Goal: Transaction & Acquisition: Purchase product/service

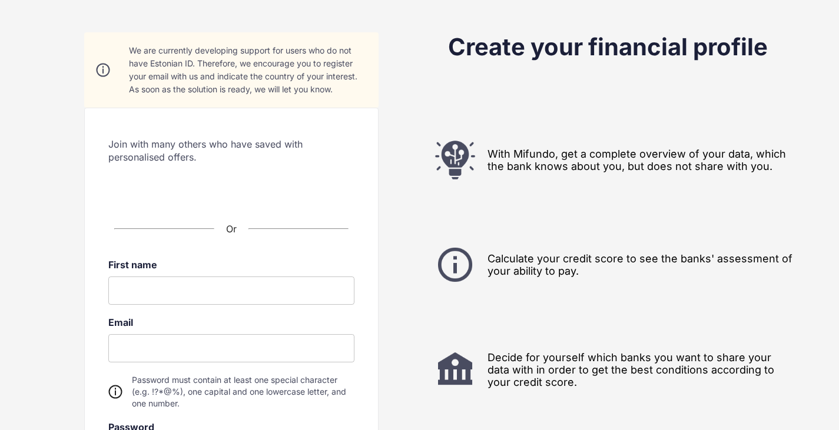
scroll to position [38, 0]
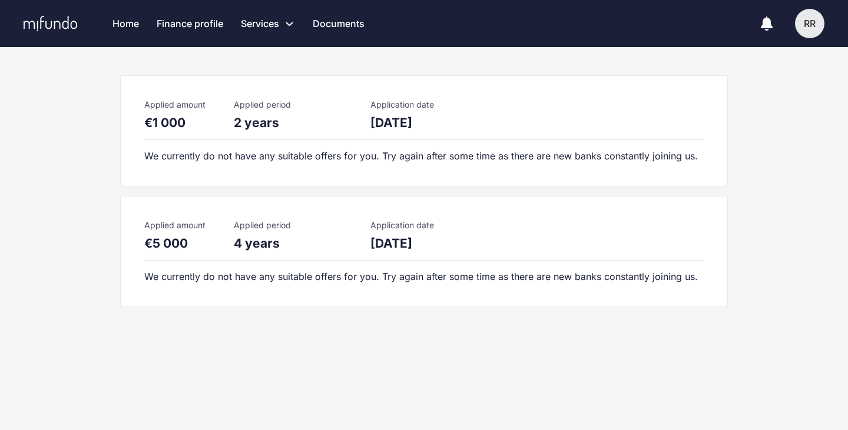
click at [175, 161] on div "We currently do not have any suitable offers for you. Try again after some time…" at bounding box center [423, 156] width 559 height 13
drag, startPoint x: 239, startPoint y: 247, endPoint x: 346, endPoint y: 250, distance: 107.2
click at [346, 250] on div "4 years" at bounding box center [293, 243] width 118 height 15
click at [277, 237] on div "4 years" at bounding box center [293, 243] width 118 height 15
click at [365, 244] on div "Applied amount €5 000 Applied period 4 years Application date 18.05.2024" at bounding box center [298, 235] width 308 height 31
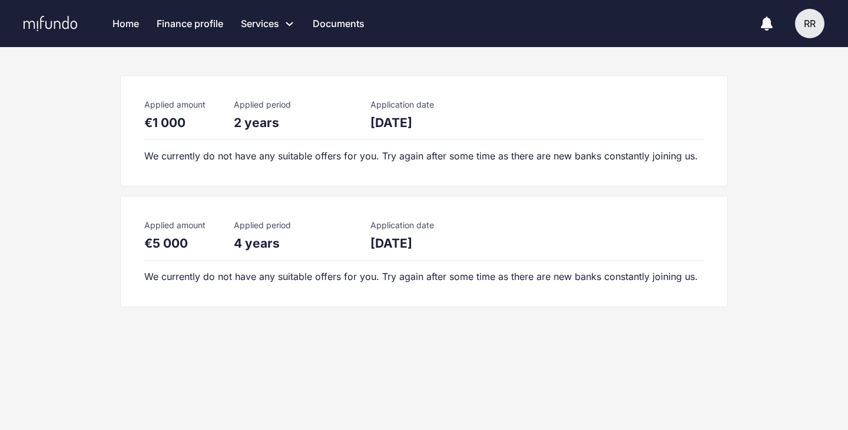
click at [212, 21] on link "Finance profile" at bounding box center [190, 23] width 67 height 47
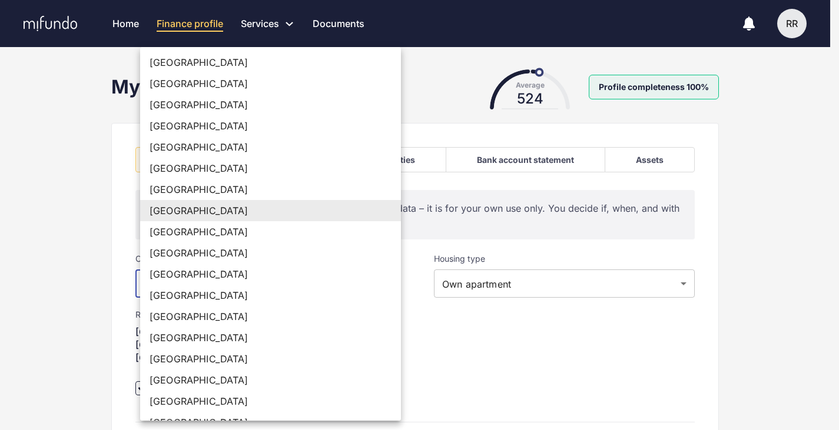
click at [351, 281] on body "Home Finance profile Services Apply for a new loan Refinance your loans Loan of…" at bounding box center [419, 215] width 839 height 430
click at [454, 351] on div at bounding box center [424, 215] width 848 height 430
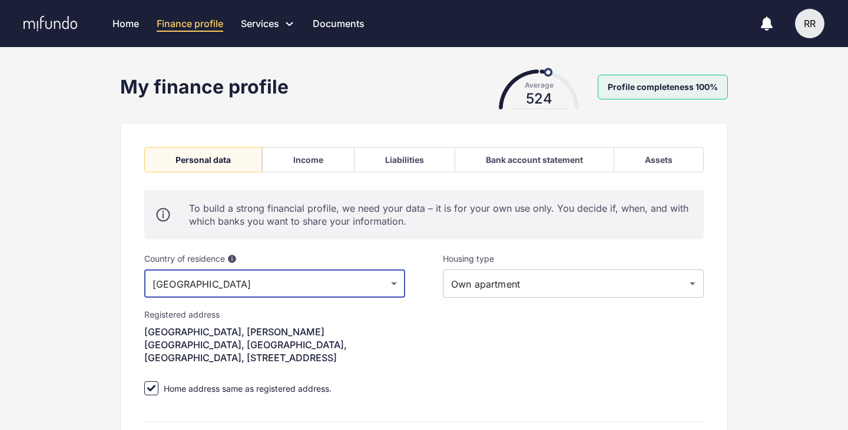
click at [453, 285] on body "Home Finance profile Services Apply for a new loan Refinance your loans Loan of…" at bounding box center [424, 215] width 848 height 430
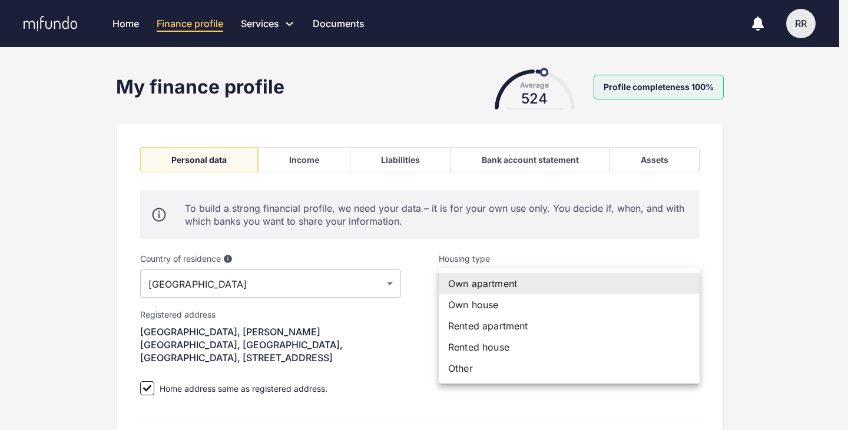
click at [429, 287] on div at bounding box center [424, 215] width 848 height 430
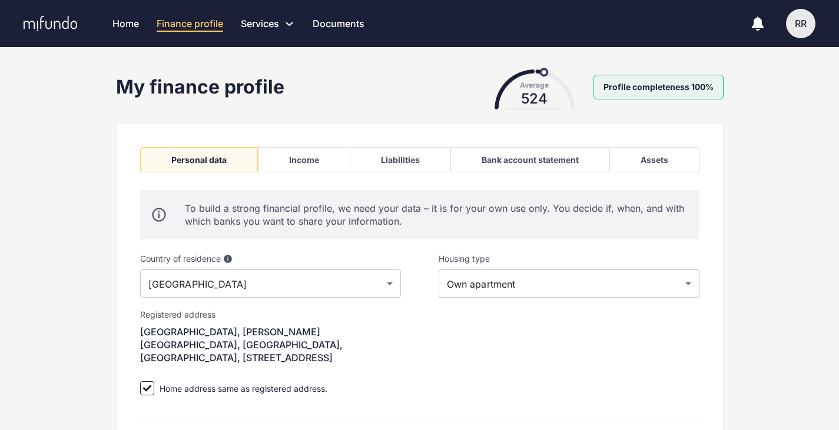
click at [431, 325] on div "**********" at bounding box center [569, 333] width 298 height 197
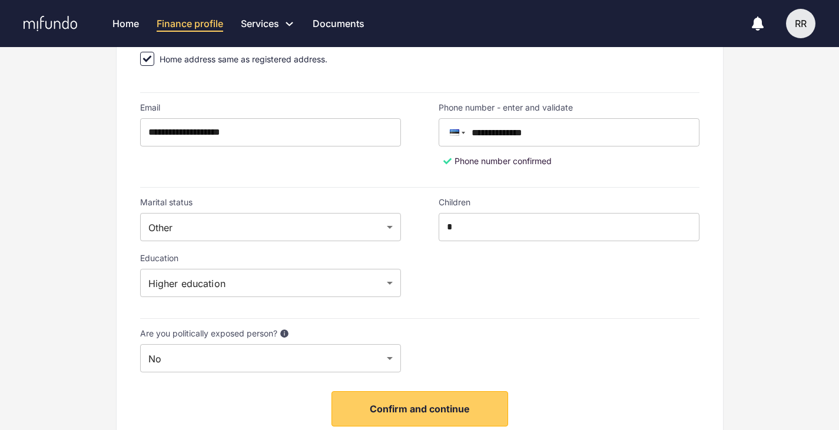
scroll to position [353, 0]
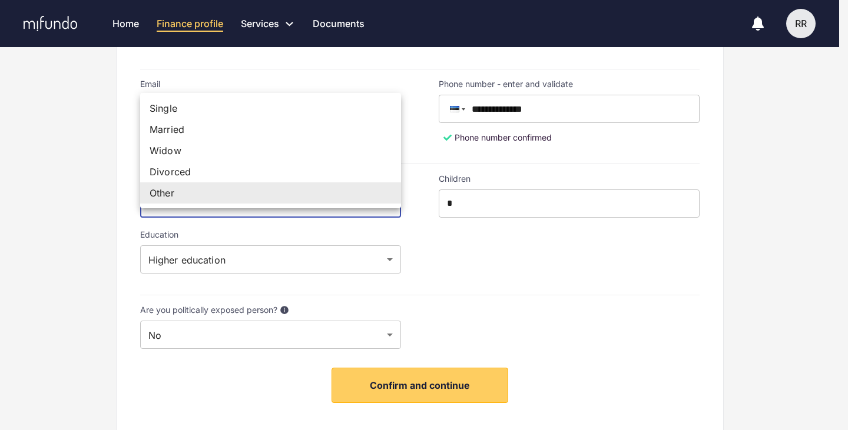
click at [495, 293] on div at bounding box center [424, 215] width 848 height 430
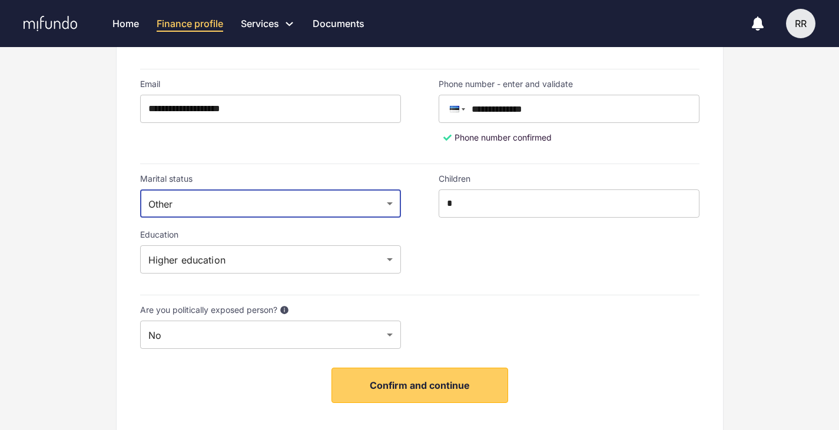
click at [466, 245] on div "Children * ​" at bounding box center [569, 230] width 298 height 150
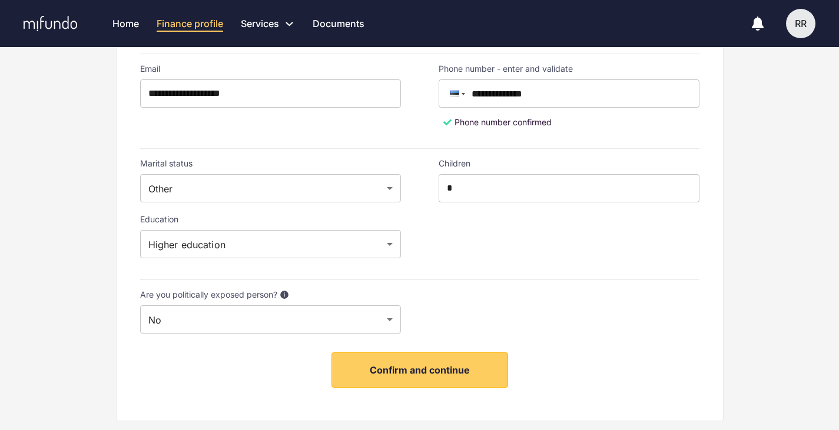
scroll to position [377, 0]
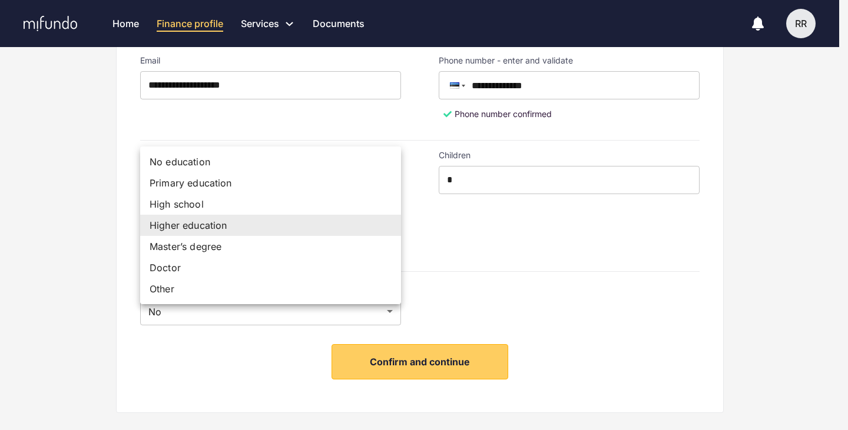
click at [263, 200] on li "High school" at bounding box center [270, 204] width 261 height 21
type input "**********"
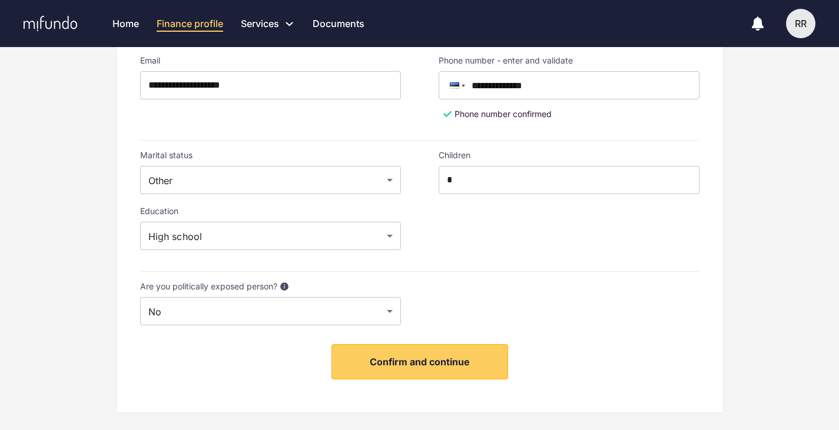
click at [524, 269] on div at bounding box center [569, 304] width 298 height 82
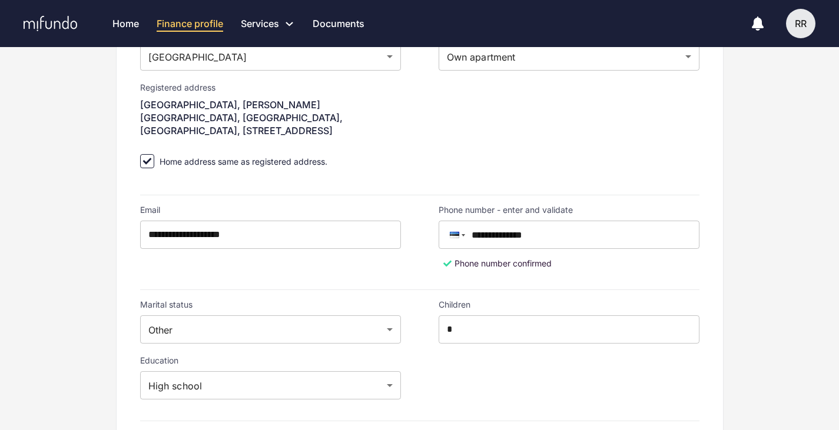
scroll to position [188, 0]
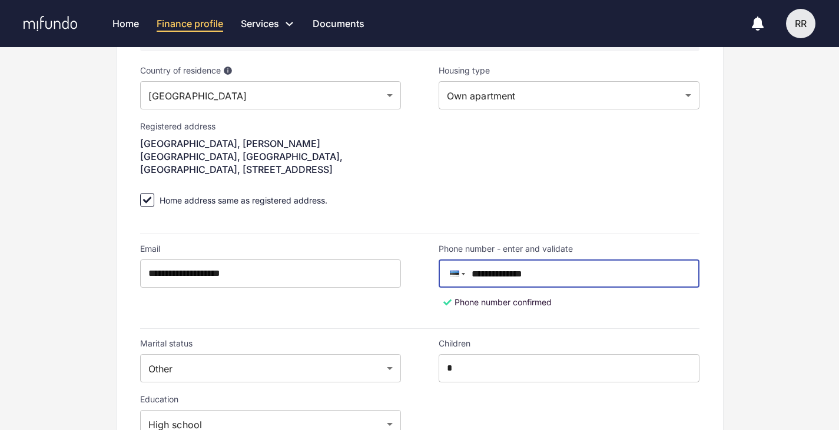
drag, startPoint x: 496, startPoint y: 264, endPoint x: 630, endPoint y: 255, distance: 133.9
click at [630, 260] on input "**********" at bounding box center [574, 274] width 249 height 28
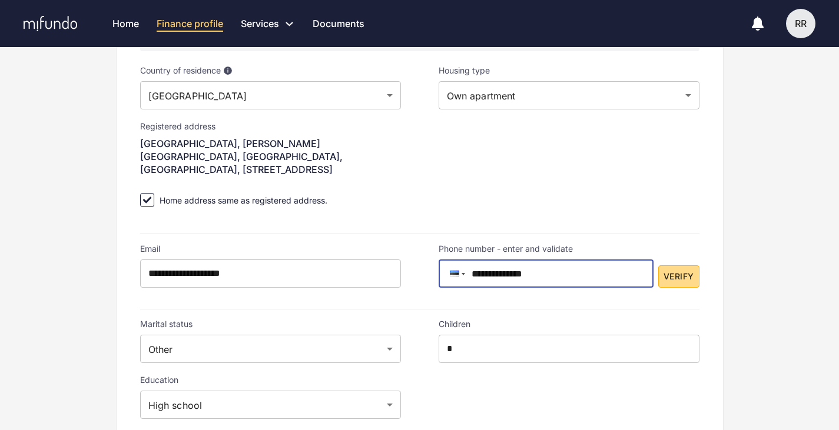
type input "**********"
click at [691, 270] on span "Verify" at bounding box center [678, 277] width 30 height 15
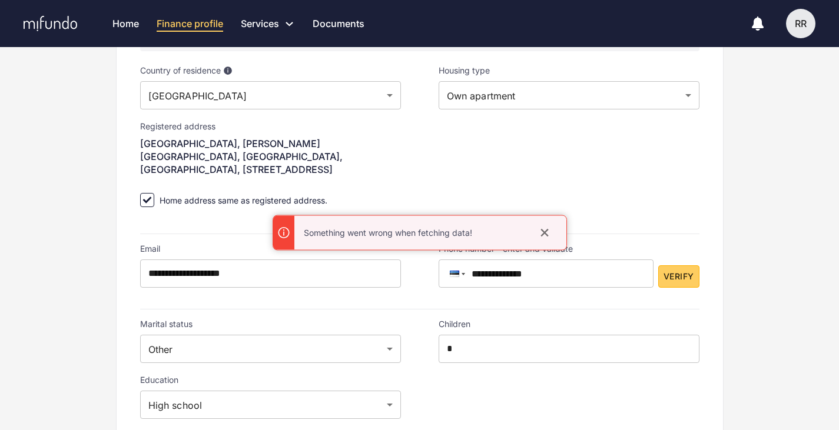
click at [544, 229] on icon "close" at bounding box center [545, 233] width 12 height 12
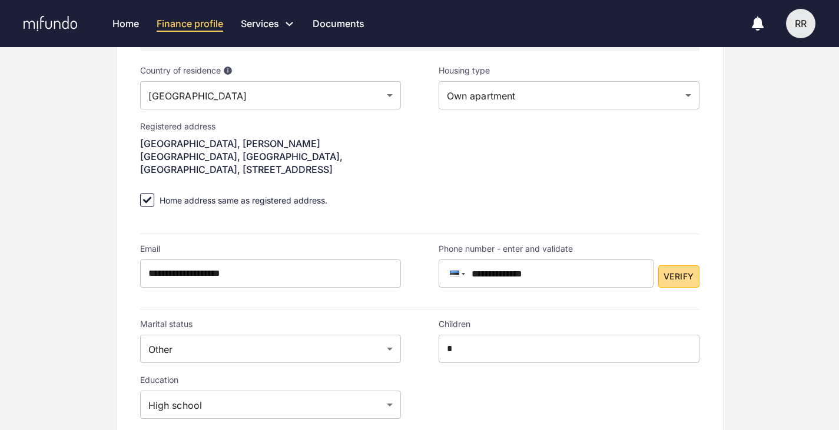
click at [684, 265] on button "Verify" at bounding box center [678, 276] width 41 height 23
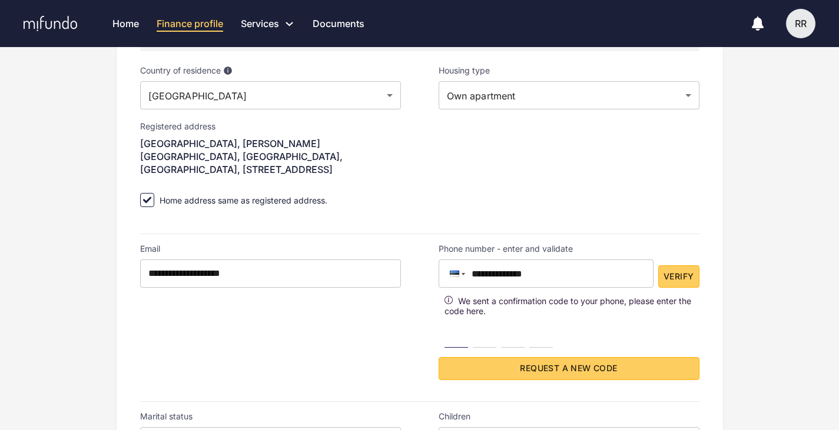
click at [450, 331] on input "number" at bounding box center [456, 336] width 24 height 24
type input "*"
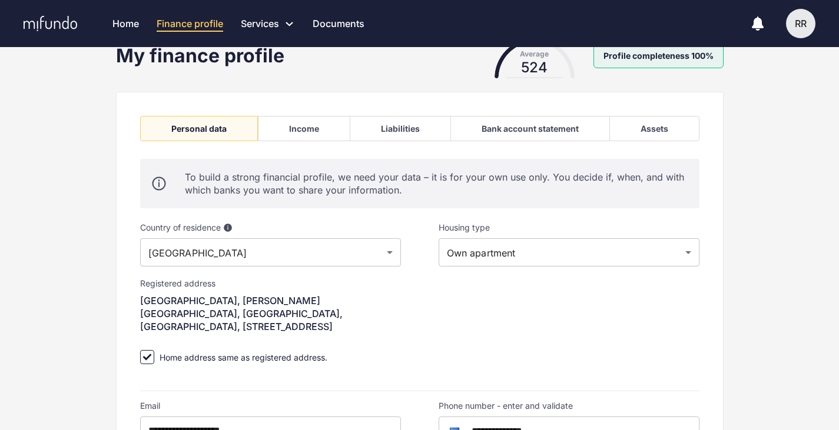
scroll to position [24, 0]
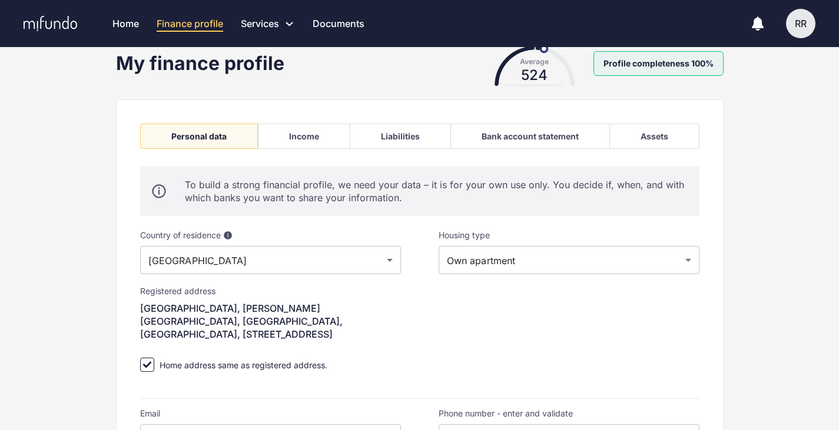
click at [317, 132] on div "Income" at bounding box center [304, 136] width 30 height 10
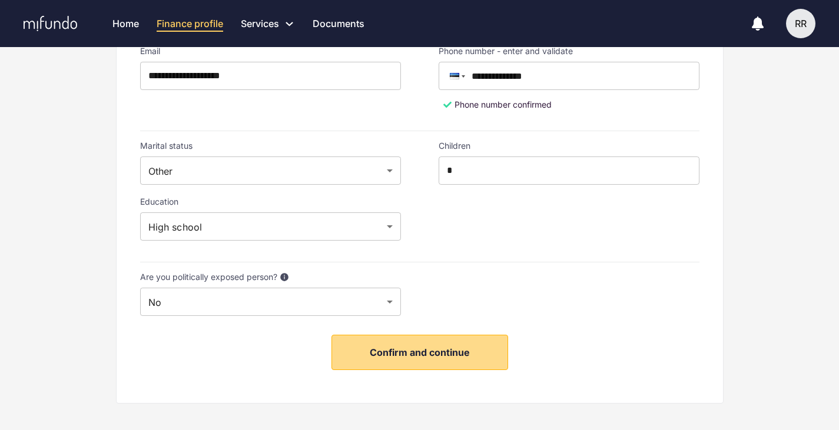
scroll to position [387, 0]
click at [382, 346] on span "Confirm and continue" at bounding box center [420, 352] width 100 height 12
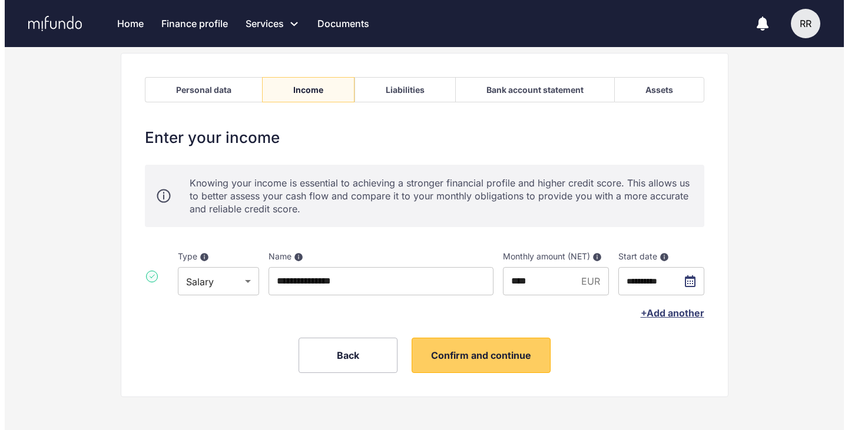
scroll to position [74, 0]
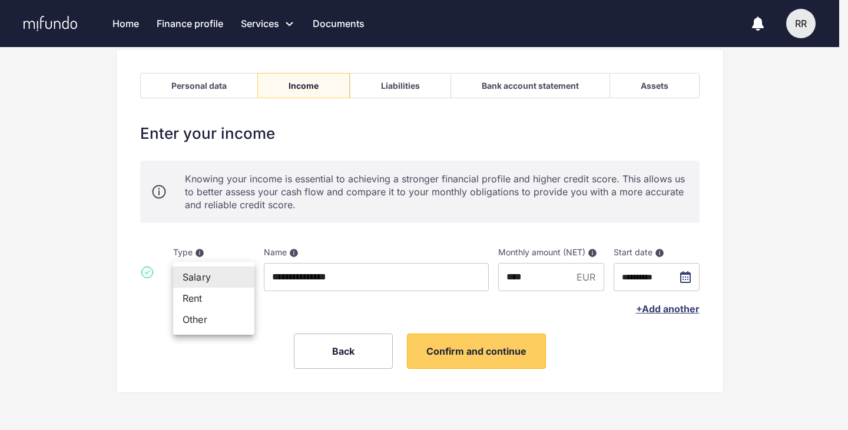
click at [213, 268] on body "**********" at bounding box center [424, 141] width 848 height 430
click at [365, 261] on div at bounding box center [424, 215] width 848 height 430
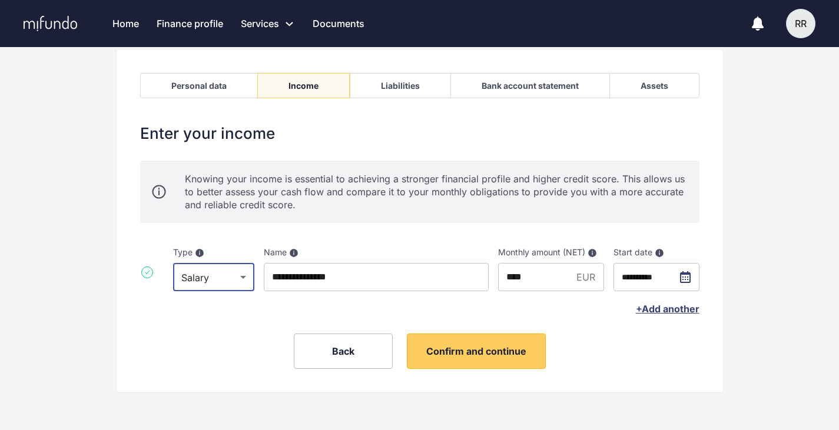
click at [357, 270] on input "**********" at bounding box center [376, 277] width 225 height 28
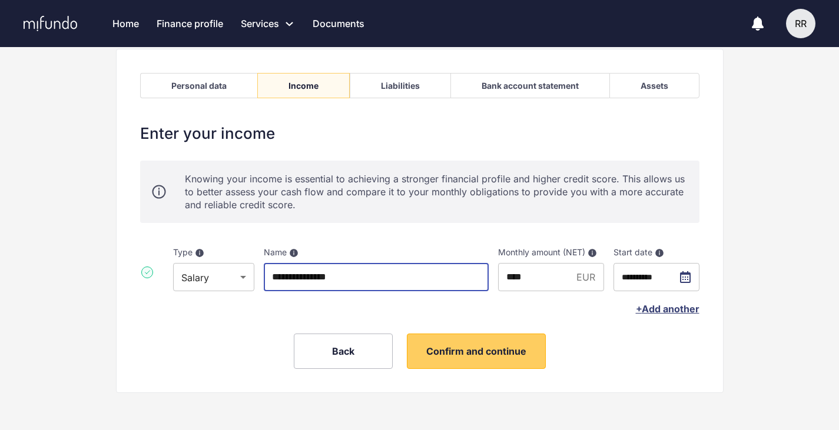
click at [357, 270] on input "**********" at bounding box center [376, 277] width 225 height 28
click at [356, 272] on input "********" at bounding box center [376, 277] width 225 height 28
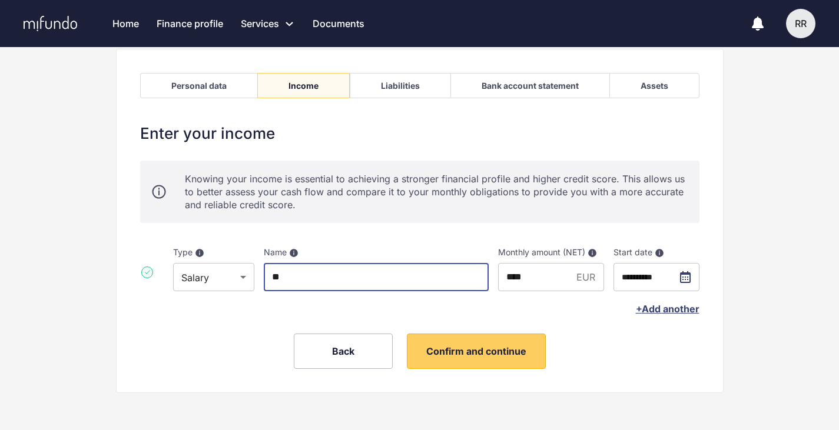
type input "*"
type input "**********"
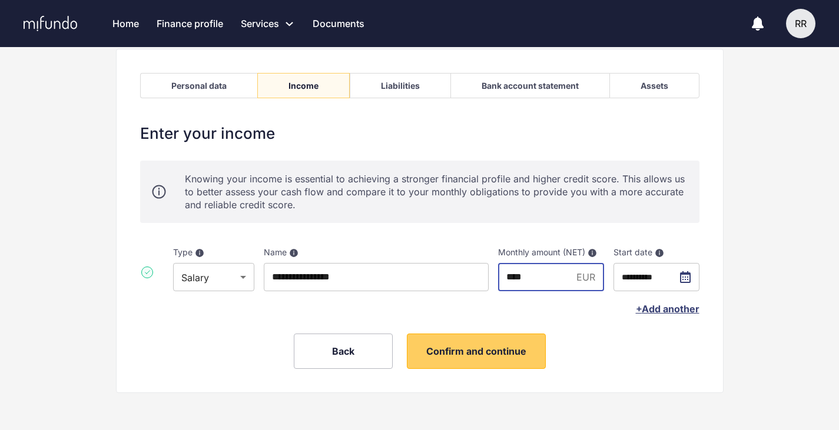
click at [533, 274] on input "****" at bounding box center [535, 277] width 74 height 28
type input "****"
click at [699, 275] on input "**********" at bounding box center [656, 277] width 86 height 28
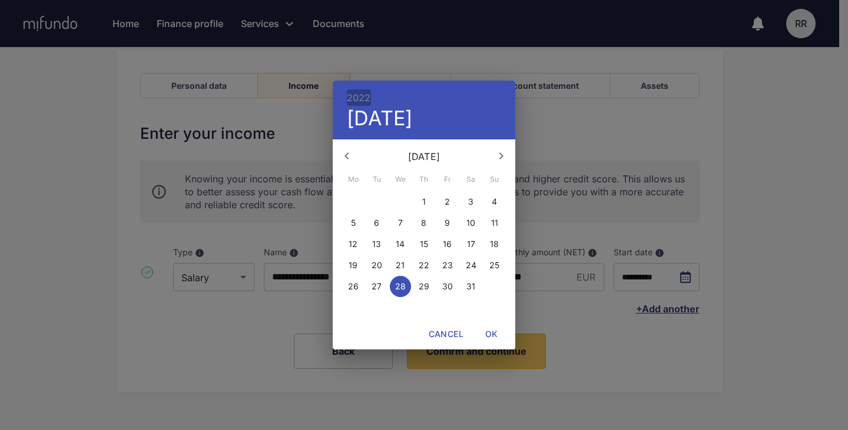
click at [357, 97] on h6 "2022" at bounding box center [359, 97] width 24 height 16
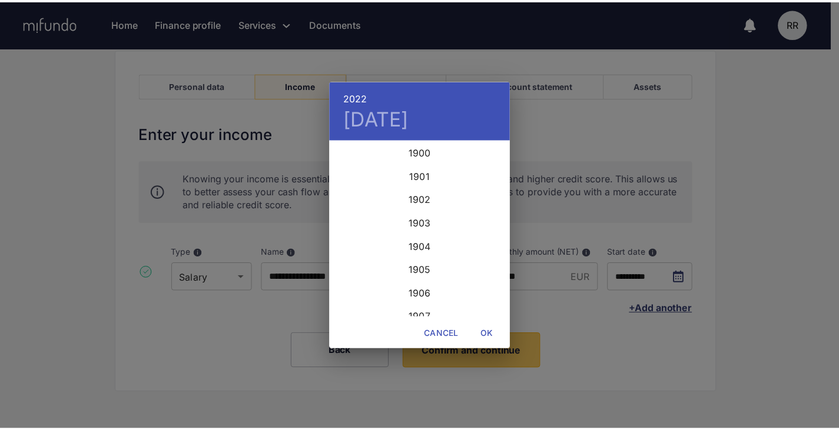
scroll to position [2802, 0]
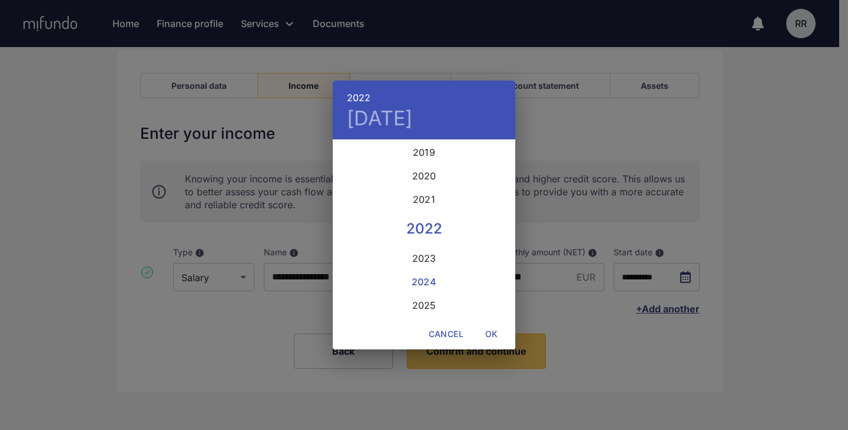
click at [418, 272] on div "2024" at bounding box center [424, 282] width 182 height 24
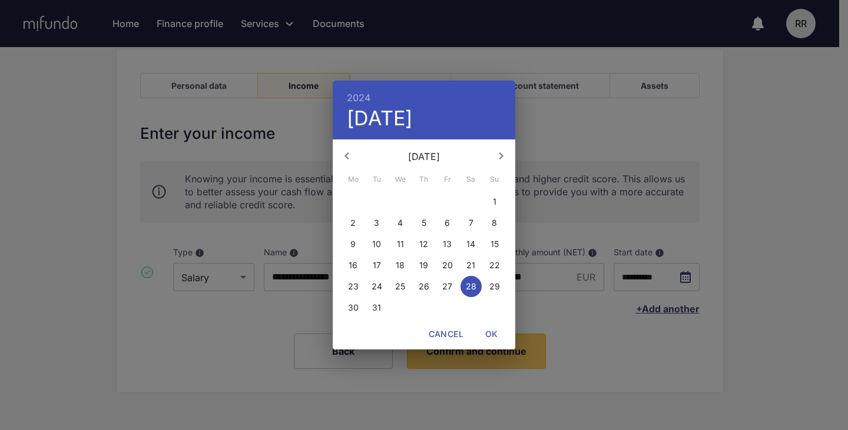
click at [347, 151] on icon "button" at bounding box center [347, 156] width 14 height 14
click at [502, 150] on icon "button" at bounding box center [501, 156] width 14 height 14
click at [494, 199] on p "1" at bounding box center [495, 202] width 4 height 12
click at [493, 335] on span "OK" at bounding box center [491, 334] width 28 height 15
type input "**********"
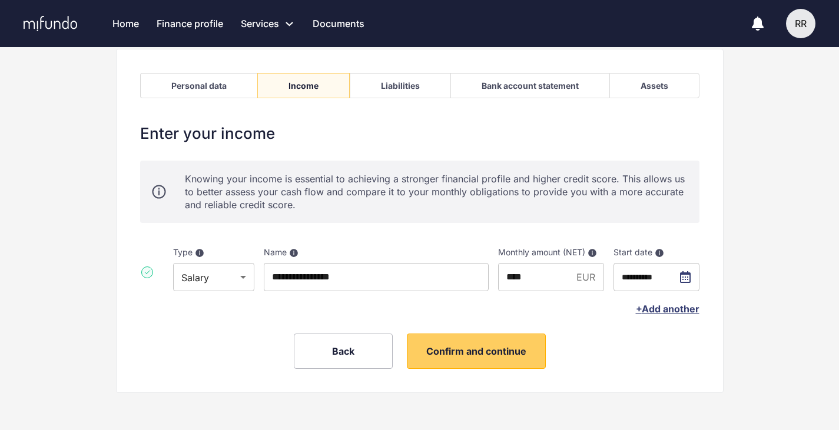
drag, startPoint x: 444, startPoint y: 346, endPoint x: 234, endPoint y: 265, distance: 224.3
click at [234, 265] on div "**********" at bounding box center [419, 246] width 559 height 245
click at [234, 265] on body "**********" at bounding box center [419, 141] width 839 height 430
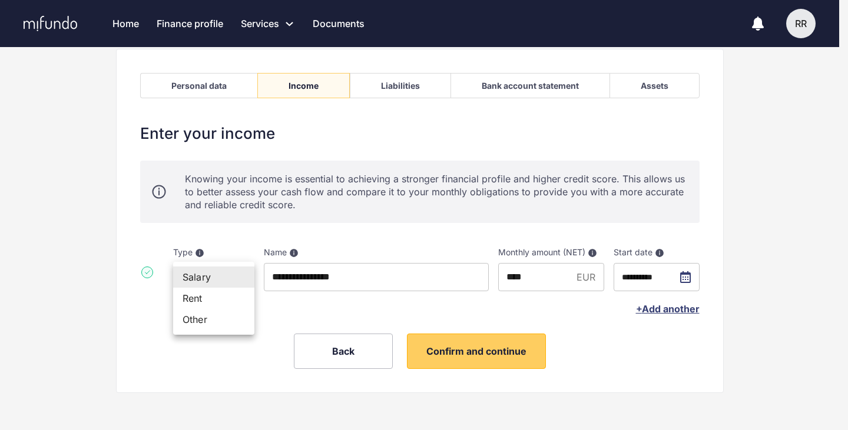
click at [474, 315] on div at bounding box center [424, 215] width 848 height 430
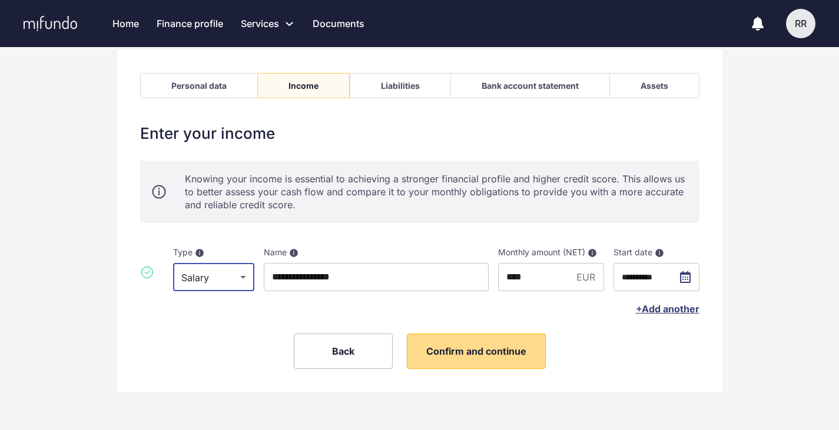
click at [446, 354] on span "Confirm and continue" at bounding box center [476, 352] width 100 height 12
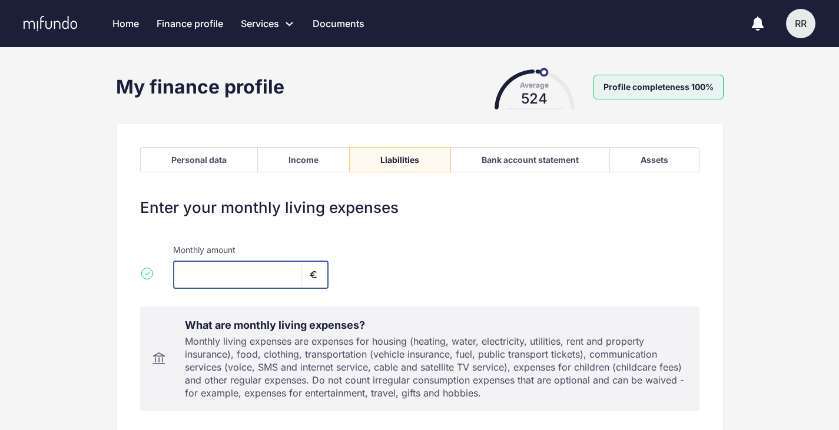
click at [219, 276] on input "*" at bounding box center [237, 275] width 128 height 28
type input "*"
click at [509, 251] on div "Monthly amount *** ​" at bounding box center [419, 262] width 559 height 54
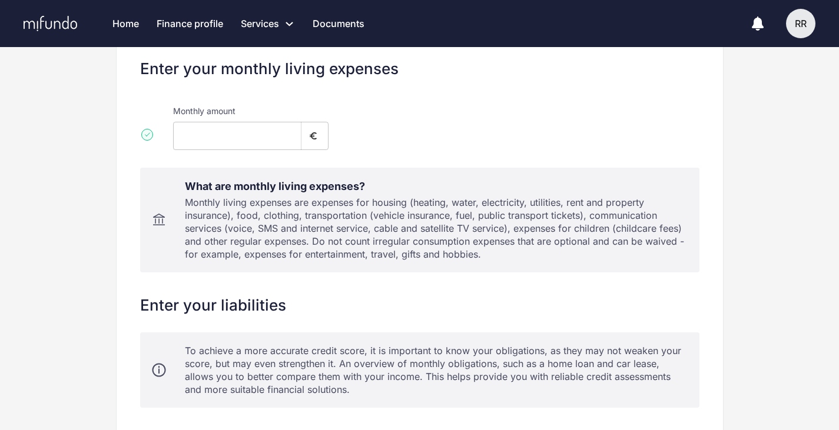
scroll to position [141, 0]
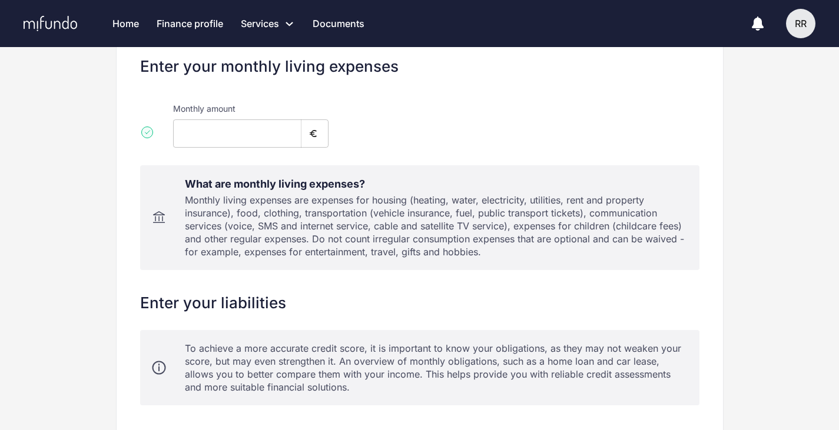
click at [215, 139] on input "***" at bounding box center [237, 133] width 128 height 28
type input "***"
click at [499, 143] on div "Monthly amount *** ​" at bounding box center [419, 121] width 559 height 54
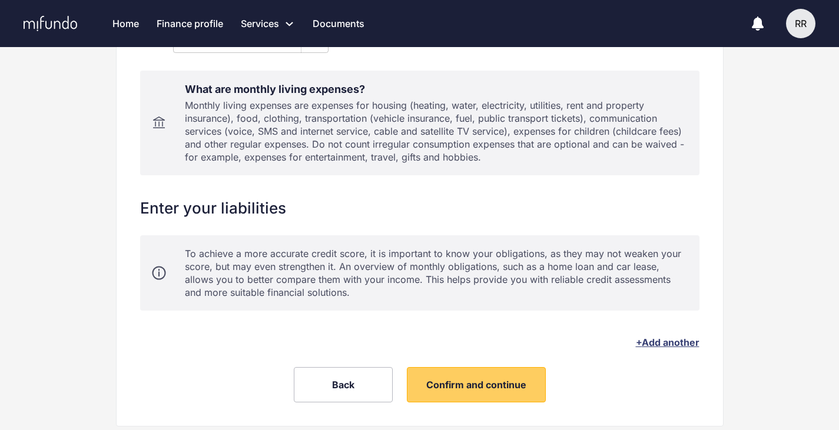
scroll to position [259, 0]
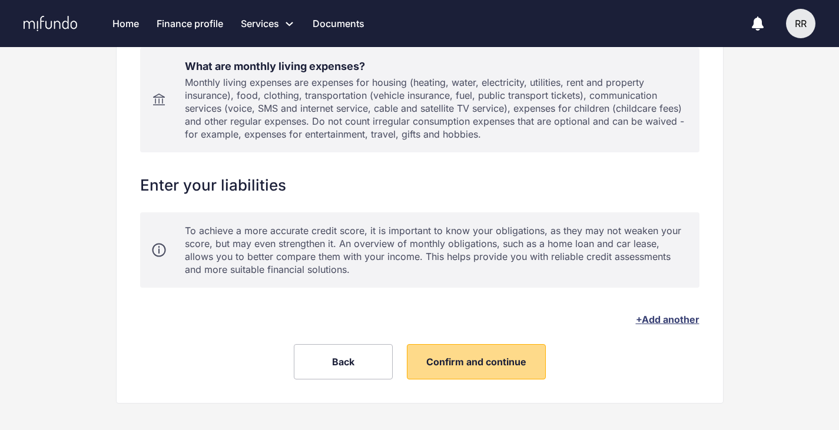
click at [440, 356] on button "Confirm and continue" at bounding box center [476, 361] width 139 height 35
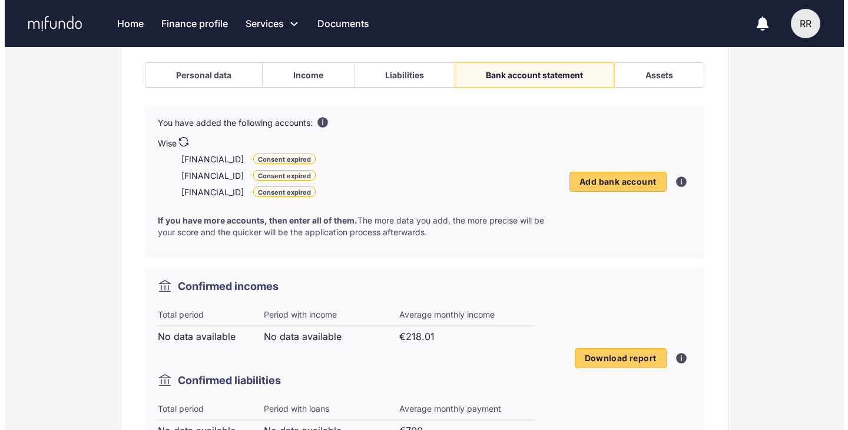
scroll to position [94, 0]
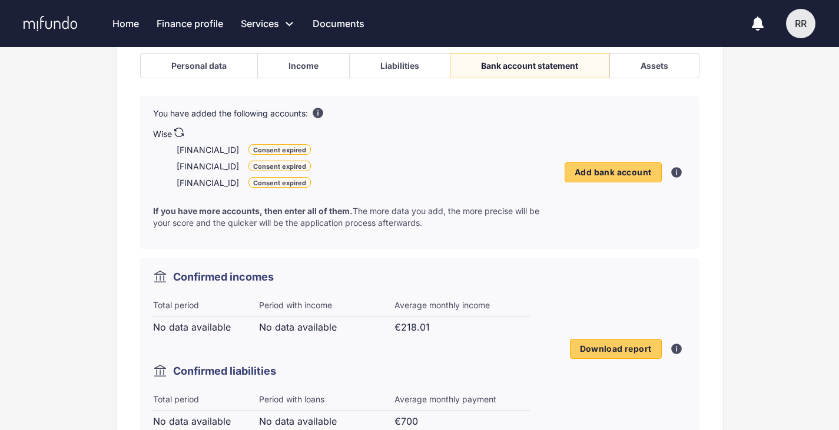
click at [180, 131] on icon at bounding box center [178, 132] width 9 height 9
click at [585, 175] on span "Add bank account" at bounding box center [613, 172] width 77 height 11
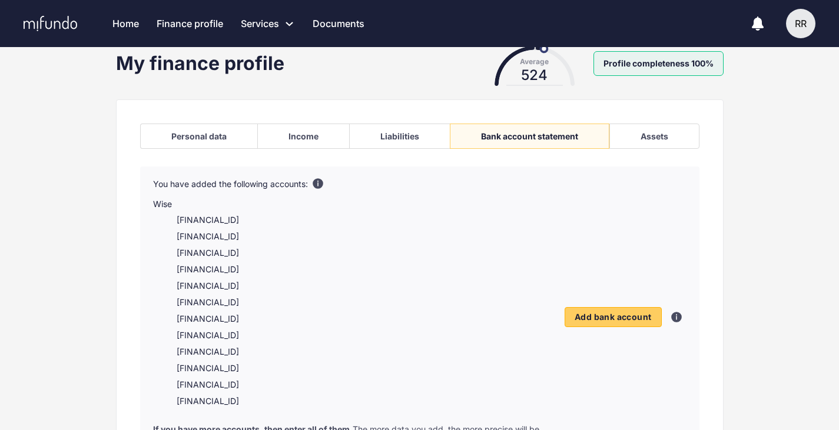
click at [119, 288] on div "Personal data Income Liabilities Bank account statement Assets You have added t…" at bounding box center [419, 417] width 607 height 637
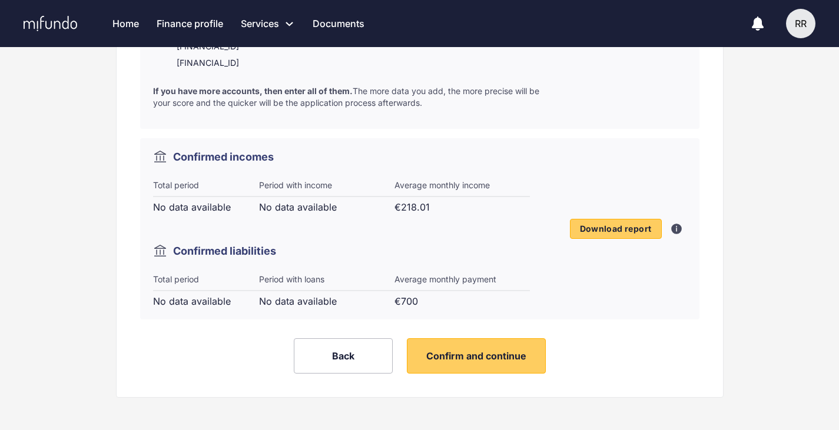
scroll to position [367, 0]
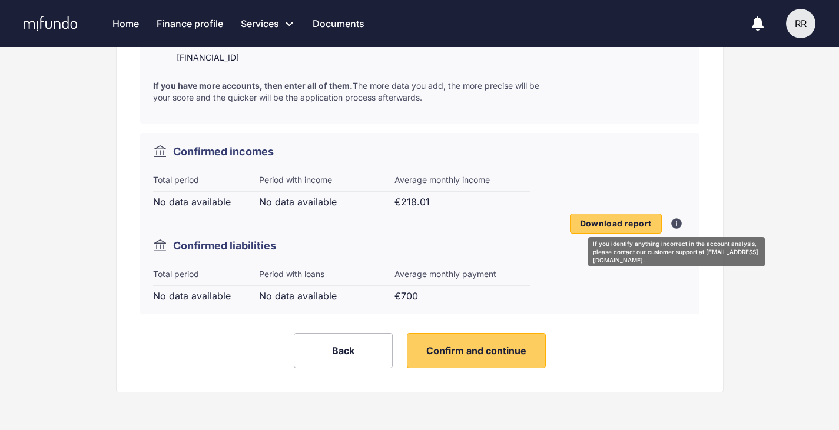
click at [679, 223] on icon at bounding box center [676, 223] width 9 height 9
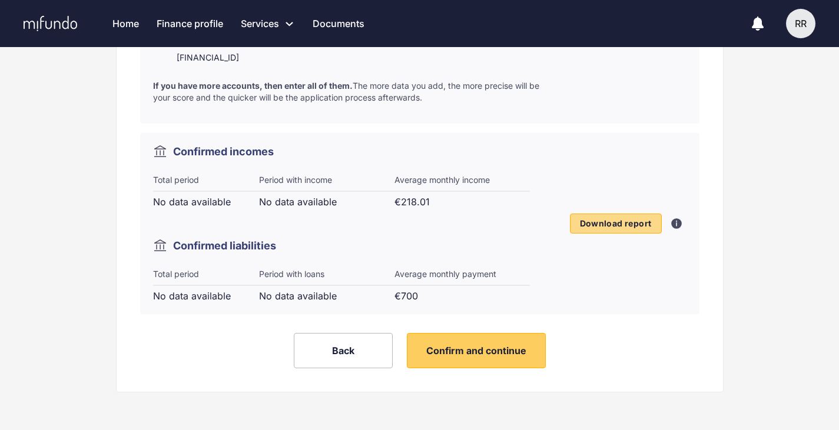
click at [612, 226] on span "Download report" at bounding box center [616, 223] width 72 height 11
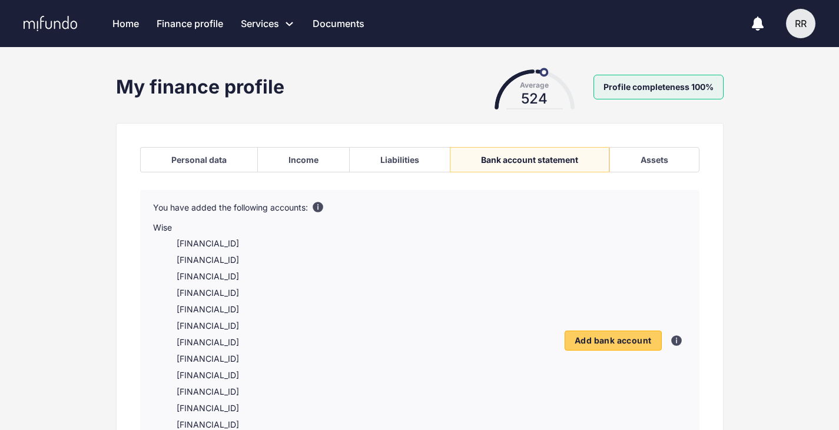
scroll to position [367, 0]
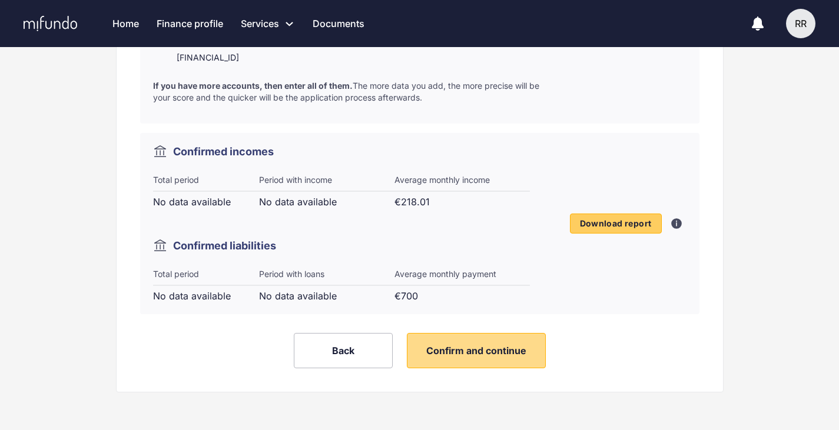
click at [504, 356] on span "Confirm and continue" at bounding box center [476, 351] width 100 height 12
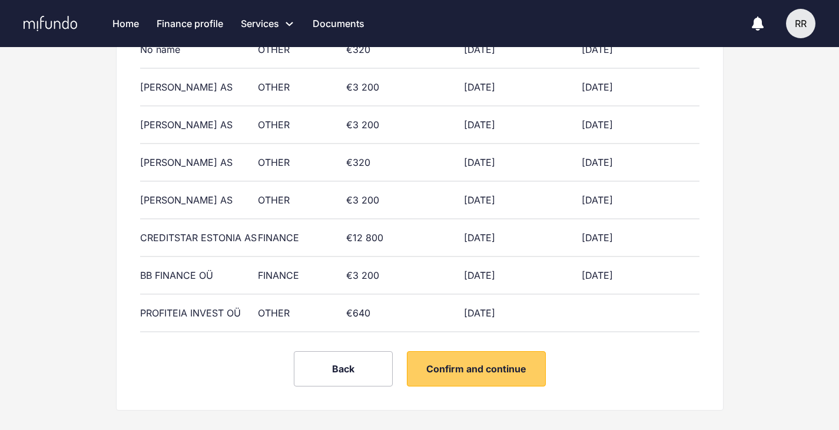
scroll to position [310, 0]
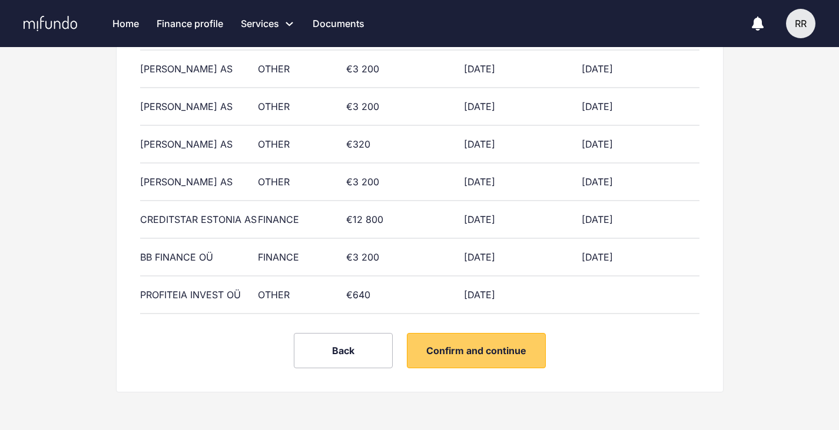
click at [251, 293] on div "PROFITEIA INVEST OÜ" at bounding box center [199, 294] width 118 height 13
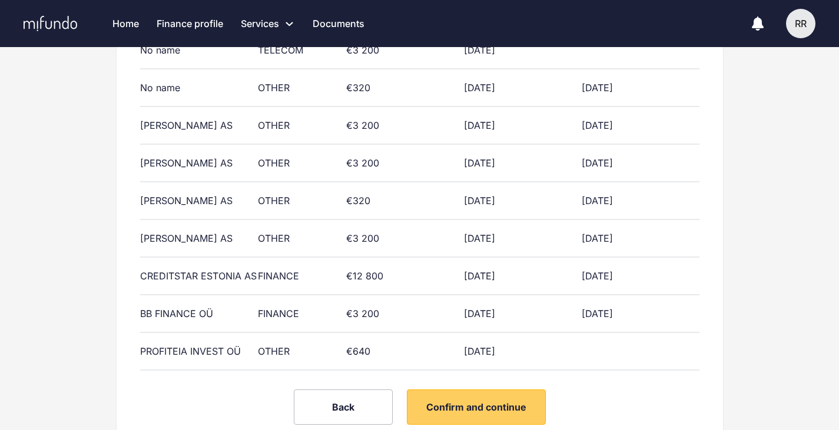
scroll to position [263, 0]
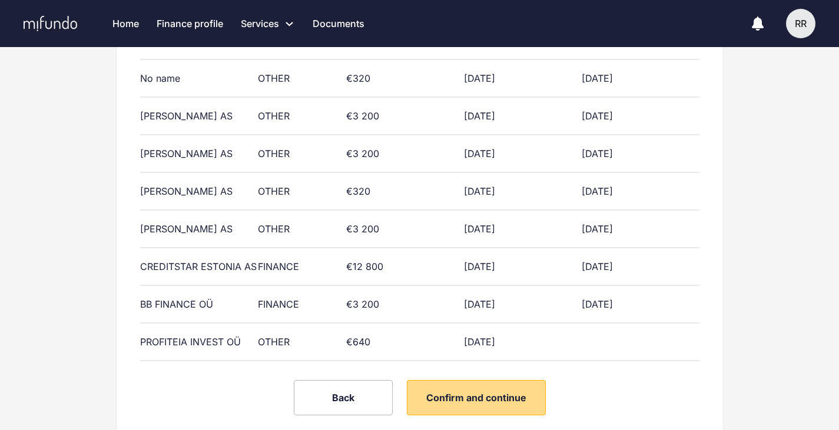
click at [460, 394] on span "Confirm and continue" at bounding box center [476, 398] width 100 height 12
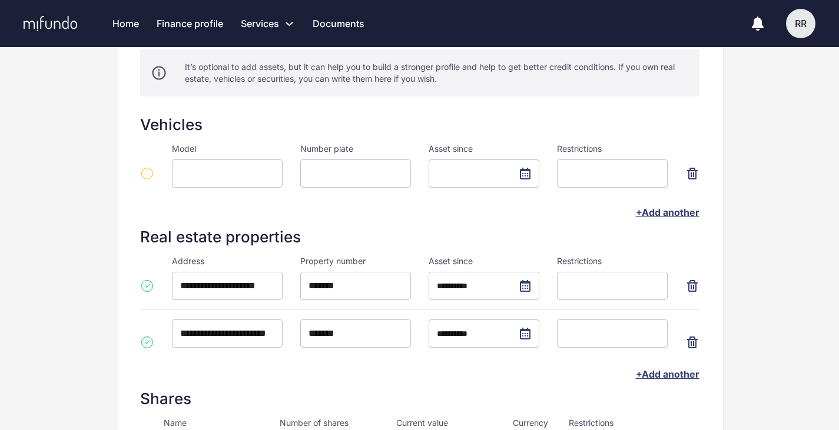
scroll to position [188, 0]
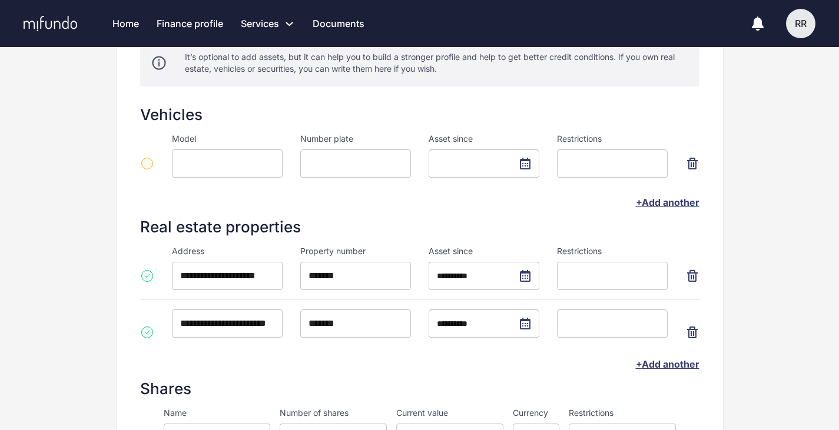
click at [689, 333] on icon "button" at bounding box center [692, 333] width 14 height 14
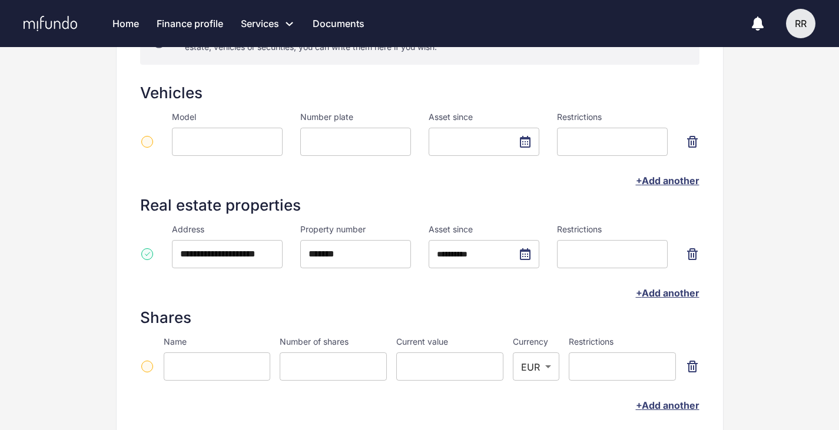
click at [111, 268] on div "**********" at bounding box center [420, 198] width 626 height 678
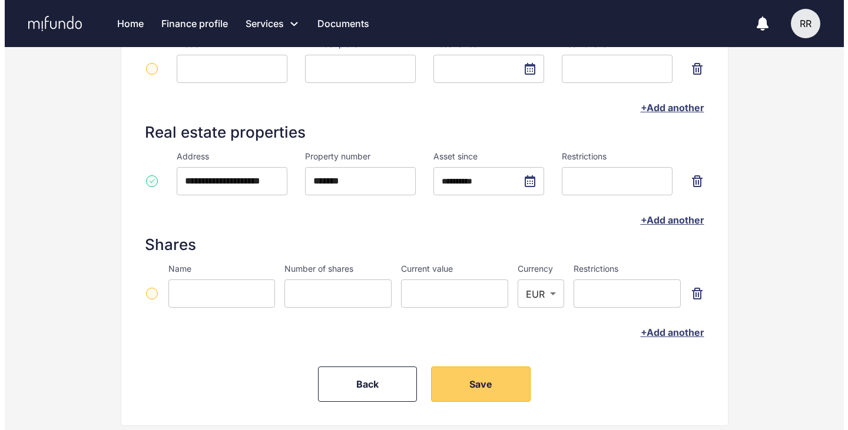
scroll to position [306, 0]
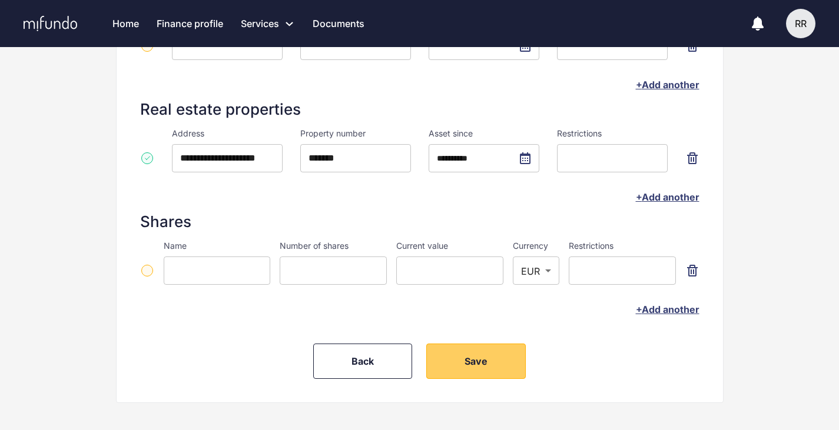
click at [659, 199] on button "+ Add another" at bounding box center [668, 197] width 64 height 12
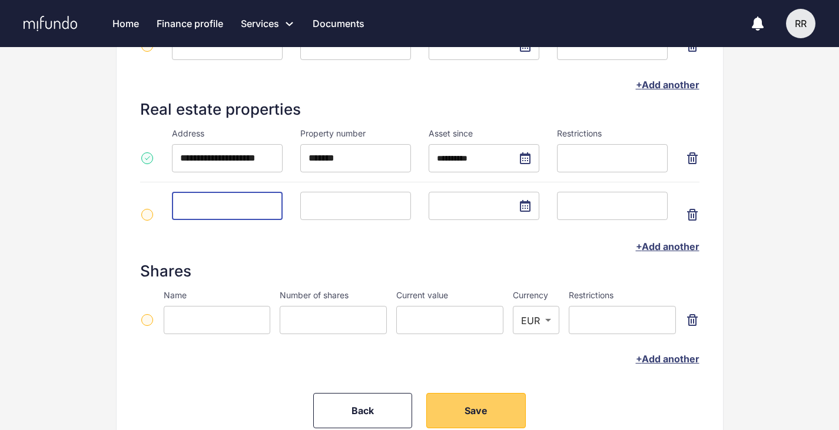
click at [211, 207] on input at bounding box center [227, 206] width 111 height 28
type input "**********"
click at [395, 208] on input at bounding box center [355, 206] width 111 height 28
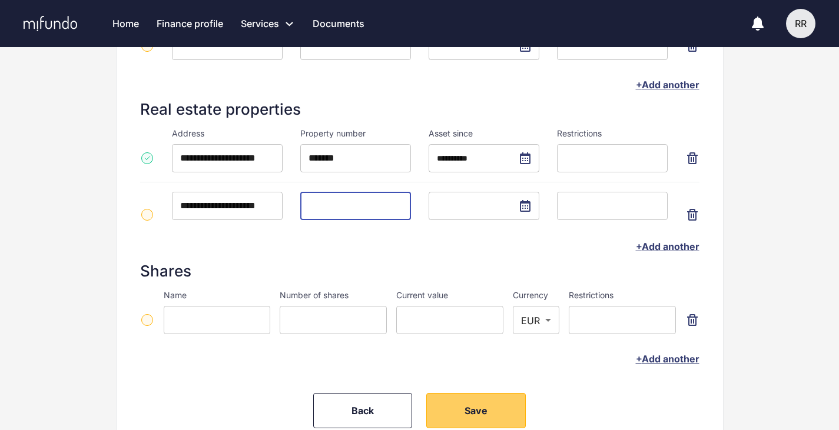
click at [536, 209] on input "text" at bounding box center [484, 206] width 111 height 28
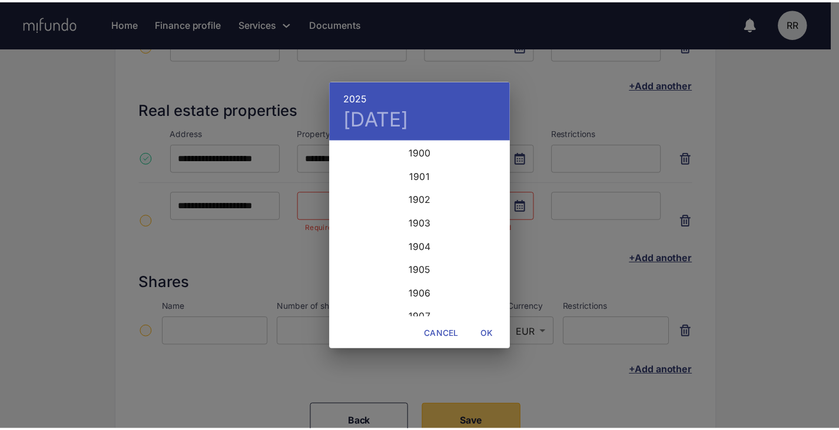
scroll to position [2873, 0]
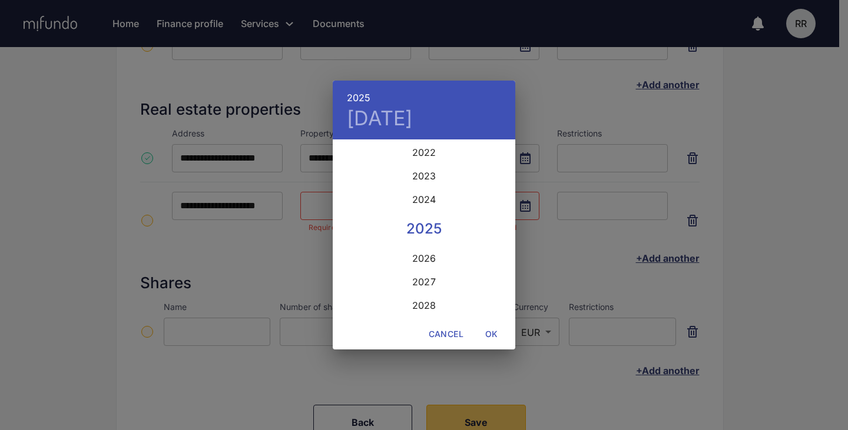
click at [298, 262] on div "2025 Sat, Sep 20 1900 1901 1902 1903 1904 1905 1906 1907 1908 1909 1910 1911 19…" at bounding box center [424, 215] width 848 height 430
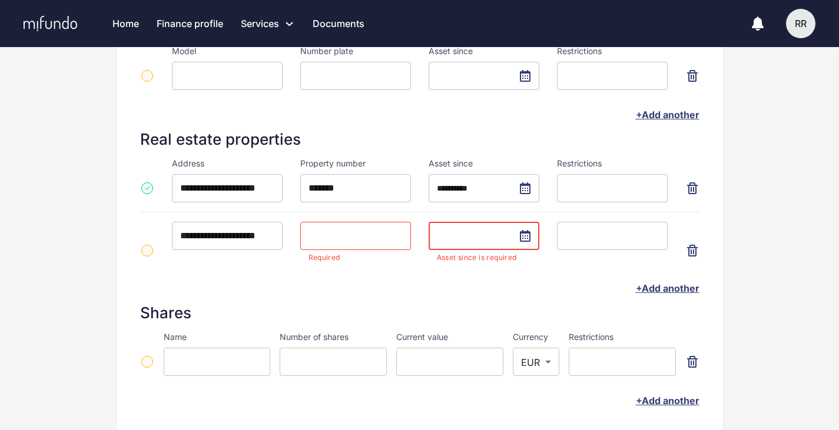
scroll to position [283, 0]
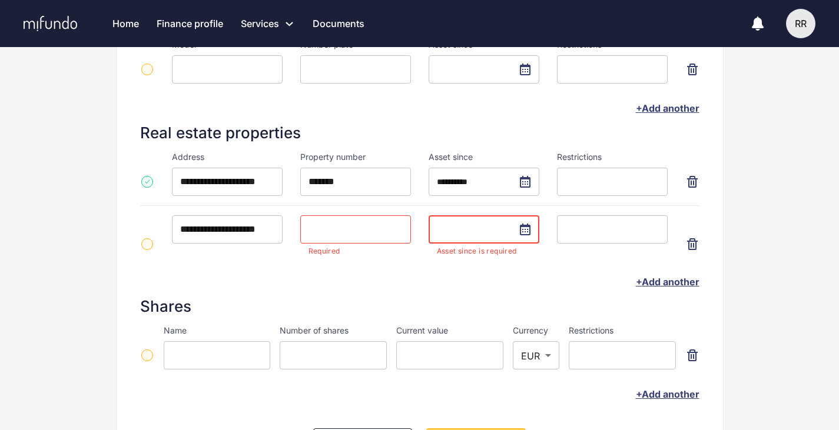
click at [689, 244] on icon "button" at bounding box center [692, 244] width 14 height 14
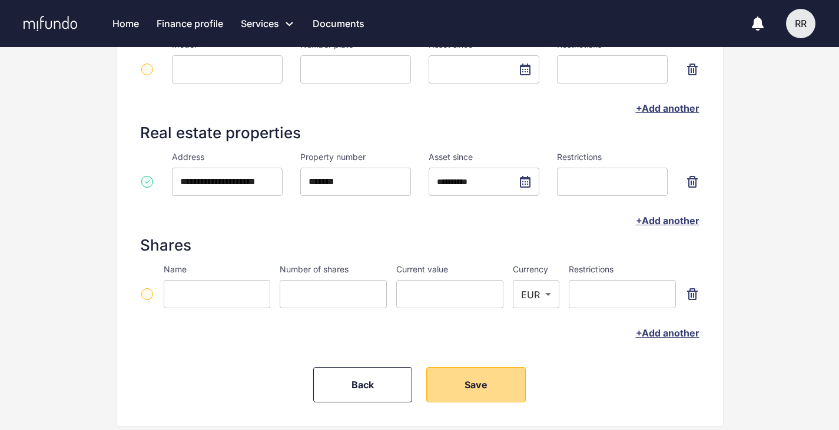
click at [475, 391] on button "Save" at bounding box center [475, 384] width 99 height 35
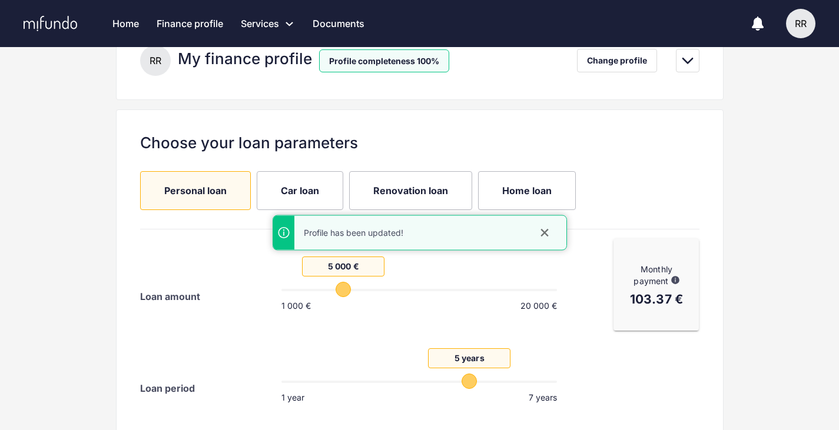
scroll to position [118, 0]
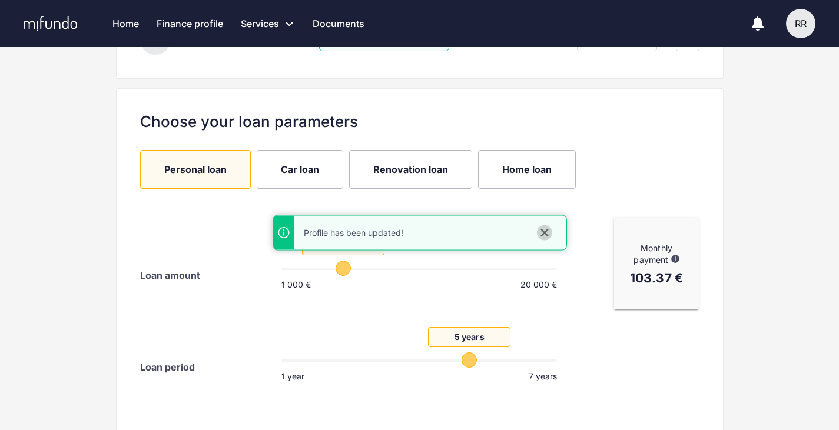
click at [546, 232] on icon "close" at bounding box center [545, 233] width 12 height 12
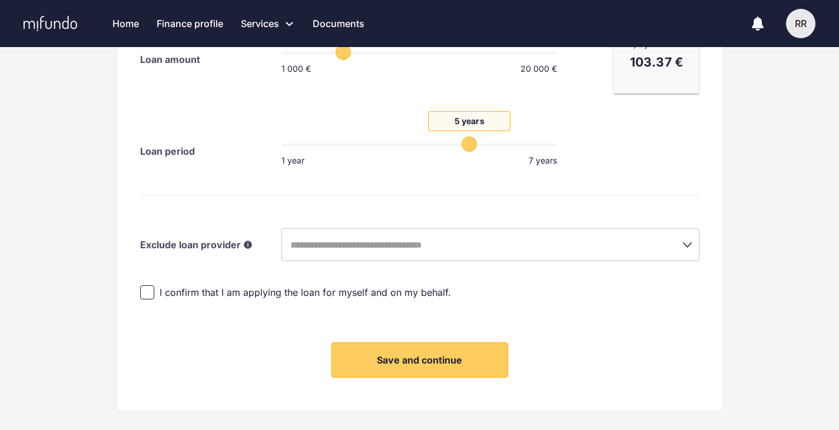
scroll to position [353, 0]
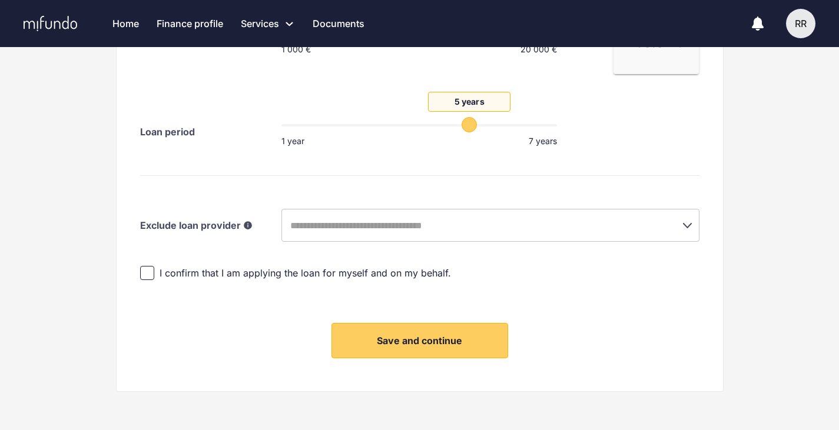
click at [334, 230] on input "text" at bounding box center [474, 225] width 374 height 22
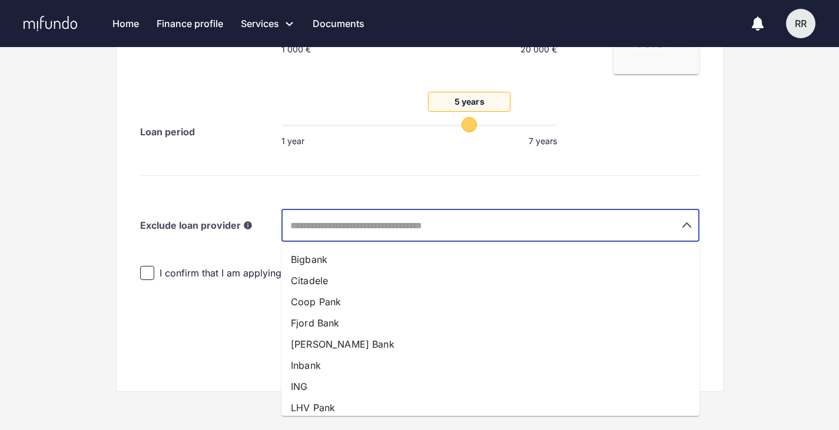
click at [321, 184] on div "Choose your loan parameters Personal loan Car loan Renovation loan Home loan Lo…" at bounding box center [419, 122] width 607 height 539
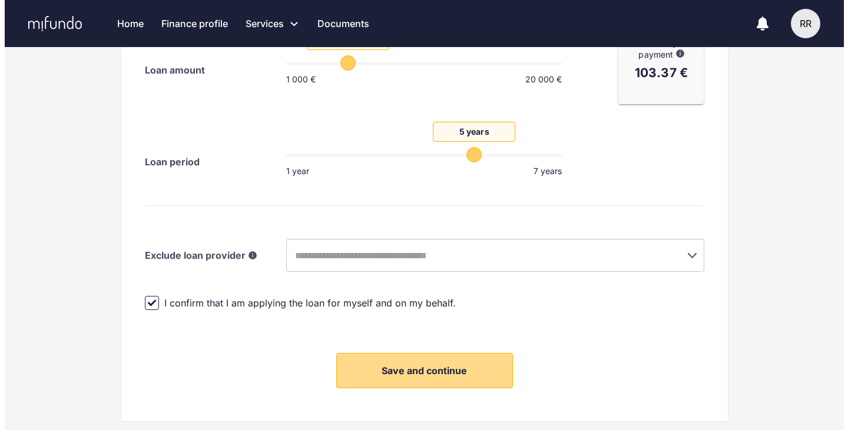
scroll to position [330, 0]
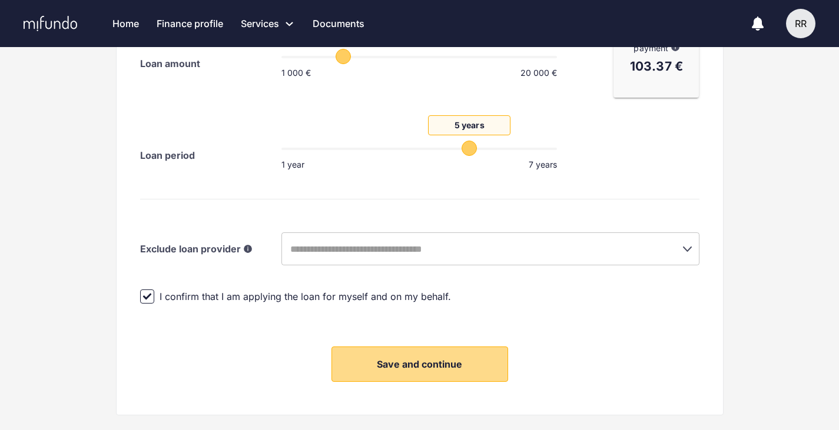
click at [435, 376] on button "Save and continue" at bounding box center [419, 364] width 177 height 35
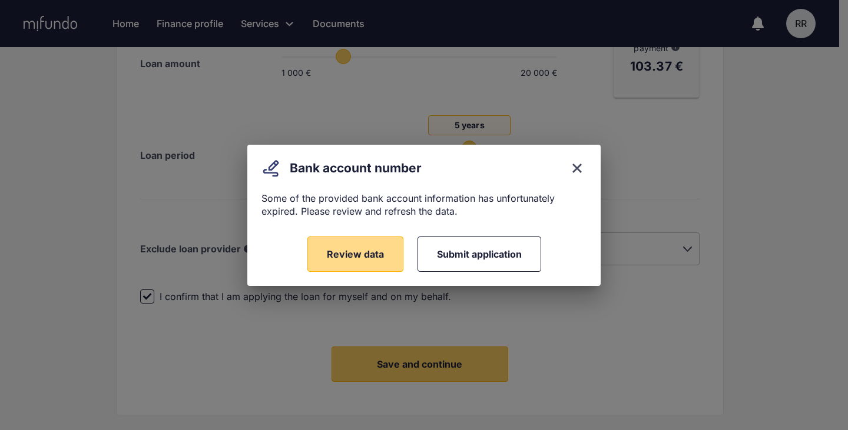
click at [363, 253] on span "Review data" at bounding box center [355, 254] width 57 height 12
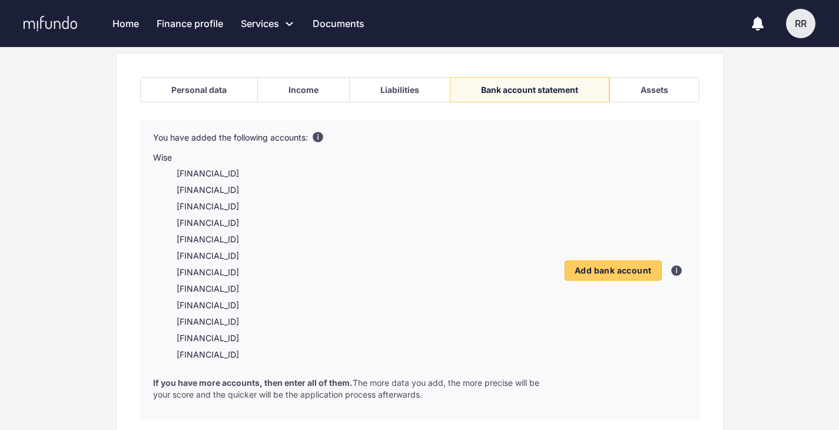
scroll to position [61, 0]
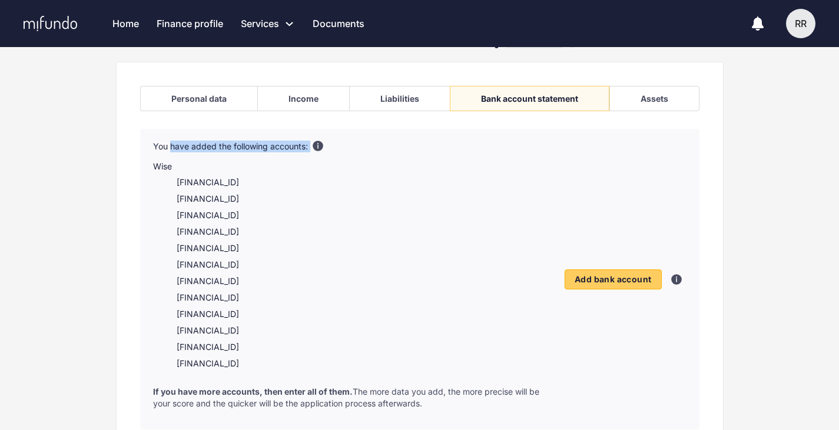
drag, startPoint x: 170, startPoint y: 151, endPoint x: 324, endPoint y: 147, distance: 154.3
click at [324, 147] on div "You have added the following accounts:" at bounding box center [350, 147] width 394 height 12
click at [320, 146] on icon at bounding box center [317, 145] width 9 height 9
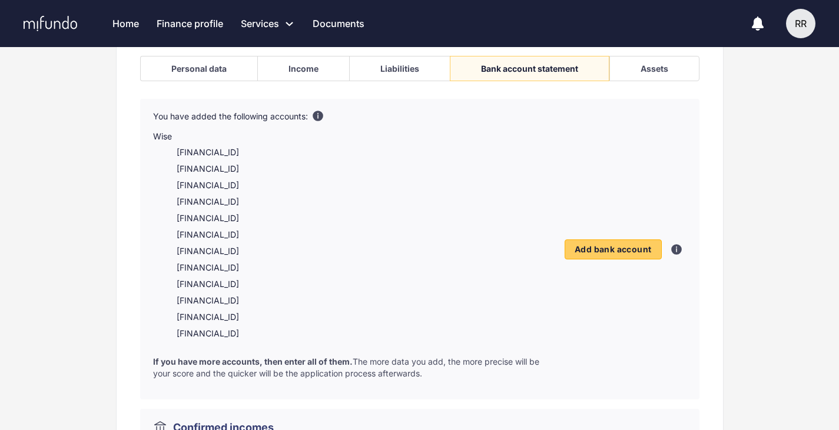
scroll to position [85, 0]
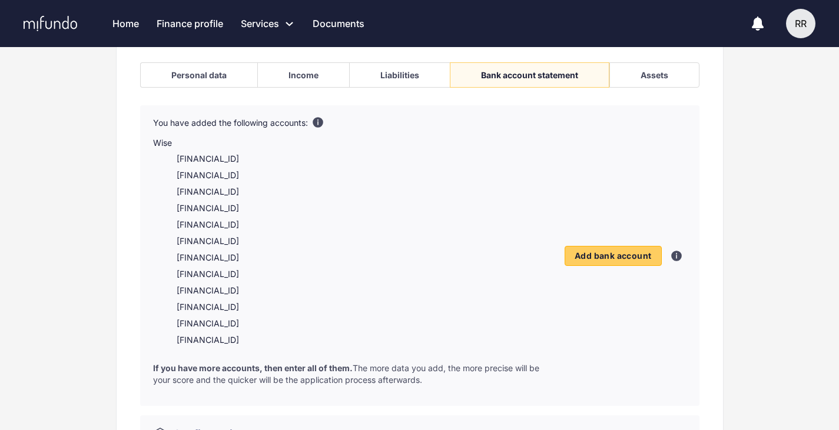
click at [403, 63] on div "Liabilities" at bounding box center [399, 74] width 101 height 25
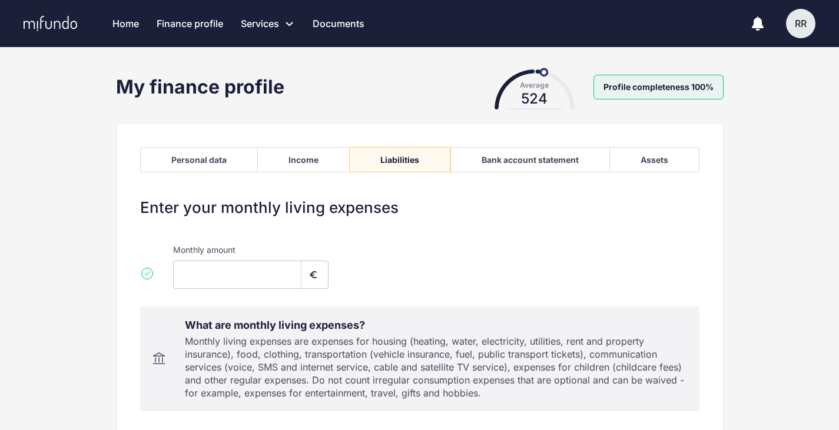
type input "***"
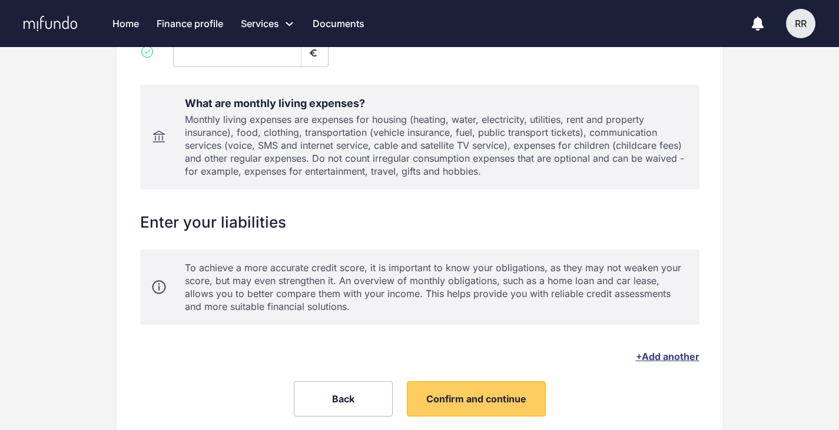
scroll to position [270, 0]
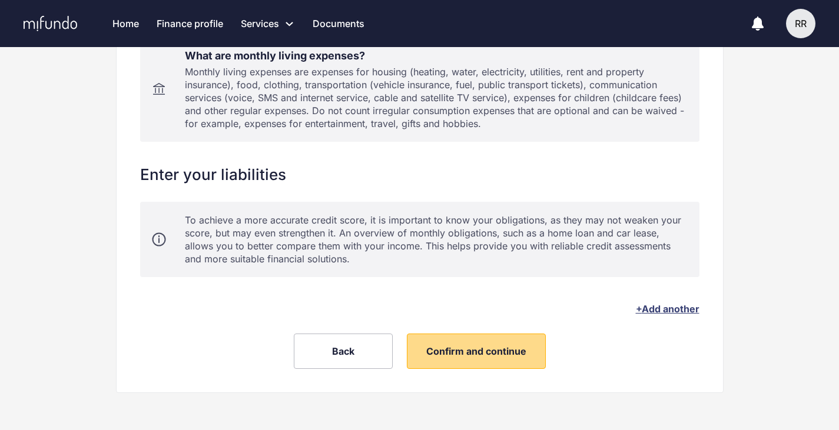
click at [454, 353] on span "Confirm and continue" at bounding box center [476, 352] width 100 height 12
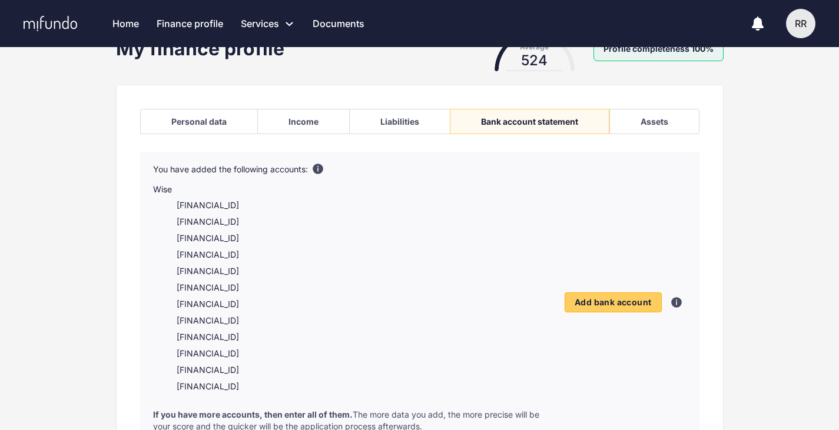
scroll to position [47, 0]
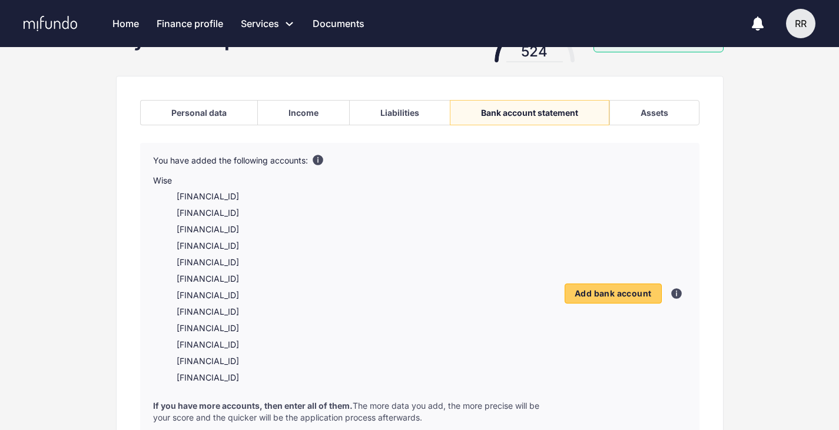
click at [270, 243] on li "GB87TRWI23147048420259" at bounding box center [362, 246] width 371 height 12
click at [230, 272] on ul "GB87TRWI23147048420259 GB87TRWI23147048420259 GB87TRWI23147048420259 GB87TRWI23…" at bounding box center [350, 287] width 394 height 193
click at [157, 174] on div "You have added the following accounts: Wise GB87TRWI23147048420259 GB87TRWI2314…" at bounding box center [350, 293] width 394 height 277
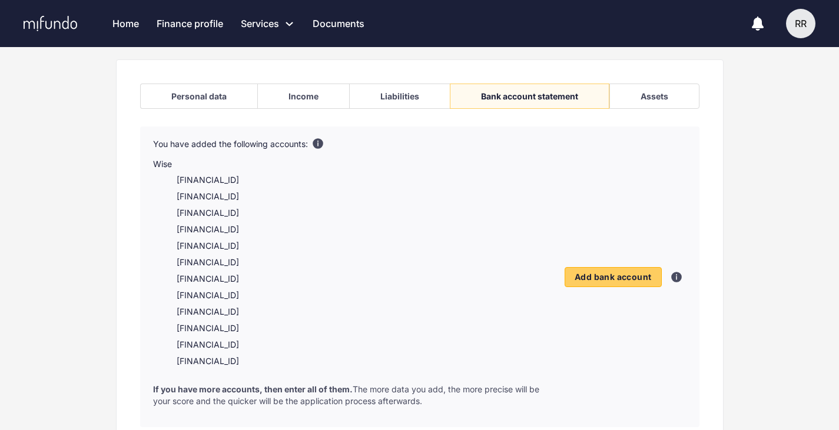
click at [167, 184] on div "Wise GB87TRWI23147048420259 GB87TRWI23147048420259 GB87TRWI23147048420259 GB87T…" at bounding box center [350, 262] width 394 height 209
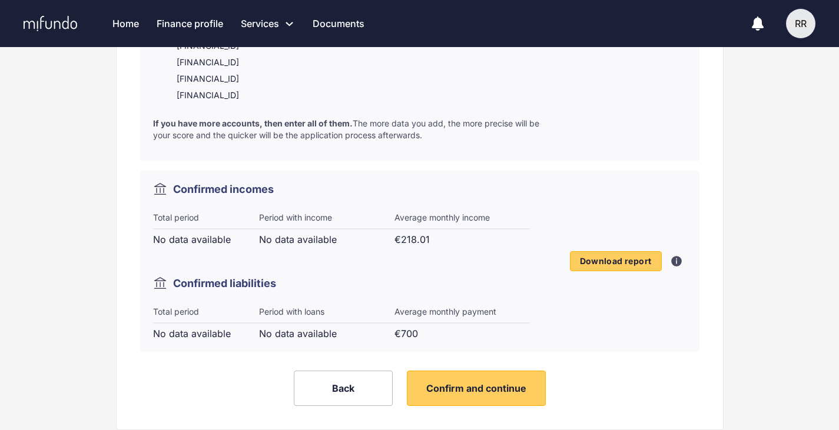
scroll to position [353, 0]
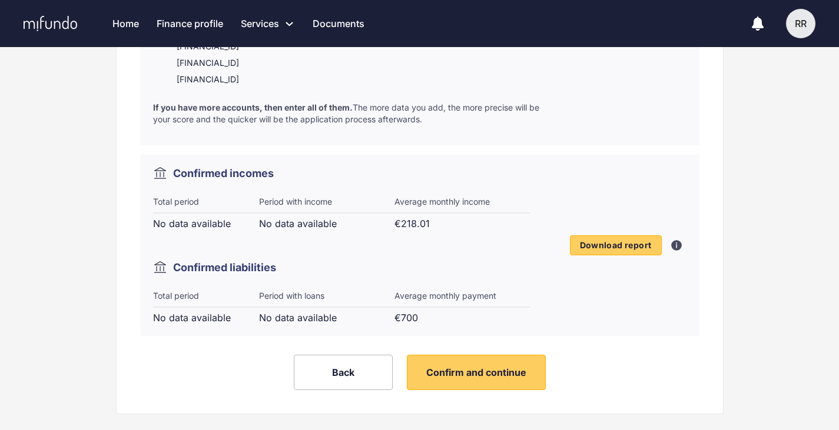
click at [203, 228] on div "Total period No data available" at bounding box center [206, 213] width 106 height 34
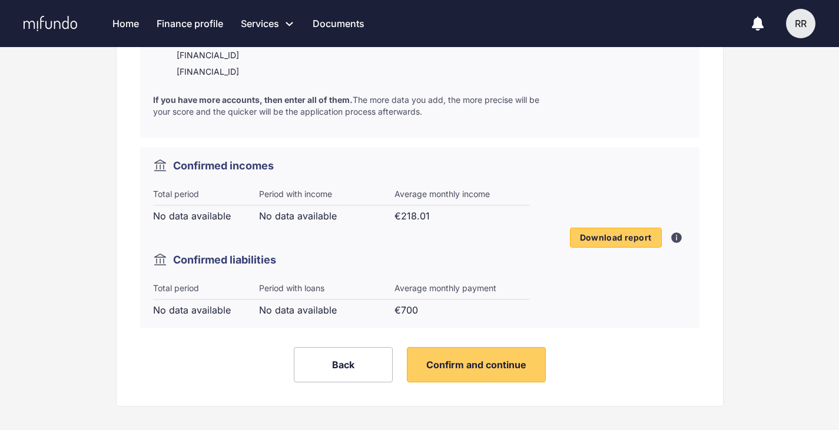
click at [673, 241] on icon at bounding box center [676, 237] width 9 height 9
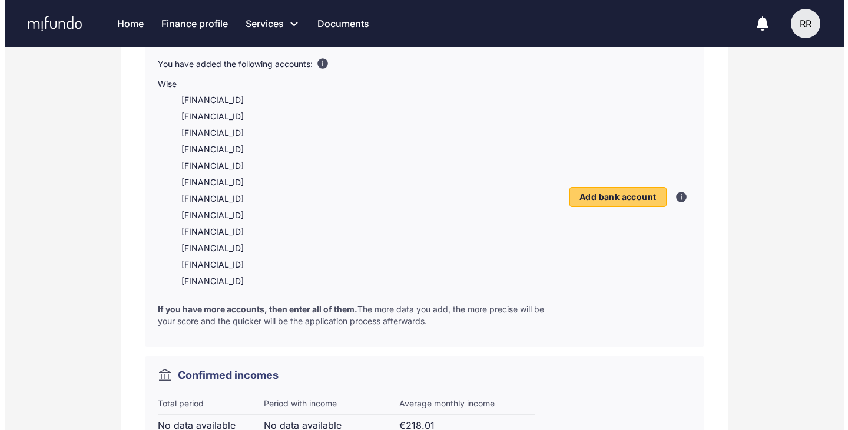
scroll to position [141, 0]
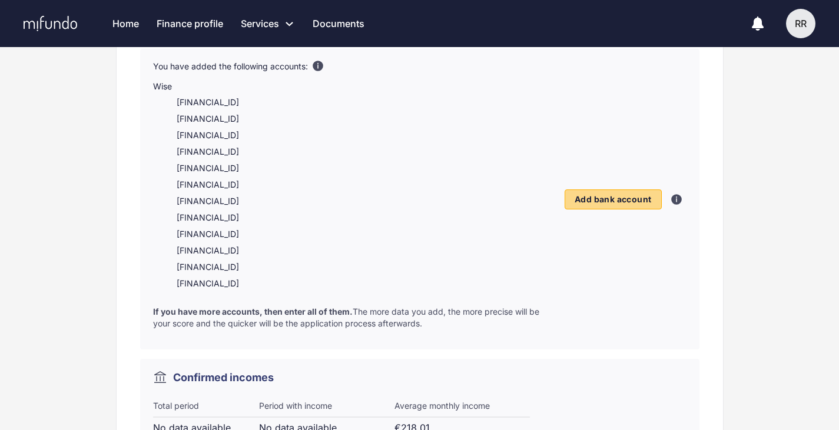
click at [596, 195] on span "Add bank account" at bounding box center [613, 199] width 77 height 11
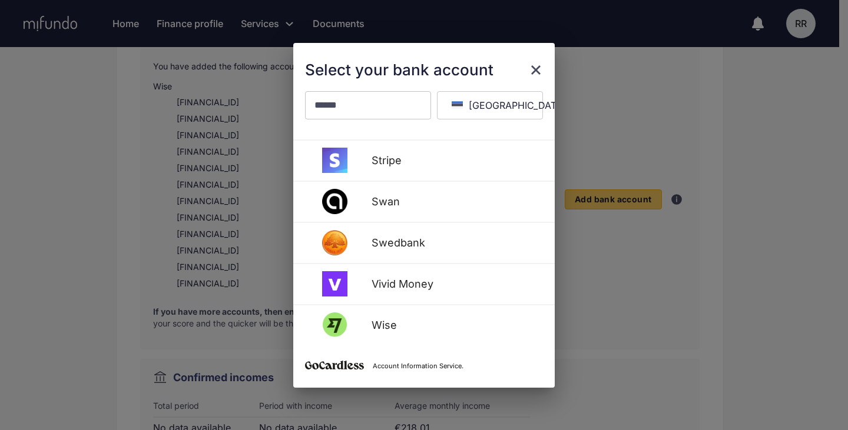
scroll to position [776, 0]
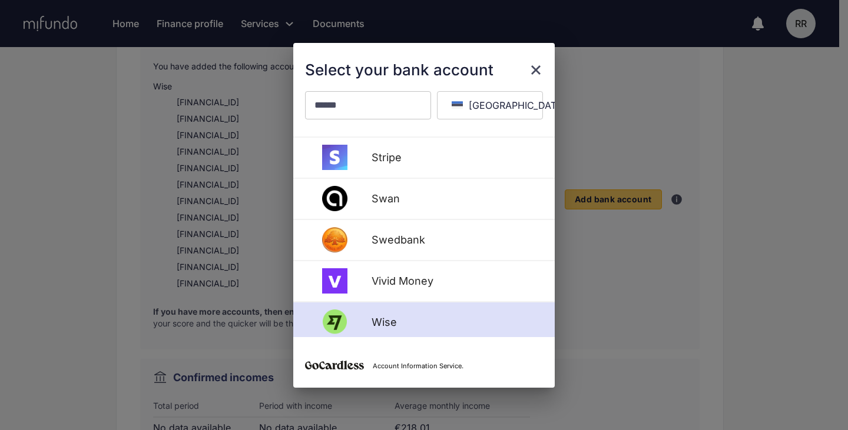
click at [406, 308] on div "Wise" at bounding box center [423, 323] width 261 height 41
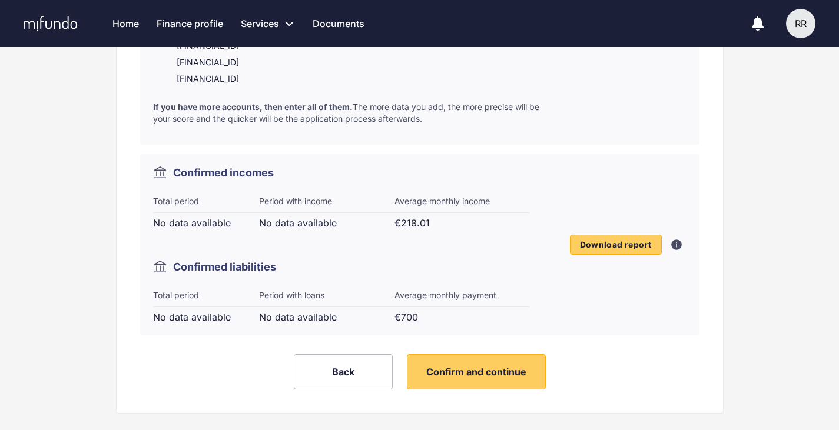
scroll to position [563, 0]
click at [152, 227] on div "Confirmed incomes Total period No data available Period with income No data ava…" at bounding box center [419, 245] width 559 height 181
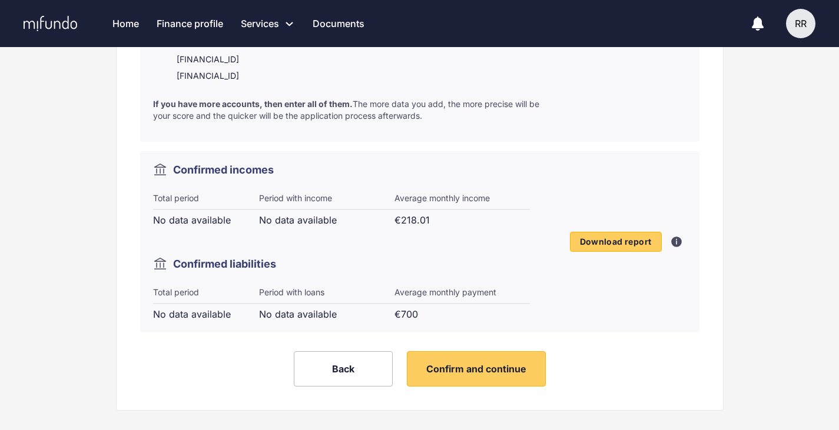
scroll to position [585, 0]
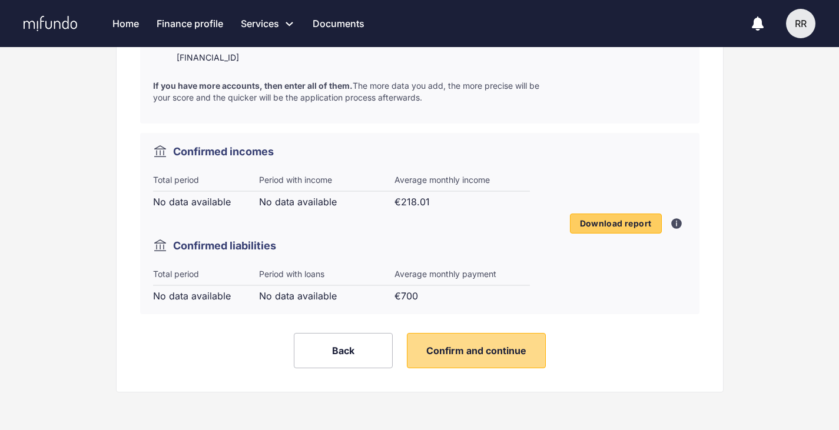
click at [457, 351] on span "Confirm and continue" at bounding box center [476, 351] width 100 height 12
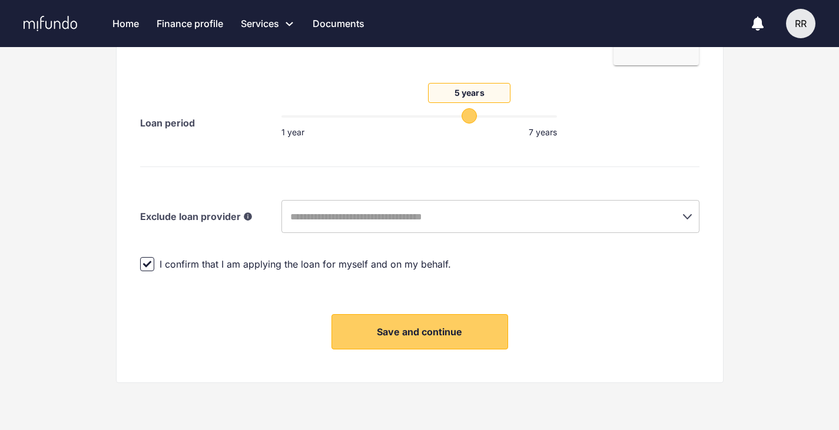
scroll to position [361, 0]
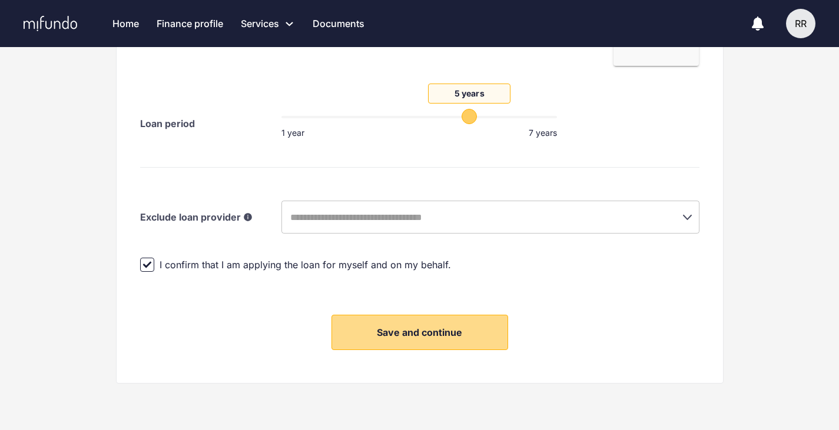
click at [381, 336] on span "Save and continue" at bounding box center [419, 333] width 85 height 12
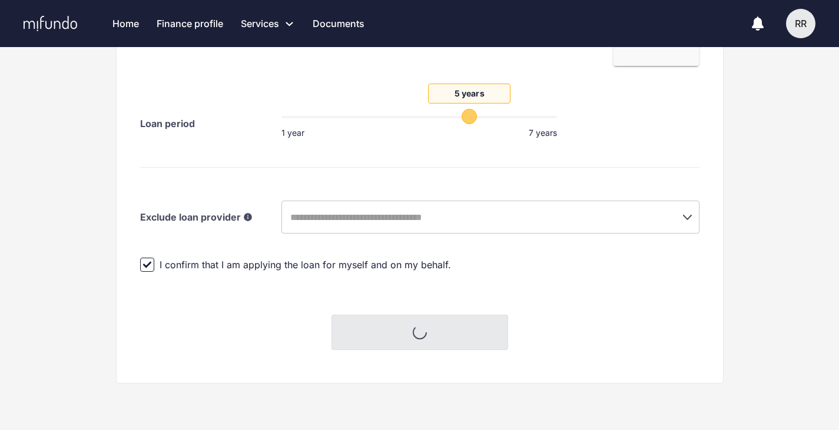
scroll to position [0, 0]
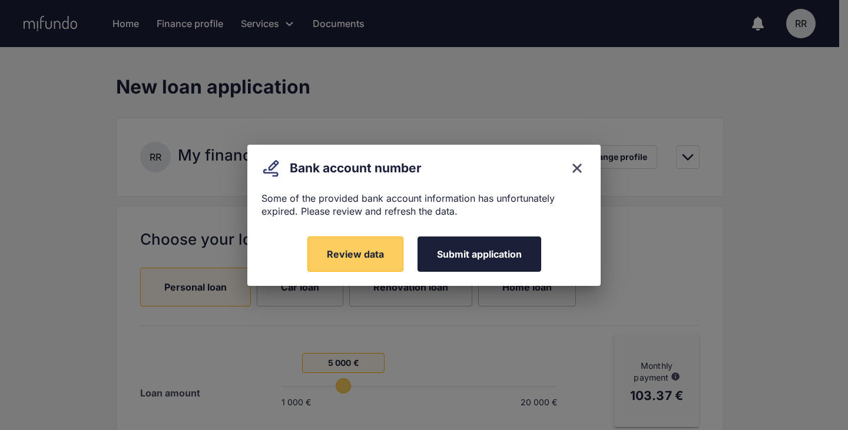
click at [433, 249] on button "Submit application" at bounding box center [479, 254] width 124 height 35
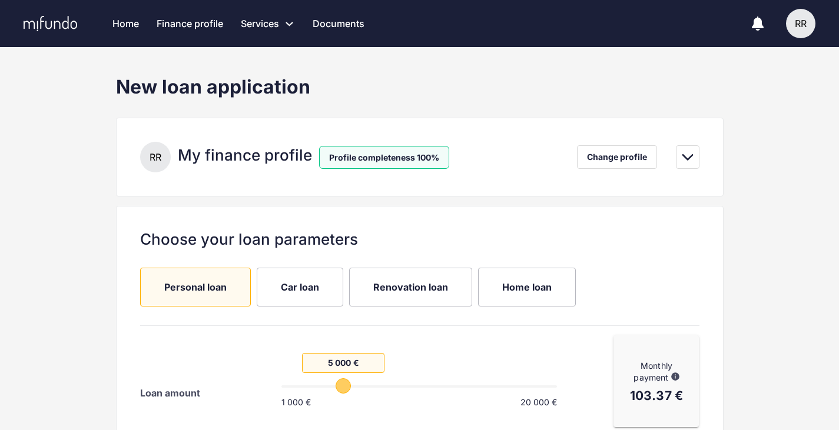
scroll to position [24, 0]
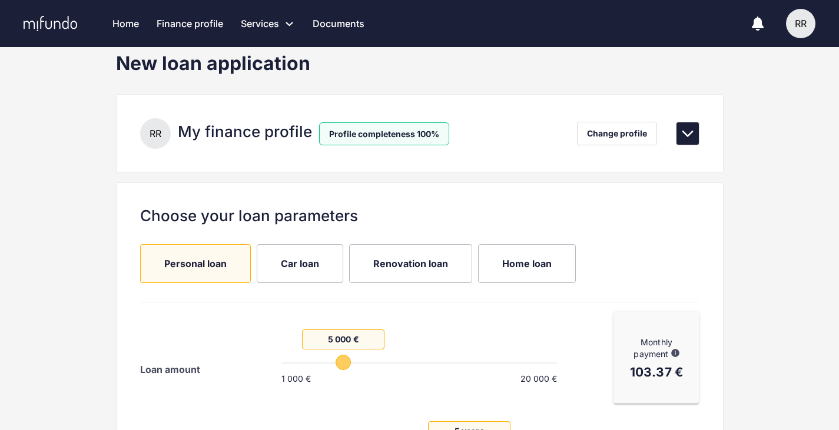
click at [693, 130] on icon at bounding box center [687, 134] width 14 height 14
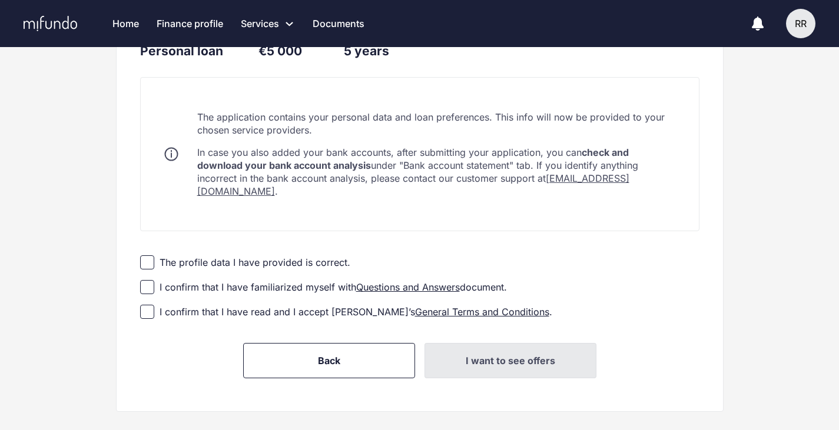
scroll to position [617, 0]
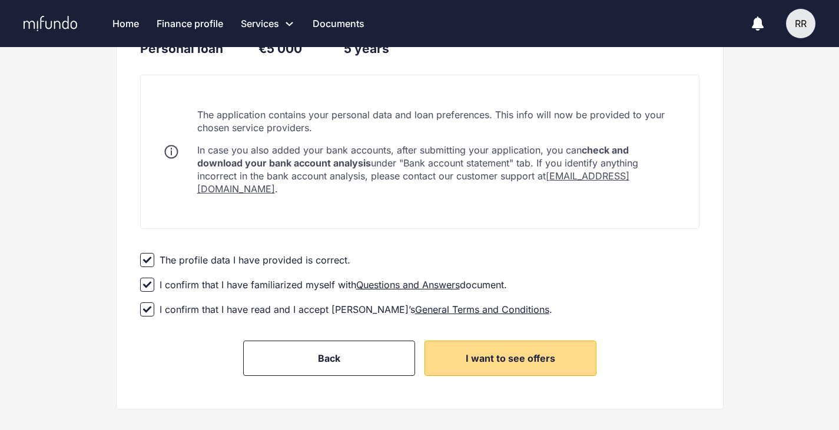
click at [497, 353] on span "I want to see offers" at bounding box center [510, 359] width 89 height 12
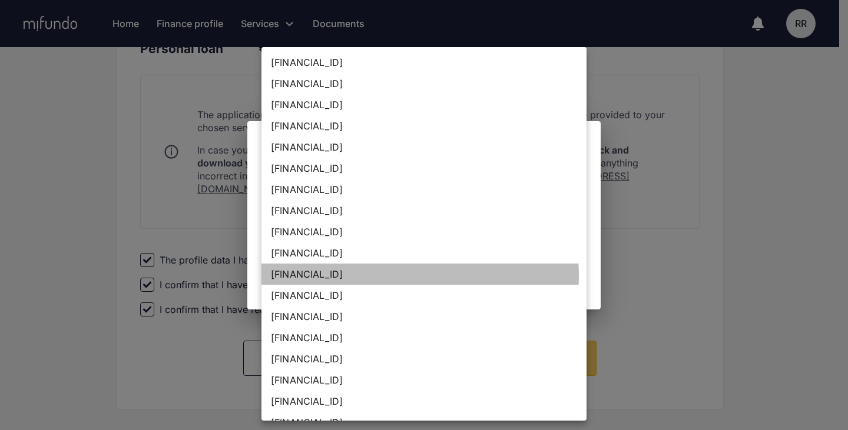
click at [409, 275] on li "[FINANCIAL_ID]" at bounding box center [423, 274] width 325 height 21
type input "**********"
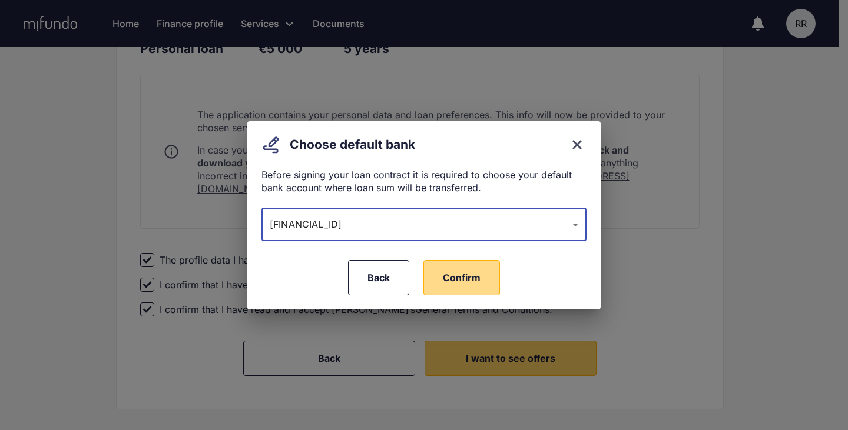
click at [479, 275] on span "Confirm" at bounding box center [462, 278] width 38 height 12
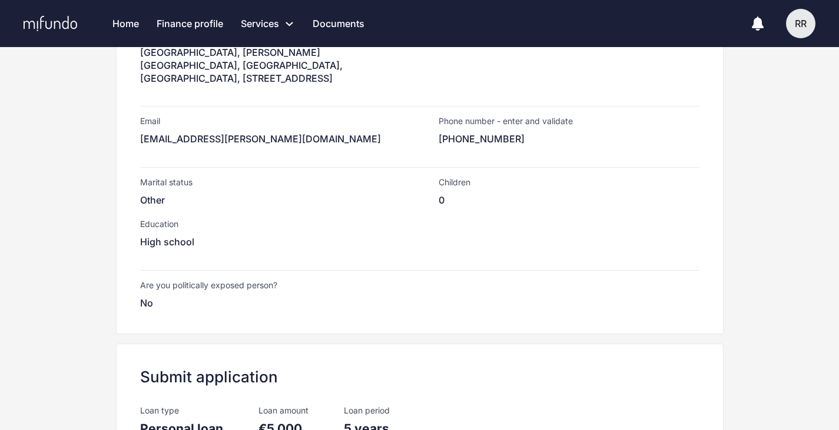
scroll to position [237, 0]
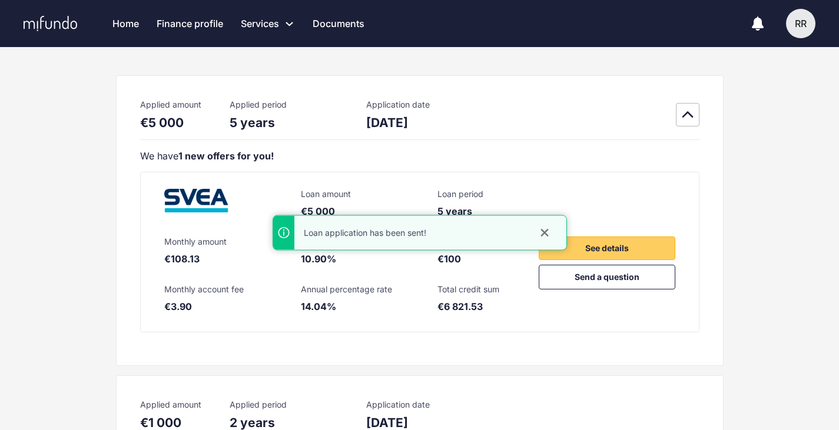
click at [544, 231] on icon "close" at bounding box center [544, 233] width 8 height 8
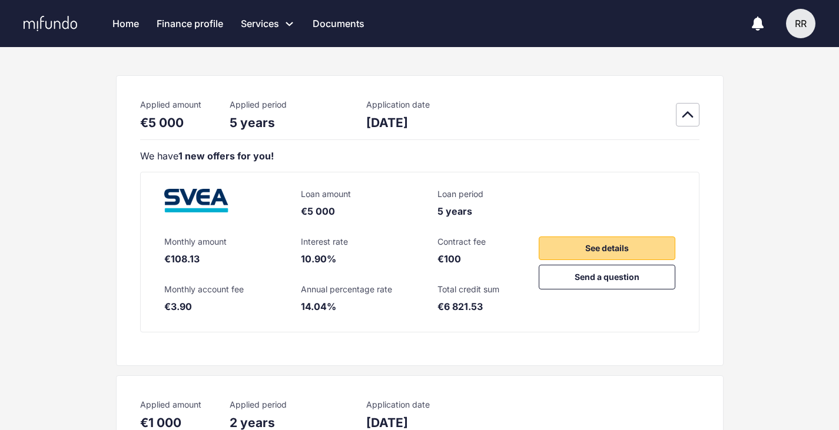
click at [595, 245] on span "See details" at bounding box center [607, 248] width 44 height 14
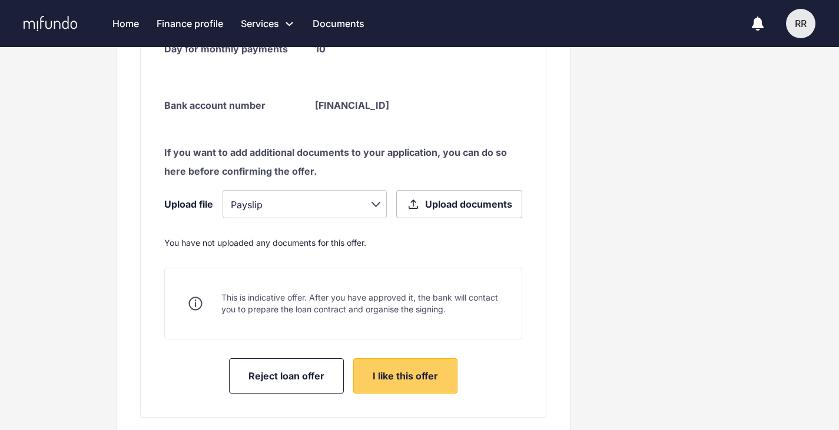
scroll to position [494, 0]
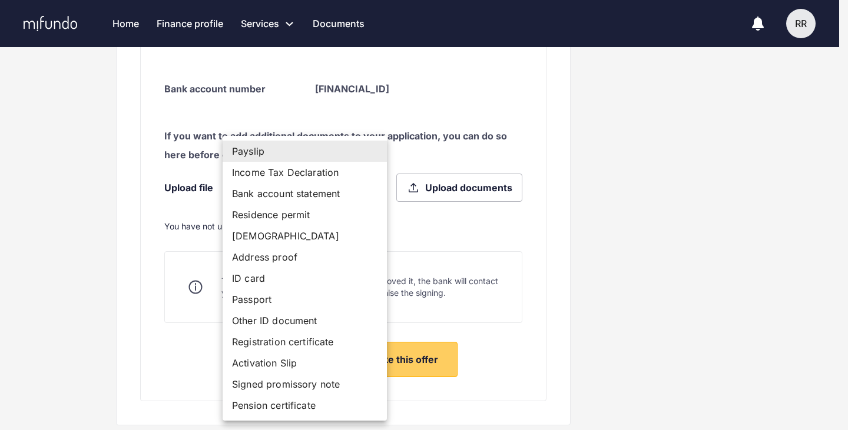
click at [678, 228] on div at bounding box center [424, 215] width 848 height 430
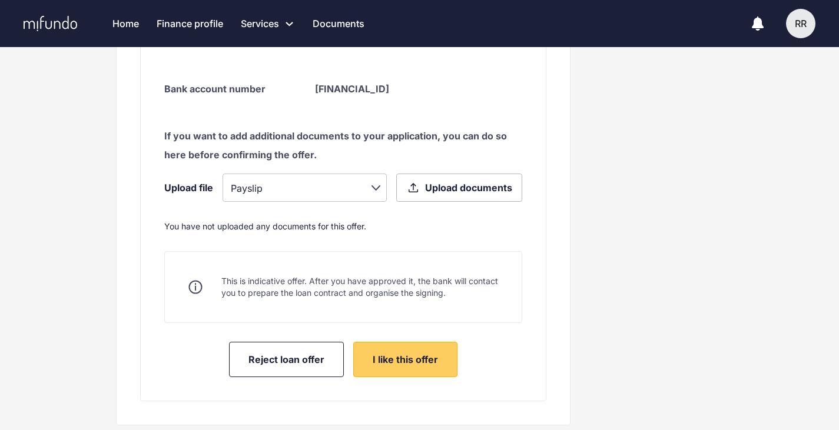
click at [596, 219] on div "Contact support info@mifundo.com" at bounding box center [646, 47] width 153 height 776
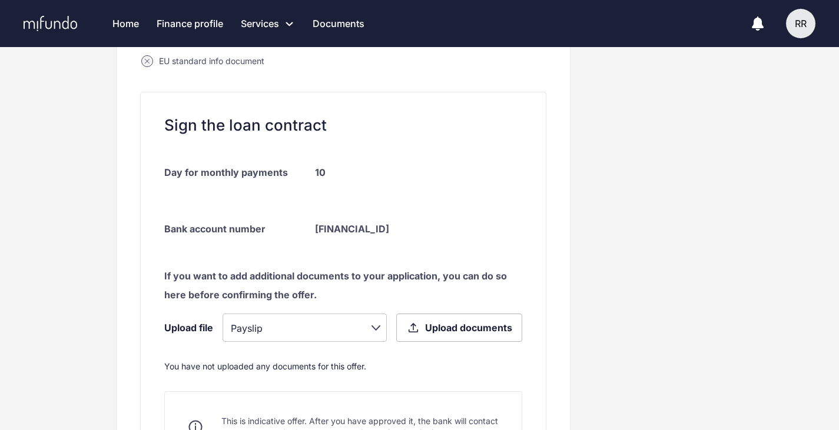
scroll to position [400, 0]
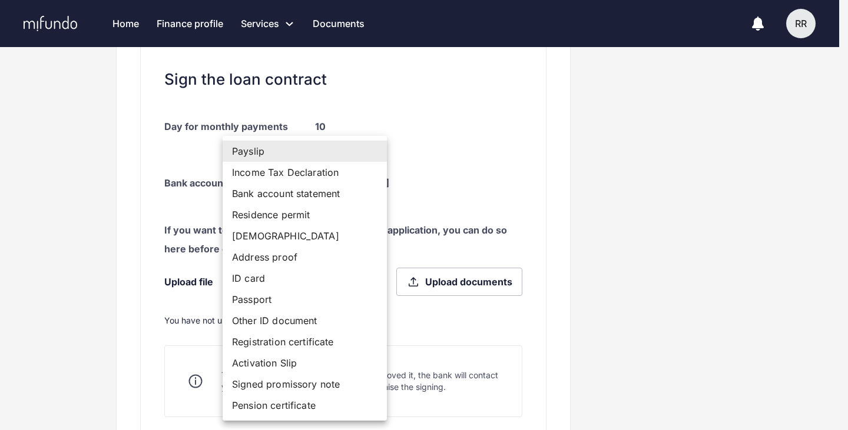
click at [333, 194] on li "Bank account statement" at bounding box center [305, 193] width 164 height 21
type input "**********"
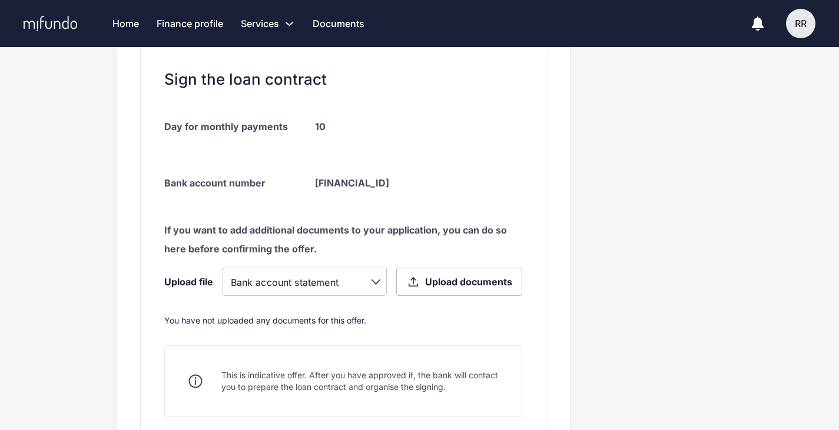
click at [431, 316] on div "You have not uploaded any documents for this offer." at bounding box center [343, 321] width 358 height 12
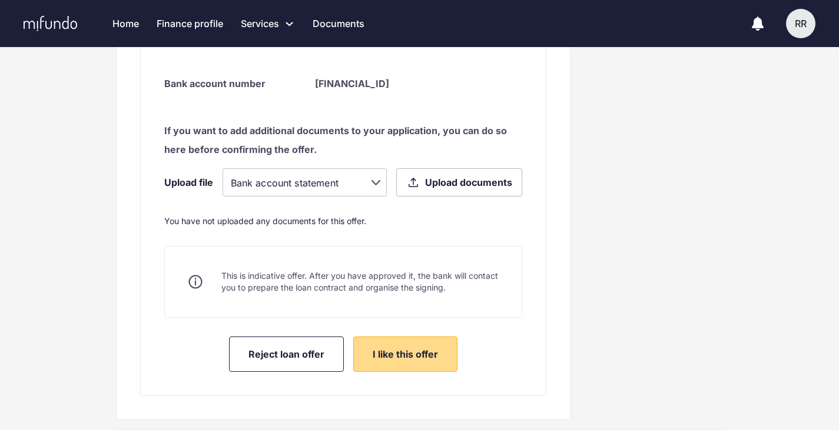
scroll to position [493, 0]
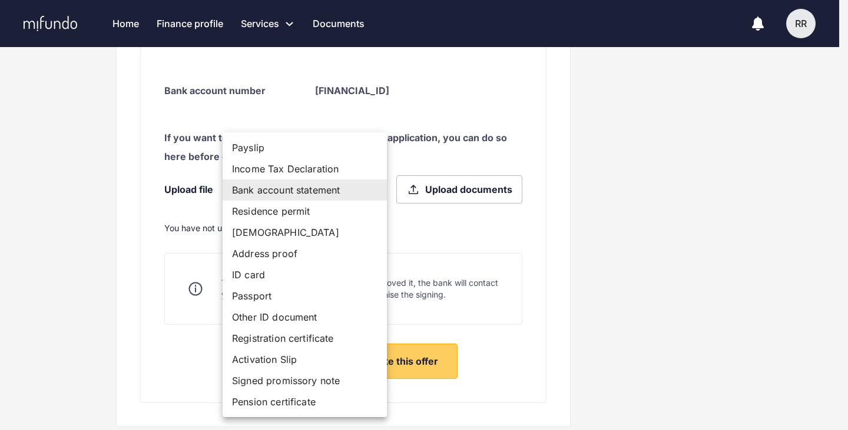
click at [475, 261] on div at bounding box center [424, 215] width 848 height 430
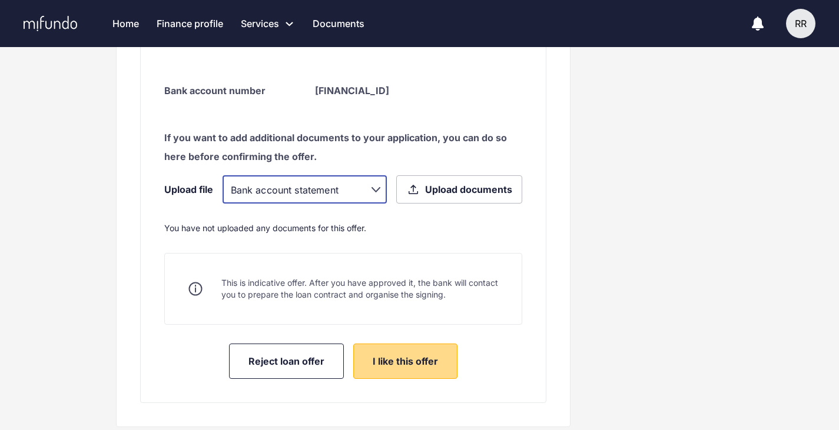
click at [374, 351] on button "I like this offer" at bounding box center [405, 361] width 104 height 35
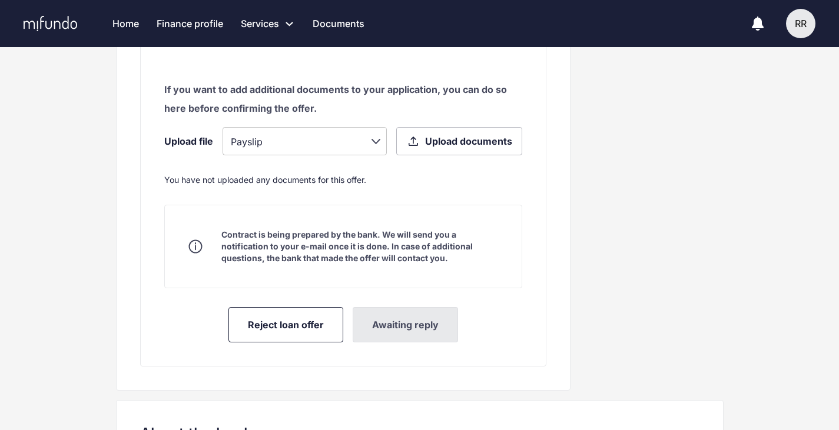
scroll to position [542, 0]
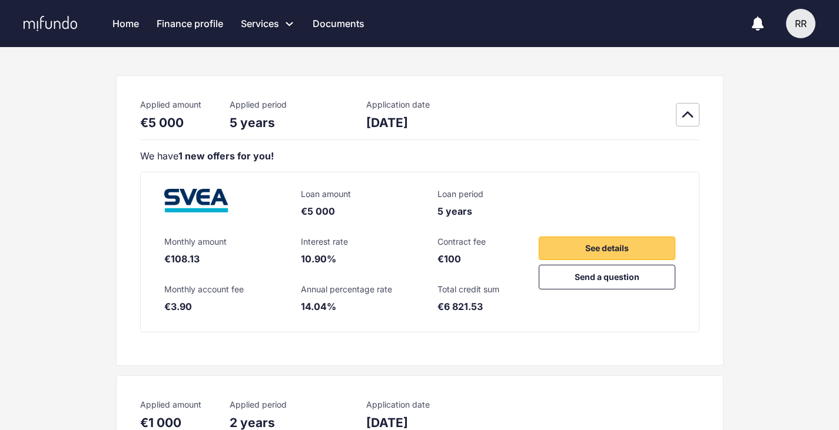
click at [194, 152] on strong "1 new offers for you!" at bounding box center [225, 156] width 95 height 12
click at [610, 243] on span "See details" at bounding box center [607, 248] width 44 height 14
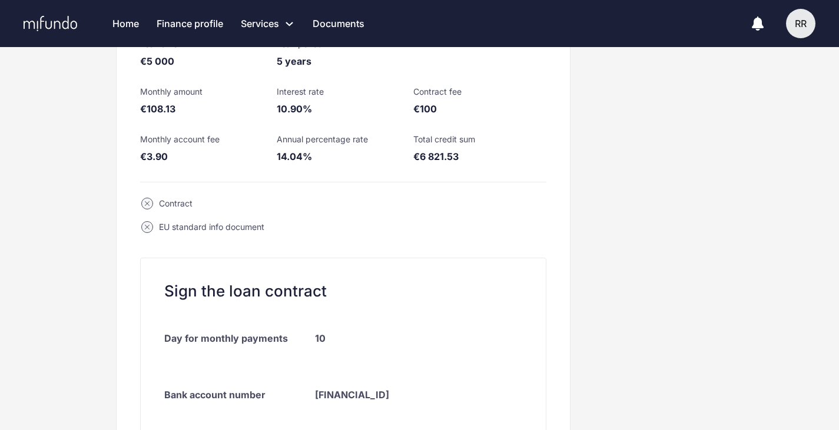
click at [198, 225] on div "EU standard info document" at bounding box center [211, 227] width 105 height 12
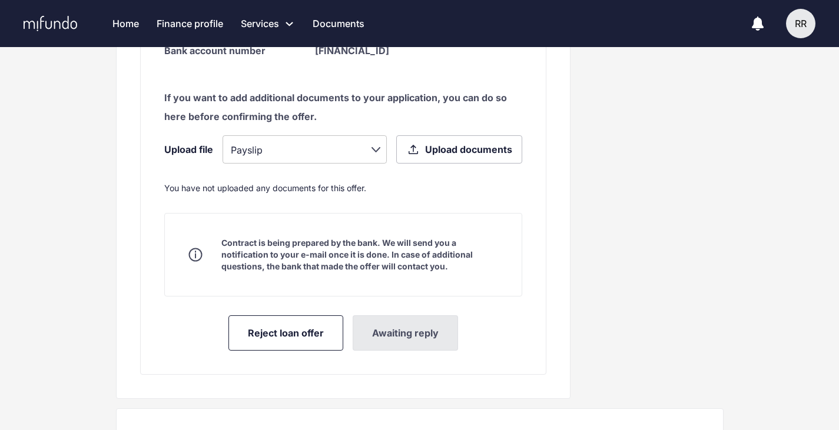
scroll to position [542, 0]
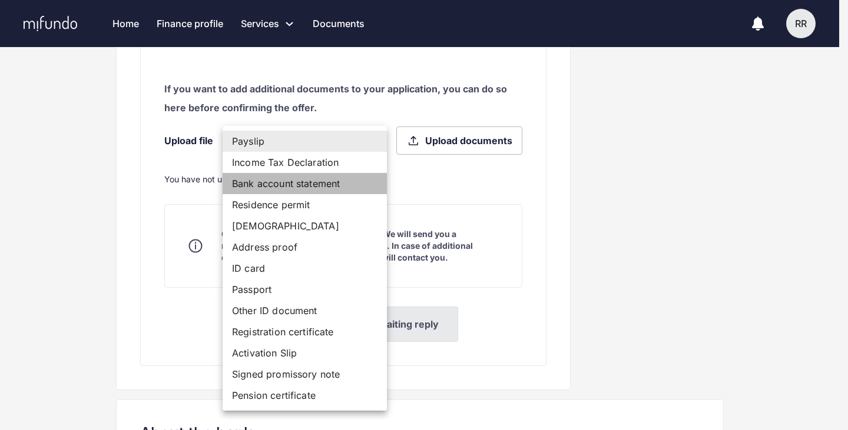
click at [317, 184] on li "Bank account statement" at bounding box center [305, 183] width 164 height 21
type input "**********"
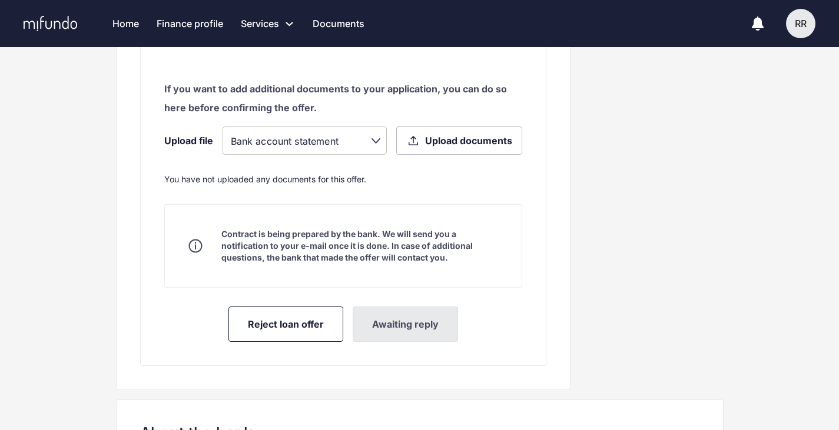
click at [440, 144] on span "Upload documents" at bounding box center [468, 140] width 87 height 13
click at [0, 0] on input "Upload documents" at bounding box center [0, 0] width 0 height 0
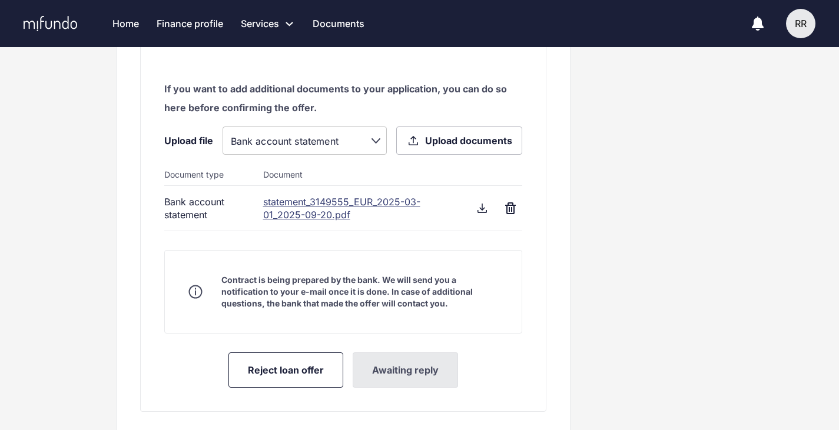
click at [440, 139] on span "Upload documents" at bounding box center [468, 140] width 87 height 13
click at [0, 0] on input "Upload documents" at bounding box center [0, 0] width 0 height 0
click at [427, 143] on span "Upload documents" at bounding box center [468, 140] width 87 height 13
click at [0, 0] on input "Upload documents" at bounding box center [0, 0] width 0 height 0
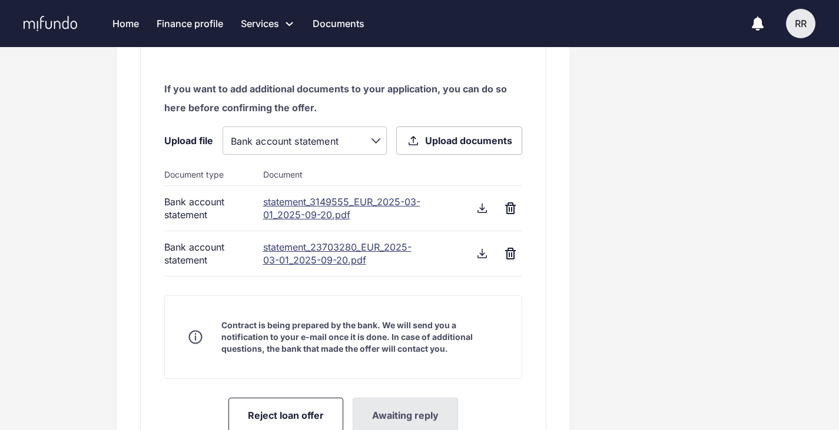
click at [577, 358] on div "Contact support info@mifundo.com" at bounding box center [646, 51] width 153 height 879
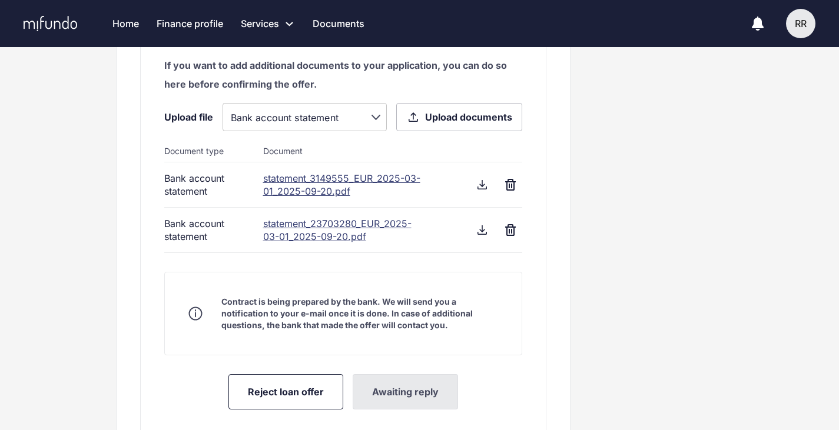
click at [562, 292] on div "**********" at bounding box center [343, 23] width 454 height 869
click at [625, 344] on div "Contact support info@mifundo.com" at bounding box center [646, 28] width 153 height 879
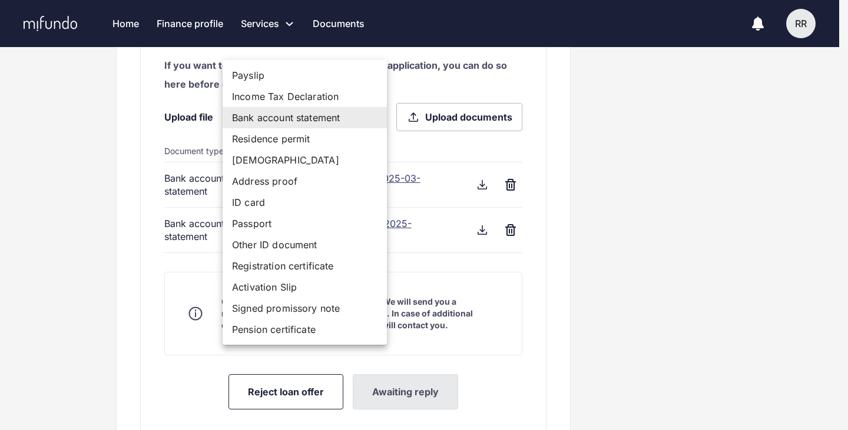
click at [313, 117] on li "Bank account statement" at bounding box center [305, 117] width 164 height 21
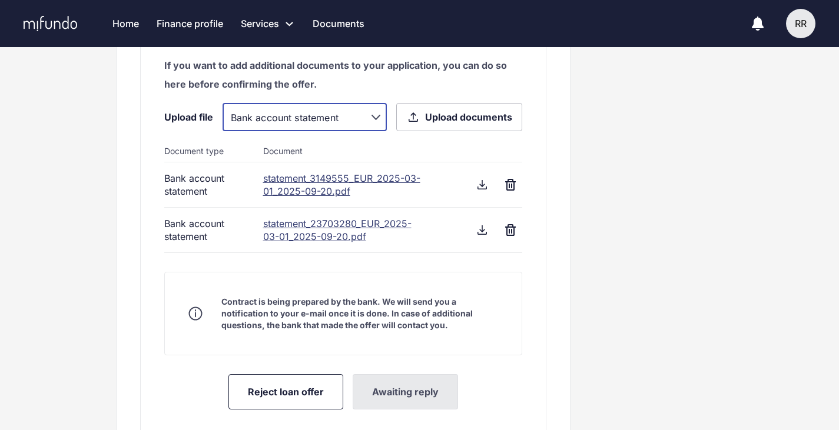
click at [455, 126] on label "Upload documents" at bounding box center [459, 117] width 126 height 28
click at [0, 0] on input "Upload documents" at bounding box center [0, 0] width 0 height 0
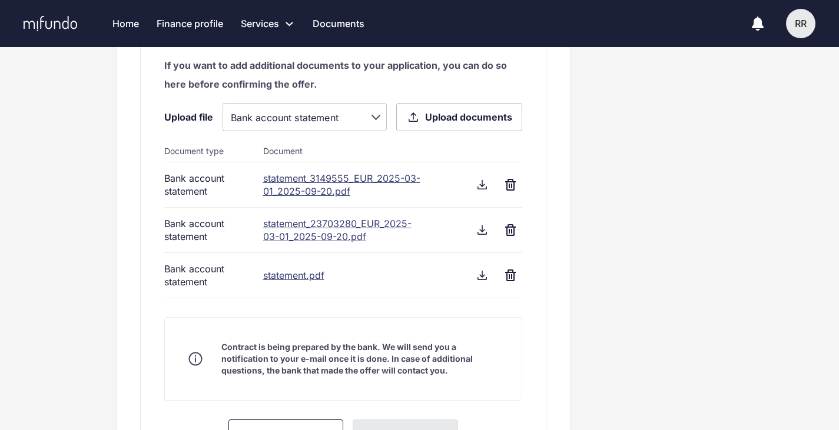
click at [556, 226] on div "**********" at bounding box center [343, 46] width 454 height 915
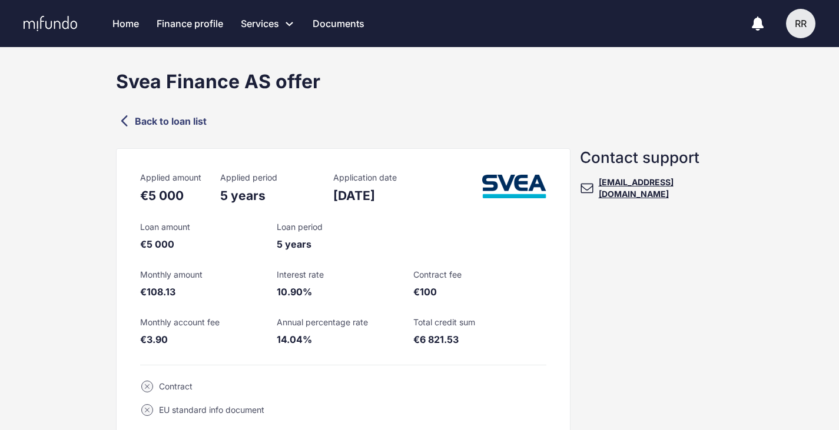
scroll to position [0, 0]
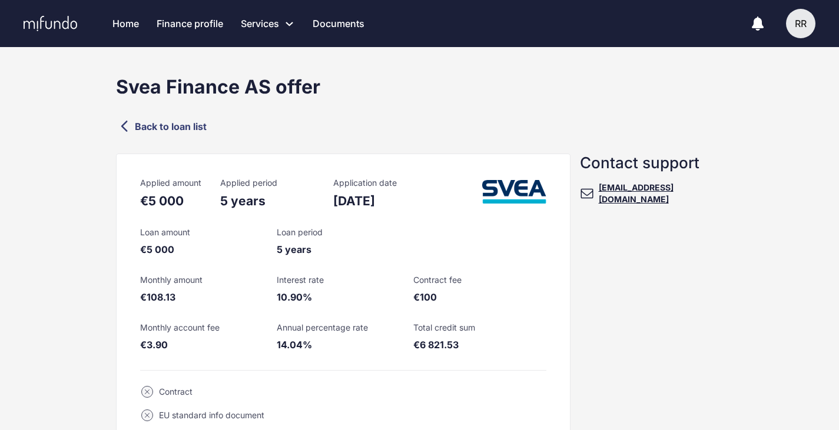
click at [176, 127] on link "Back to loan list" at bounding box center [419, 126] width 607 height 17
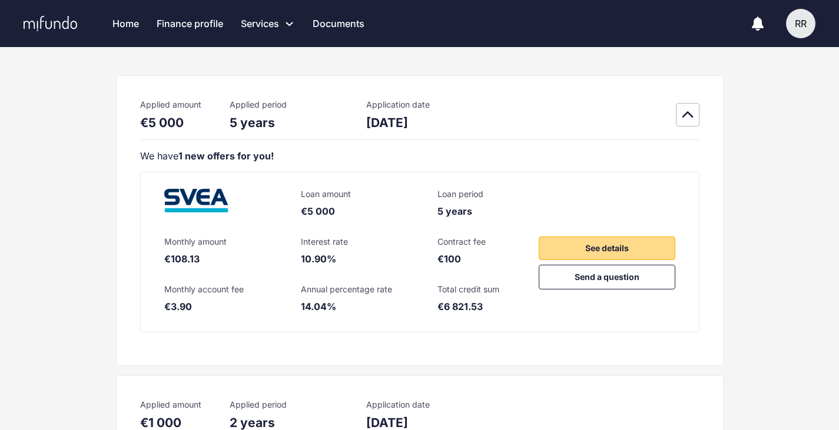
click at [567, 253] on button "See details" at bounding box center [607, 249] width 137 height 24
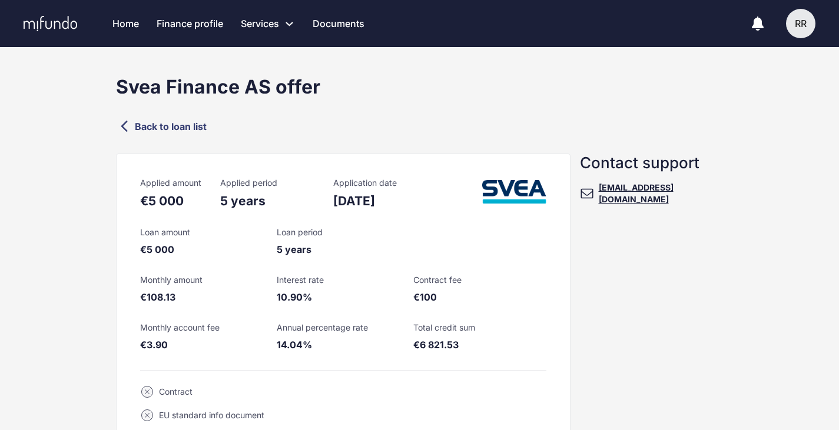
click at [329, 27] on link "Documents" at bounding box center [339, 23] width 52 height 47
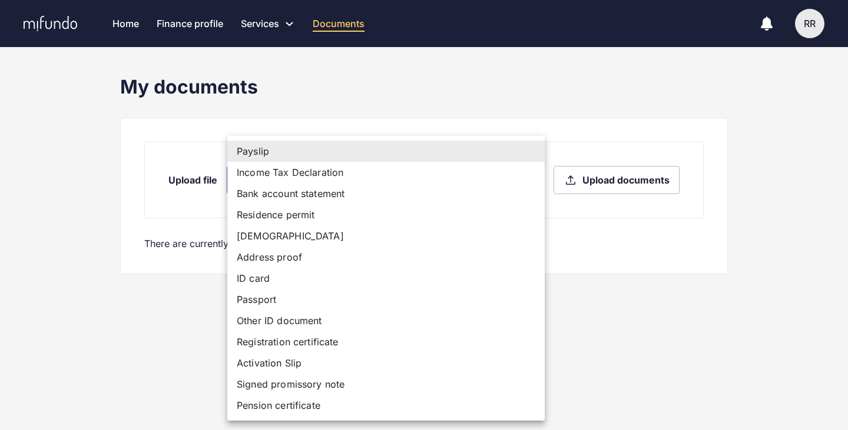
click at [400, 194] on body "Home Finance profile Services Apply for a new loan Refinance your loans Loan of…" at bounding box center [424, 215] width 848 height 430
drag, startPoint x: 391, startPoint y: 182, endPoint x: 399, endPoint y: 192, distance: 12.1
click at [399, 192] on ul "Payslip Income Tax Declaration Bank account statement Residence permit [DEMOGRA…" at bounding box center [385, 278] width 317 height 285
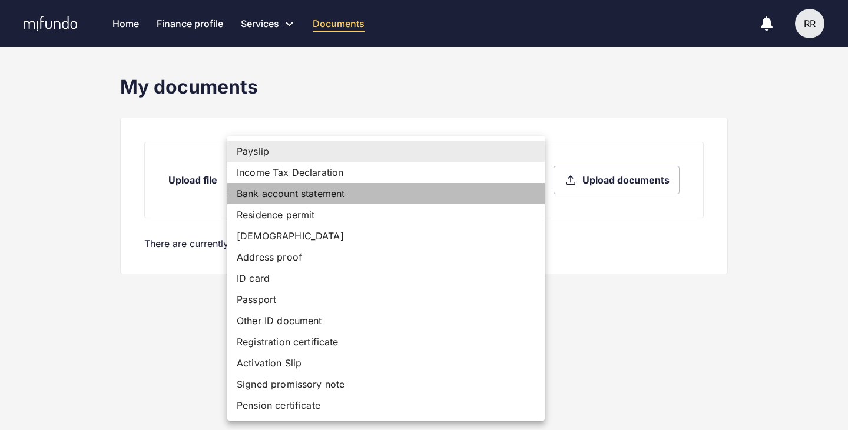
click at [399, 192] on li "Bank account statement" at bounding box center [385, 193] width 317 height 21
type input "**********"
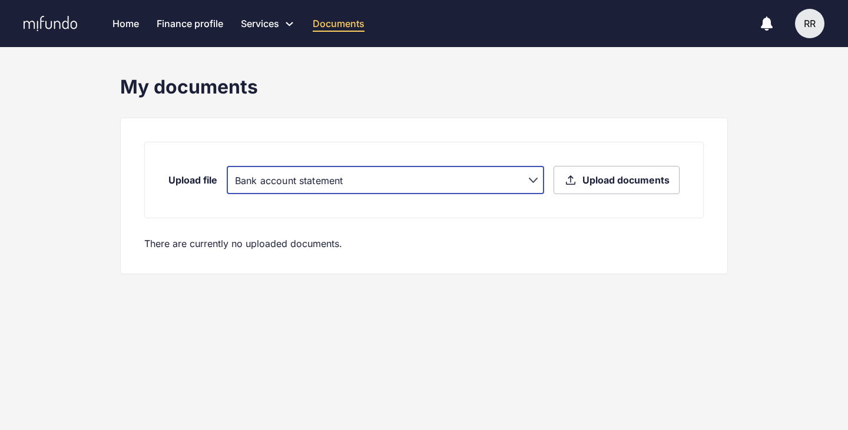
click at [596, 190] on label "Upload documents" at bounding box center [616, 180] width 126 height 28
click at [0, 0] on input "Upload documents" at bounding box center [0, 0] width 0 height 0
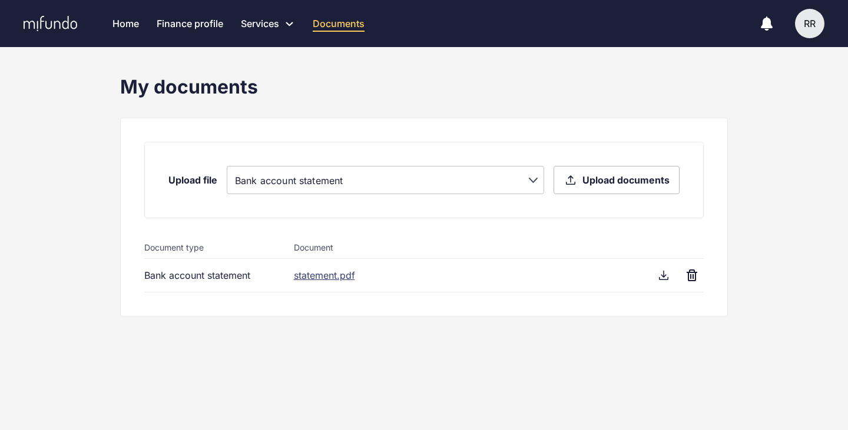
click at [606, 181] on span "Upload documents" at bounding box center [625, 180] width 87 height 13
click at [0, 0] on input "Upload documents" at bounding box center [0, 0] width 0 height 0
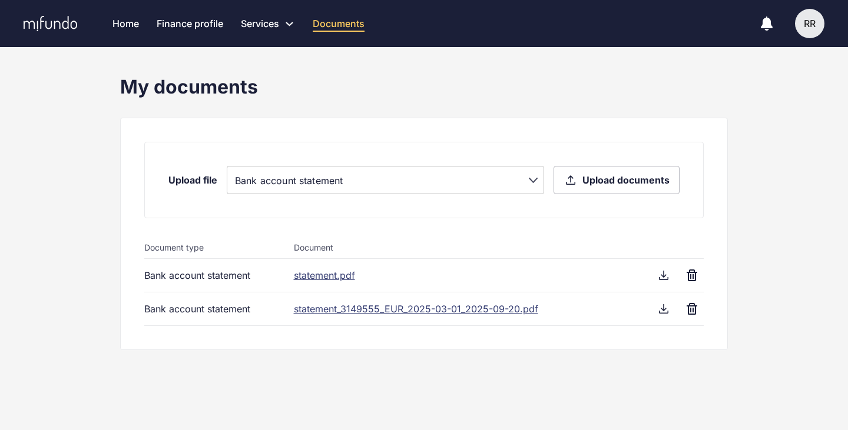
click at [632, 175] on span "Upload documents" at bounding box center [625, 180] width 87 height 13
click at [0, 0] on input "Upload documents" at bounding box center [0, 0] width 0 height 0
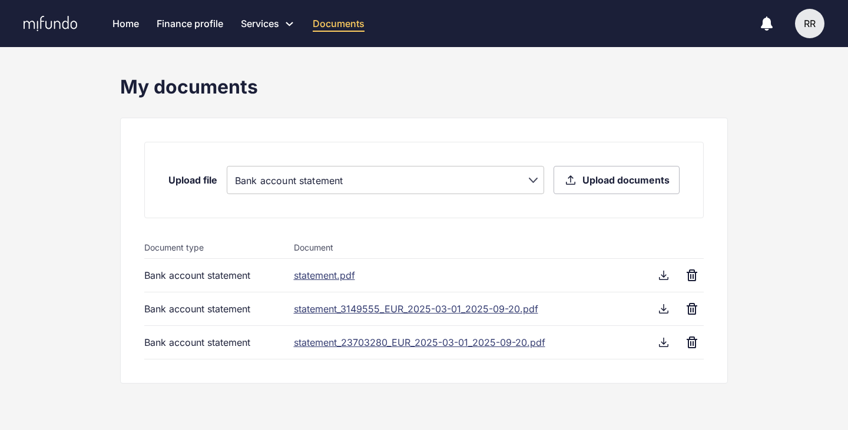
click at [78, 123] on div "**********" at bounding box center [424, 248] width 848 height 346
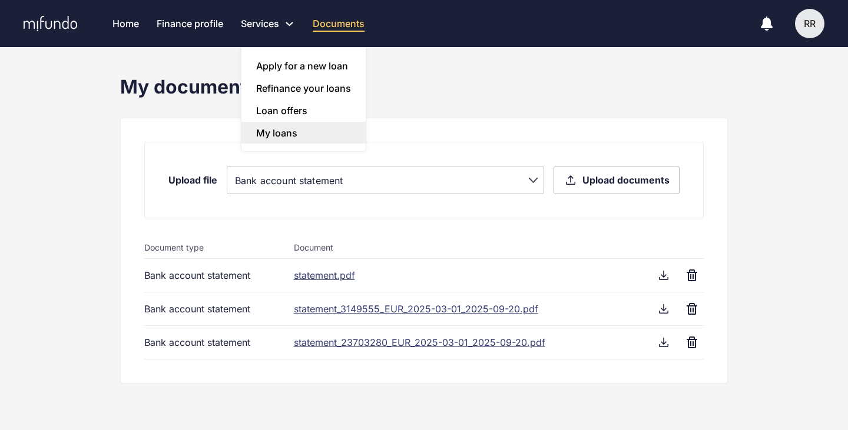
click at [320, 132] on link "My loans" at bounding box center [303, 133] width 124 height 22
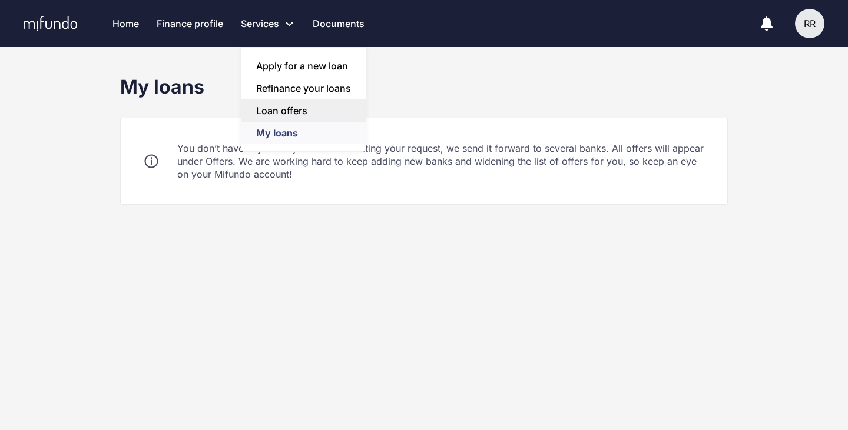
click at [280, 112] on link "Loan offers" at bounding box center [303, 110] width 124 height 22
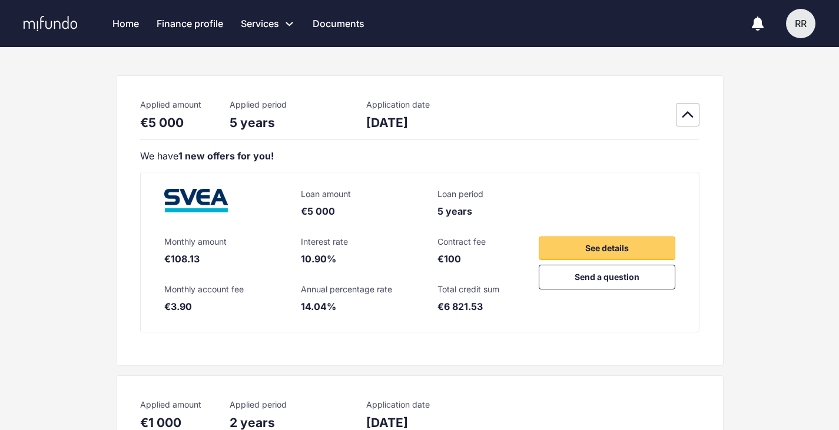
click at [208, 23] on link "Finance profile" at bounding box center [190, 23] width 67 height 47
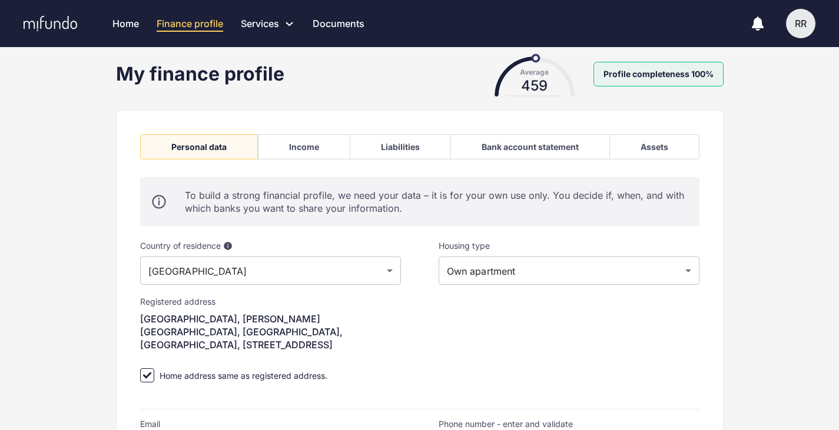
scroll to position [10, 0]
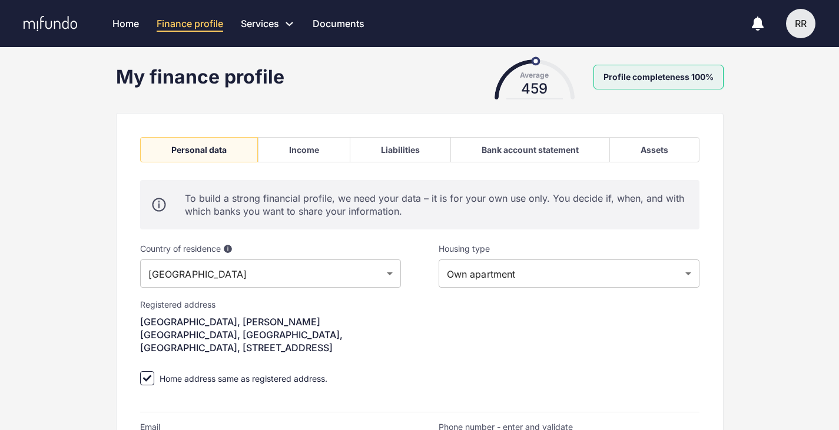
click at [536, 150] on div "Bank account statement" at bounding box center [530, 150] width 97 height 10
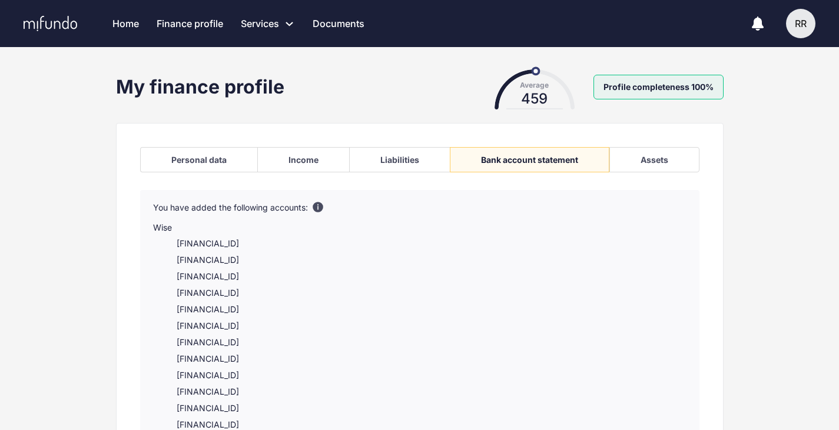
click at [658, 164] on div "Assets" at bounding box center [654, 160] width 28 height 10
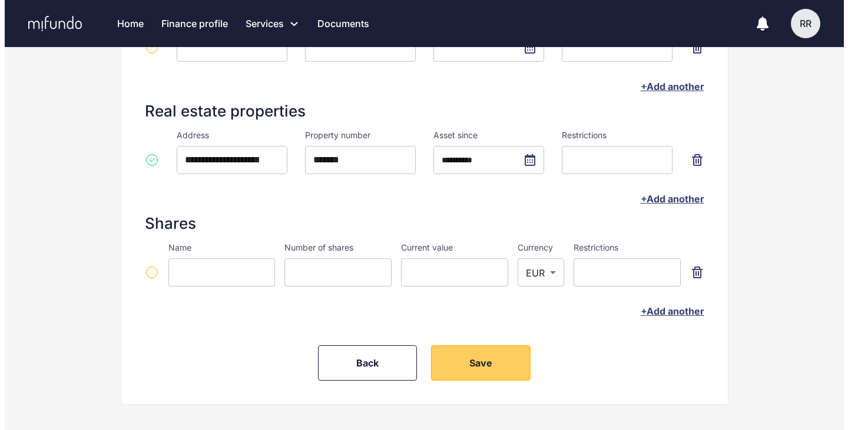
scroll to position [306, 0]
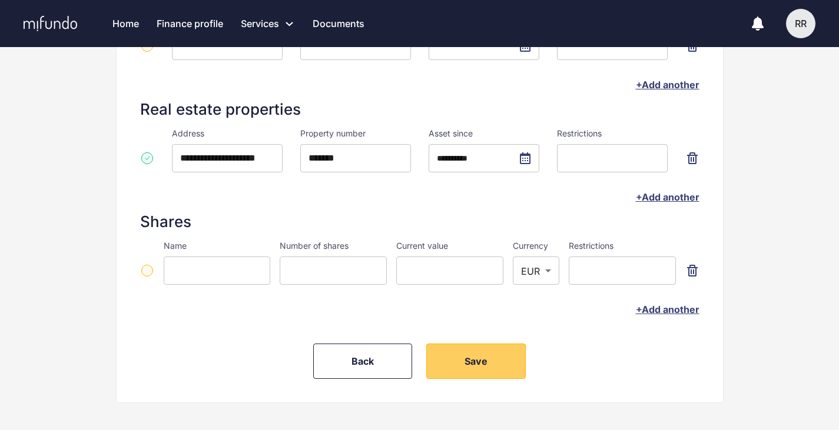
click at [677, 198] on button "+ Add another" at bounding box center [668, 197] width 64 height 12
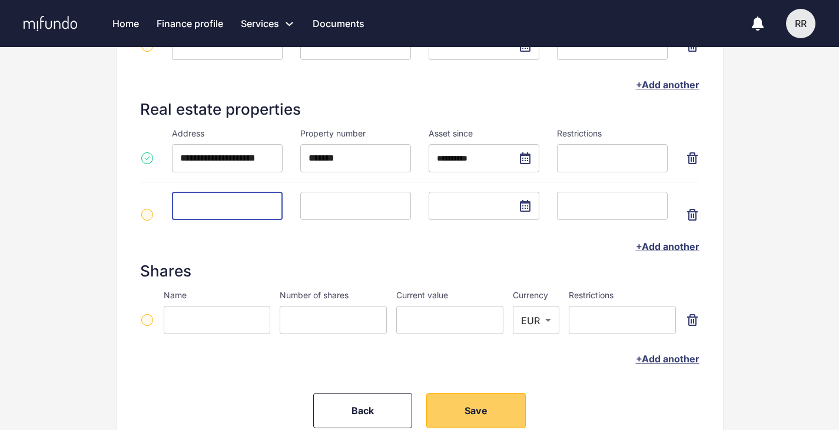
click at [209, 197] on input at bounding box center [227, 206] width 111 height 28
type input "**********"
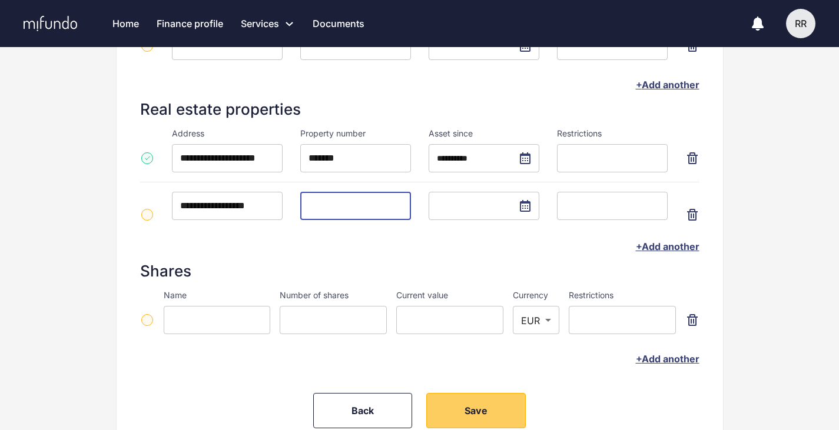
paste input "*******"
type input "*******"
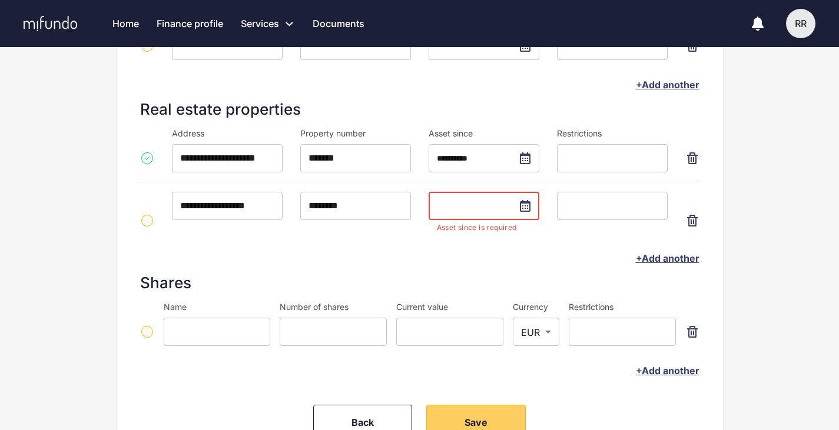
click at [454, 208] on input "text" at bounding box center [484, 206] width 111 height 28
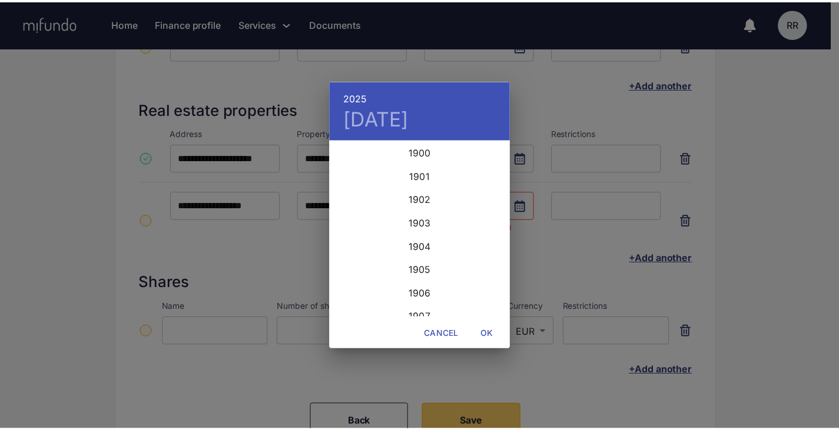
scroll to position [2873, 0]
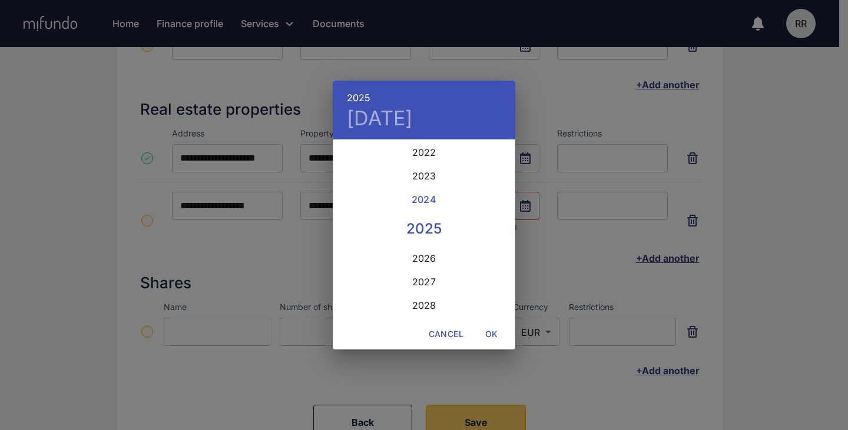
click at [433, 202] on div "2024" at bounding box center [424, 200] width 182 height 24
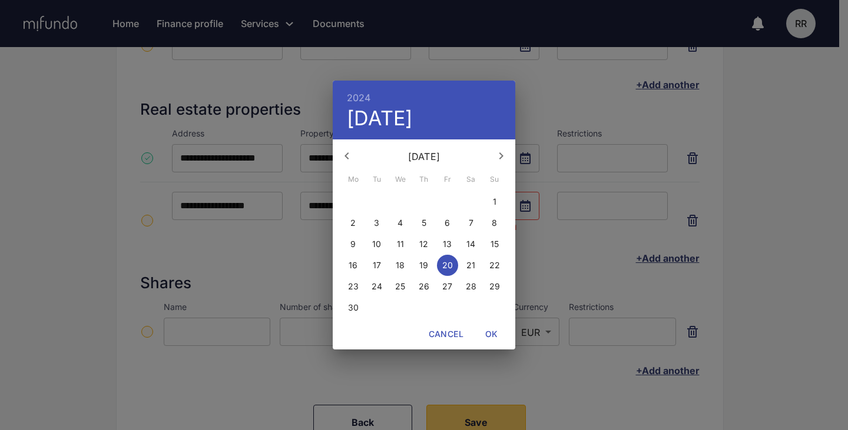
click at [350, 158] on icon "button" at bounding box center [347, 156] width 14 height 14
click at [450, 285] on p "31" at bounding box center [447, 287] width 9 height 12
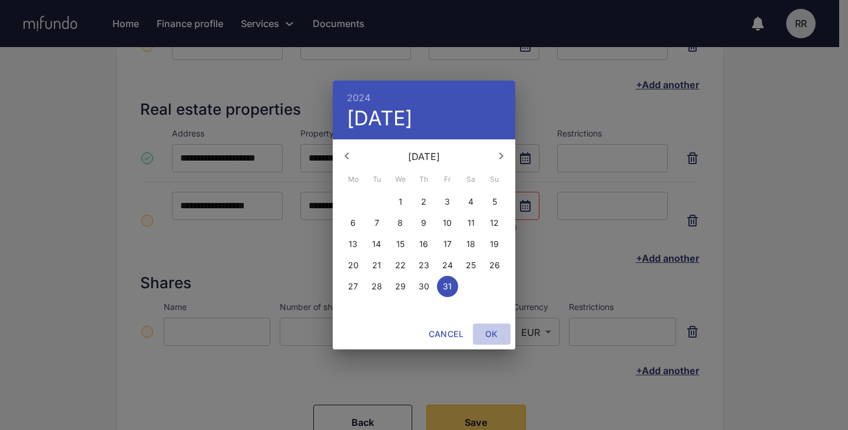
click at [489, 334] on span "OK" at bounding box center [491, 334] width 28 height 15
type input "**********"
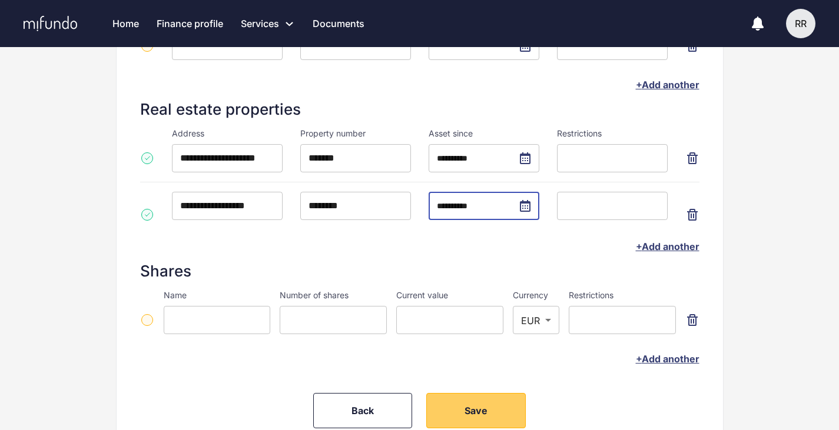
click at [757, 245] on div "**********" at bounding box center [419, 126] width 839 height 727
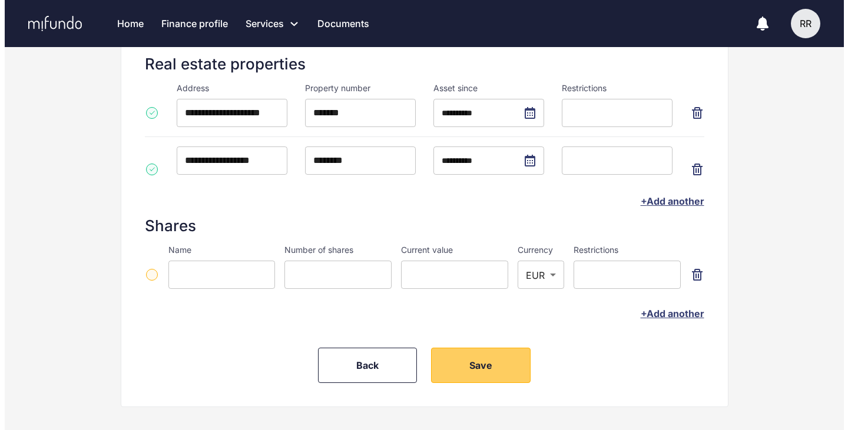
scroll to position [365, 0]
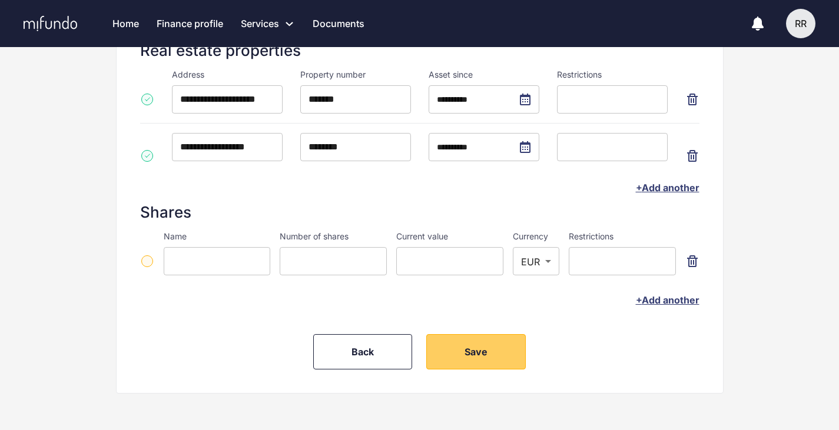
click at [656, 191] on button "+ Add another" at bounding box center [668, 188] width 64 height 12
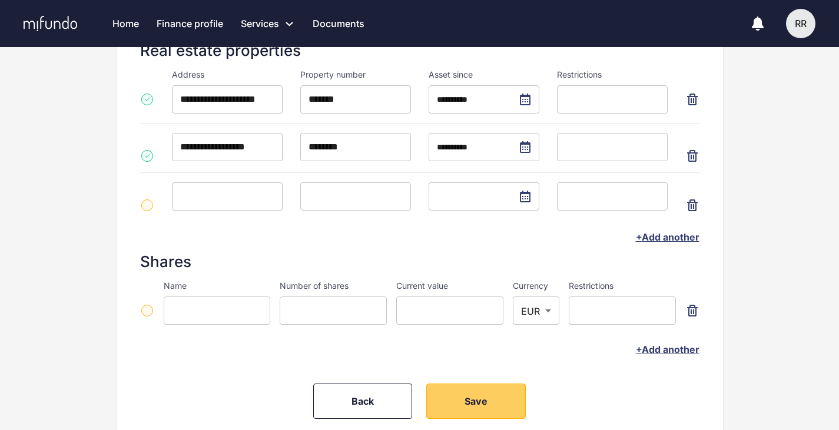
click at [205, 195] on input at bounding box center [227, 196] width 111 height 28
type input "**********"
paste input "*******"
type input "*******"
click at [323, 142] on input "*******" at bounding box center [355, 147] width 111 height 28
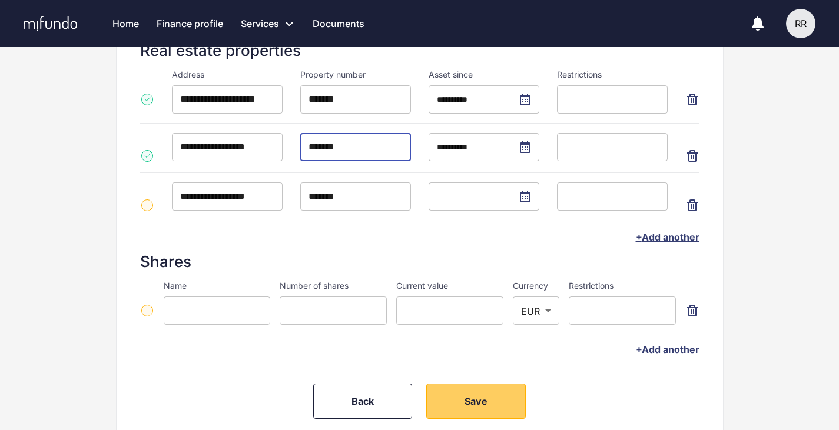
type input "*******"
click at [466, 194] on input "text" at bounding box center [484, 196] width 111 height 28
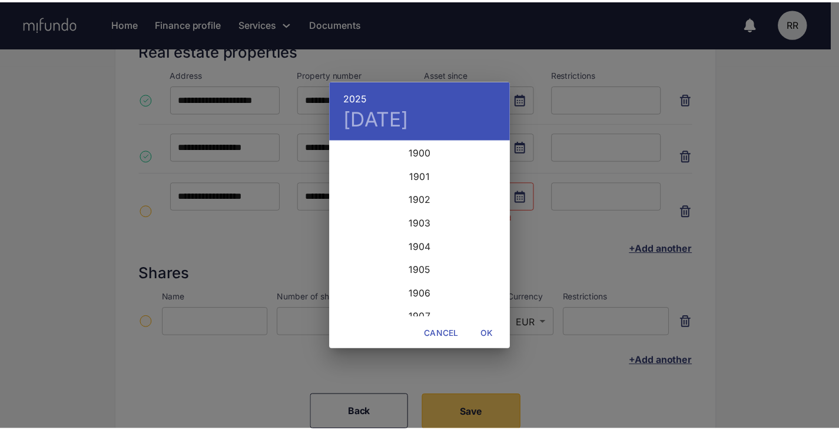
scroll to position [2873, 0]
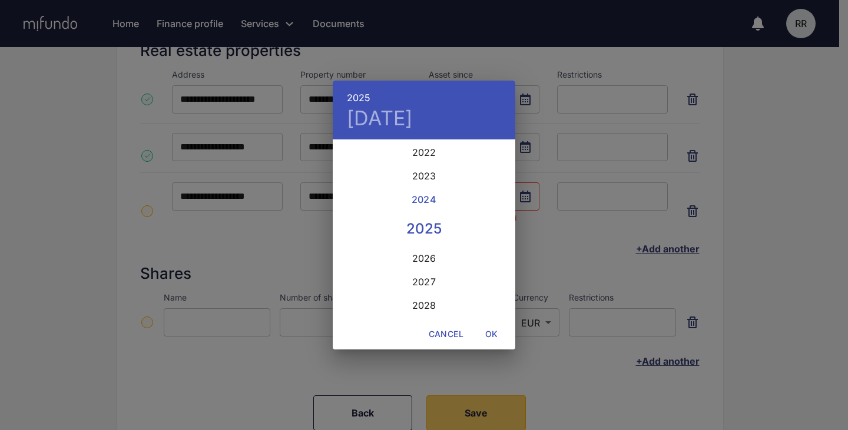
click at [427, 200] on div "2024" at bounding box center [424, 200] width 182 height 24
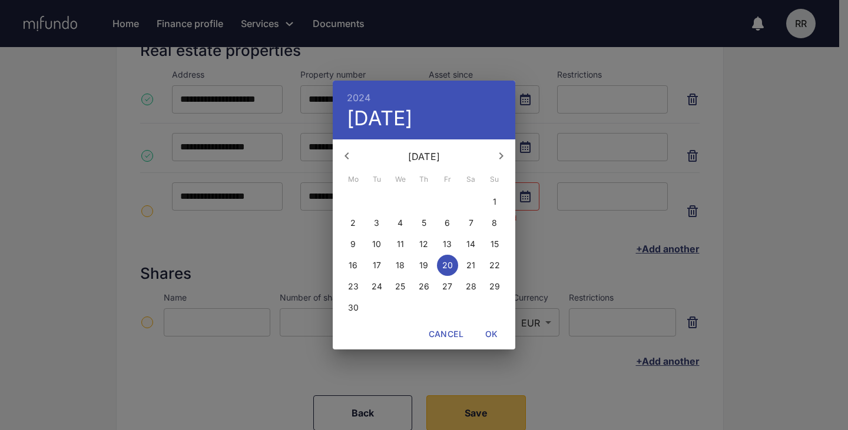
click at [348, 154] on icon "button" at bounding box center [347, 156] width 14 height 14
click at [442, 280] on button "31" at bounding box center [447, 286] width 21 height 21
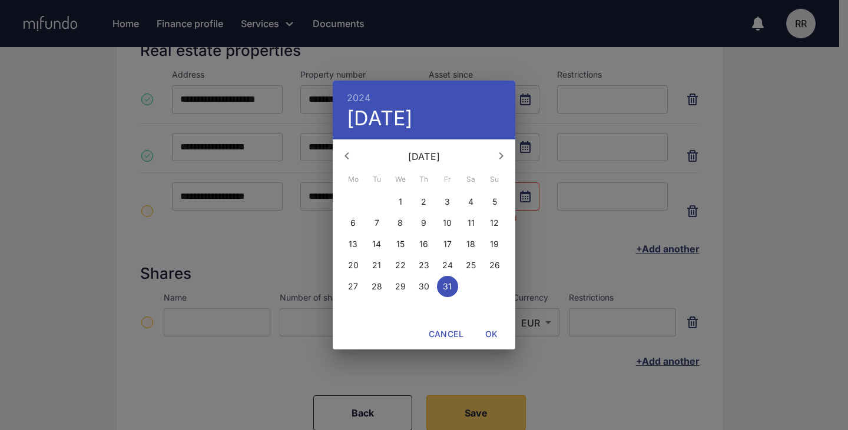
click at [487, 333] on span "OK" at bounding box center [491, 334] width 28 height 15
type input "**********"
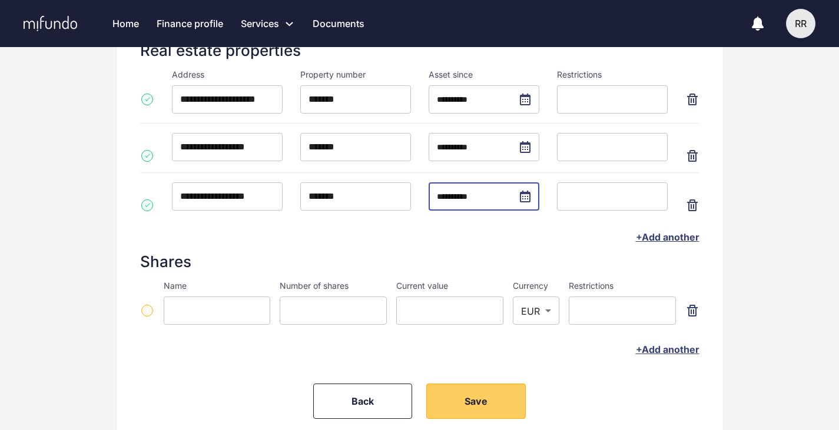
click at [135, 235] on div "**********" at bounding box center [419, 100] width 607 height 685
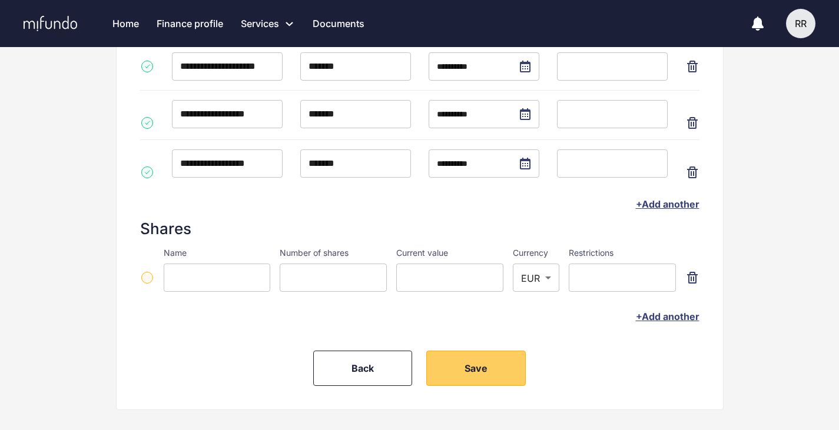
scroll to position [412, 0]
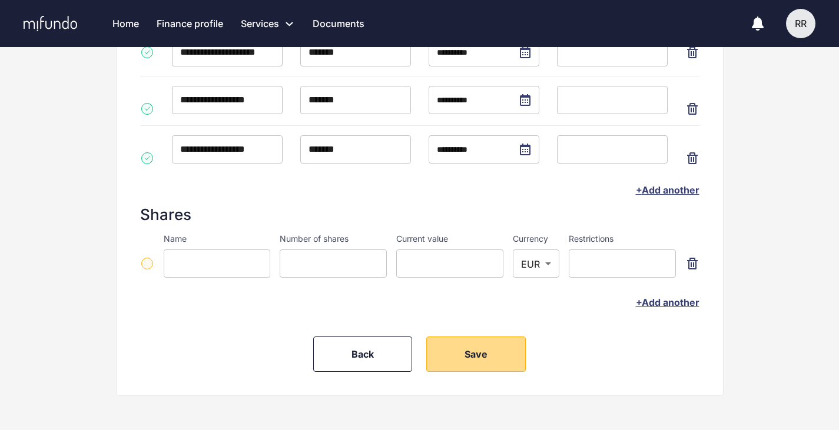
click at [446, 345] on button "Save" at bounding box center [475, 354] width 99 height 35
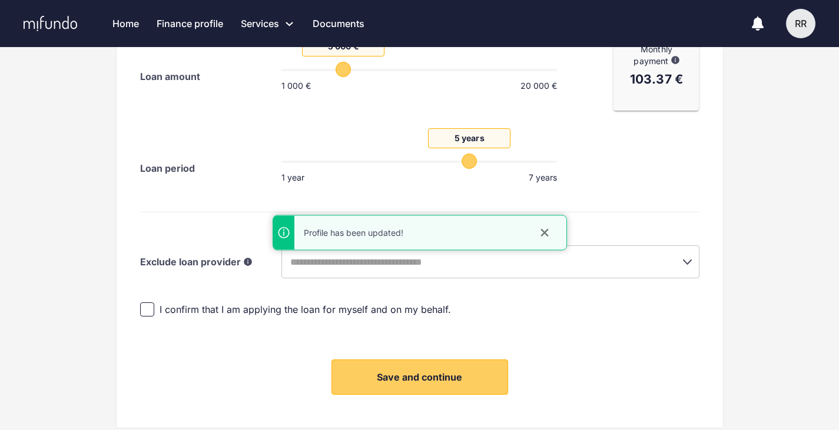
scroll to position [314, 0]
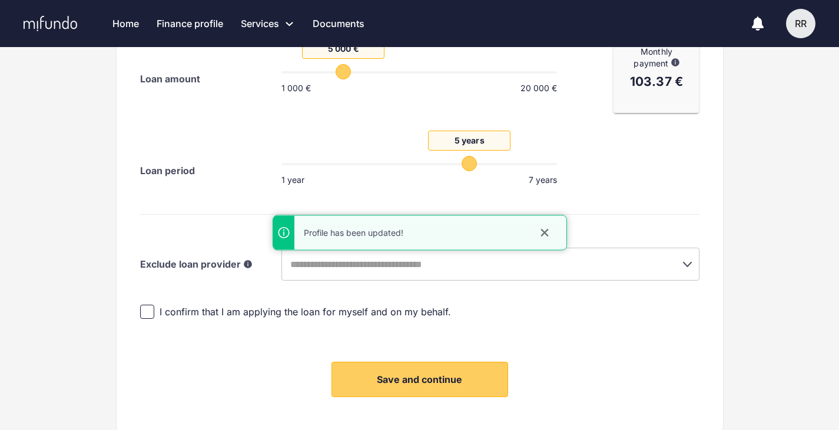
click at [326, 250] on div "​" at bounding box center [490, 264] width 418 height 33
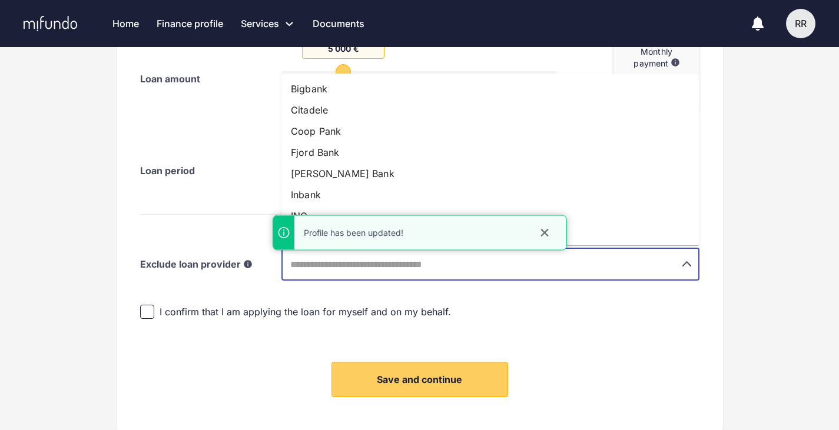
click at [350, 268] on input "text" at bounding box center [474, 264] width 374 height 22
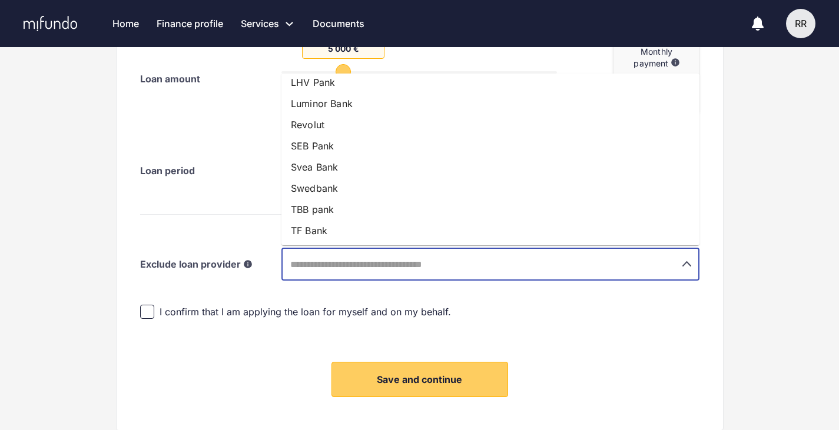
scroll to position [0, 0]
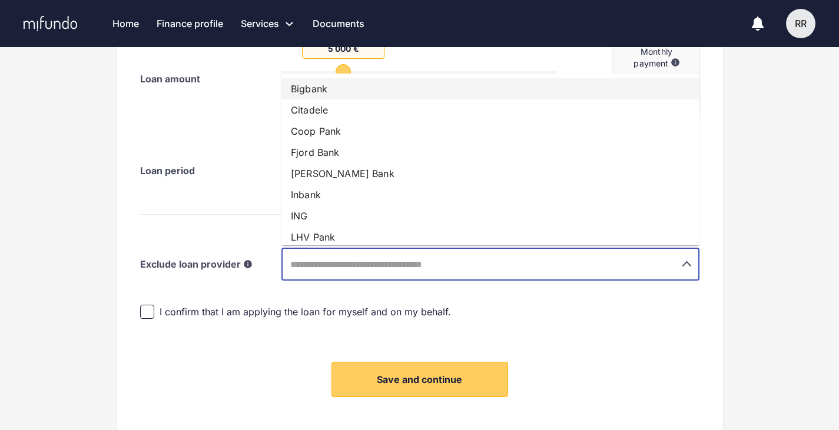
click at [54, 148] on div "New loan application R R My finance profile Profile completeness 100% Change pr…" at bounding box center [419, 119] width 839 height 717
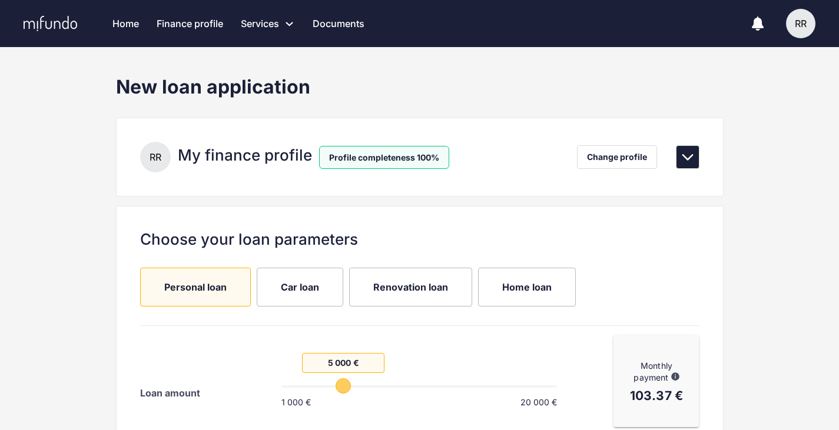
click at [683, 159] on icon at bounding box center [687, 157] width 14 height 14
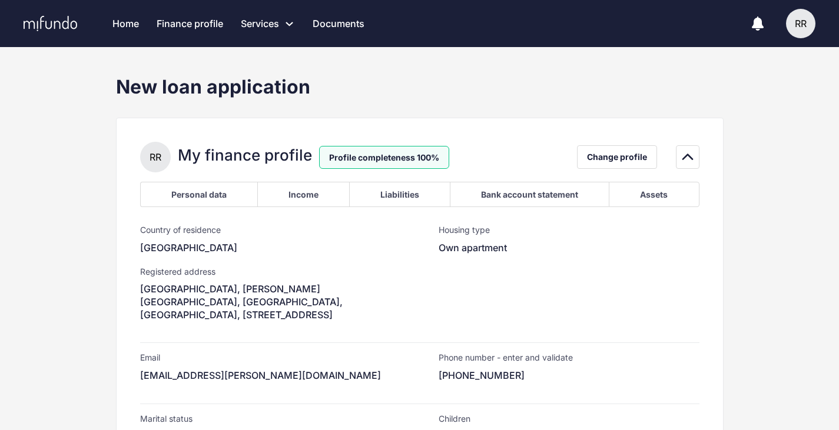
click at [533, 200] on div "Bank account statement" at bounding box center [529, 194] width 159 height 25
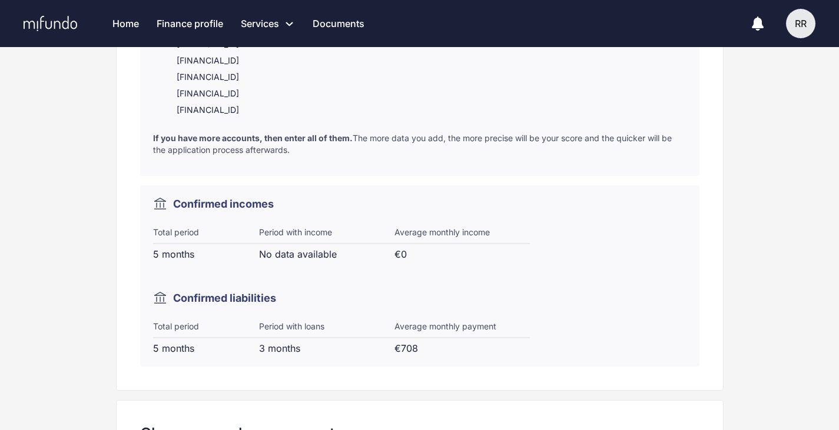
scroll to position [565, 0]
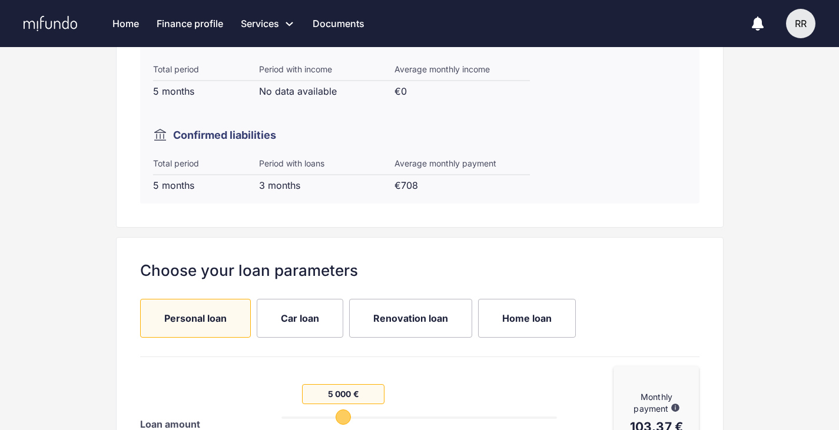
click at [230, 258] on div "New loan application R R My finance profile Profile completeness 100% Change pr…" at bounding box center [420, 84] width 626 height 1478
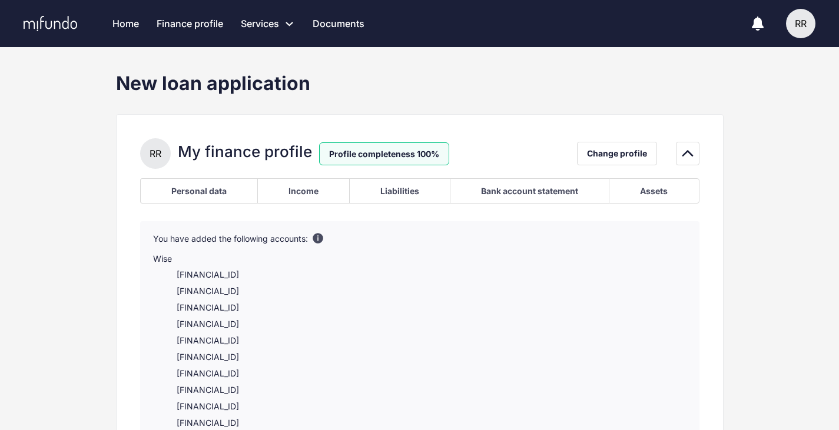
scroll to position [0, 0]
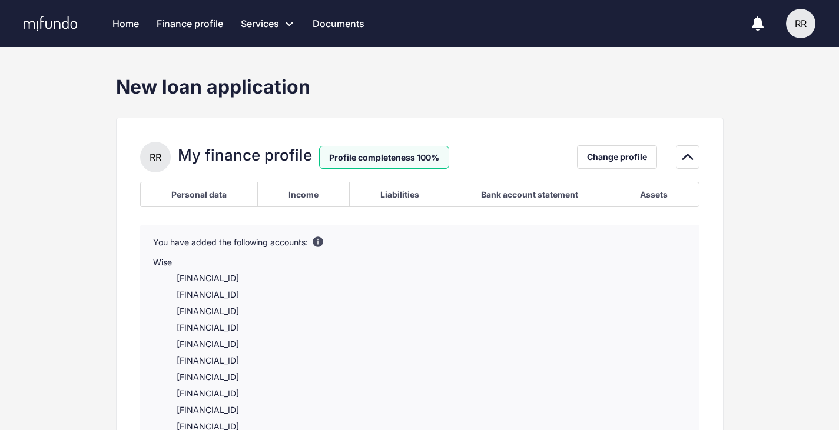
click at [400, 198] on div "Liabilities" at bounding box center [399, 195] width 39 height 10
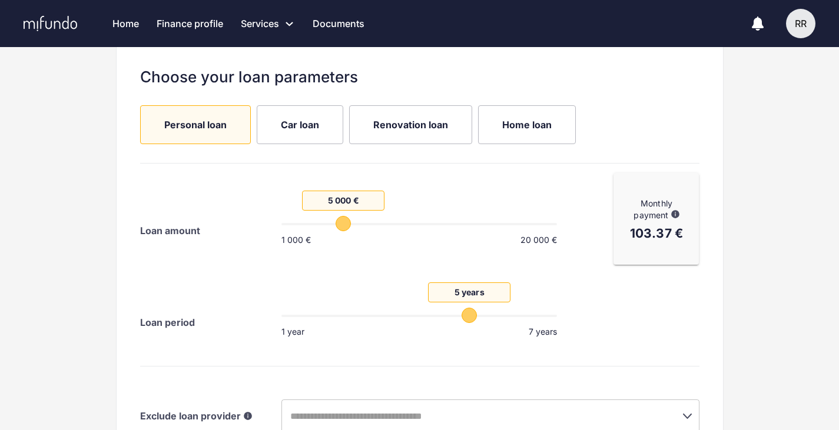
scroll to position [494, 0]
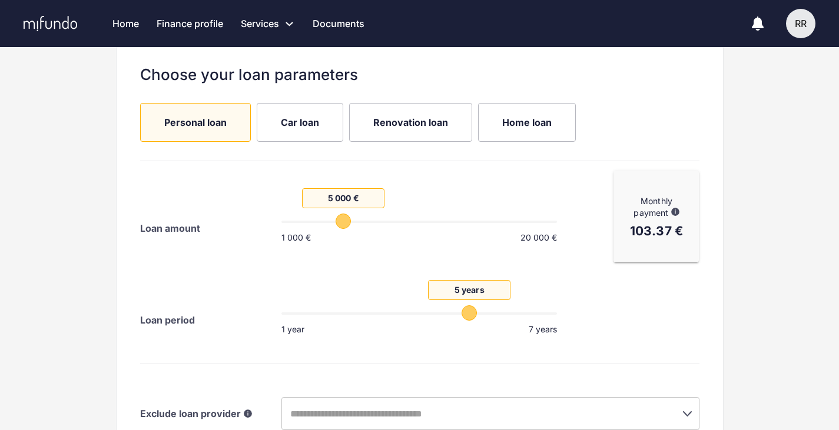
click at [314, 105] on label "Car loan" at bounding box center [300, 122] width 87 height 39
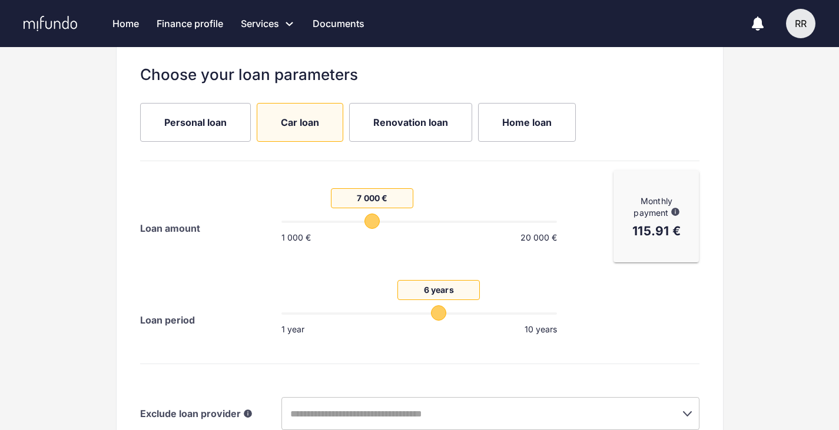
click at [399, 125] on span "Renovation loan" at bounding box center [410, 122] width 75 height 13
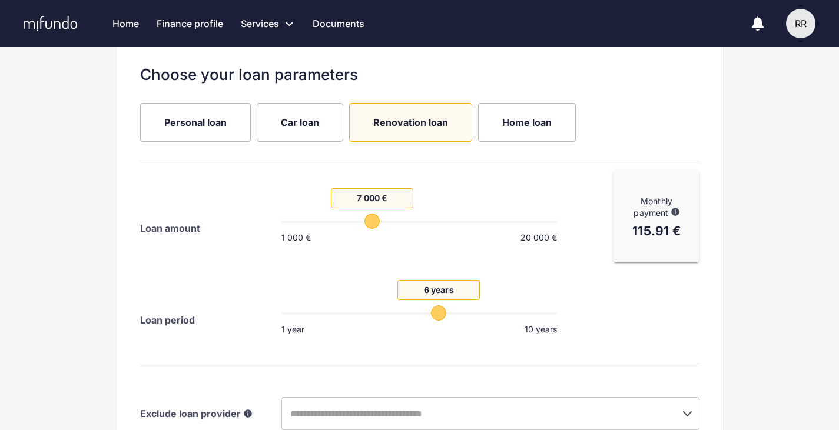
click at [409, 122] on span "Renovation loan" at bounding box center [410, 122] width 75 height 13
click at [537, 128] on span "Home loan" at bounding box center [526, 122] width 49 height 19
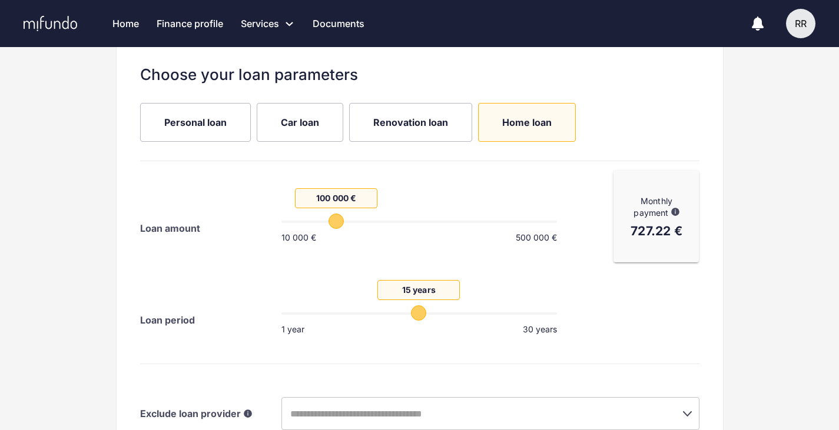
click at [187, 122] on span "Personal loan" at bounding box center [195, 122] width 62 height 13
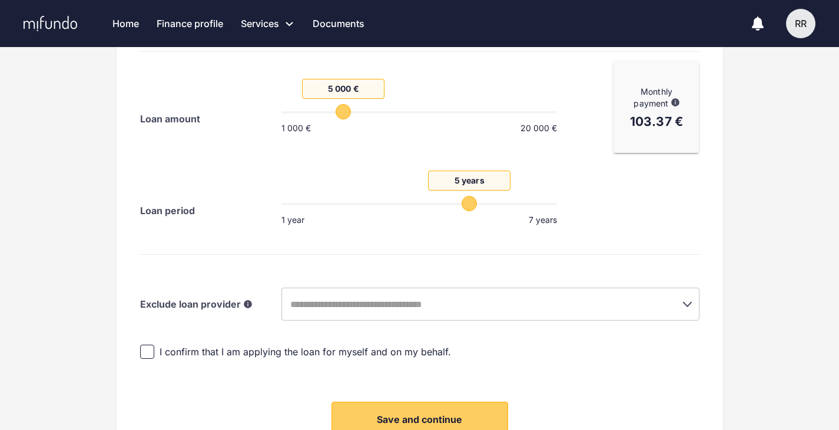
scroll to position [691, 0]
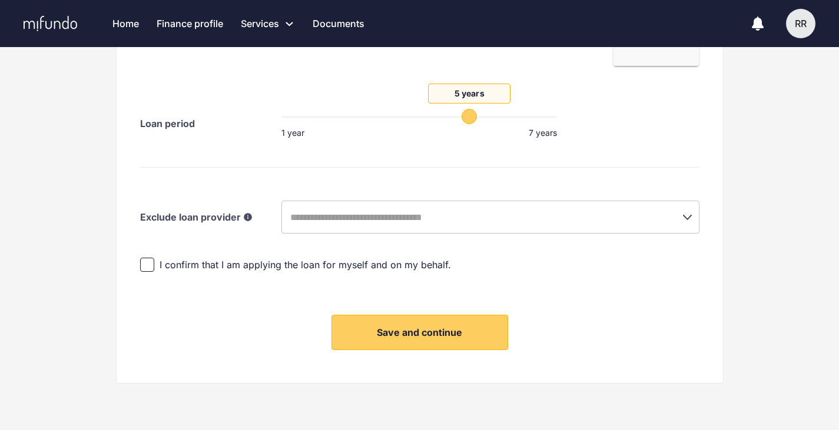
click at [616, 232] on div "​" at bounding box center [490, 217] width 418 height 33
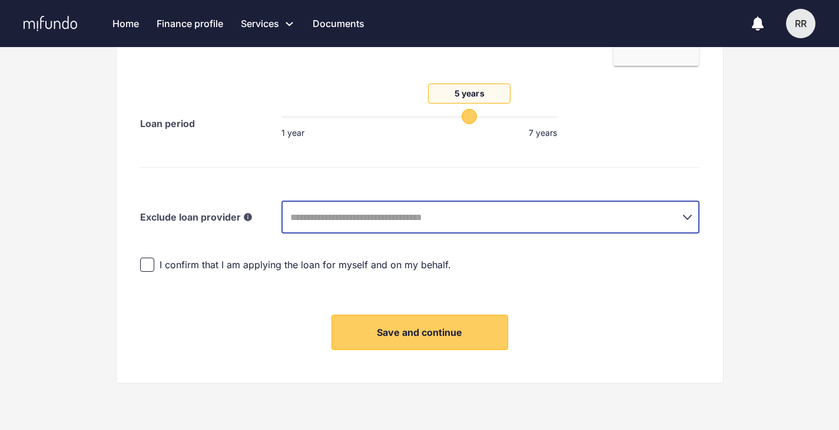
click at [690, 220] on icon "Open" at bounding box center [687, 217] width 14 height 14
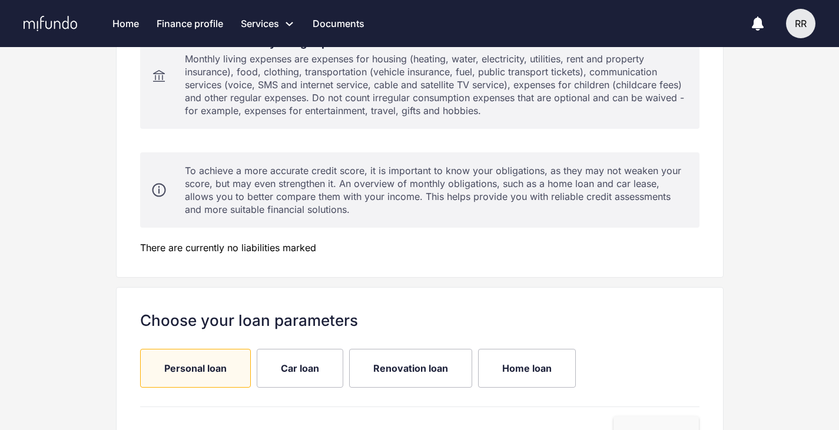
scroll to position [0, 0]
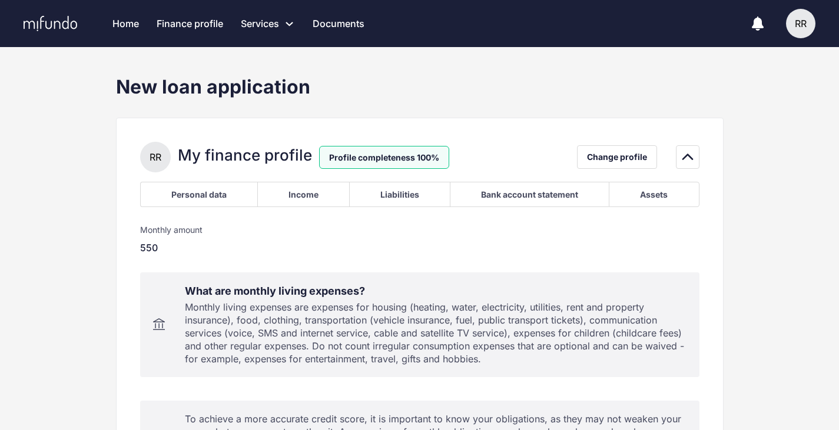
click at [493, 189] on div "Bank account statement" at bounding box center [529, 194] width 159 height 25
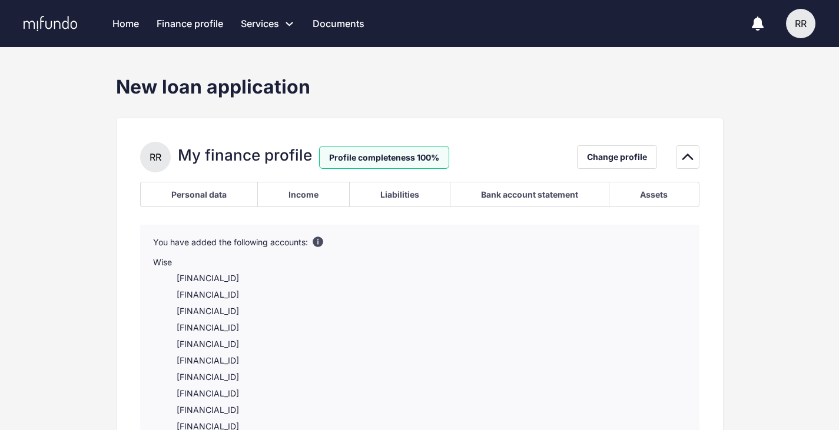
click at [171, 202] on div "Personal data" at bounding box center [198, 194] width 117 height 25
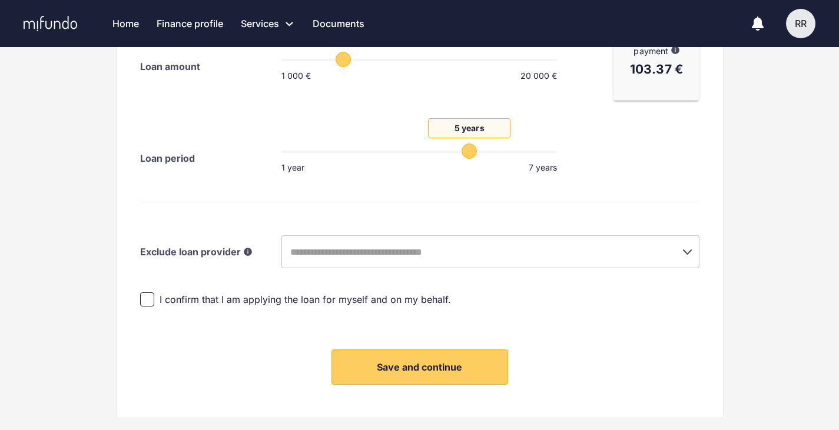
scroll to position [699, 0]
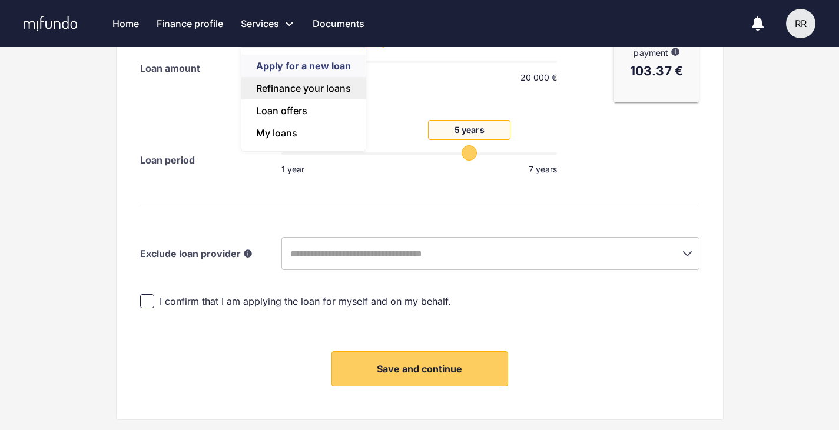
click at [298, 85] on link "Refinance your loans" at bounding box center [303, 88] width 124 height 22
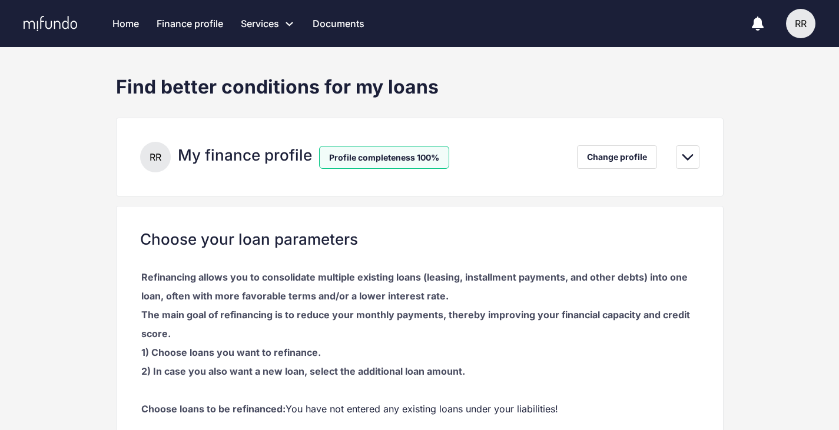
click at [127, 19] on link "Home" at bounding box center [125, 23] width 26 height 47
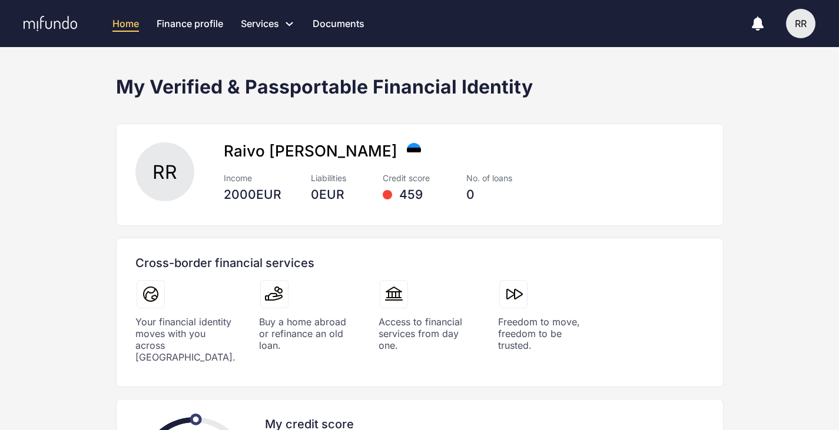
click at [401, 178] on div "Credit score" at bounding box center [410, 178] width 54 height 12
click at [392, 193] on div at bounding box center [387, 194] width 9 height 9
drag, startPoint x: 393, startPoint y: 193, endPoint x: 406, endPoint y: 192, distance: 13.0
click at [406, 192] on div "459" at bounding box center [410, 195] width 54 height 14
click at [407, 196] on div "459" at bounding box center [410, 195] width 54 height 14
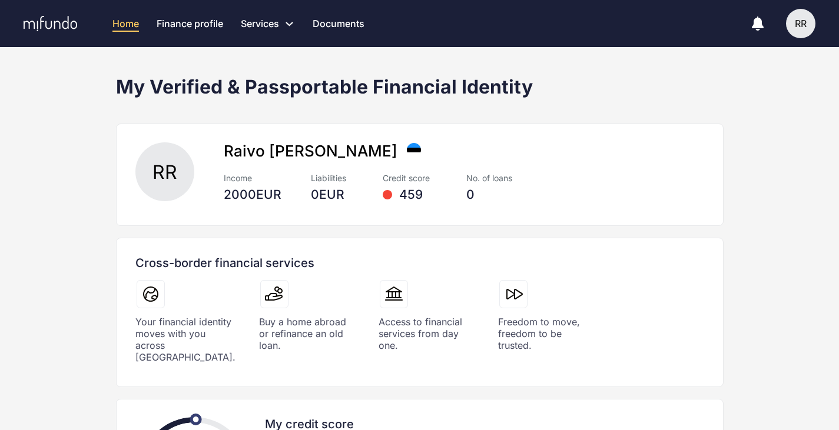
click at [384, 200] on div "459" at bounding box center [410, 195] width 54 height 14
click at [402, 198] on div "459" at bounding box center [410, 195] width 54 height 14
click at [323, 194] on div "0 EUR" at bounding box center [332, 195] width 42 height 14
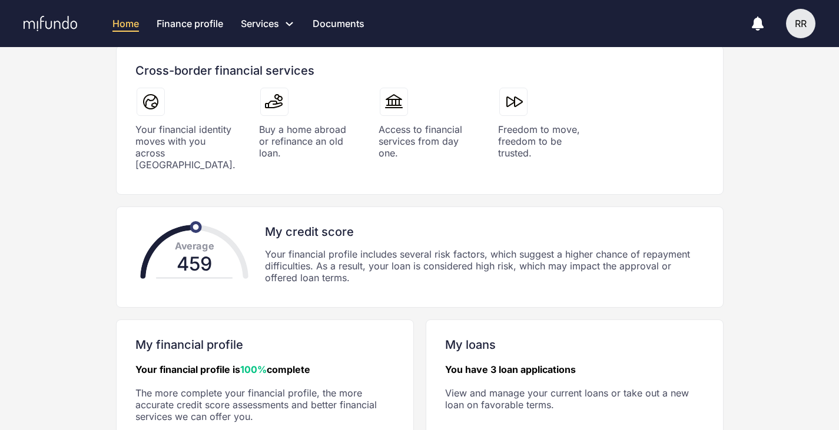
scroll to position [212, 0]
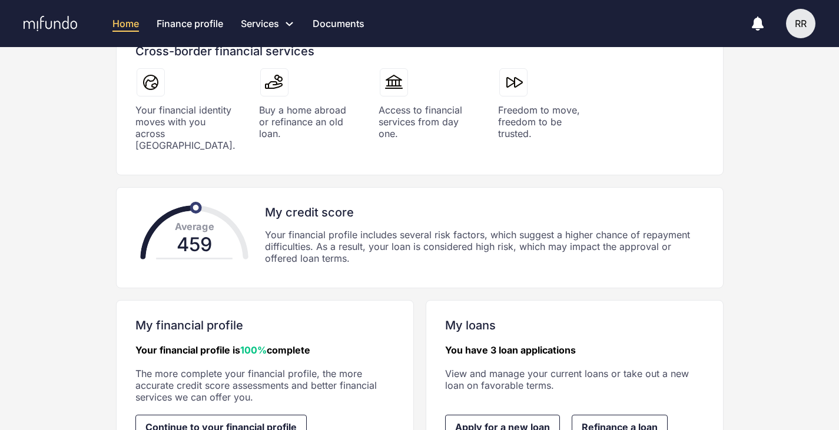
click at [265, 209] on div "Average 459" at bounding box center [194, 244] width 159 height 79
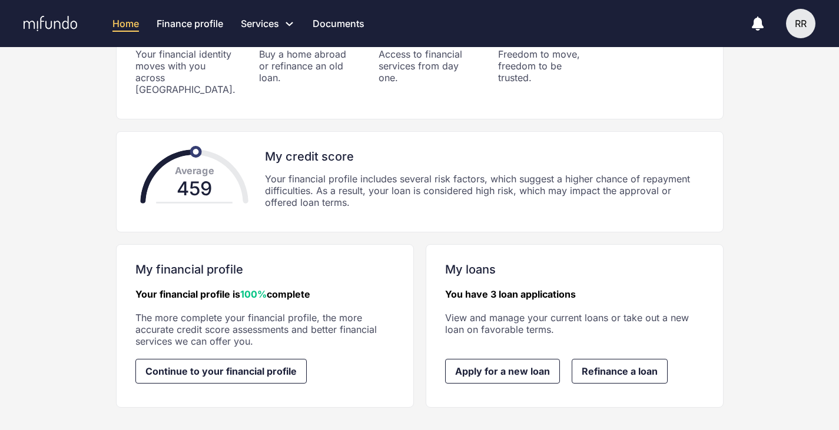
scroll to position [268, 0]
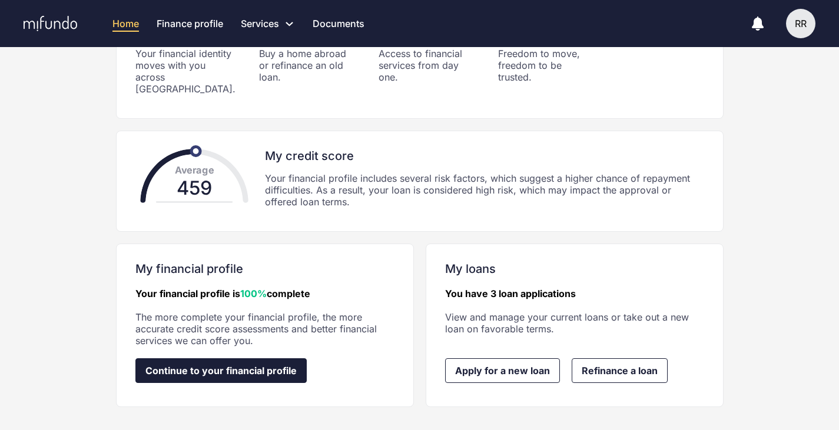
click at [260, 366] on span "Continue to your financial profile" at bounding box center [220, 371] width 151 height 11
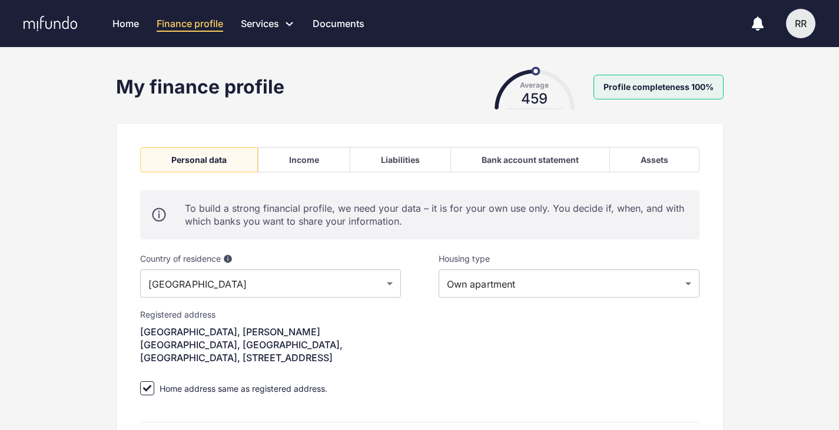
click at [623, 158] on div "Assets" at bounding box center [654, 159] width 90 height 25
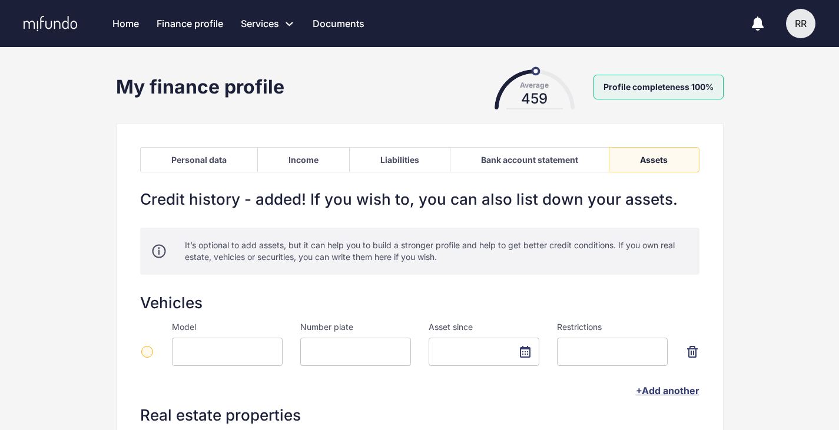
click at [502, 157] on div "Bank account statement" at bounding box center [529, 160] width 97 height 10
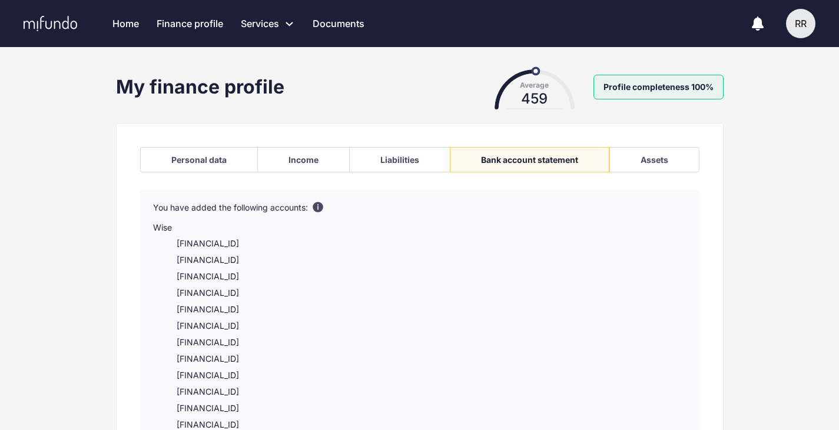
click at [378, 154] on div "Liabilities" at bounding box center [399, 159] width 101 height 25
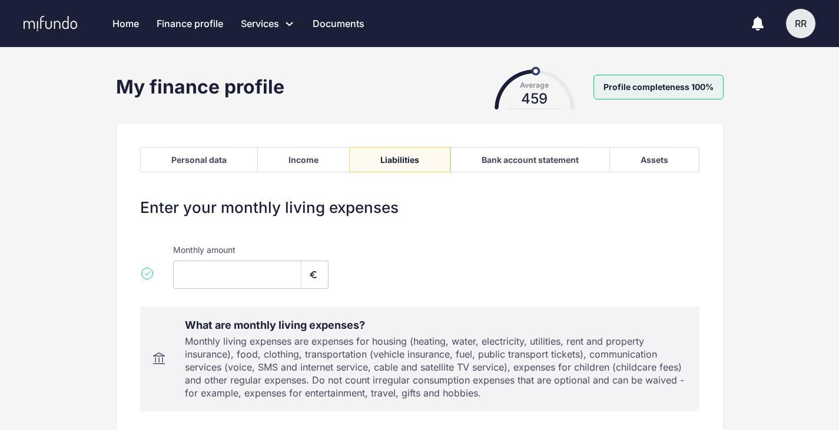
type input "***"
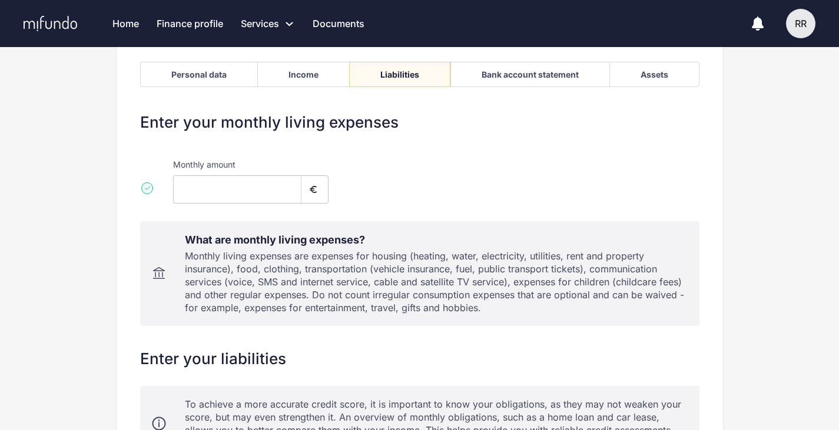
scroll to position [24, 0]
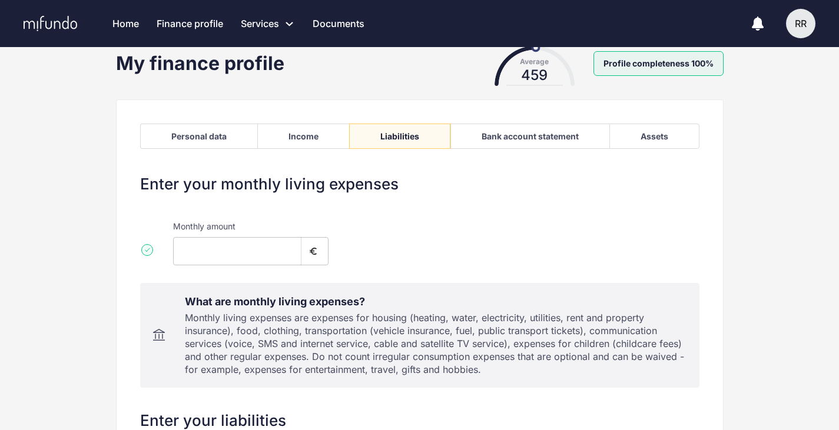
click at [308, 144] on div "Income" at bounding box center [303, 136] width 92 height 25
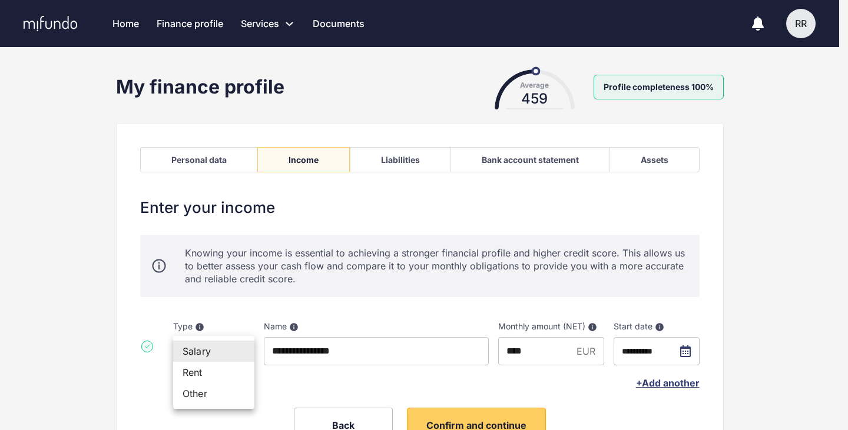
click at [208, 350] on body "**********" at bounding box center [424, 215] width 848 height 430
click at [212, 394] on li "Other" at bounding box center [213, 393] width 81 height 21
type input "******"
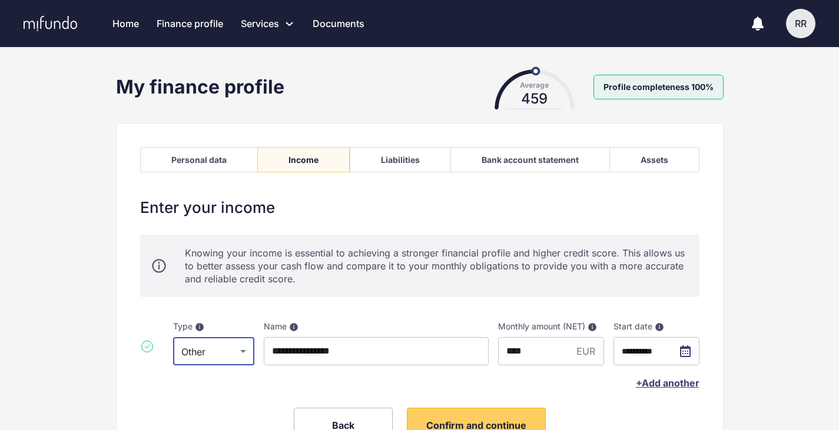
click at [455, 326] on label "Name Name of the company or institution the income is coming from" at bounding box center [376, 321] width 225 height 20
click at [517, 348] on input "****" at bounding box center [535, 351] width 74 height 28
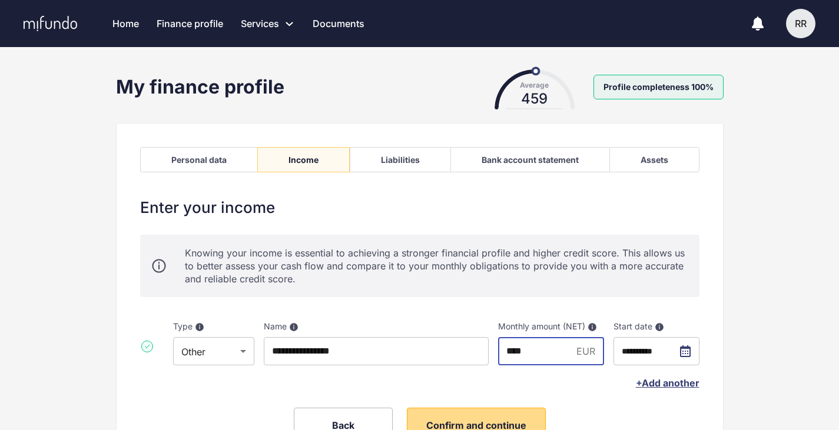
type input "****"
click at [448, 411] on button "Confirm and continue" at bounding box center [476, 425] width 139 height 35
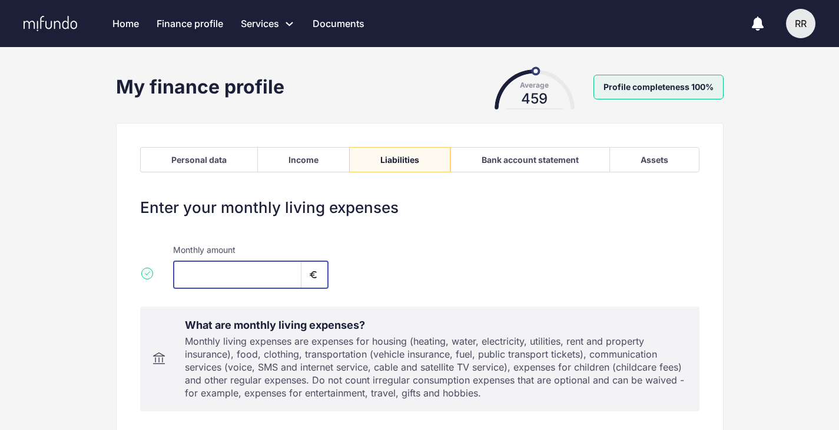
click at [188, 272] on input "***" at bounding box center [237, 275] width 128 height 28
type input "***"
click at [463, 273] on div "Monthly amount *** ​" at bounding box center [419, 262] width 559 height 54
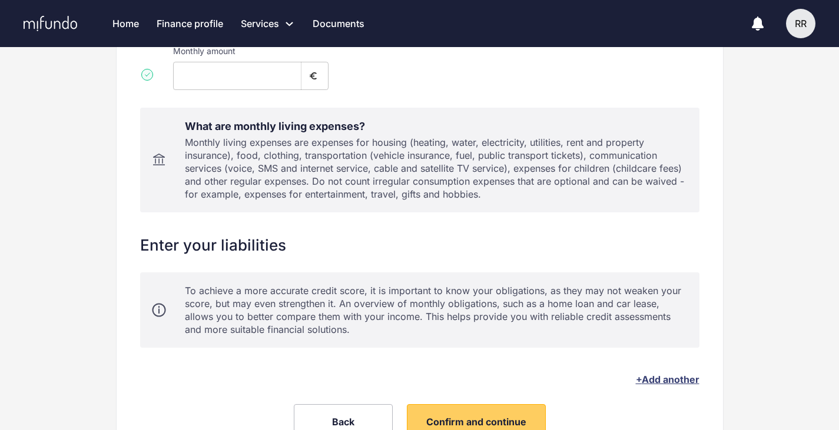
scroll to position [270, 0]
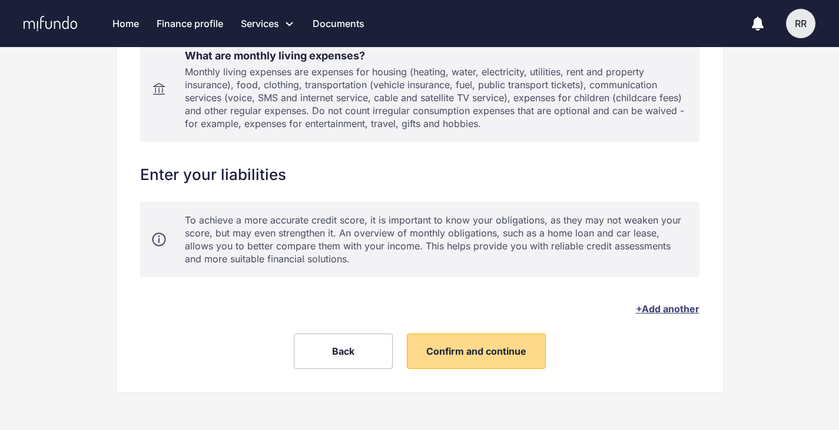
click at [490, 349] on span "Confirm and continue" at bounding box center [476, 352] width 100 height 12
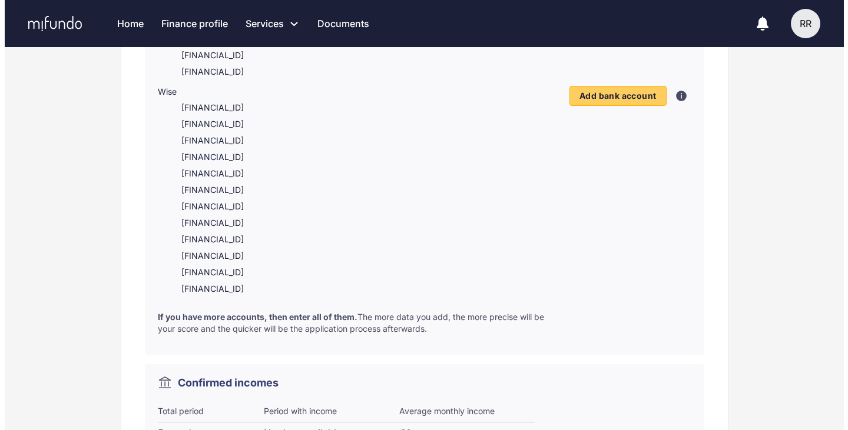
scroll to position [377, 0]
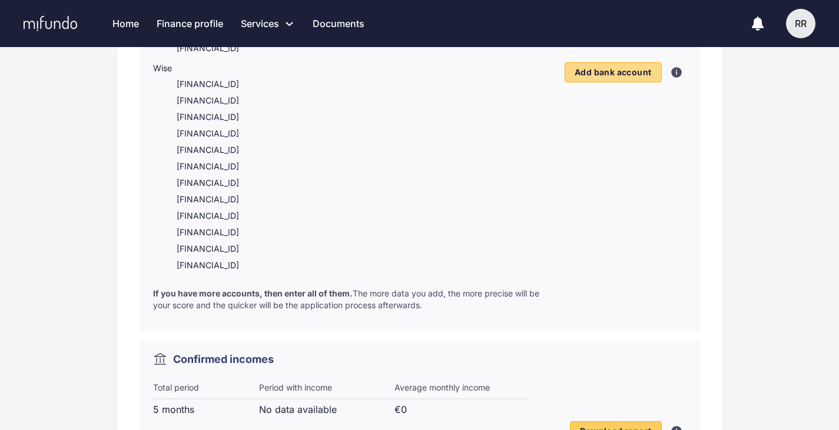
click at [612, 77] on span "Add bank account" at bounding box center [613, 72] width 77 height 11
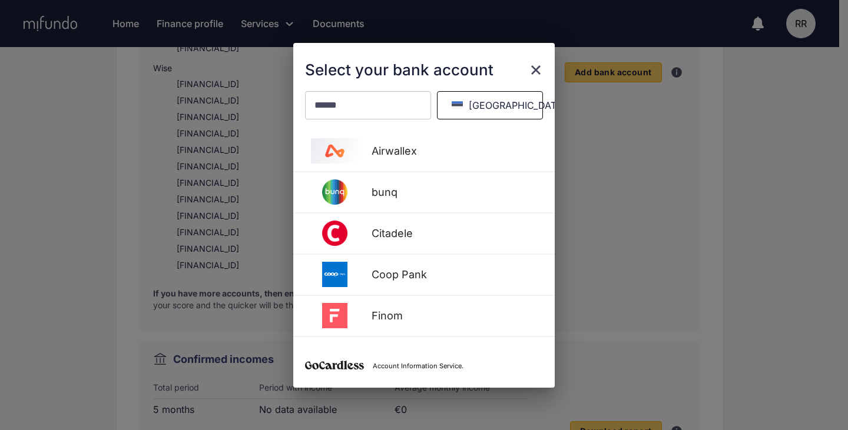
click at [506, 102] on button "Estonia" at bounding box center [490, 105] width 106 height 28
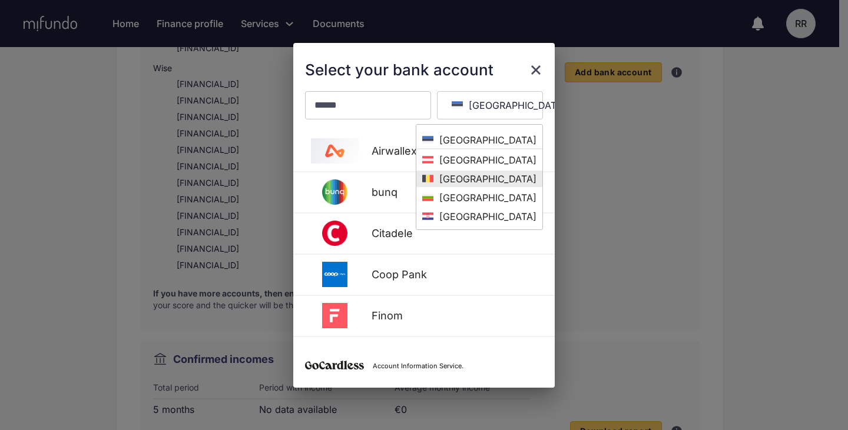
click at [519, 180] on span "Belgium" at bounding box center [479, 179] width 114 height 12
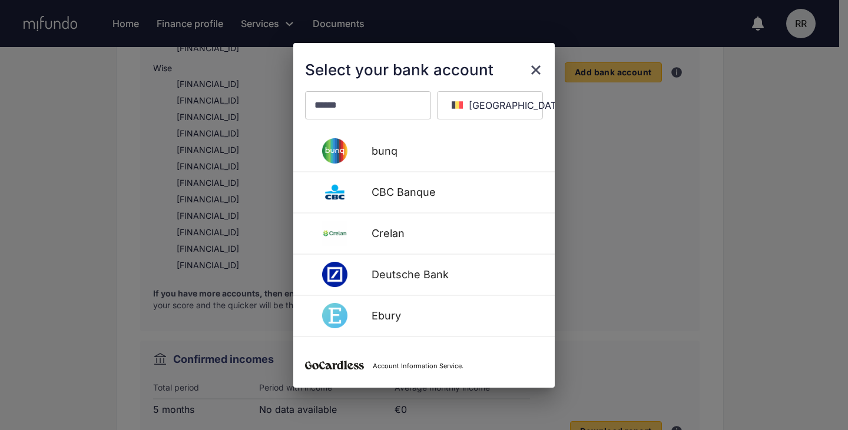
scroll to position [0, 0]
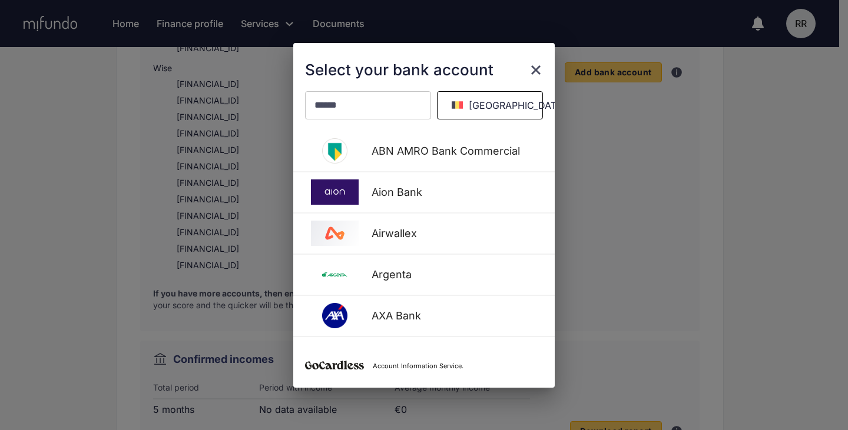
click at [487, 103] on button "Belgium" at bounding box center [490, 105] width 106 height 28
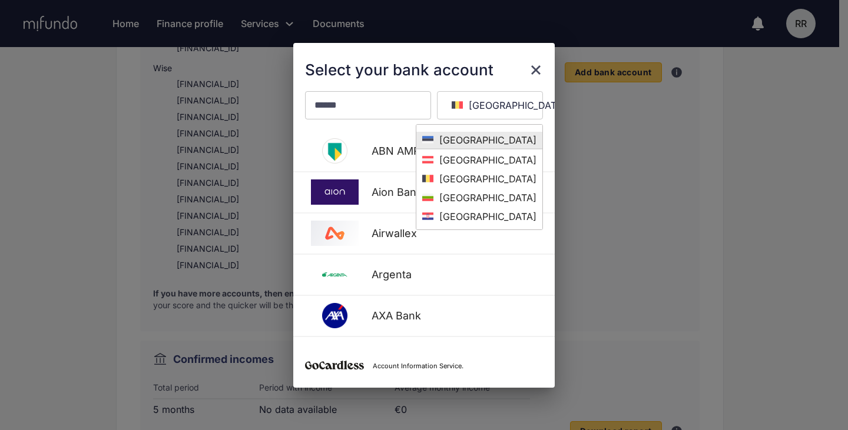
click at [473, 139] on span "Estonia" at bounding box center [484, 140] width 103 height 12
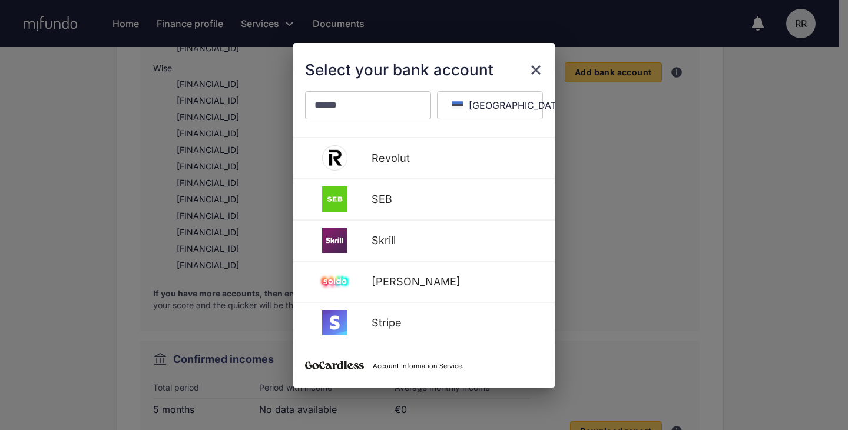
scroll to position [594, 0]
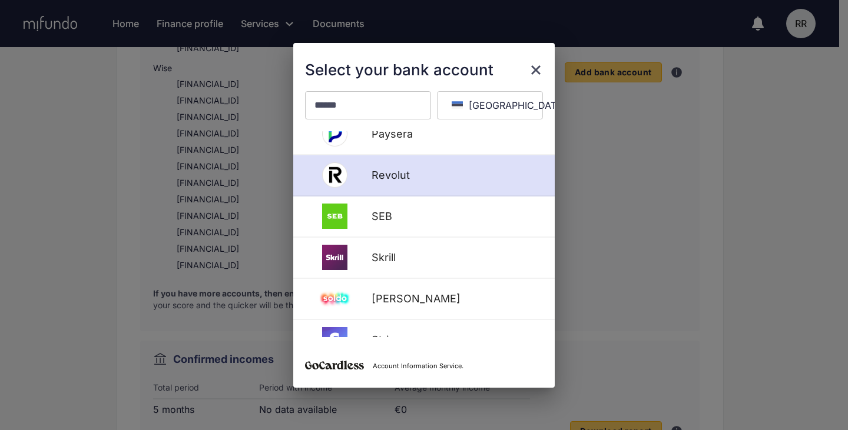
click at [445, 188] on div "Revolut" at bounding box center [423, 175] width 261 height 41
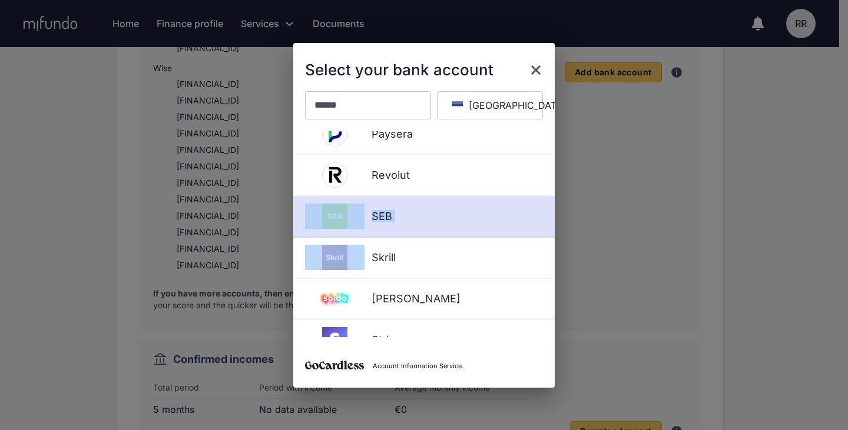
drag, startPoint x: 445, startPoint y: 188, endPoint x: 471, endPoint y: 208, distance: 32.7
click at [471, 208] on div "Airwallex bunq Citadele Coop Pank Finom HSBCnet LHV Luminor Lunar Monese N26 Ba…" at bounding box center [423, 234] width 261 height 206
click at [471, 208] on div "SEB" at bounding box center [423, 217] width 261 height 41
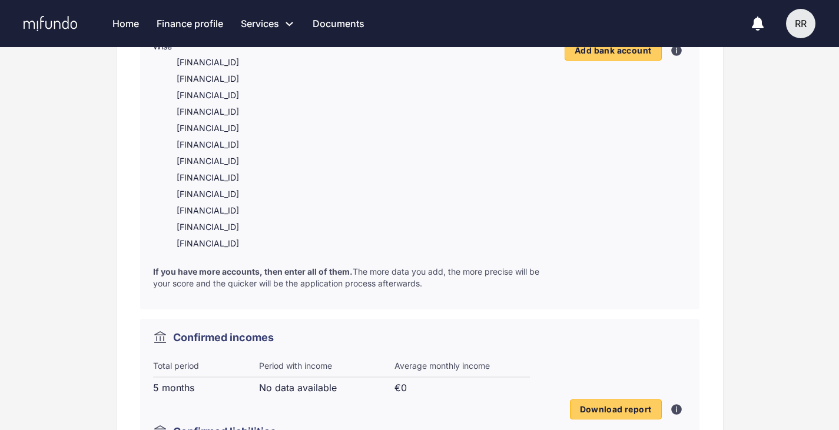
scroll to position [400, 0]
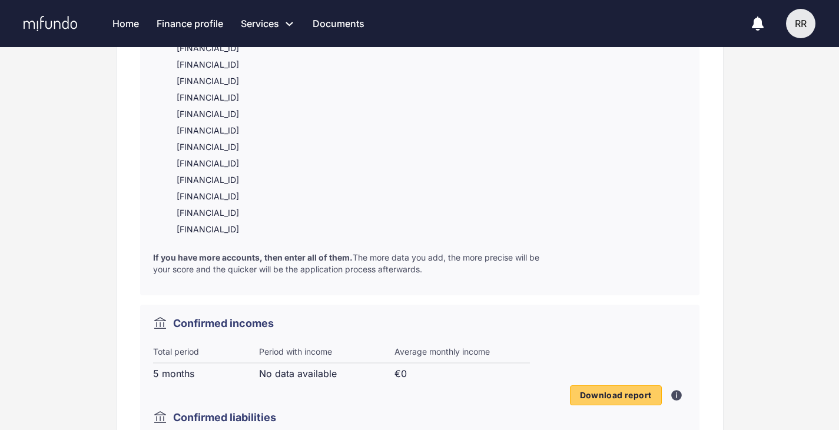
click at [447, 355] on div "Confirmed incomes Total period 5 months Period with income No data available Av…" at bounding box center [341, 396] width 377 height 158
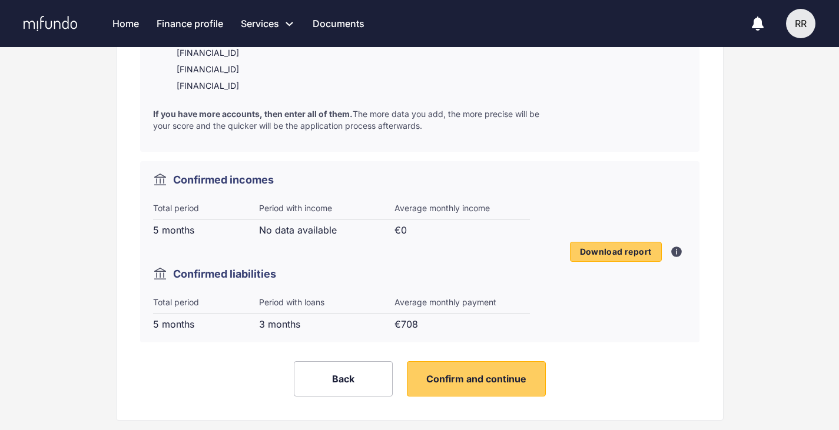
scroll to position [585, 0]
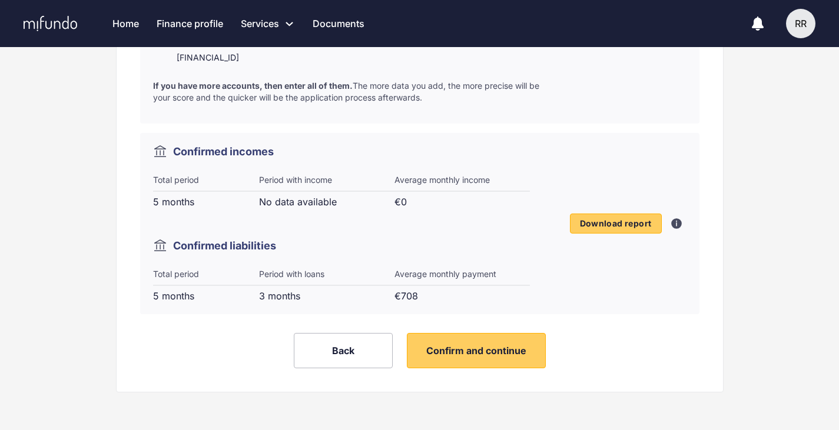
click at [481, 358] on button "Confirm and continue" at bounding box center [476, 350] width 139 height 35
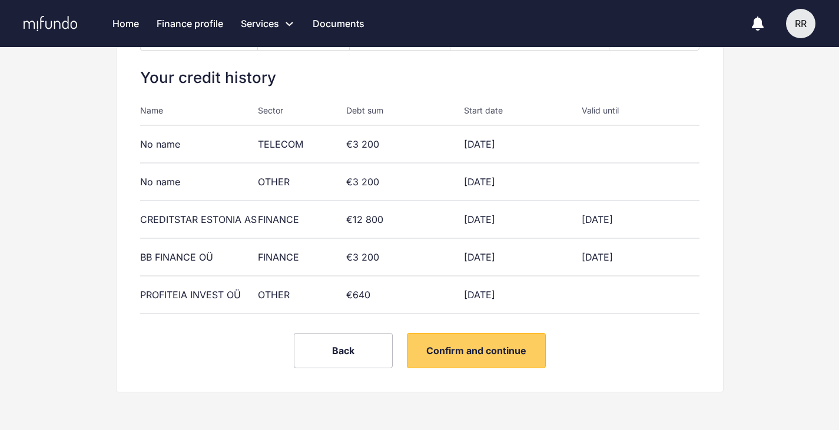
scroll to position [98, 0]
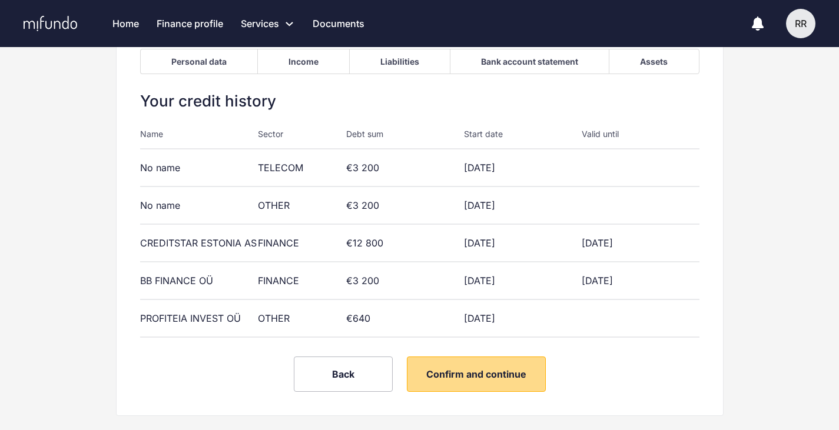
click at [491, 368] on span "Confirm and continue" at bounding box center [476, 374] width 100 height 12
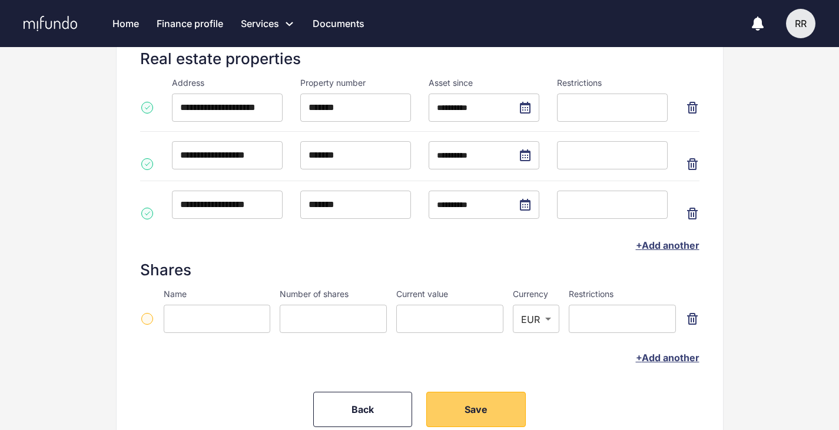
scroll to position [414, 0]
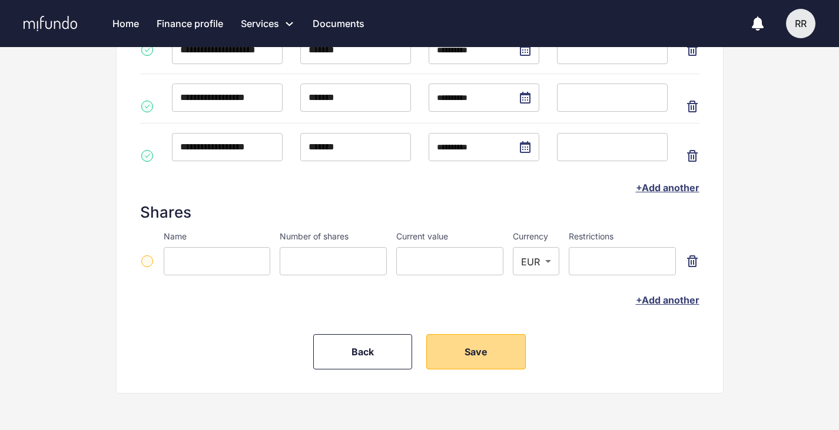
click at [491, 350] on button "Save" at bounding box center [475, 351] width 99 height 35
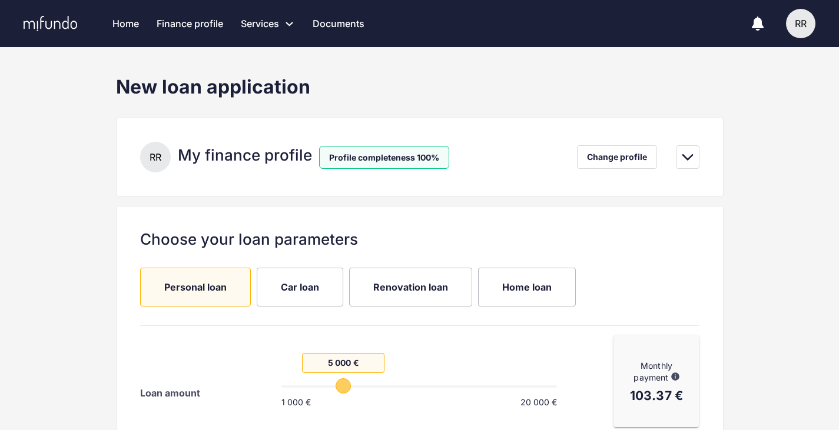
click at [141, 36] on nav "Home Finance profile Services Apply for a new loan Refinance your loans Loan of…" at bounding box center [424, 23] width 625 height 47
click at [132, 30] on link "Home" at bounding box center [125, 23] width 26 height 47
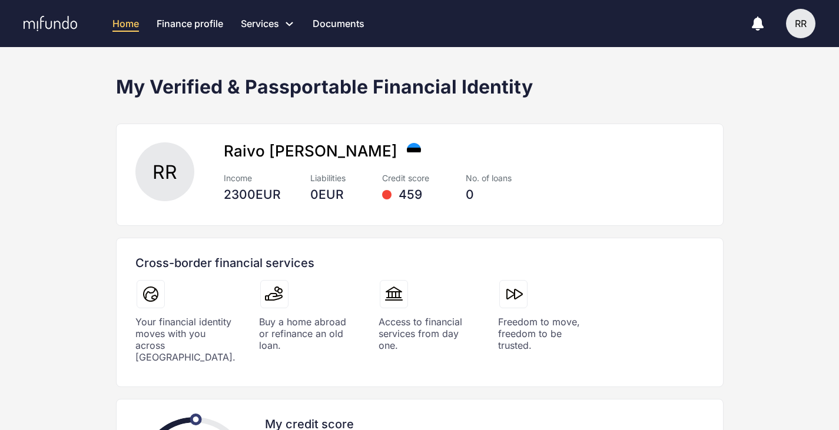
click at [398, 192] on div "459" at bounding box center [409, 195] width 54 height 14
click at [302, 141] on div "RR [PERSON_NAME] Income 2300 EUR Liabilities 0 EUR Credit score 459 No. of loan…" at bounding box center [420, 175] width 578 height 82
click at [281, 243] on div "My Verified & Passportable Financial Identity RR Raivo Reva Income 2300 EUR Lia…" at bounding box center [419, 375] width 607 height 600
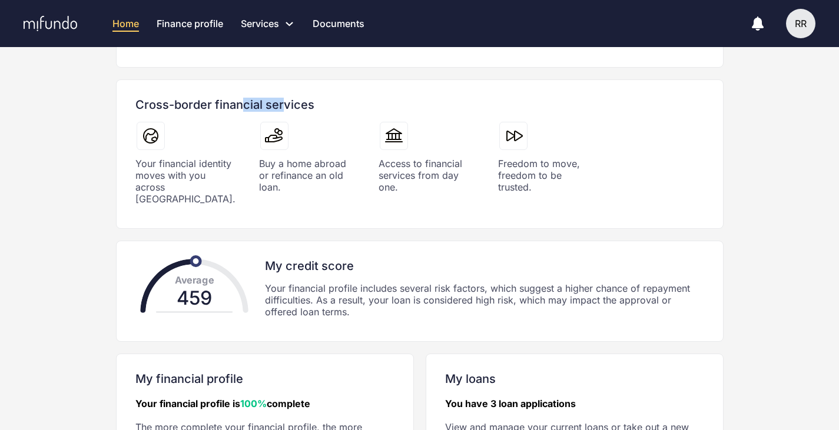
scroll to position [268, 0]
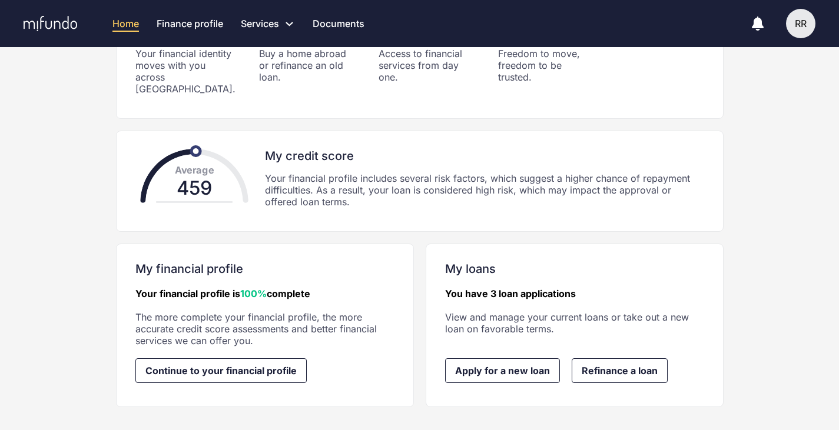
click at [180, 162] on div "Average" at bounding box center [193, 170] width 39 height 21
drag, startPoint x: 192, startPoint y: 139, endPoint x: 212, endPoint y: 152, distance: 23.7
click at [214, 152] on div "Average 459" at bounding box center [194, 188] width 159 height 79
click at [304, 195] on div "Average 459 My credit score Your financial profile includes several risk factor…" at bounding box center [420, 181] width 578 height 81
click at [479, 288] on link "You have 3 loan applications" at bounding box center [510, 294] width 131 height 12
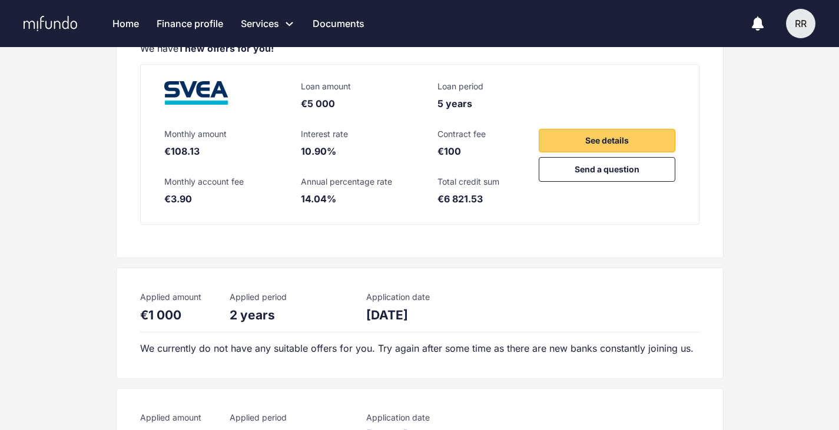
click at [168, 303] on div "Applied amount €1 000" at bounding box center [175, 307] width 71 height 31
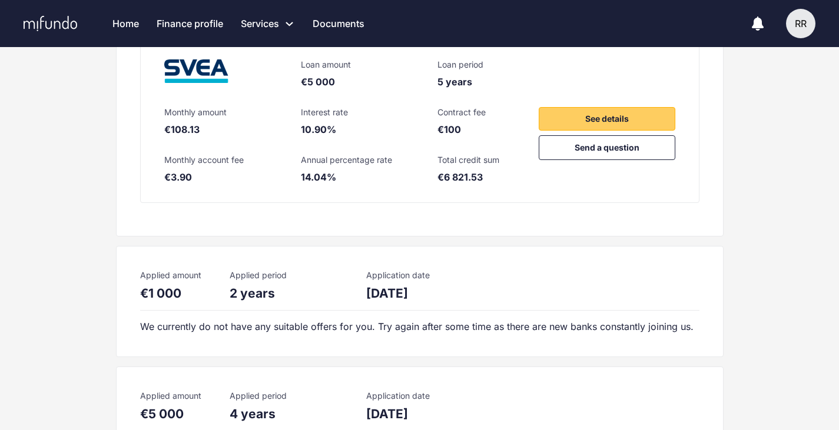
click at [408, 324] on div "Applied amount €1 000 Applied period 2 years Application date [DATE] We current…" at bounding box center [419, 301] width 607 height 111
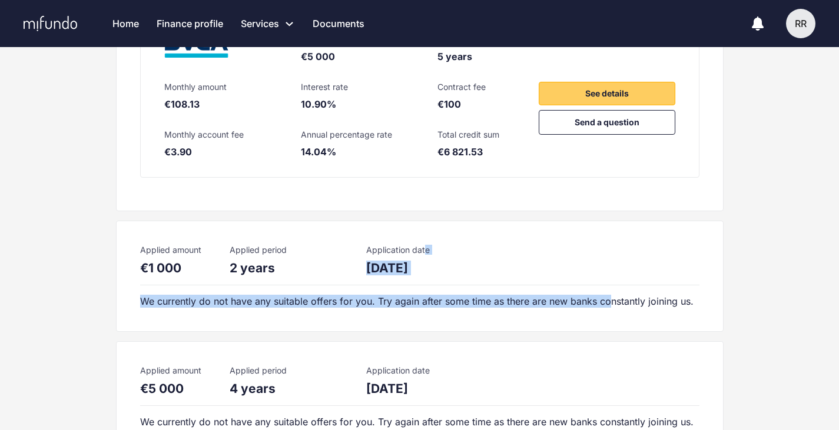
drag, startPoint x: 439, startPoint y: 255, endPoint x: 612, endPoint y: 307, distance: 180.5
click at [612, 307] on div "Applied amount €1 000 Applied period 2 years Application date 18.05.2024 We cur…" at bounding box center [419, 276] width 607 height 111
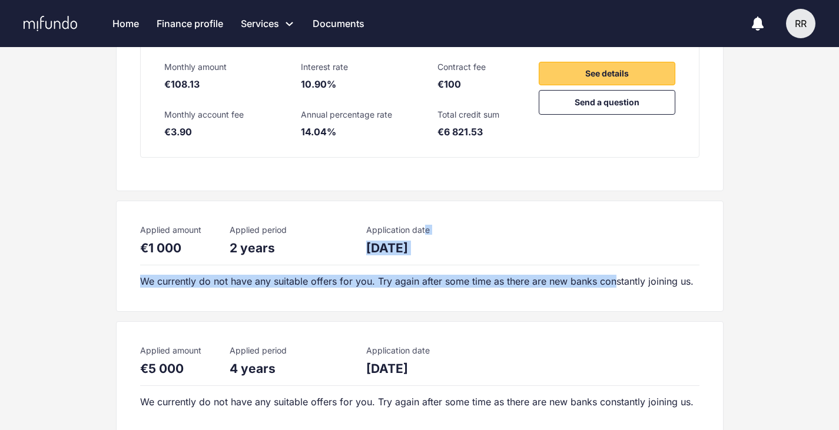
click at [612, 307] on div "Applied amount €1 000 Applied period 2 years Application date 18.05.2024 We cur…" at bounding box center [419, 256] width 607 height 111
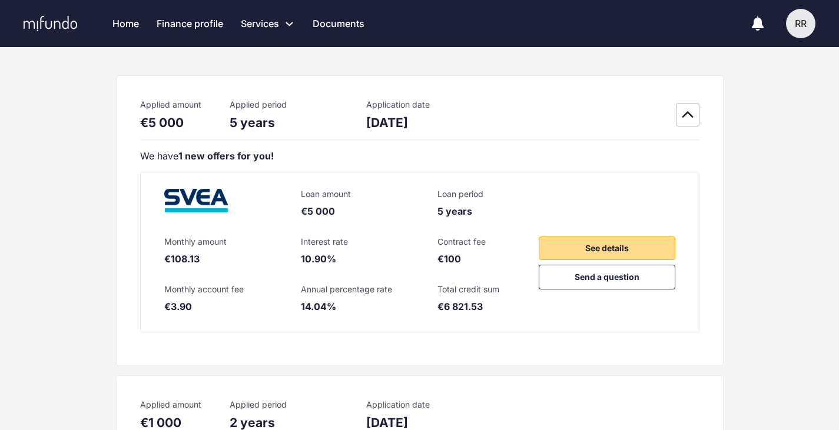
click at [565, 243] on button "See details" at bounding box center [607, 249] width 137 height 24
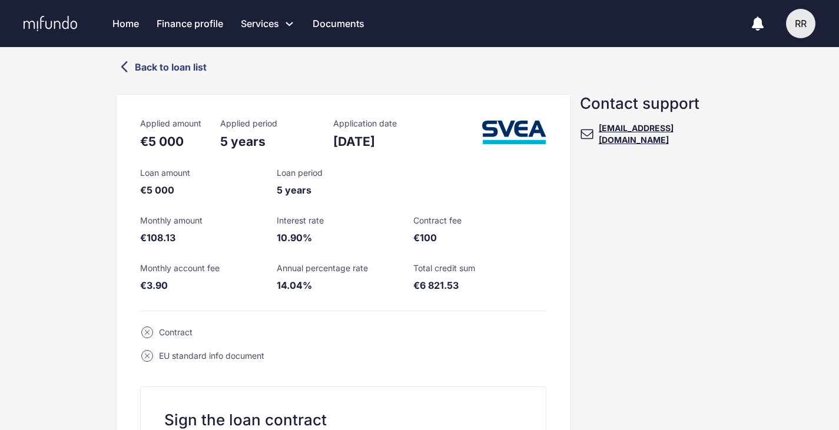
scroll to position [118, 0]
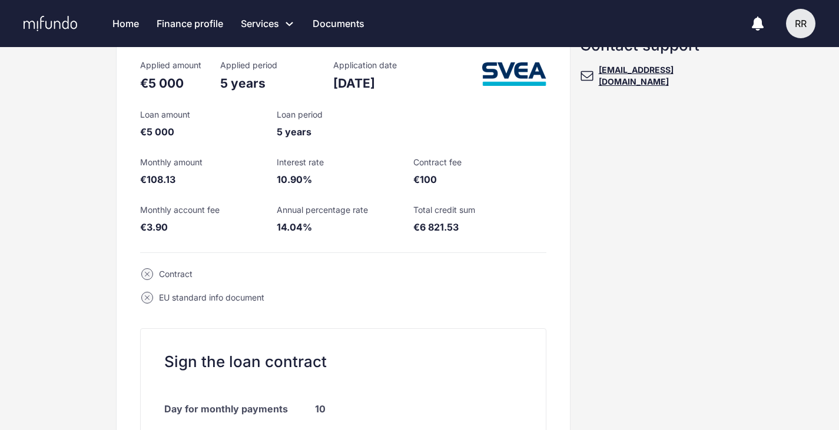
click at [170, 274] on div "Contract" at bounding box center [176, 274] width 34 height 12
click at [145, 272] on circle at bounding box center [146, 274] width 11 height 11
click at [175, 275] on div "Contract" at bounding box center [176, 274] width 34 height 12
click at [182, 293] on div "EU standard info document" at bounding box center [211, 298] width 105 height 12
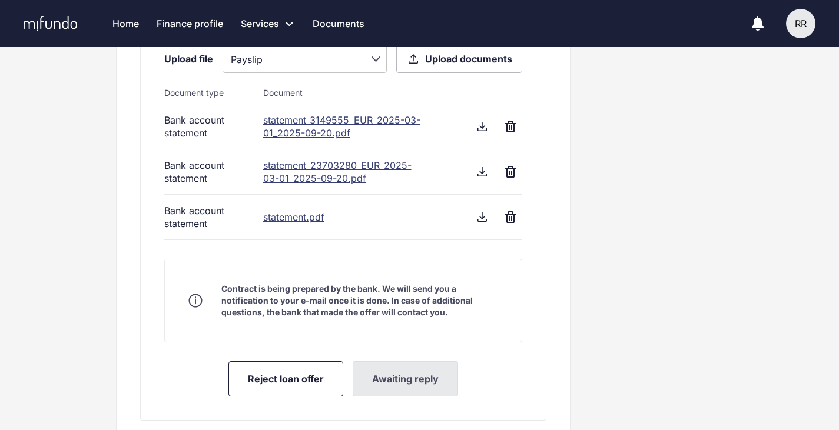
scroll to position [730, 0]
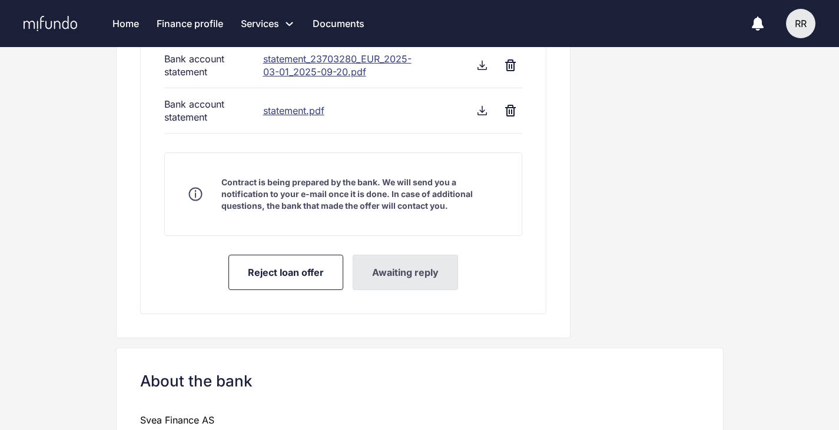
click at [192, 192] on icon at bounding box center [195, 194] width 14 height 14
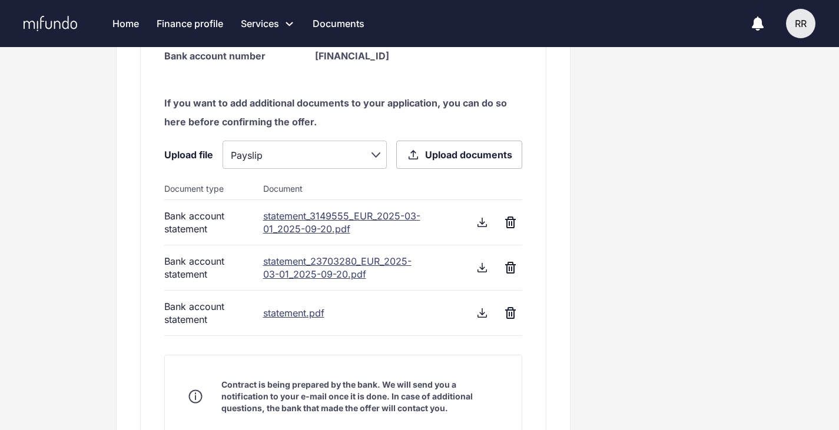
scroll to position [508, 0]
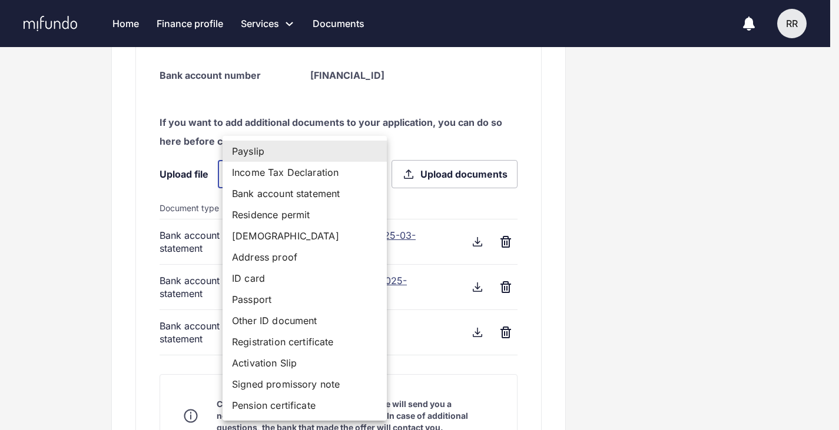
click at [726, 325] on div at bounding box center [424, 215] width 848 height 430
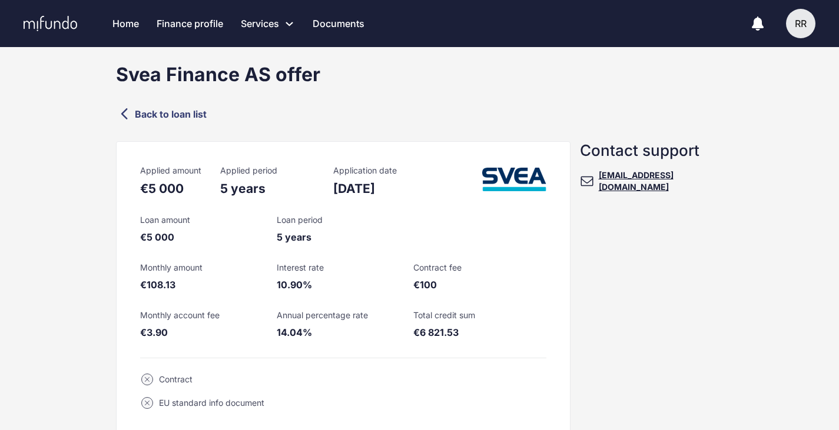
scroll to position [0, 0]
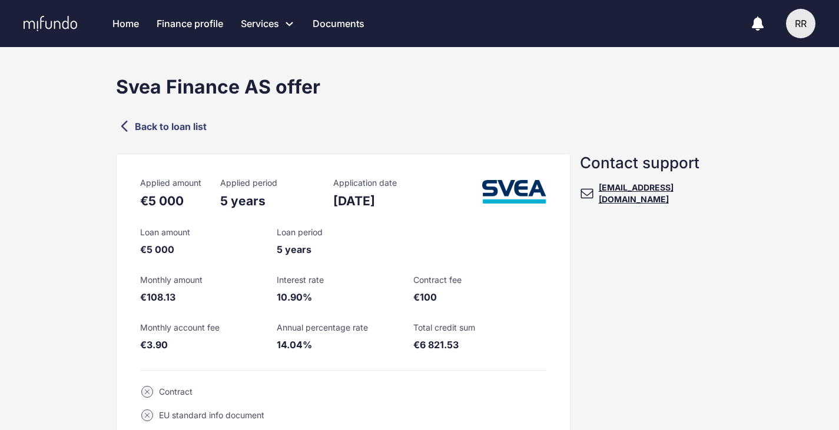
click at [171, 395] on div "Contract" at bounding box center [176, 392] width 34 height 12
click at [140, 384] on div "Contract" at bounding box center [343, 392] width 406 height 24
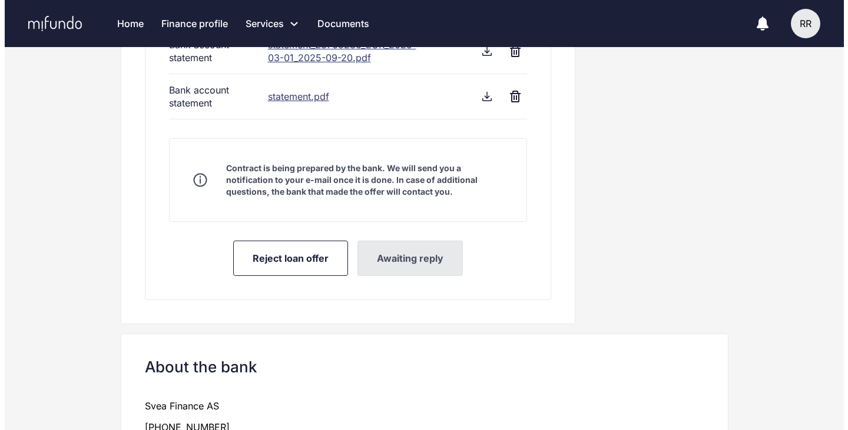
scroll to position [723, 0]
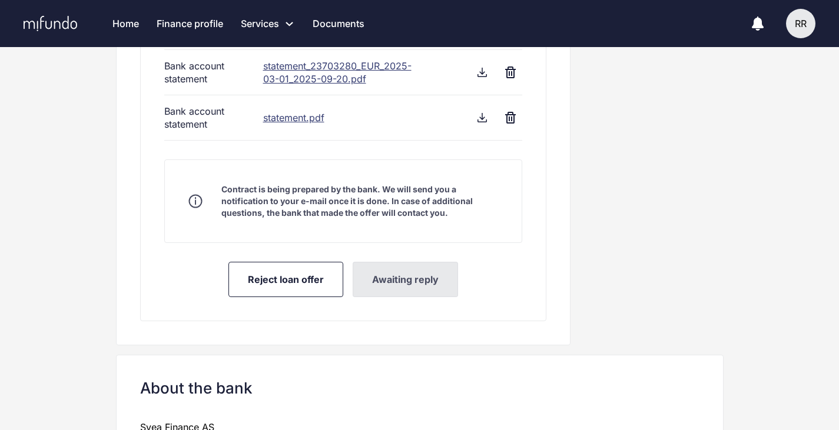
click at [808, 35] on div "RR" at bounding box center [800, 23] width 29 height 29
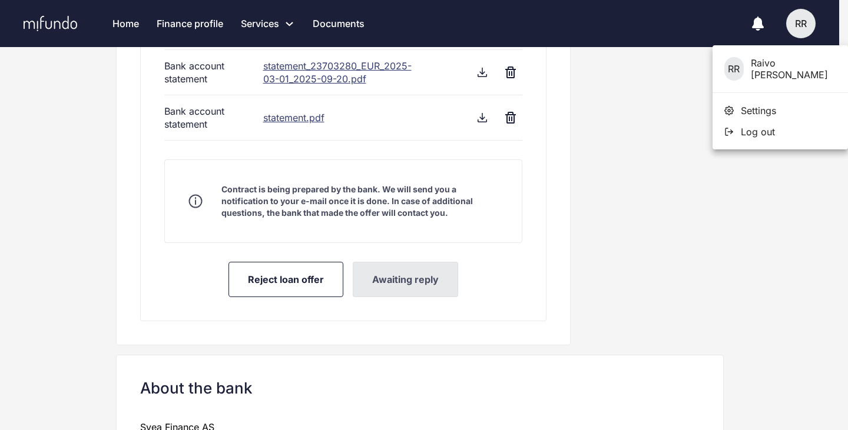
click at [767, 71] on div "RR Raivo Reva" at bounding box center [779, 69] width 135 height 48
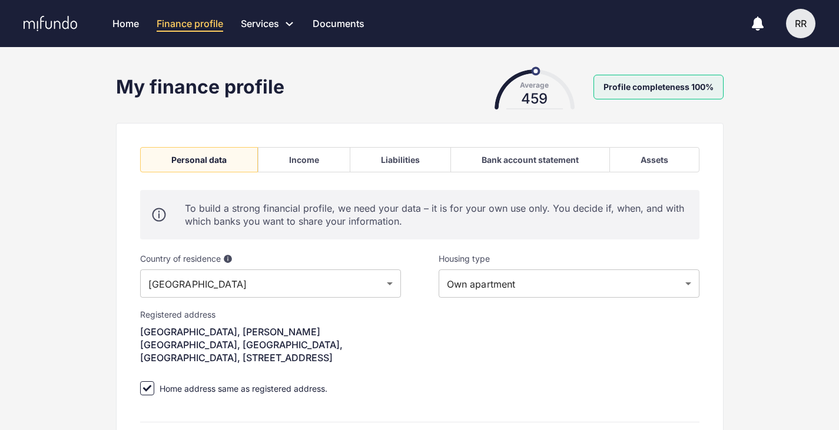
click at [665, 85] on span "Profile completeness 100%" at bounding box center [658, 87] width 130 height 25
click at [512, 295] on body "Home Finance profile Services Apply for a new loan Refinance your loans Loan of…" at bounding box center [419, 215] width 839 height 430
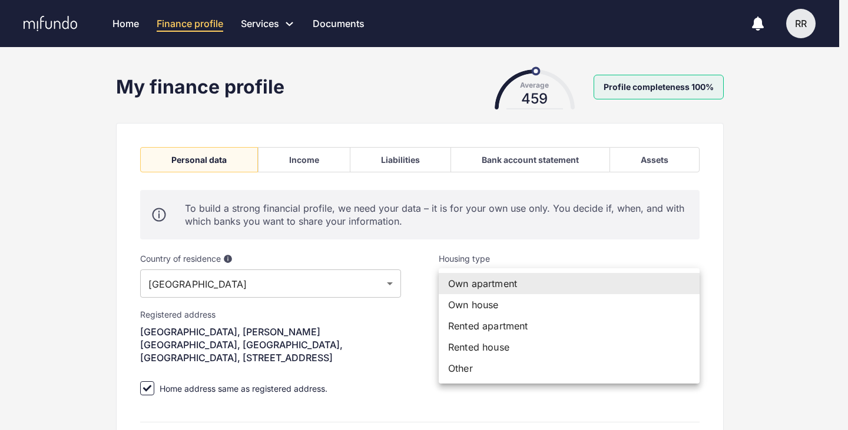
click at [294, 155] on div at bounding box center [424, 215] width 848 height 430
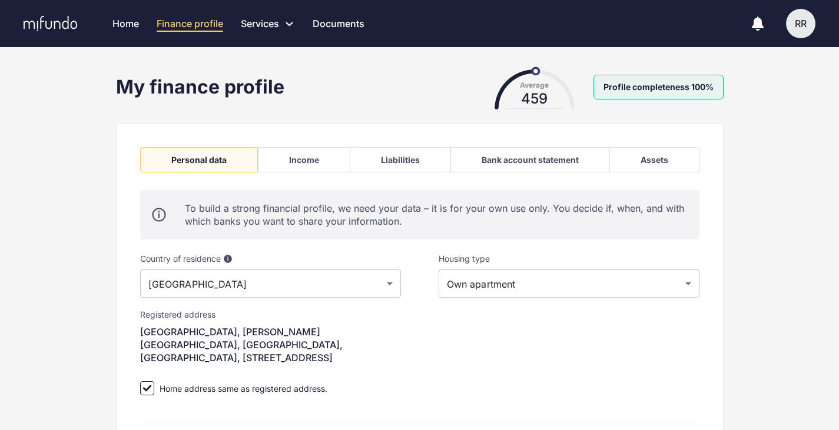
click at [304, 158] on div "Income" at bounding box center [304, 160] width 30 height 10
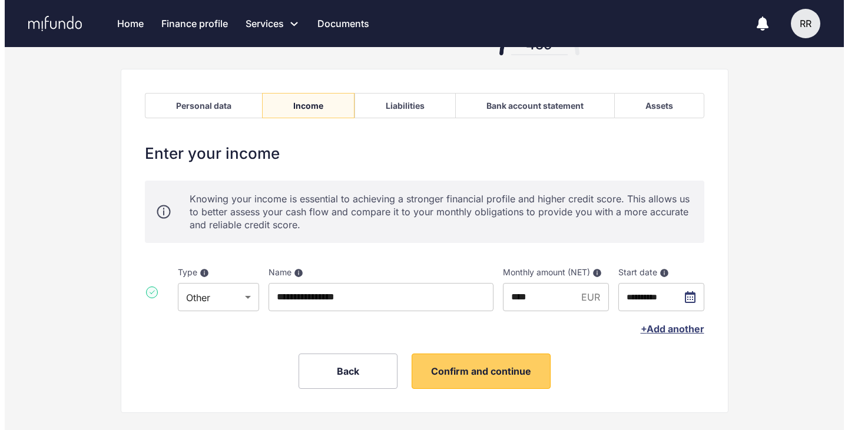
scroll to position [74, 0]
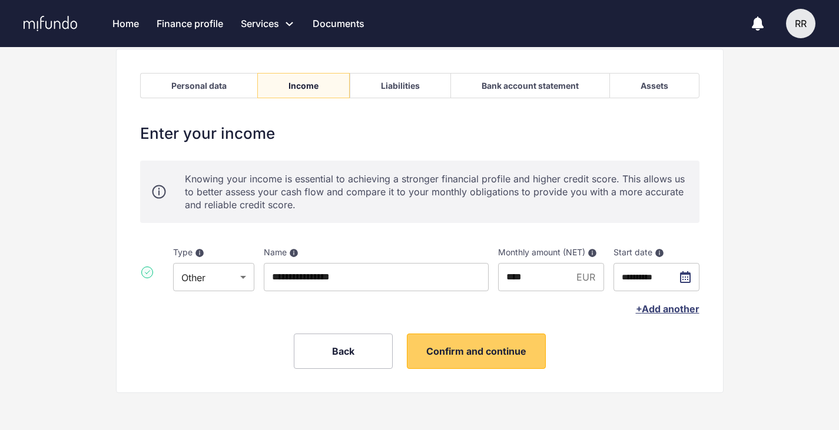
click at [669, 308] on span "+ Add another" at bounding box center [668, 309] width 64 height 12
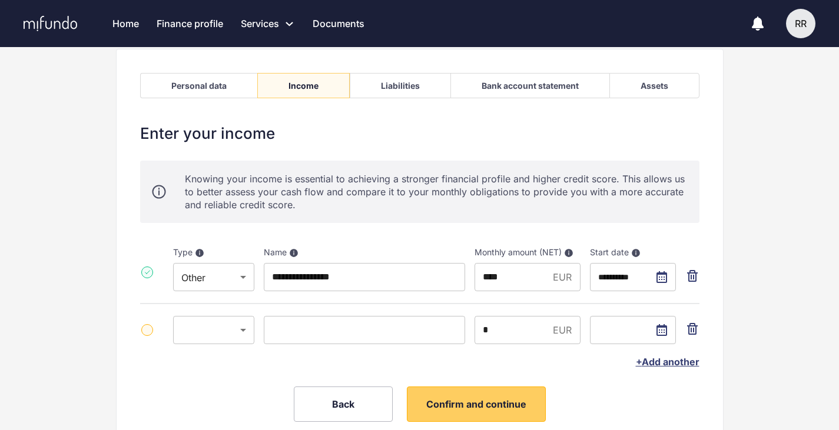
click at [211, 327] on body "**********" at bounding box center [419, 141] width 839 height 430
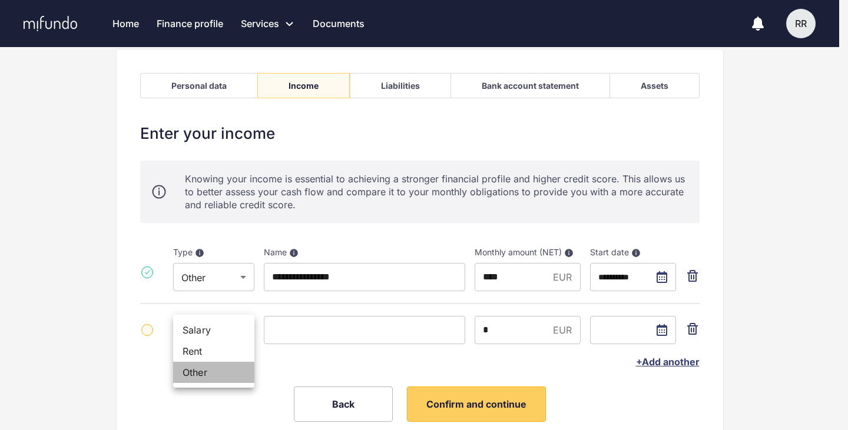
click at [220, 370] on li "Other" at bounding box center [213, 372] width 81 height 21
type input "******"
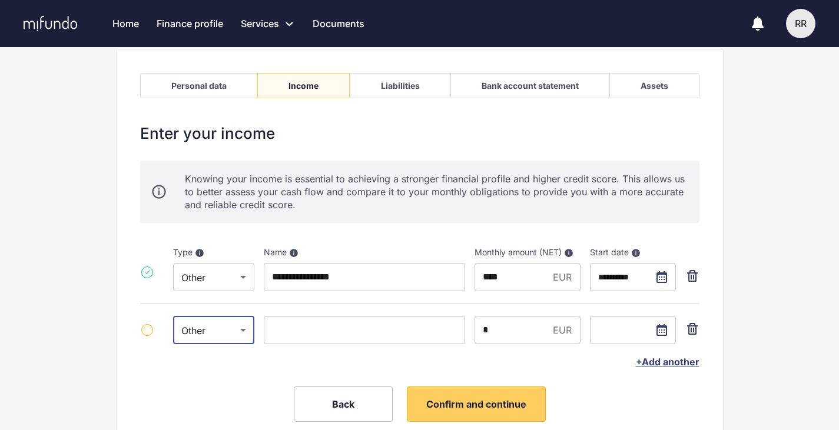
click at [310, 338] on input at bounding box center [364, 330] width 201 height 28
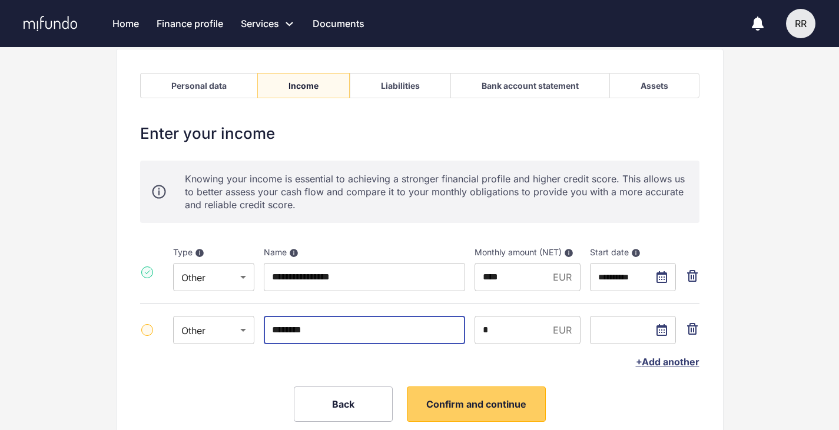
type input "********"
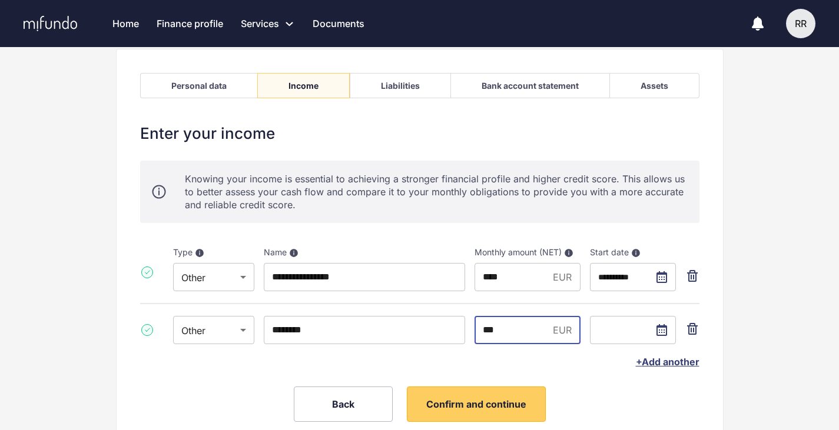
type input "***"
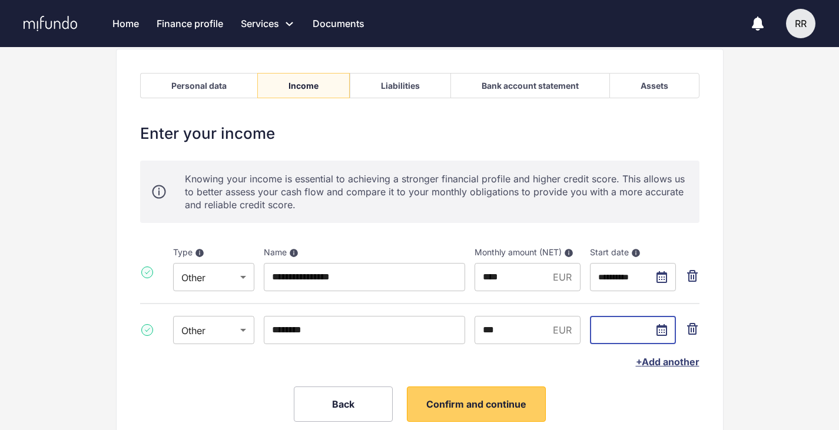
click at [659, 332] on input "text" at bounding box center [633, 330] width 86 height 28
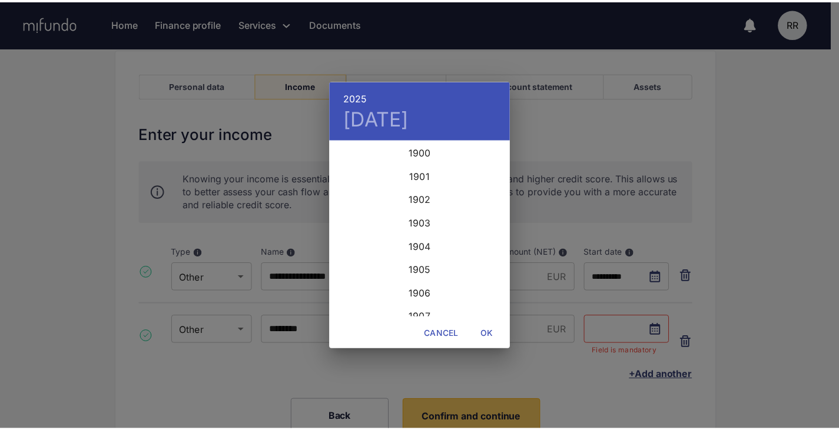
scroll to position [2873, 0]
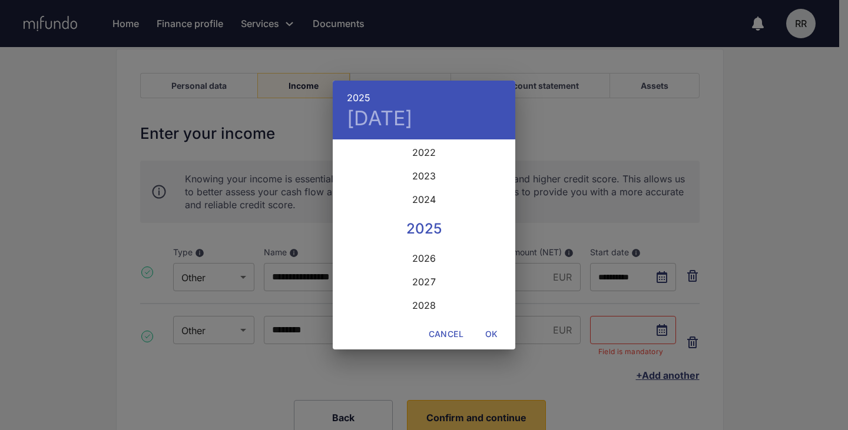
click at [423, 225] on div "2025" at bounding box center [424, 229] width 182 height 24
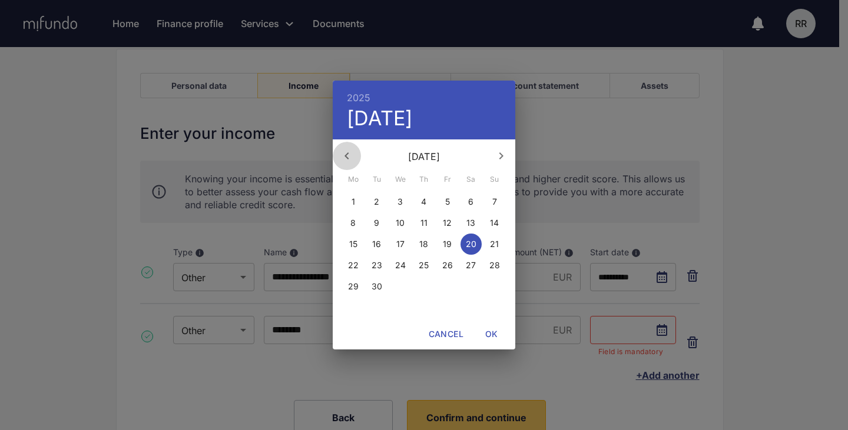
click at [350, 153] on icon "button" at bounding box center [347, 156] width 14 height 14
click at [447, 202] on p "1" at bounding box center [448, 202] width 4 height 12
click at [494, 331] on span "OK" at bounding box center [491, 334] width 28 height 15
type input "**********"
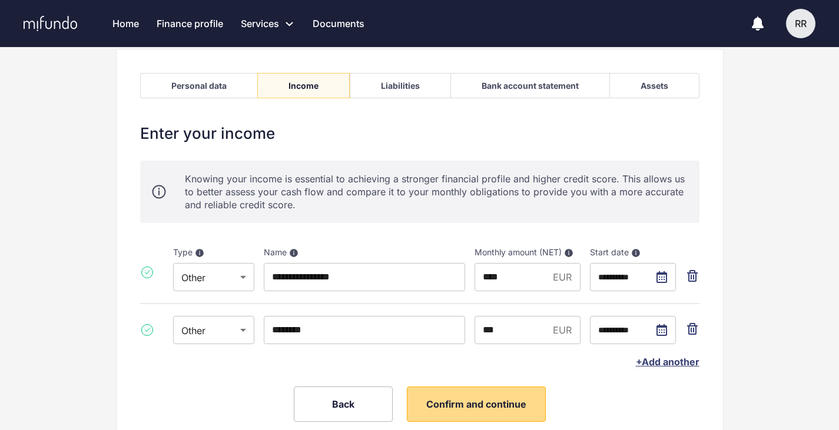
click at [496, 395] on button "Confirm and continue" at bounding box center [476, 404] width 139 height 35
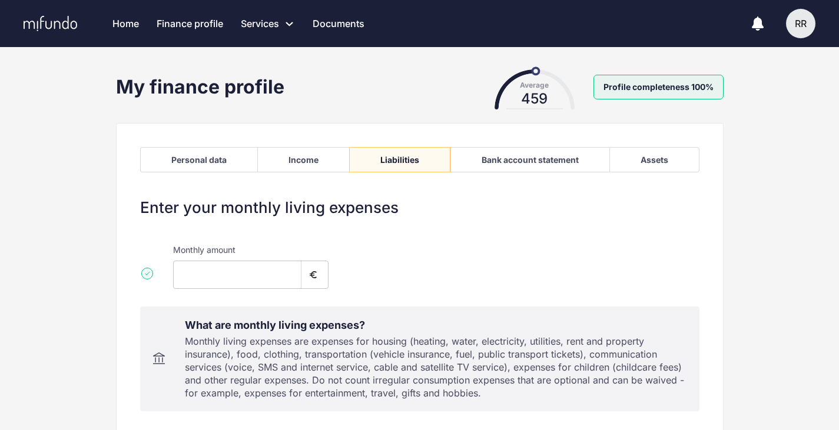
type input "***"
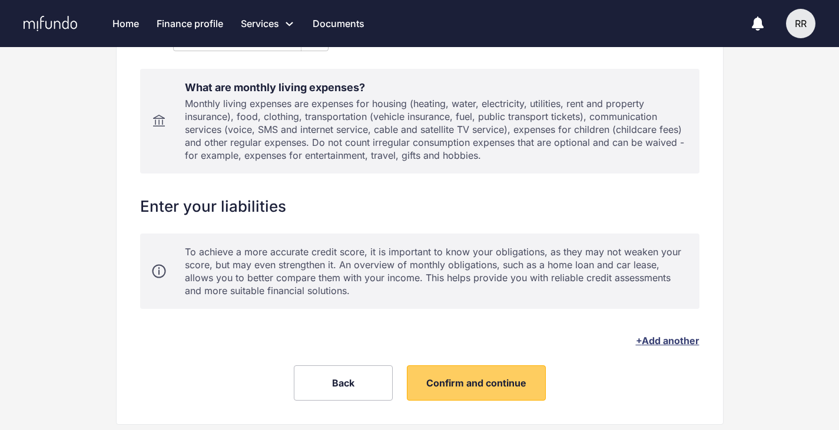
scroll to position [270, 0]
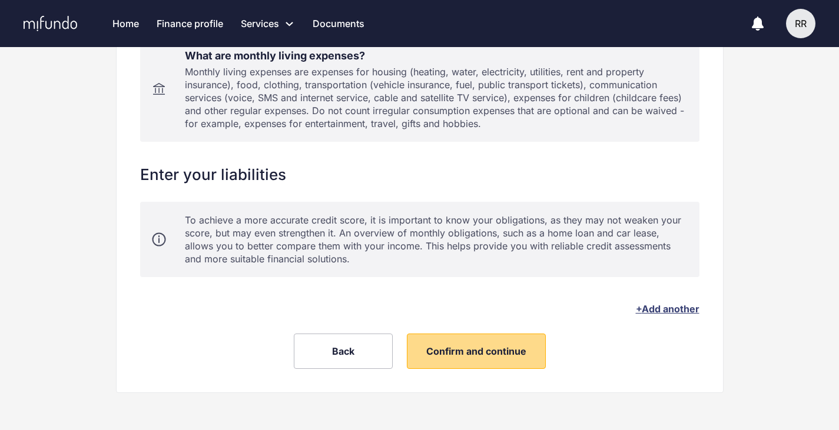
click at [460, 358] on button "Confirm and continue" at bounding box center [476, 351] width 139 height 35
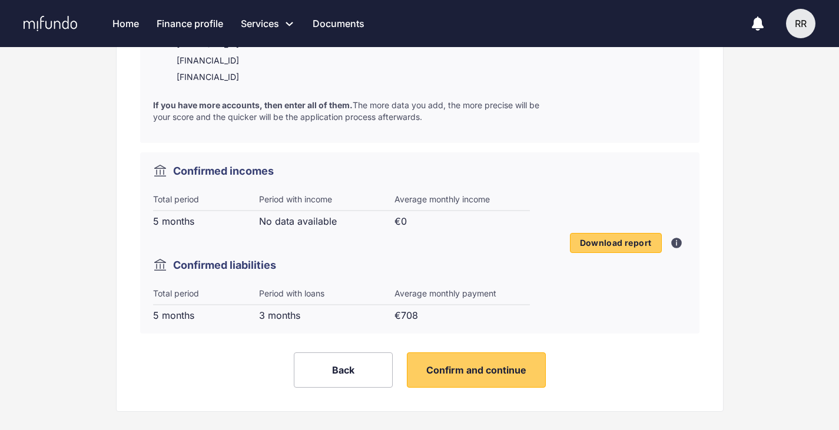
scroll to position [585, 0]
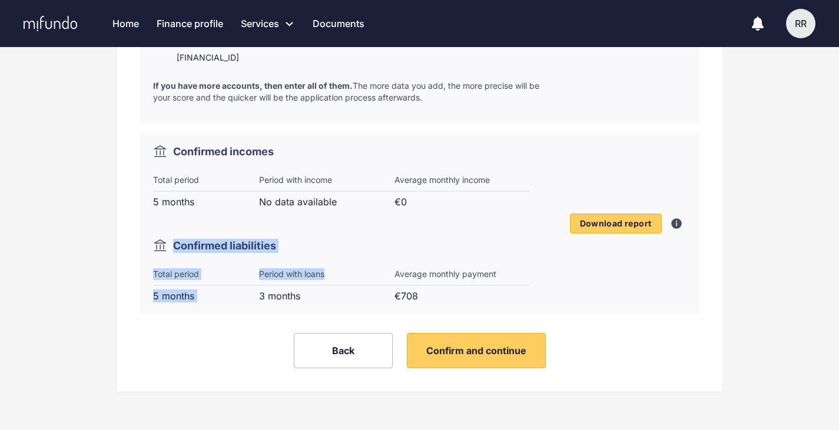
drag, startPoint x: 172, startPoint y: 233, endPoint x: 402, endPoint y: 284, distance: 235.9
click at [402, 284] on div "Confirmed incomes Total period 5 months Period with income No data available Av…" at bounding box center [341, 224] width 377 height 158
click at [419, 287] on div "Average monthly payment €708" at bounding box center [461, 285] width 135 height 34
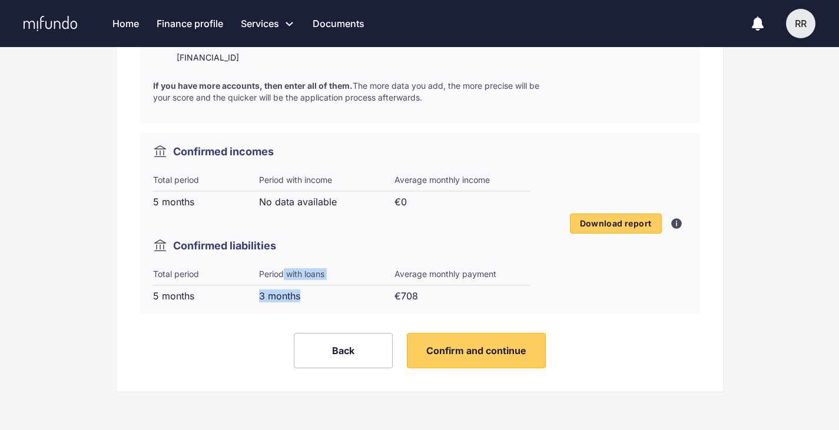
drag, startPoint x: 287, startPoint y: 285, endPoint x: 343, endPoint y: 291, distance: 55.6
click at [343, 291] on div "Period with loans 3 months" at bounding box center [326, 285] width 135 height 34
click at [452, 284] on div "Average monthly payment" at bounding box center [461, 277] width 135 height 18
click at [615, 225] on span "Download report" at bounding box center [616, 223] width 72 height 11
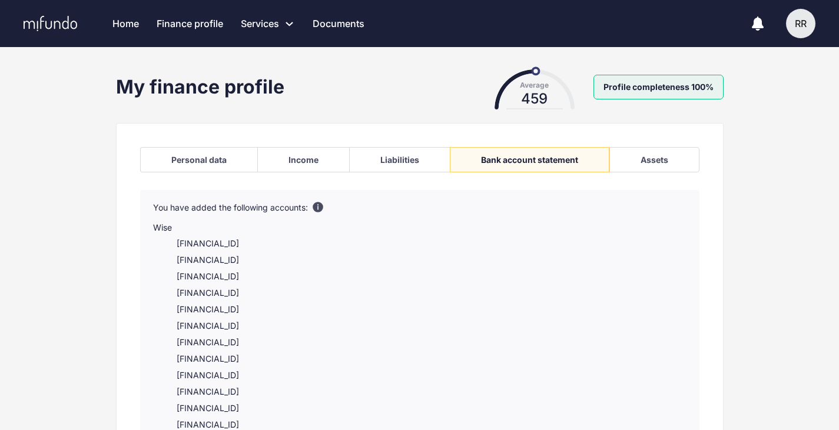
click at [297, 162] on div "Income" at bounding box center [303, 160] width 30 height 10
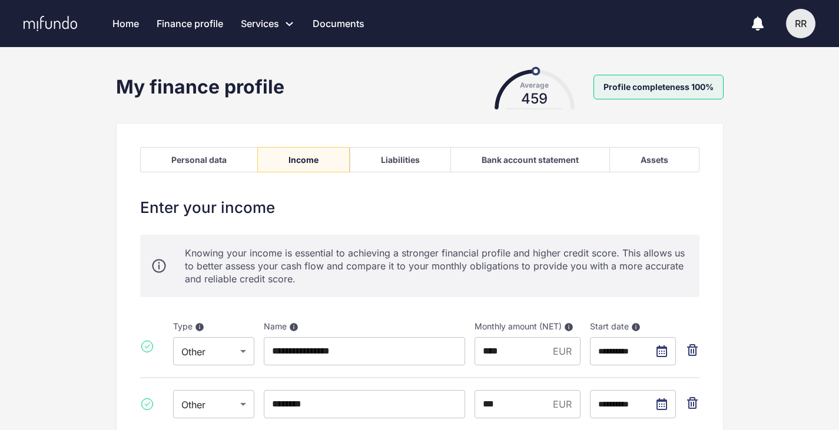
click at [178, 157] on div "Personal data" at bounding box center [198, 160] width 55 height 10
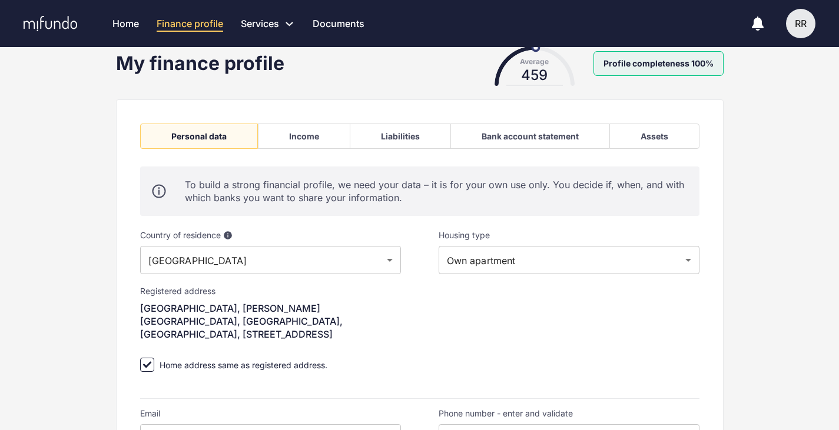
click at [443, 314] on div "**********" at bounding box center [569, 309] width 298 height 197
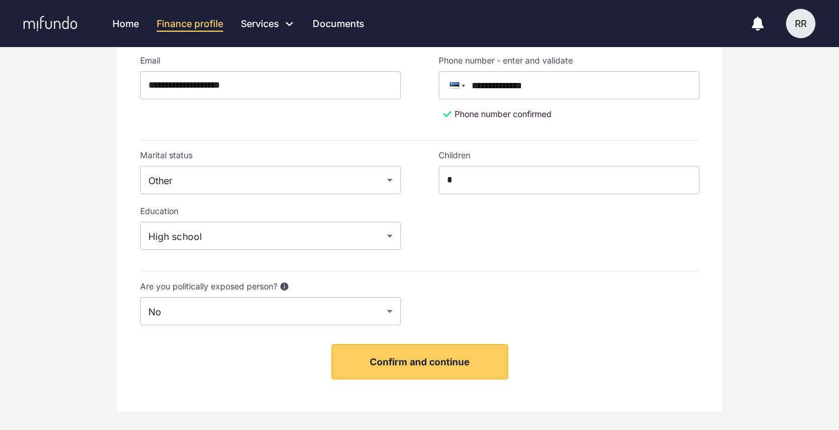
scroll to position [387, 0]
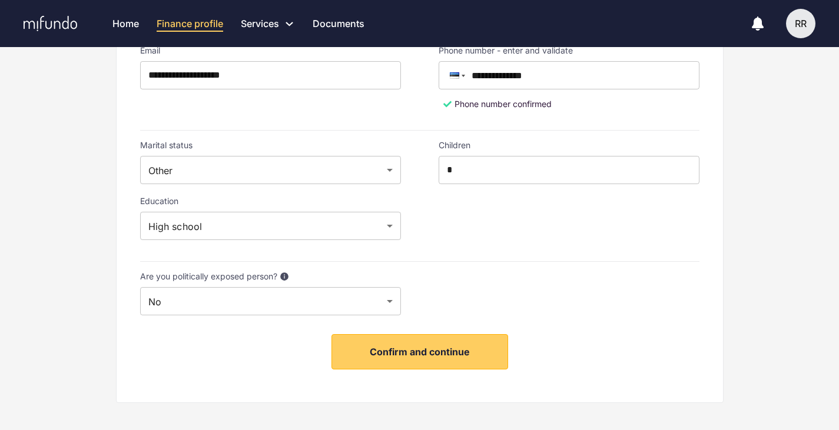
click at [159, 196] on div "**********" at bounding box center [270, 218] width 261 height 44
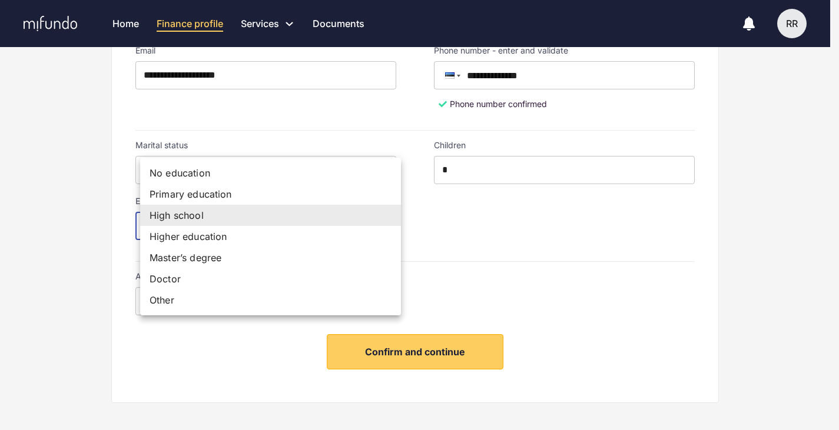
click at [457, 251] on div at bounding box center [424, 215] width 848 height 430
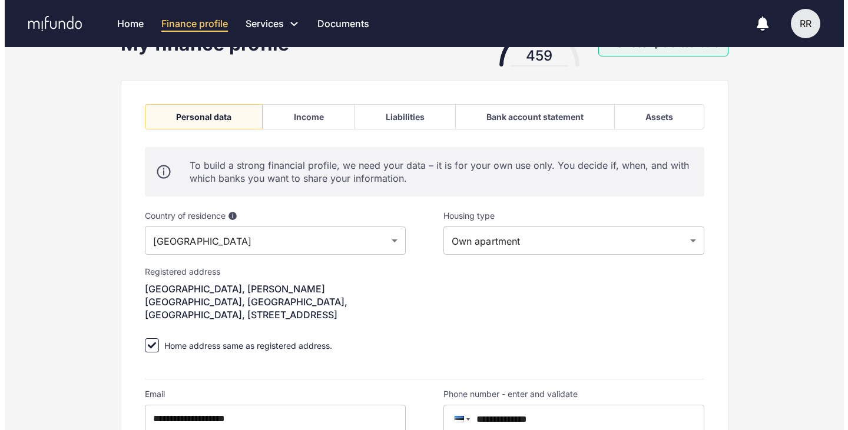
scroll to position [0, 0]
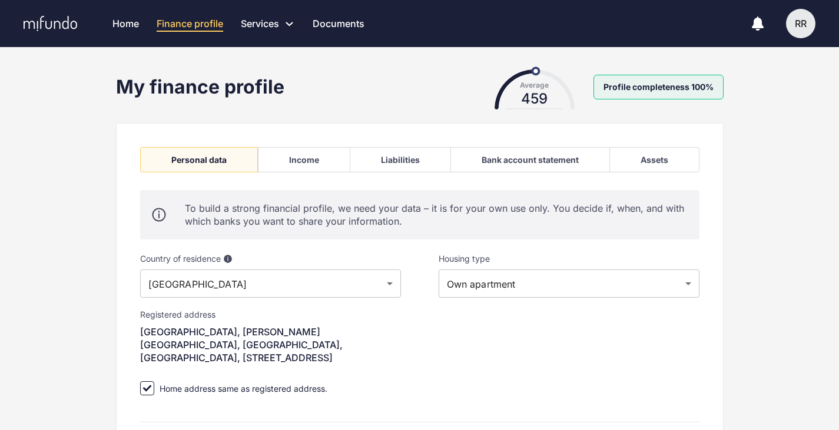
click at [627, 161] on div "Assets" at bounding box center [654, 159] width 90 height 25
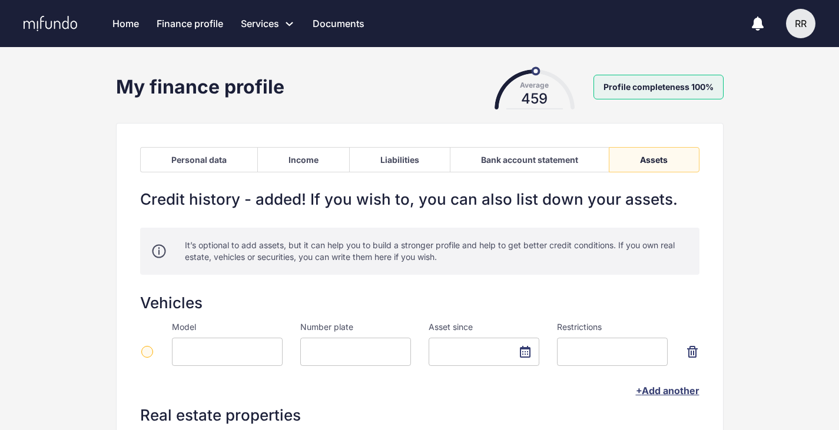
click at [498, 160] on div "Bank account statement" at bounding box center [529, 160] width 97 height 10
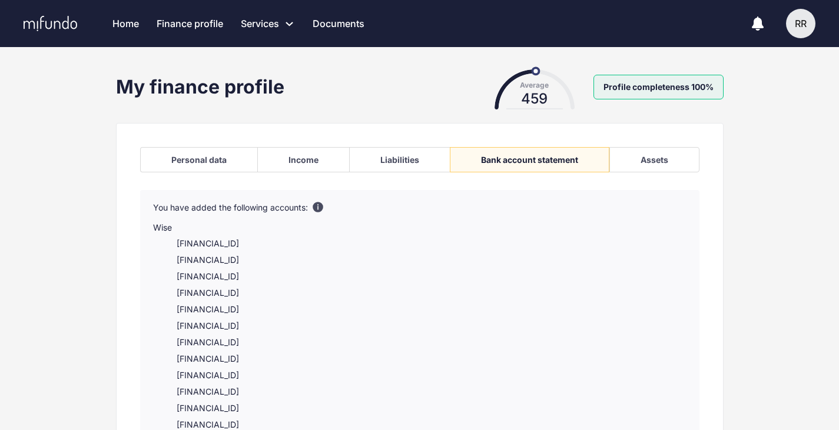
click at [378, 155] on div "Liabilities" at bounding box center [399, 159] width 101 height 25
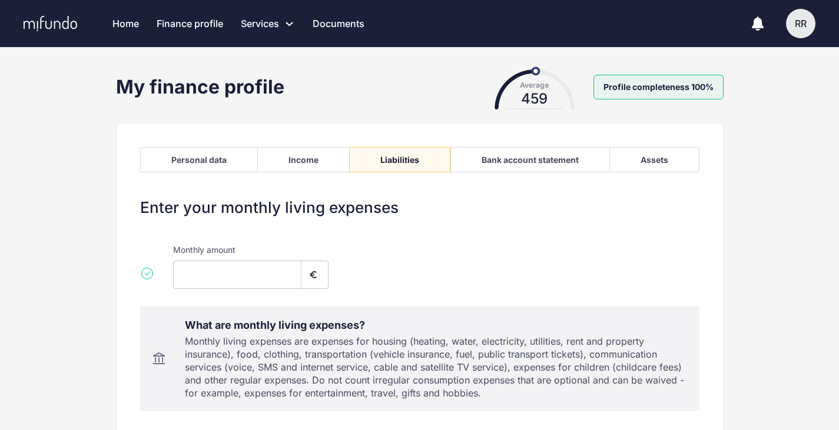
type input "***"
click at [494, 162] on div "Bank account statement" at bounding box center [530, 160] width 97 height 10
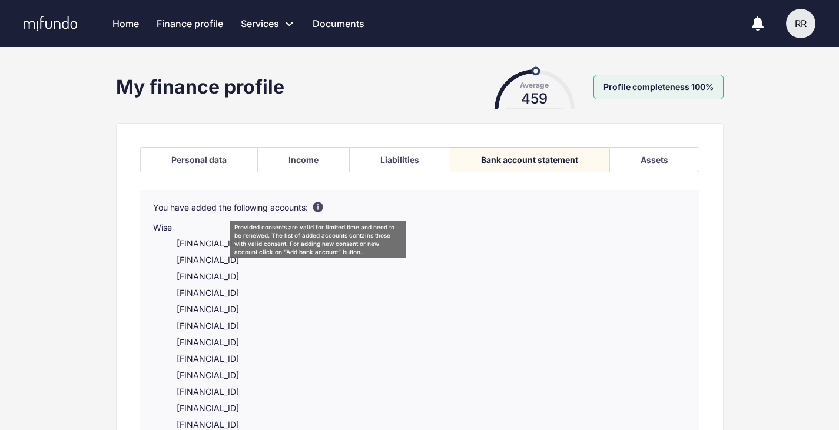
click at [316, 202] on icon at bounding box center [318, 207] width 11 height 11
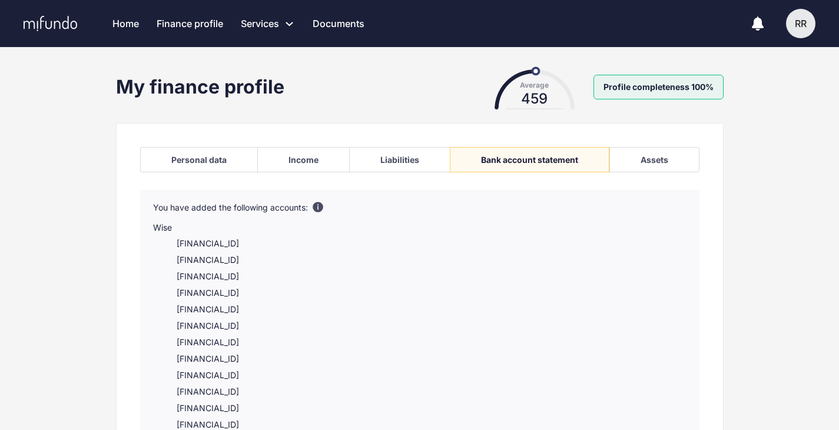
click at [181, 148] on div "Personal data" at bounding box center [198, 159] width 117 height 25
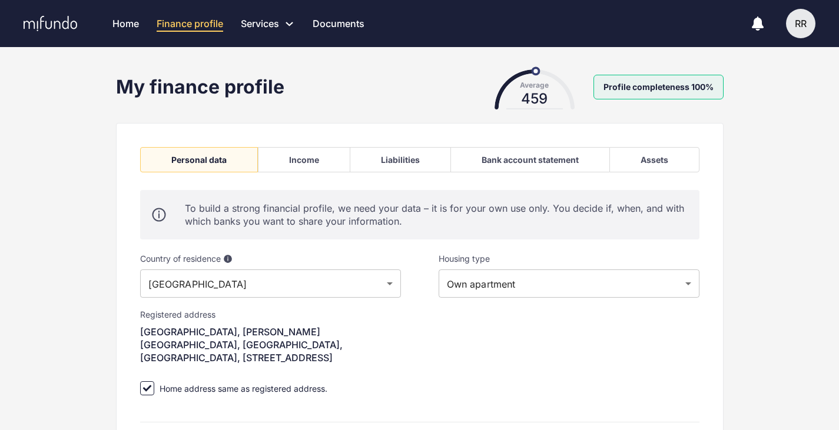
click at [199, 95] on div "My finance profile" at bounding box center [200, 87] width 168 height 24
click at [287, 108] on link "Loan offers" at bounding box center [303, 110] width 124 height 22
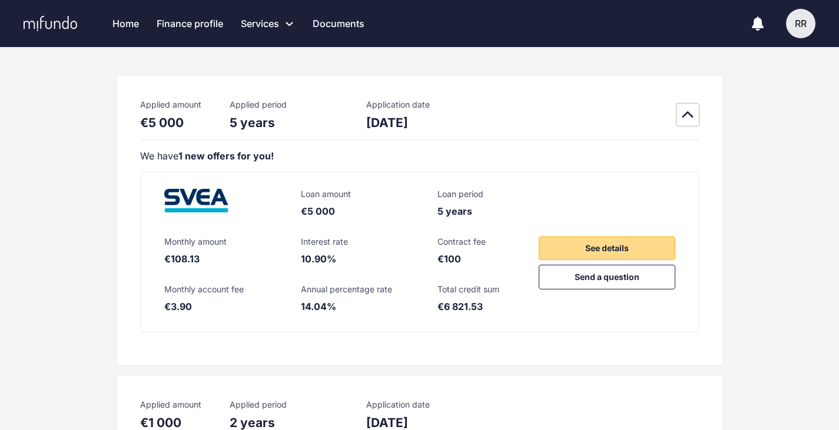
click at [587, 245] on span "See details" at bounding box center [607, 248] width 44 height 14
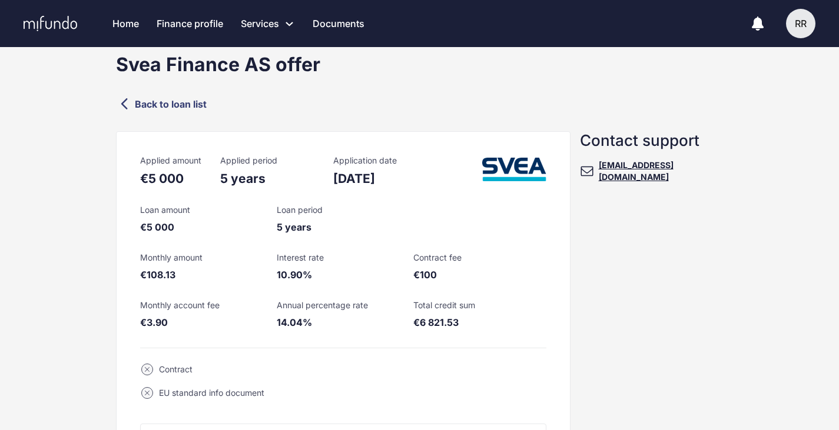
click at [356, 248] on div "Loan amount €5 000 Loan period 5 years Monthly amount €108.13 Interest rate 10.…" at bounding box center [343, 266] width 406 height 143
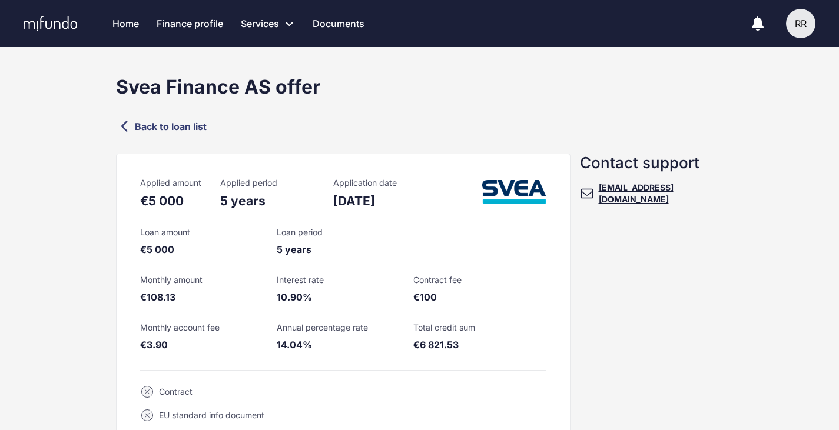
click at [340, 22] on link "Documents" at bounding box center [339, 23] width 52 height 47
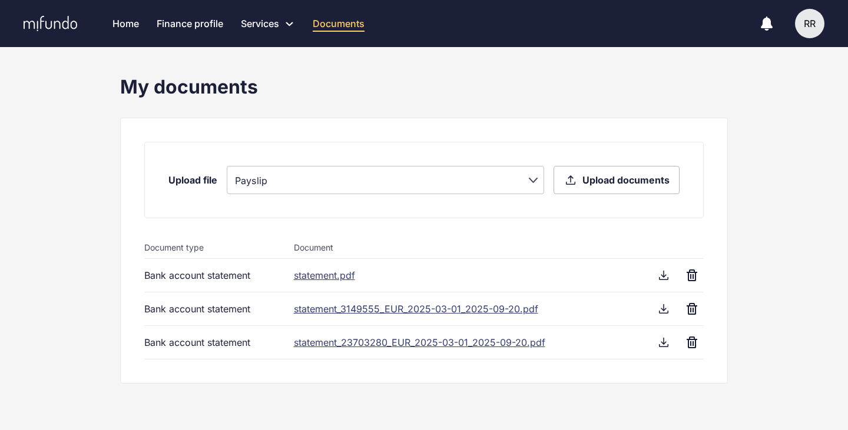
click at [125, 28] on link "Home" at bounding box center [125, 23] width 26 height 47
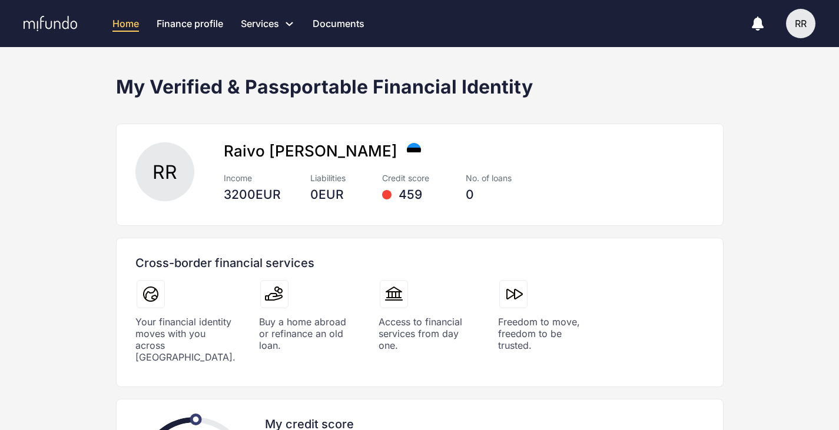
click at [402, 200] on div "459" at bounding box center [409, 195] width 54 height 14
click at [496, 178] on div "No. of loans" at bounding box center [492, 178] width 53 height 12
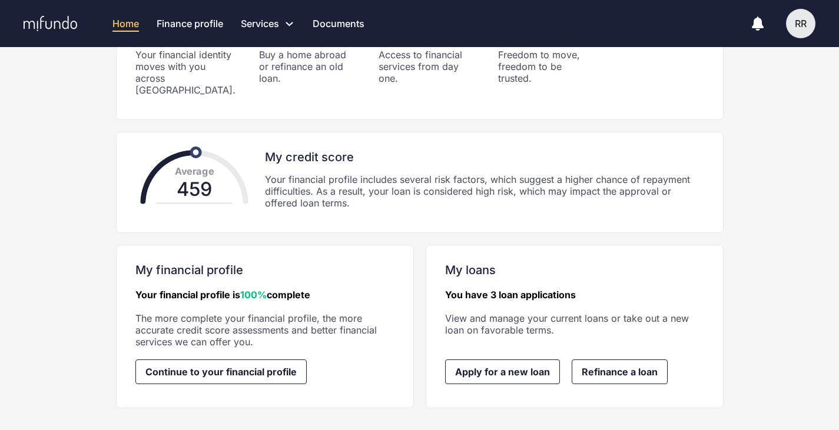
scroll to position [268, 0]
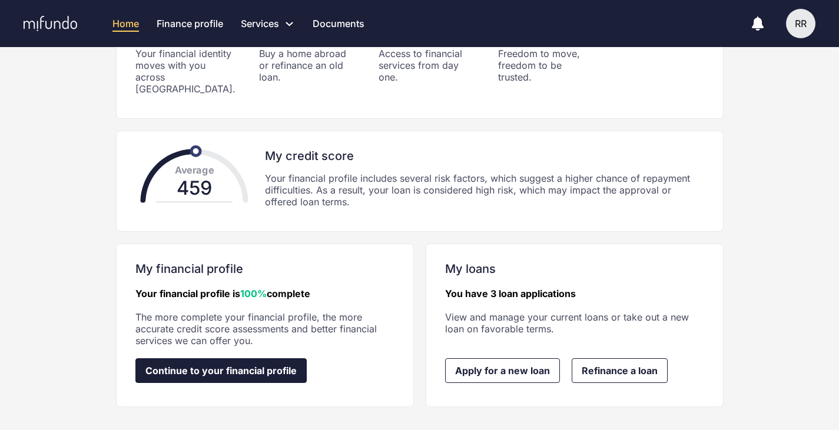
click at [266, 366] on span "Continue to your financial profile" at bounding box center [220, 371] width 151 height 11
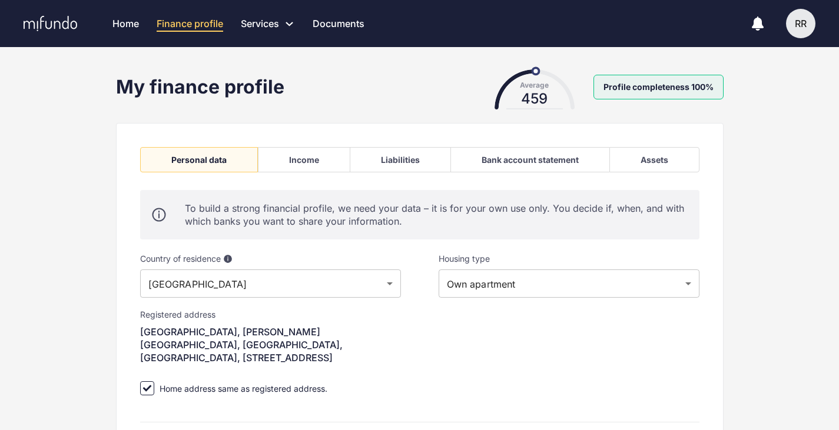
click at [421, 316] on div "**********" at bounding box center [569, 333] width 298 height 197
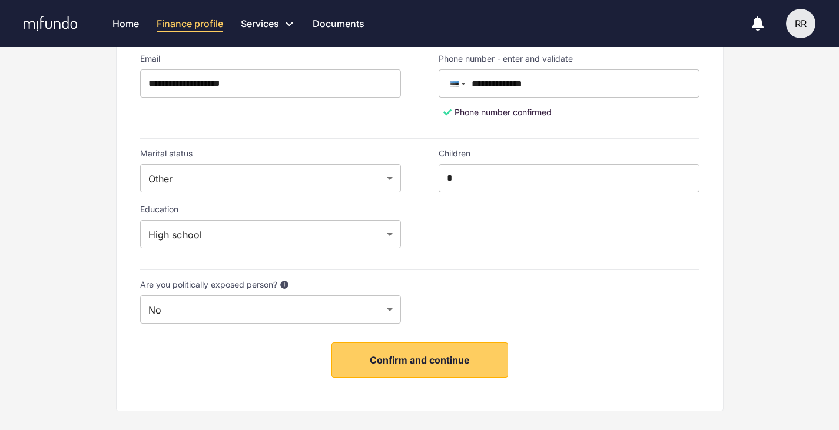
scroll to position [387, 0]
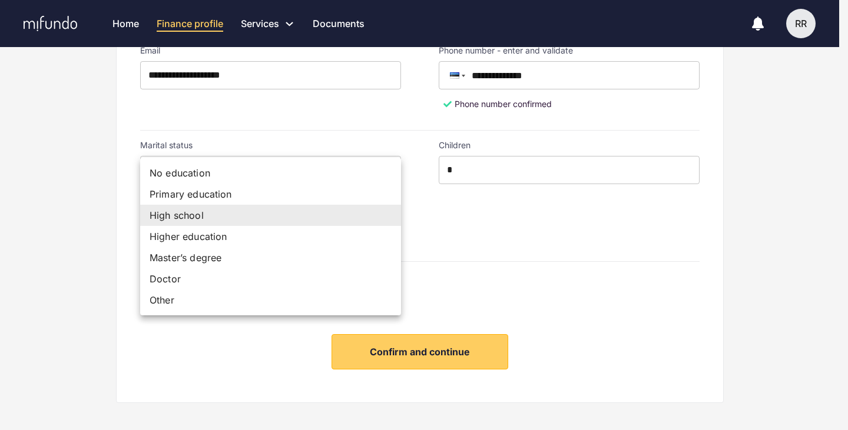
click at [268, 237] on li "Higher education" at bounding box center [270, 236] width 261 height 21
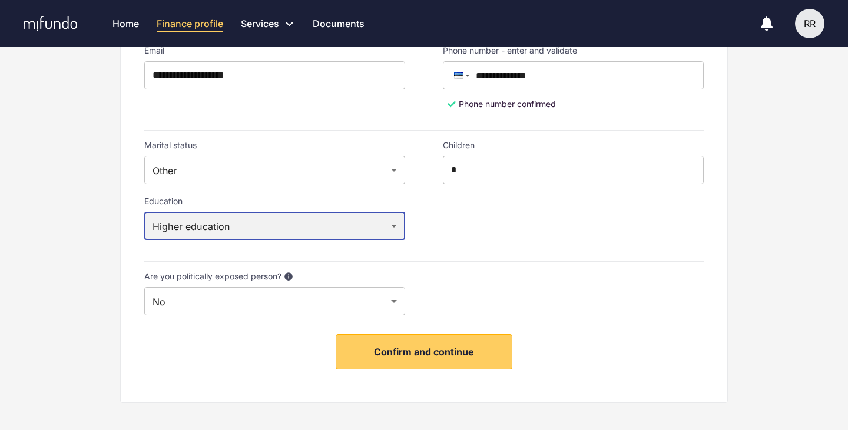
type input "******"
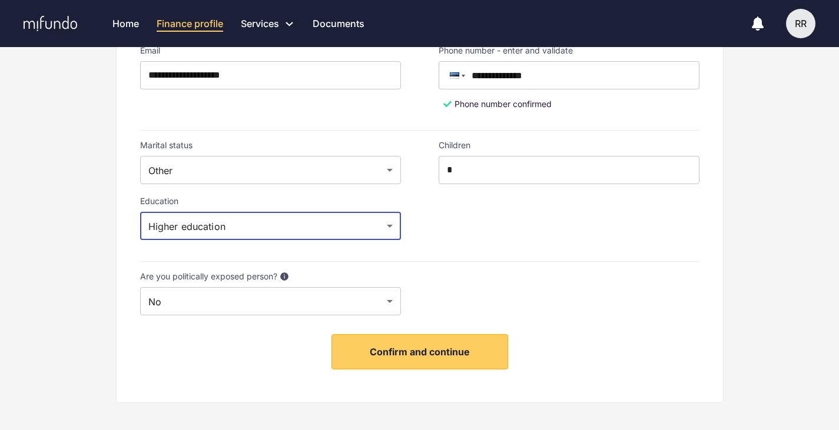
click at [287, 273] on icon "button" at bounding box center [283, 276] width 7 height 7
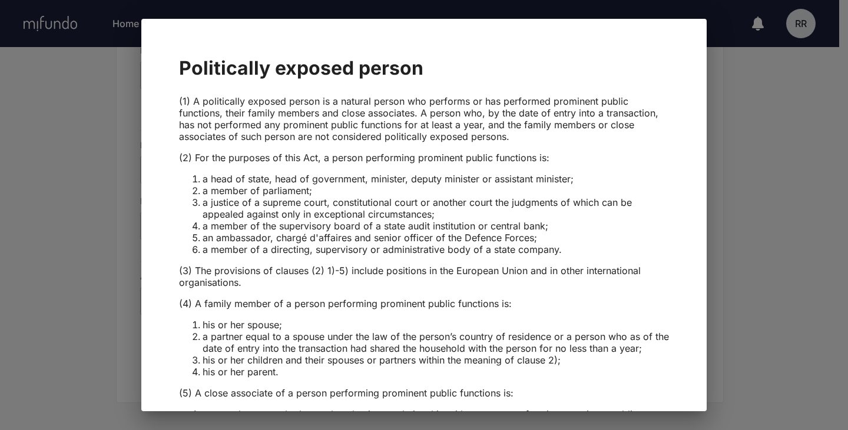
click at [757, 161] on div "Politically exposed person (1) A politically exposed person is a natural person…" at bounding box center [424, 215] width 848 height 430
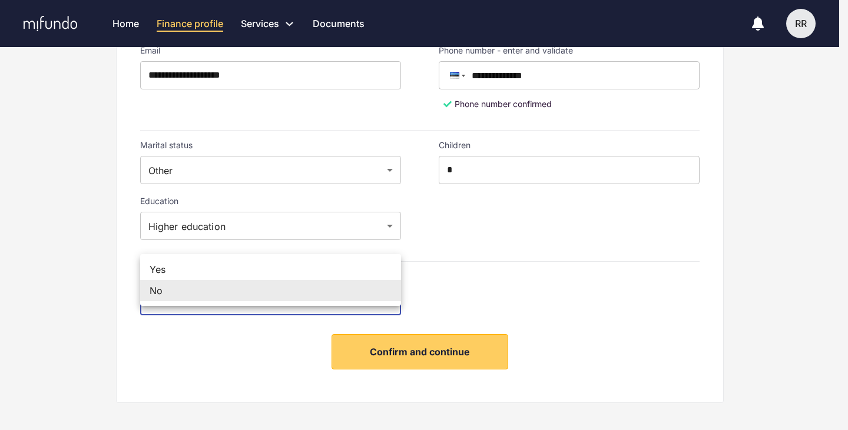
click at [410, 344] on div at bounding box center [424, 215] width 848 height 430
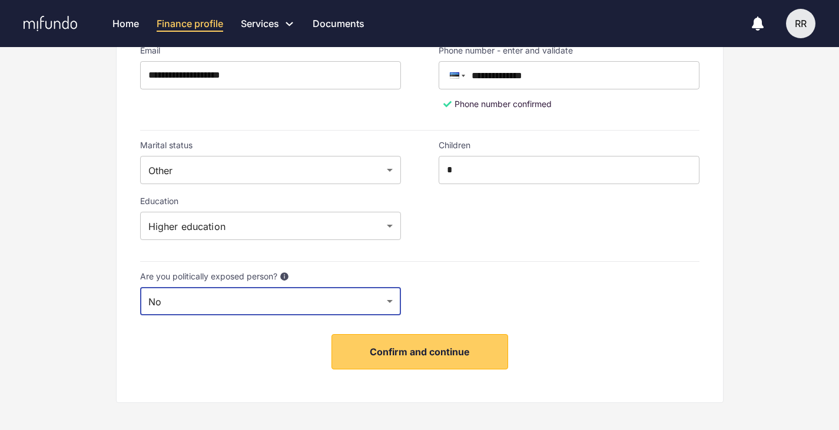
click at [410, 346] on span "Confirm and continue" at bounding box center [420, 352] width 100 height 12
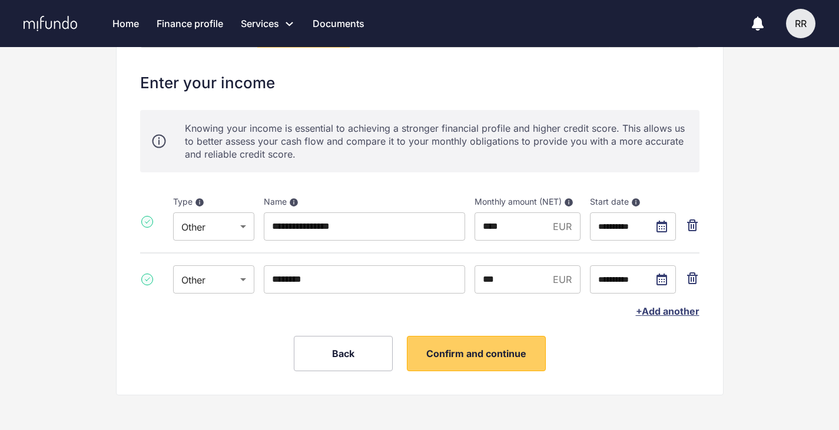
scroll to position [127, 0]
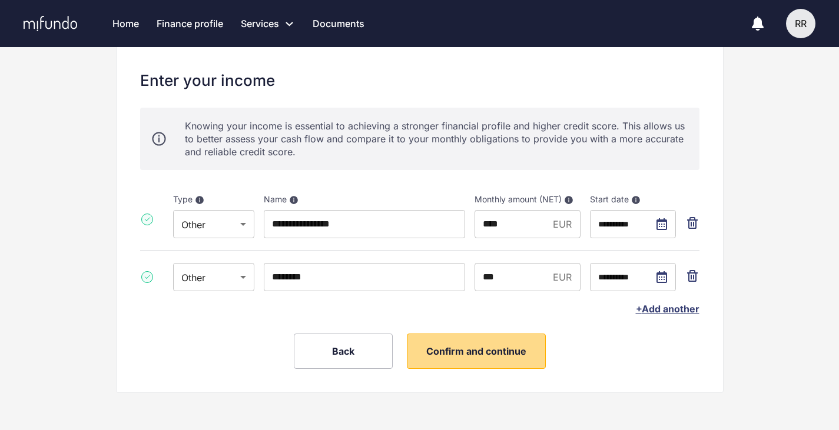
click at [480, 347] on span "Confirm and continue" at bounding box center [476, 352] width 100 height 12
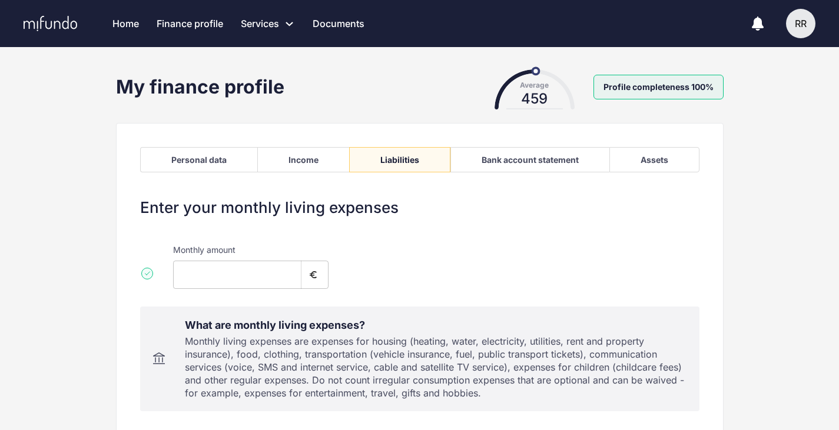
type input "***"
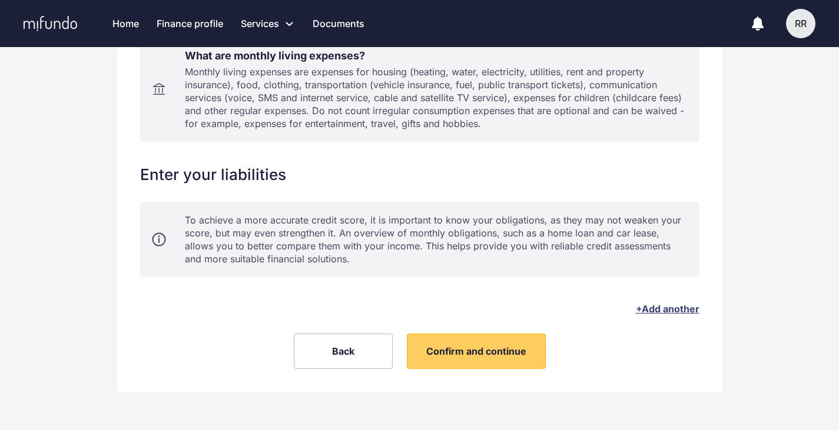
scroll to position [270, 0]
click at [457, 343] on button "Confirm and continue" at bounding box center [476, 351] width 139 height 35
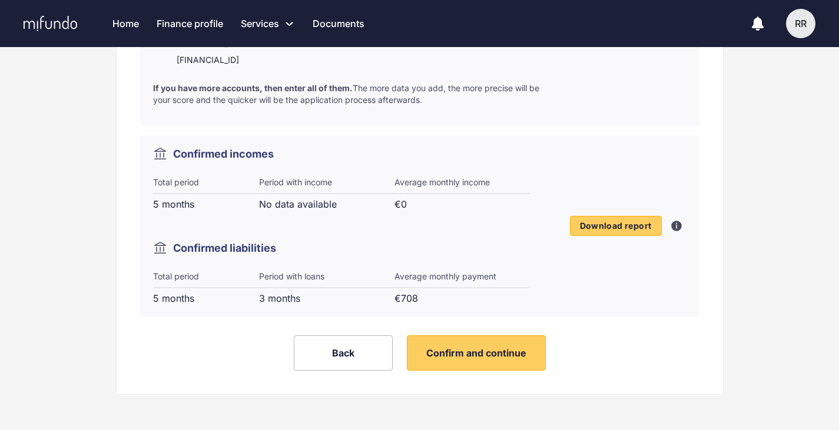
scroll to position [585, 0]
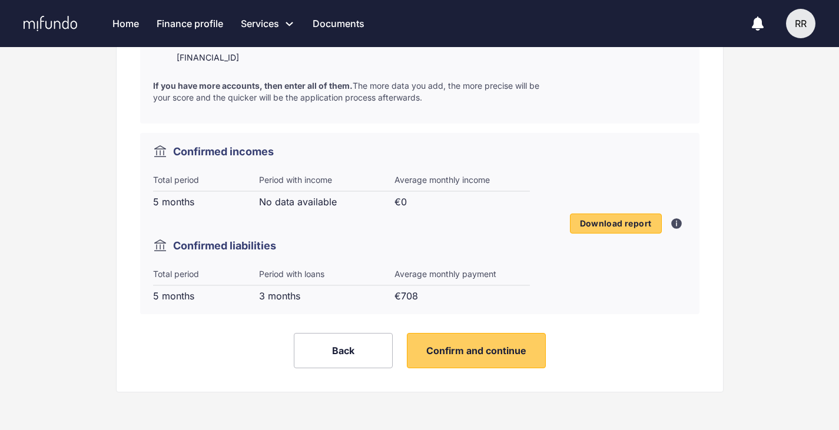
click at [401, 285] on div "Average monthly payment" at bounding box center [461, 277] width 135 height 18
click at [449, 353] on span "Confirm and continue" at bounding box center [476, 351] width 100 height 12
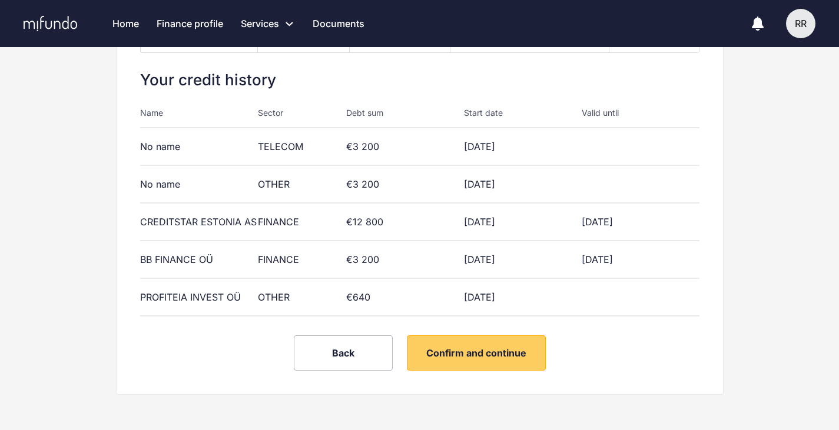
scroll to position [122, 0]
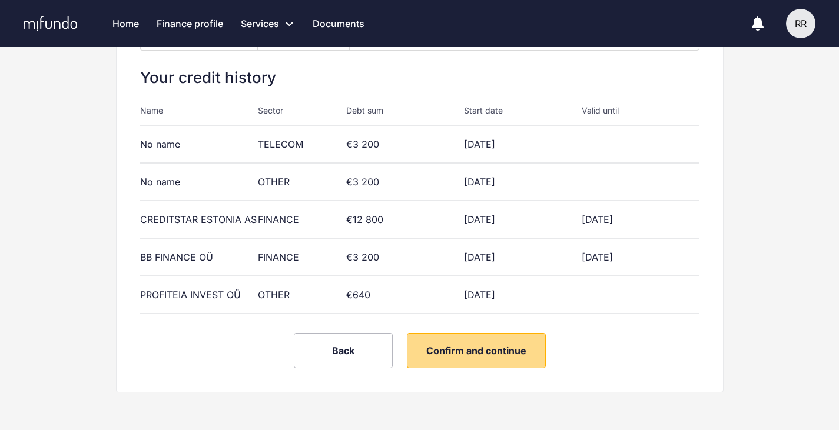
click at [463, 355] on span "Confirm and continue" at bounding box center [476, 351] width 100 height 12
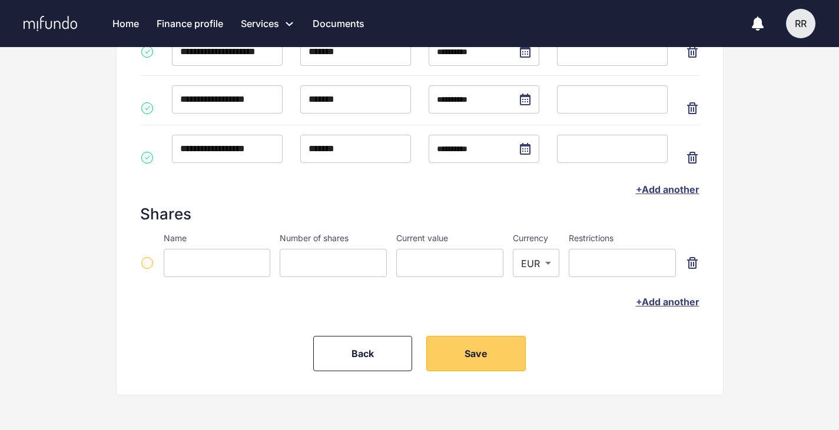
scroll to position [414, 0]
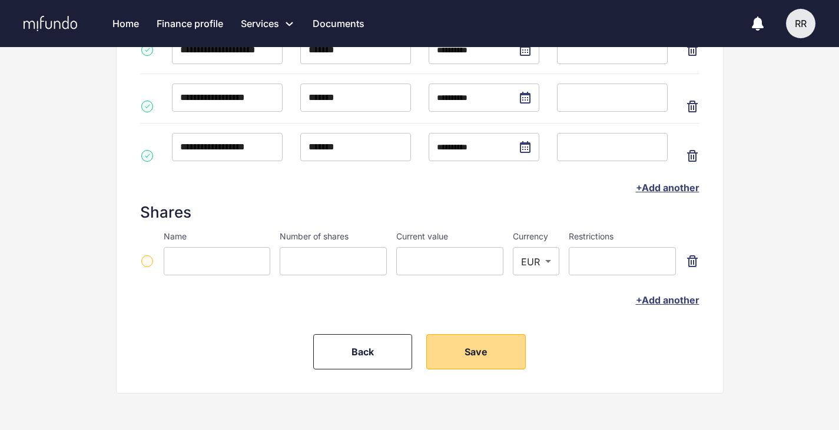
click at [480, 353] on span "Save" at bounding box center [475, 352] width 23 height 12
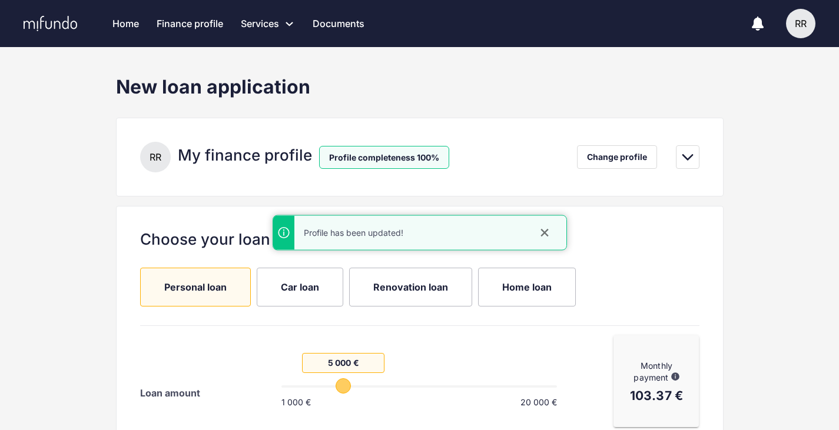
click at [188, 24] on link "Finance profile" at bounding box center [190, 23] width 67 height 47
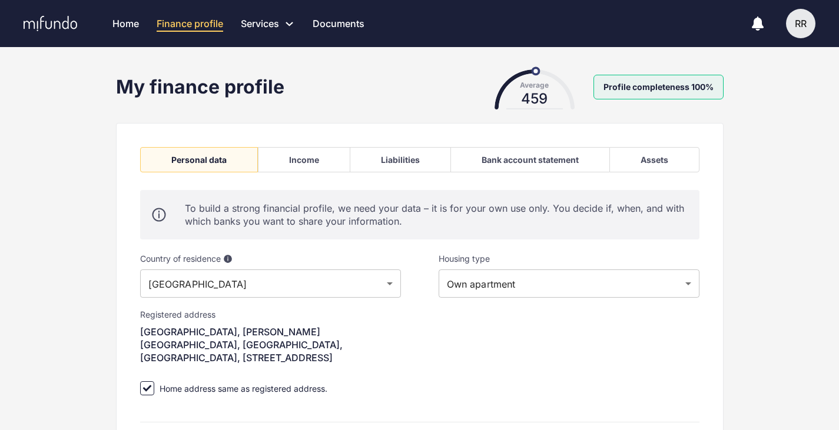
click at [127, 21] on link "Home" at bounding box center [125, 23] width 26 height 47
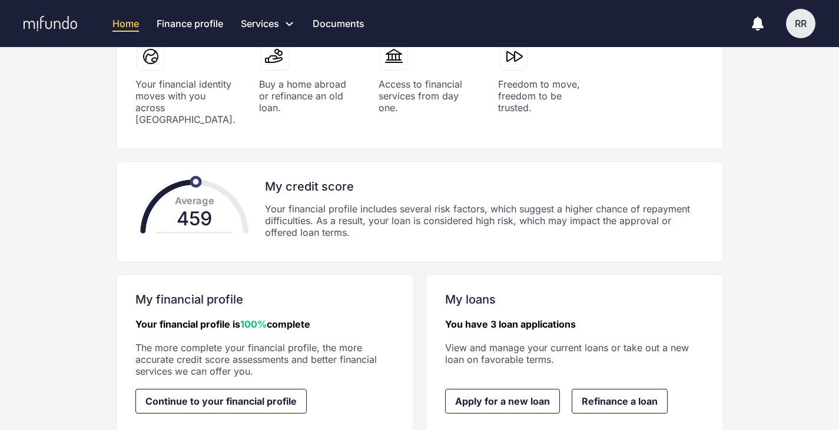
scroll to position [268, 0]
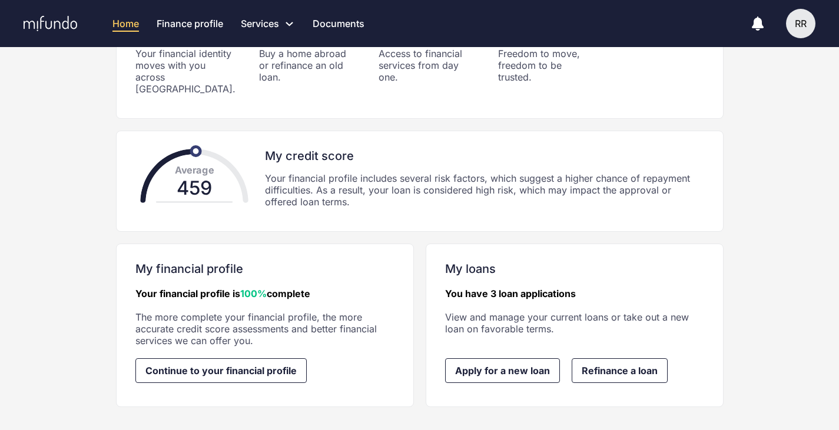
click at [512, 270] on div "My loans You have 3 loan applications View and manage your current loans or tak…" at bounding box center [574, 298] width 259 height 73
click at [509, 288] on link "You have 3 loan applications" at bounding box center [510, 294] width 131 height 12
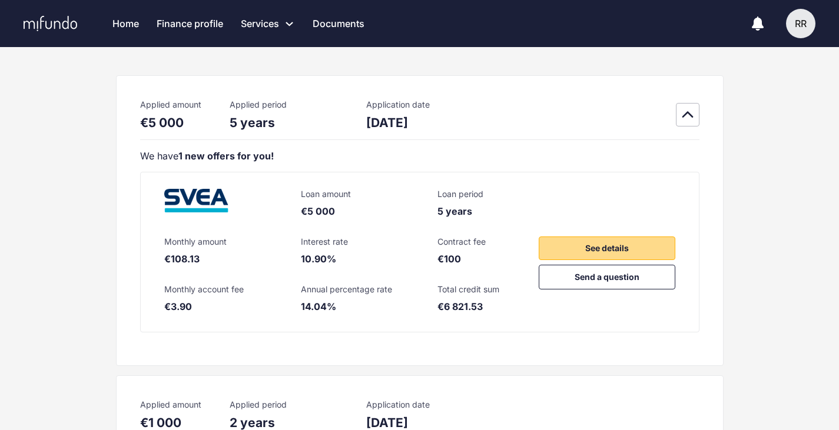
click at [573, 240] on button "See details" at bounding box center [607, 249] width 137 height 24
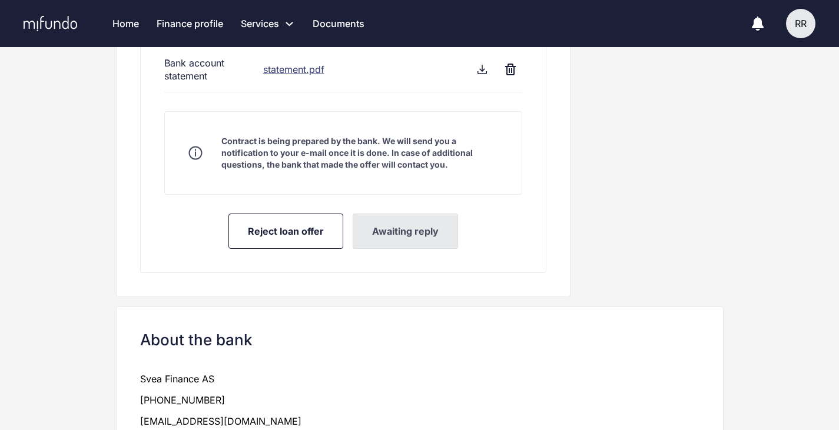
click at [200, 140] on div "Contract is being prepared by the bank. We will send you a notification to your…" at bounding box center [343, 152] width 310 height 35
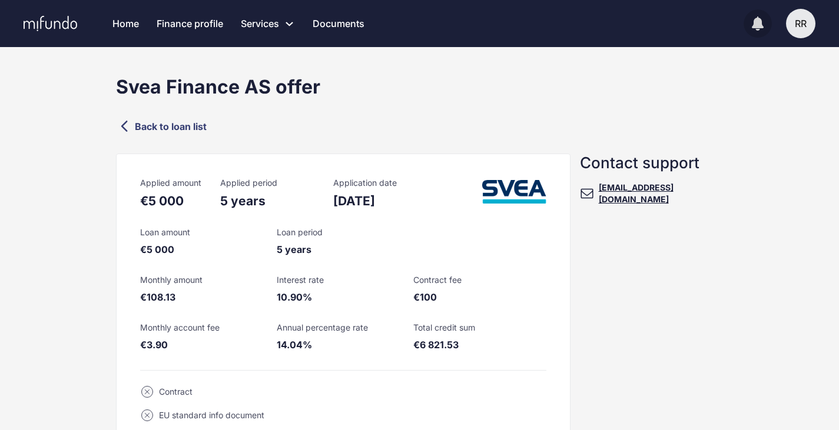
click at [758, 19] on icon "button" at bounding box center [758, 22] width 12 height 12
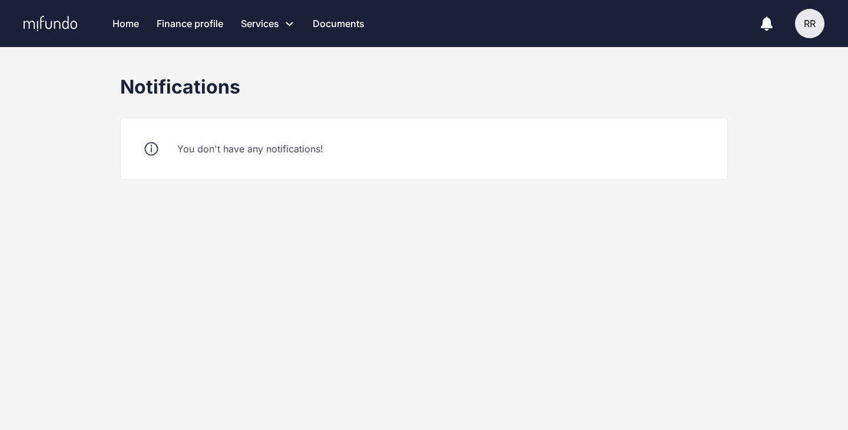
click at [806, 24] on div "RR" at bounding box center [809, 23] width 29 height 29
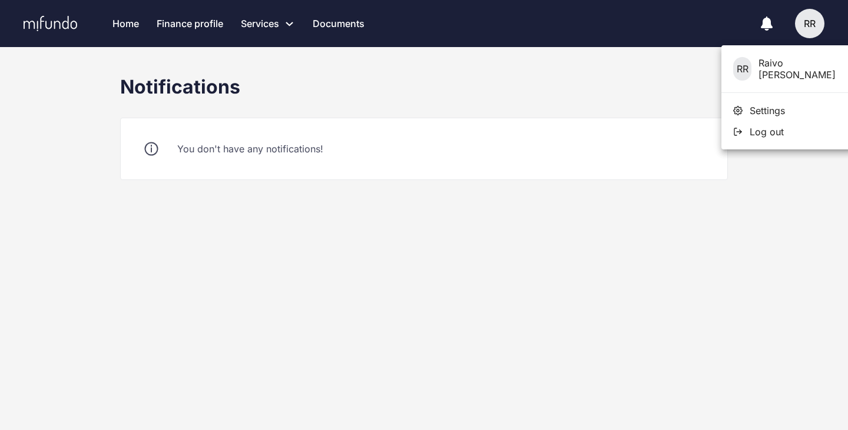
click at [761, 113] on span "Settings" at bounding box center [766, 111] width 35 height 12
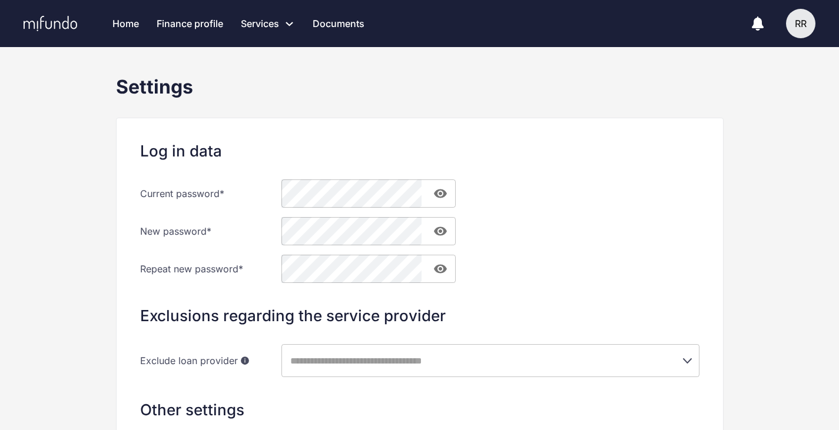
click at [102, 204] on div "Settings Log in data Current password * ​ New password * ​ Repeat new password …" at bounding box center [419, 350] width 839 height 550
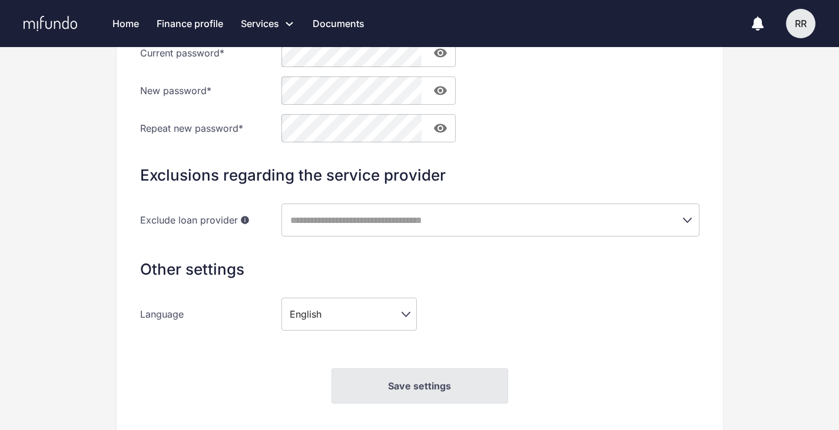
scroll to position [195, 0]
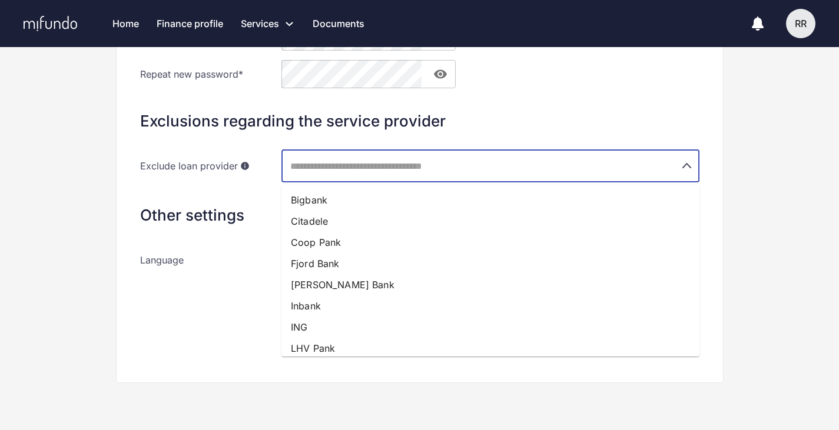
click at [351, 161] on input "text" at bounding box center [474, 166] width 374 height 22
click at [85, 182] on div "Settings Log in data Current password * ​ New password * ​ Repeat new password …" at bounding box center [419, 156] width 839 height 550
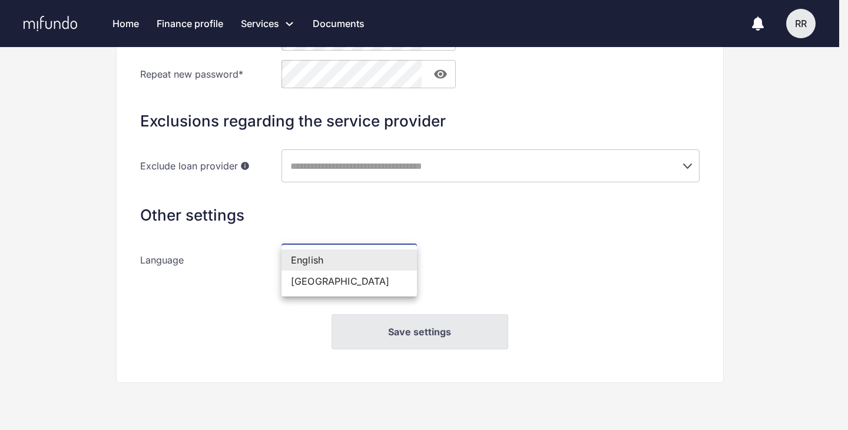
click at [336, 235] on body "Home Finance profile Services Apply for a new loan Refinance your loans Loan of…" at bounding box center [424, 20] width 848 height 430
click at [317, 294] on ul "English Estonia" at bounding box center [348, 271] width 135 height 52
click at [308, 287] on li "Estonia" at bounding box center [348, 281] width 135 height 21
type input "**"
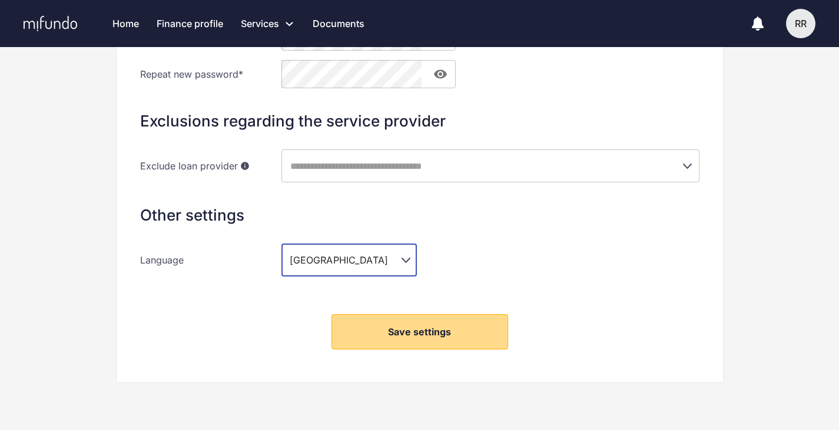
click at [384, 322] on button "Save settings" at bounding box center [419, 331] width 177 height 35
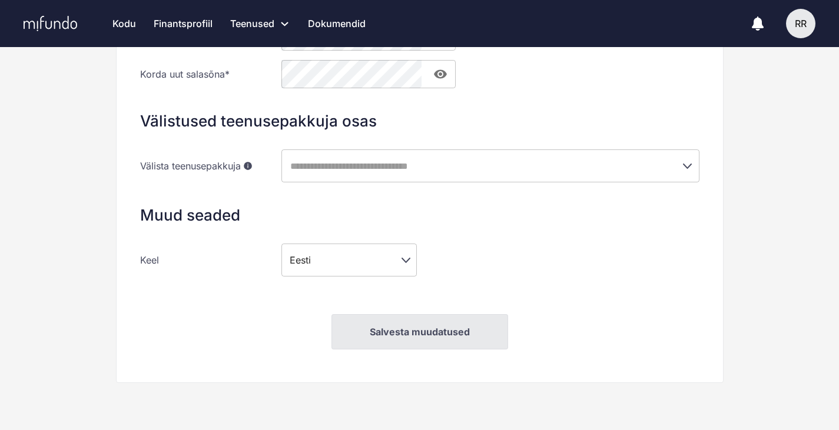
click at [148, 89] on div "Sisselogimise andmed Kehtiv salasõna * ​ Uus salasõna * ​ Korda uut salasõna * …" at bounding box center [419, 153] width 607 height 460
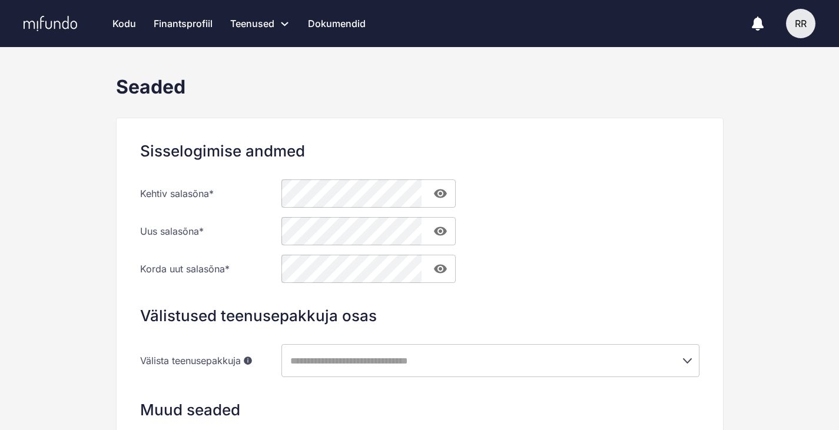
scroll to position [0, 0]
click at [197, 14] on link "Finantsprofiil" at bounding box center [183, 23] width 59 height 47
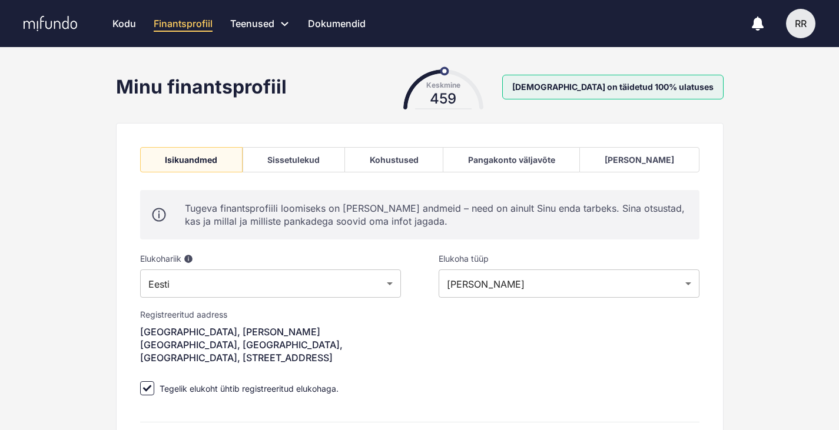
click at [416, 157] on div "Kohustused" at bounding box center [394, 160] width 49 height 10
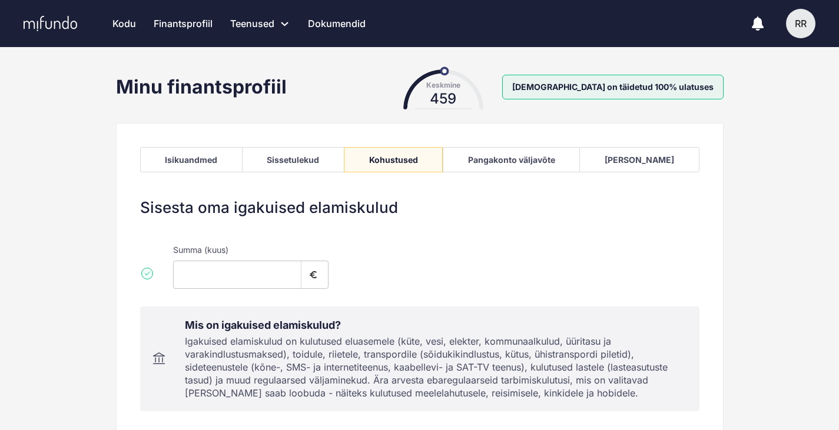
type input "***"
click at [319, 158] on div "Sissetulekud" at bounding box center [293, 160] width 52 height 10
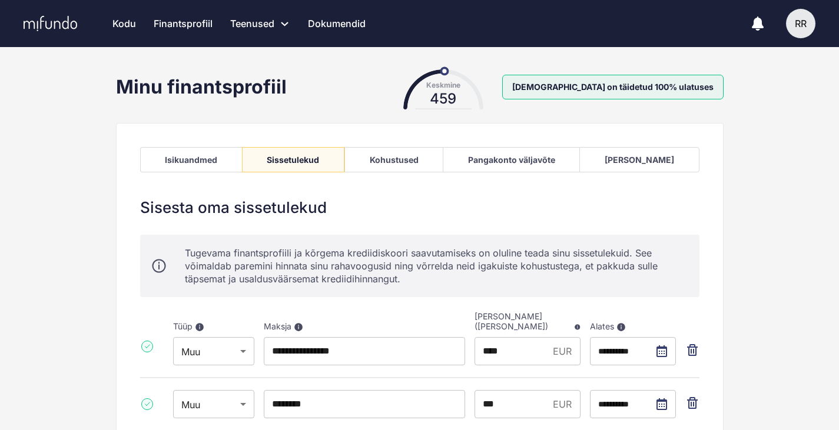
click at [536, 162] on div "Pangakonto väljavõte" at bounding box center [511, 160] width 87 height 10
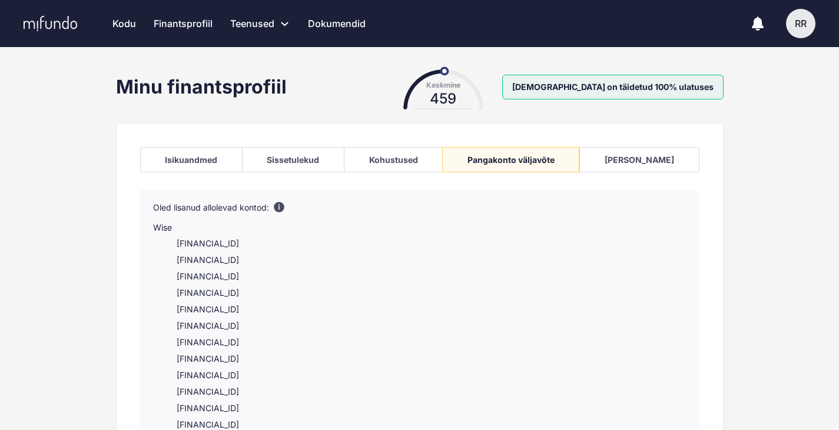
click at [666, 156] on div "Varad" at bounding box center [639, 160] width 69 height 10
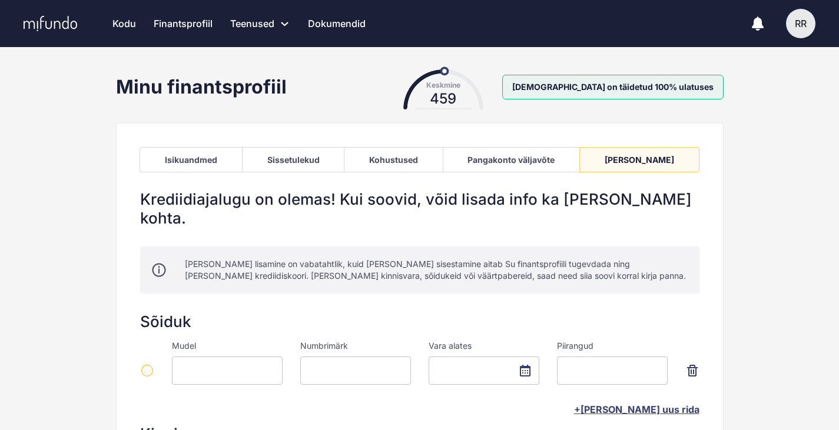
click at [481, 75] on div "Keskmine 459" at bounding box center [443, 86] width 118 height 35
drag, startPoint x: 497, startPoint y: 87, endPoint x: 544, endPoint y: 99, distance: 48.7
click at [502, 99] on div "Keskmine 459" at bounding box center [443, 94] width 118 height 21
click at [177, 71] on div "Minu finantsprofiil Keskmine 459 Profiil on täidetud 100% ulatuses" at bounding box center [419, 86] width 607 height 35
click at [121, 29] on link "Kodu" at bounding box center [124, 23] width 24 height 47
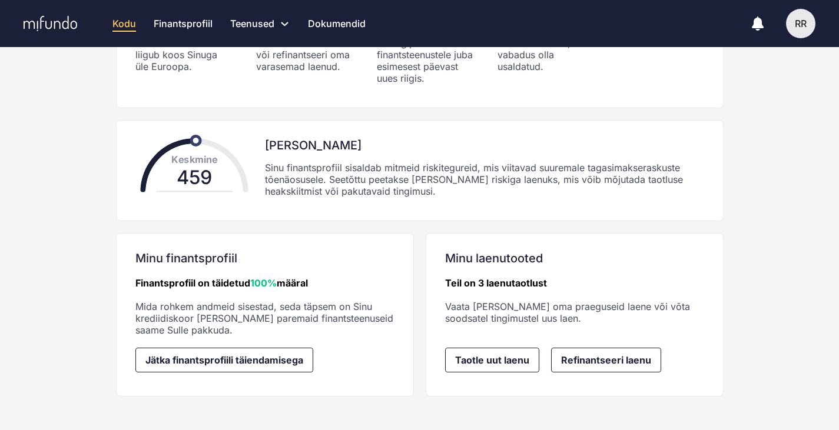
scroll to position [280, 0]
click at [493, 277] on link "Teil on 3 laenutaotlust" at bounding box center [496, 283] width 102 height 12
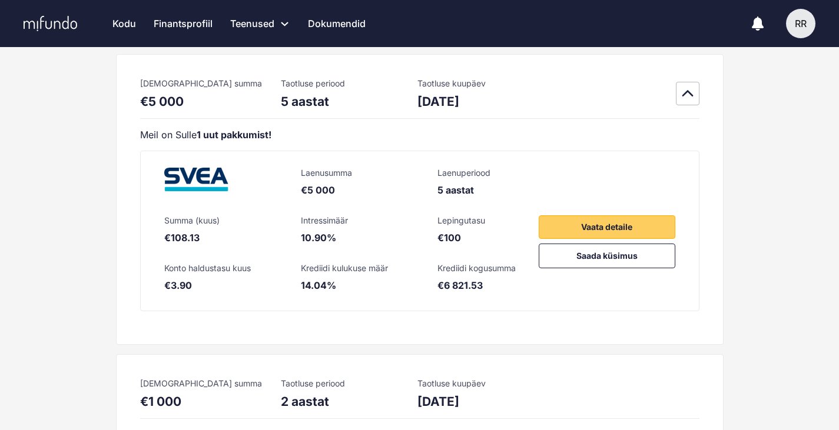
scroll to position [24, 0]
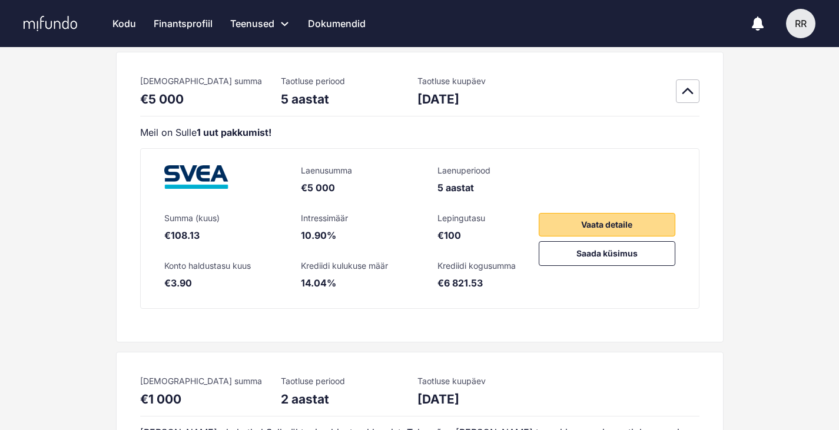
click at [595, 223] on span "Vaata detaile" at bounding box center [606, 225] width 51 height 14
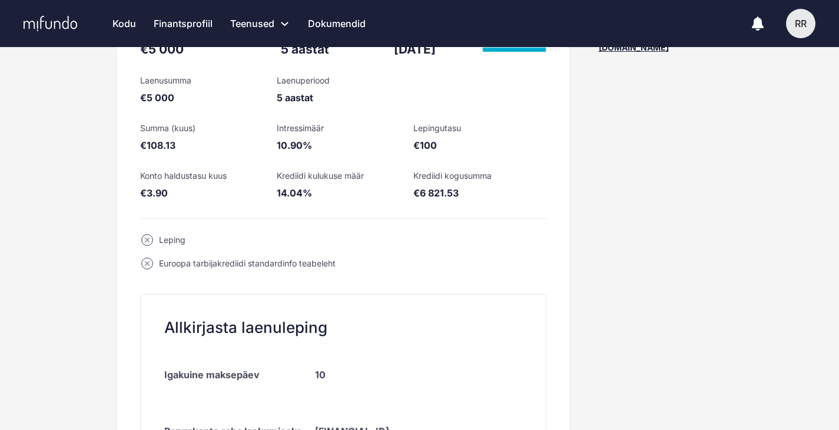
scroll to position [235, 0]
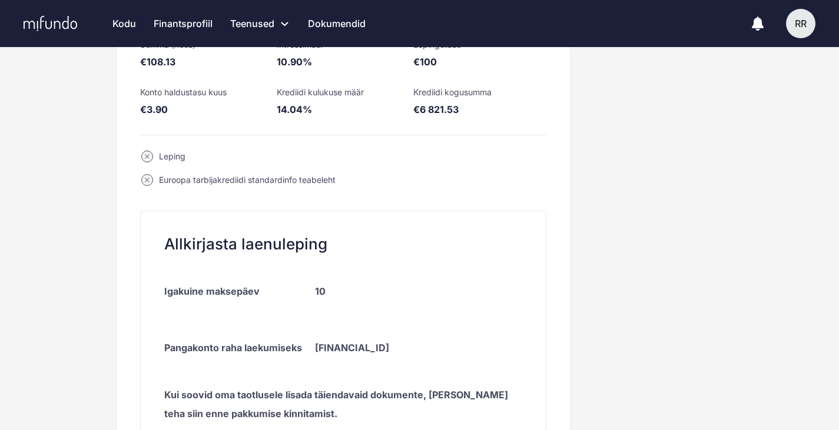
click at [160, 152] on div "Leping" at bounding box center [172, 157] width 26 height 12
click at [205, 181] on div "Euroopa tarbijakrediidi standardinfo teabeleht" at bounding box center [247, 180] width 177 height 12
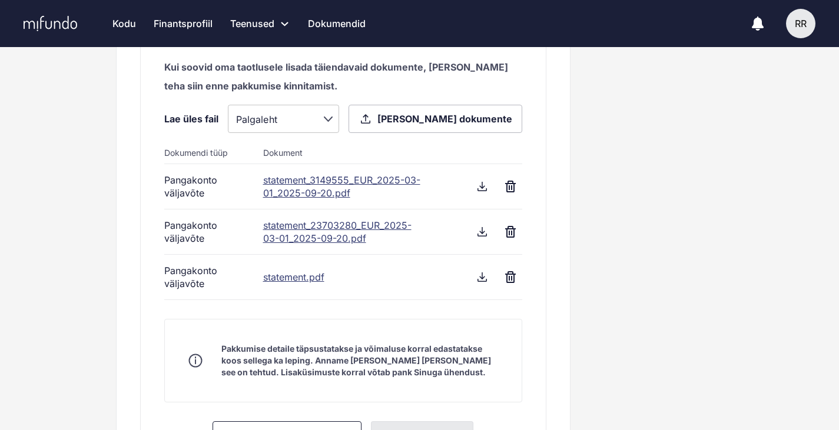
scroll to position [589, 0]
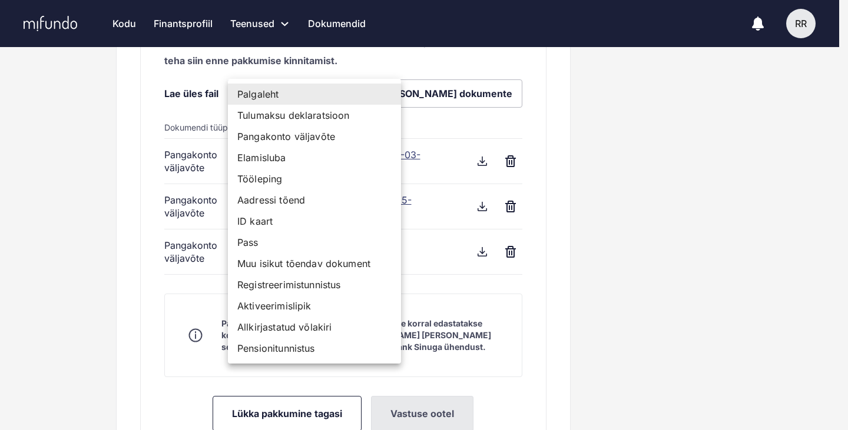
click at [660, 162] on div at bounding box center [424, 215] width 848 height 430
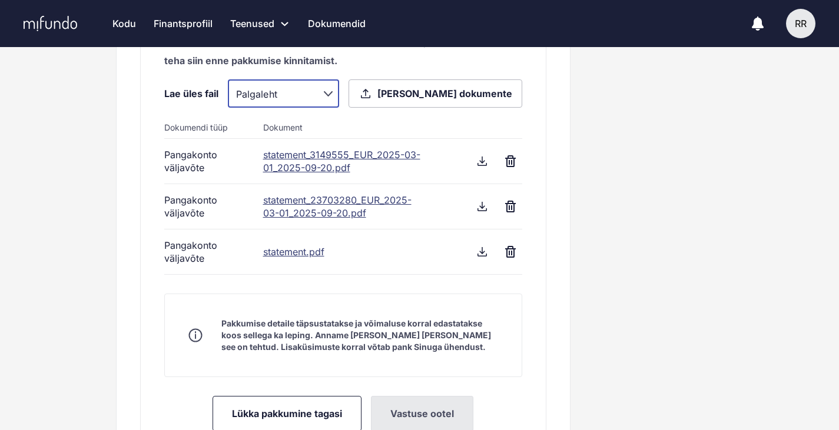
click at [660, 162] on div "Palgaleht Tulumaksu deklaratsioon Pangakonto väljavõte Elamisluba Tööleping Aad…" at bounding box center [419, 215] width 839 height 430
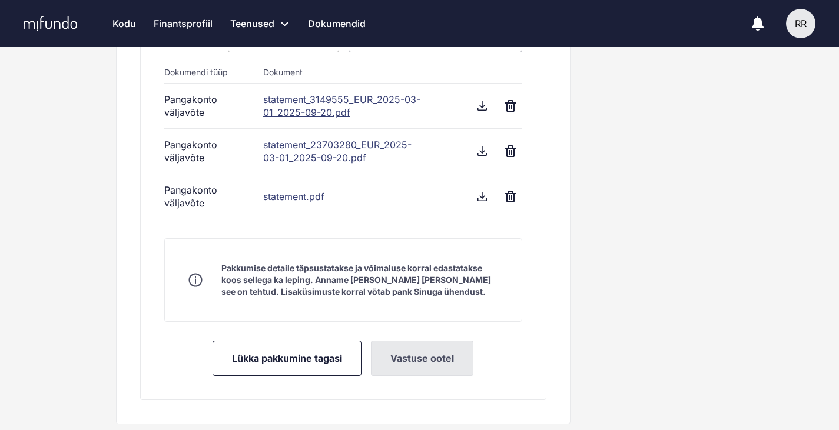
scroll to position [659, 0]
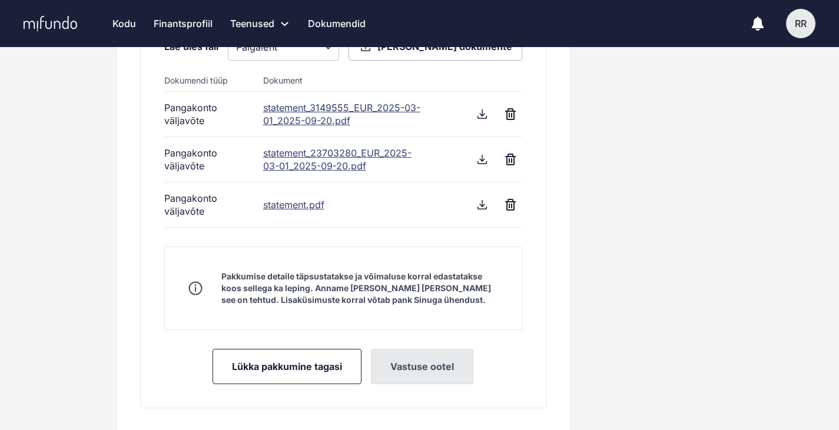
click at [199, 288] on icon at bounding box center [195, 288] width 14 height 14
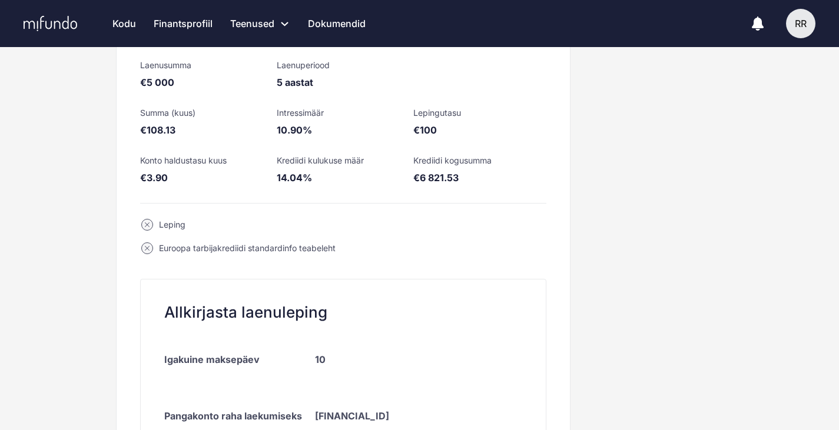
scroll to position [165, 0]
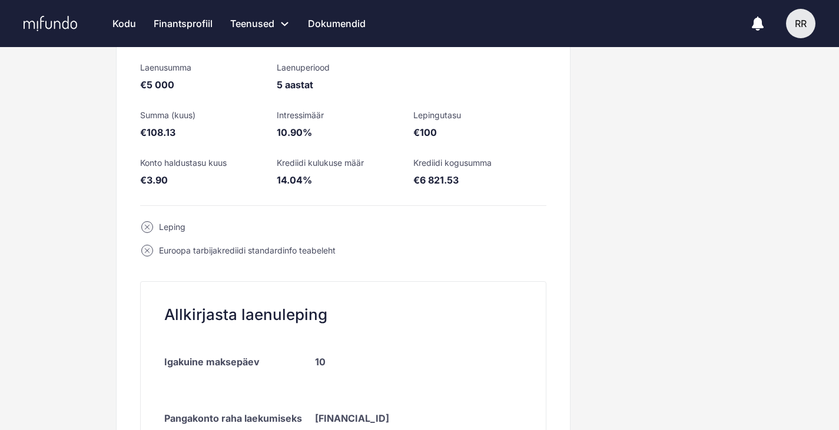
click at [145, 217] on div "Leping" at bounding box center [343, 227] width 406 height 24
click at [149, 228] on circle at bounding box center [146, 227] width 11 height 11
drag, startPoint x: 149, startPoint y: 228, endPoint x: 178, endPoint y: 229, distance: 29.5
click at [178, 229] on div "Leping" at bounding box center [343, 227] width 406 height 24
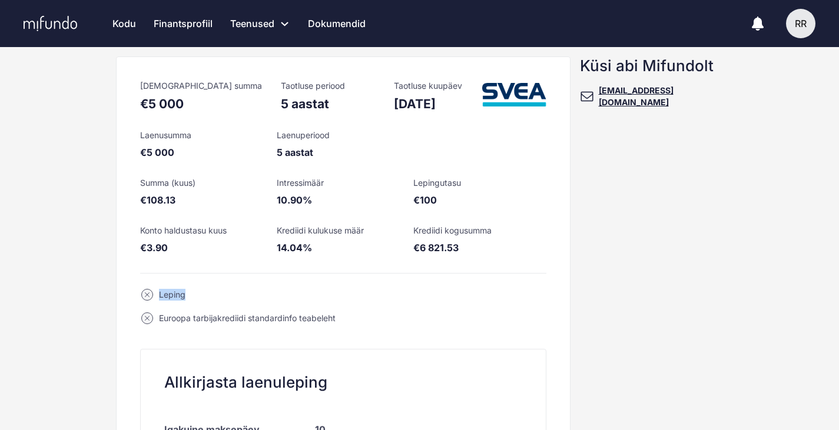
scroll to position [0, 0]
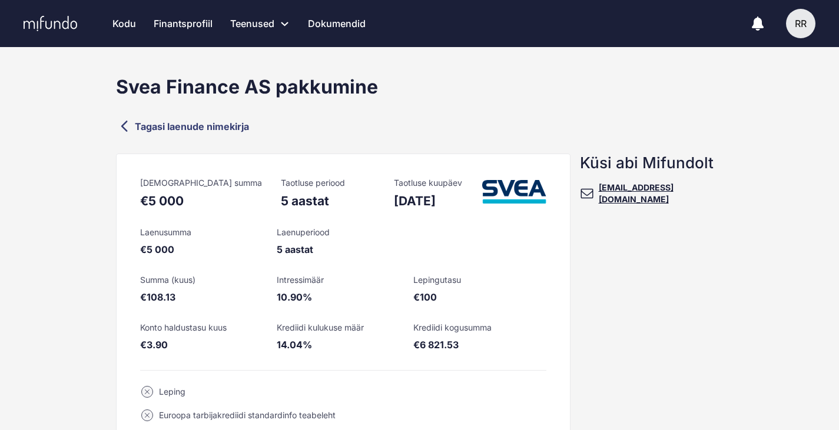
click at [195, 125] on link "Tagasi laenude nimekirja" at bounding box center [419, 126] width 607 height 17
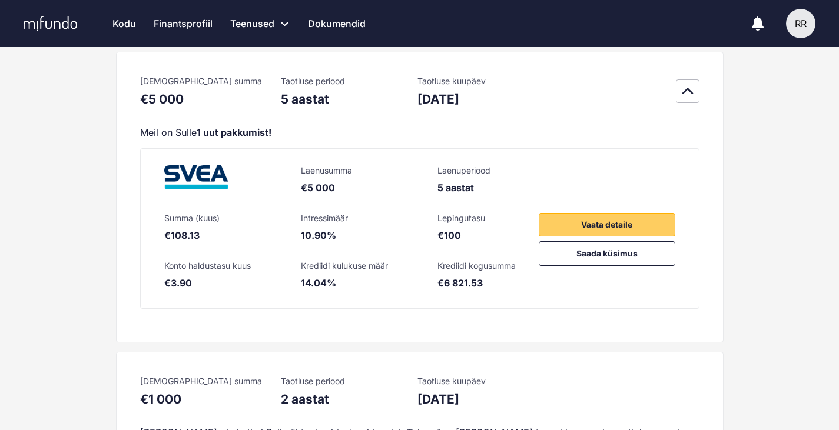
scroll to position [47, 0]
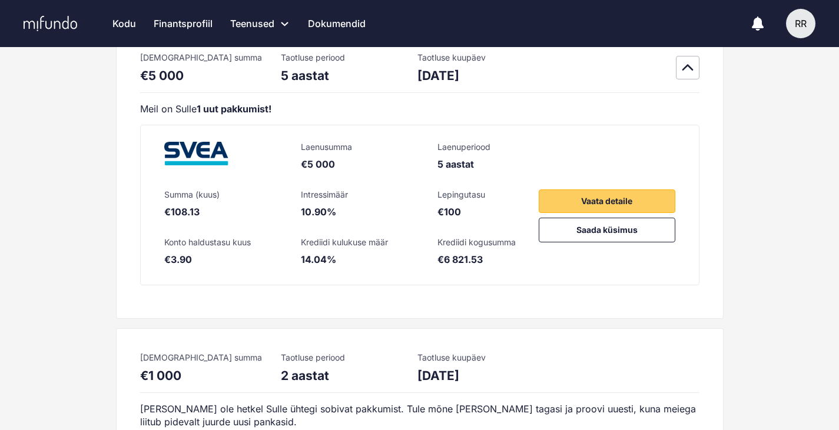
click at [225, 107] on strong "1 uut pakkumist!" at bounding box center [234, 109] width 75 height 12
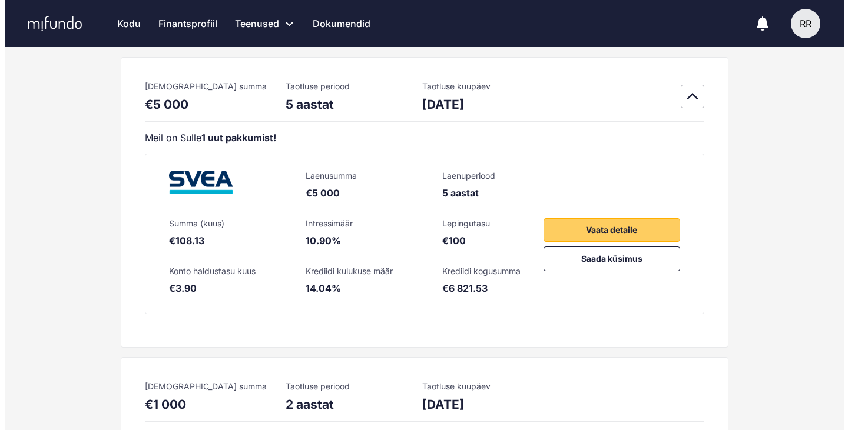
scroll to position [0, 0]
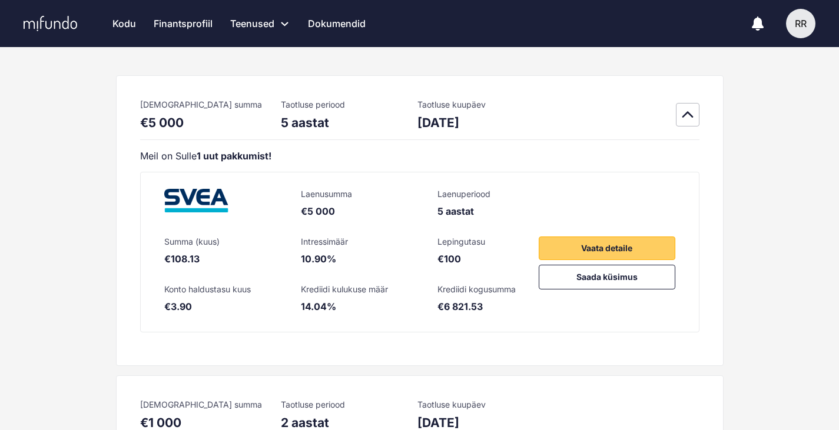
click at [133, 20] on link "Kodu" at bounding box center [124, 23] width 24 height 47
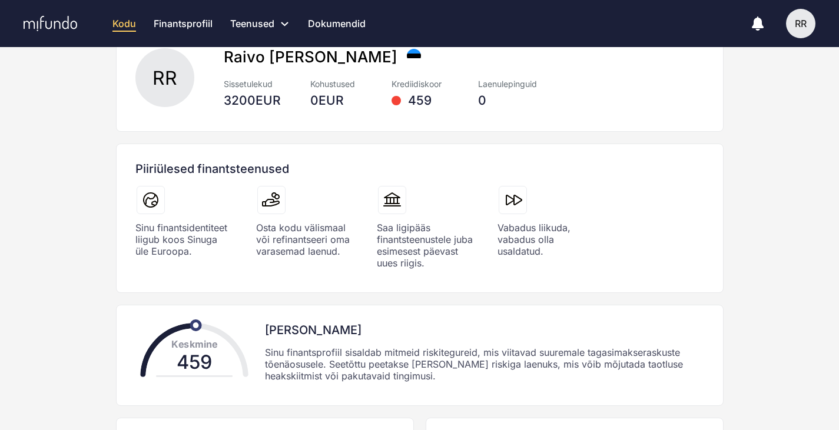
click at [403, 104] on div "459" at bounding box center [419, 101] width 57 height 14
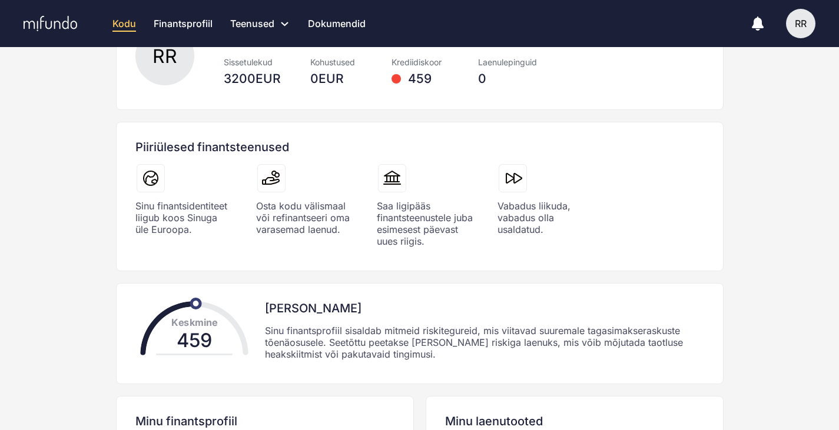
scroll to position [118, 0]
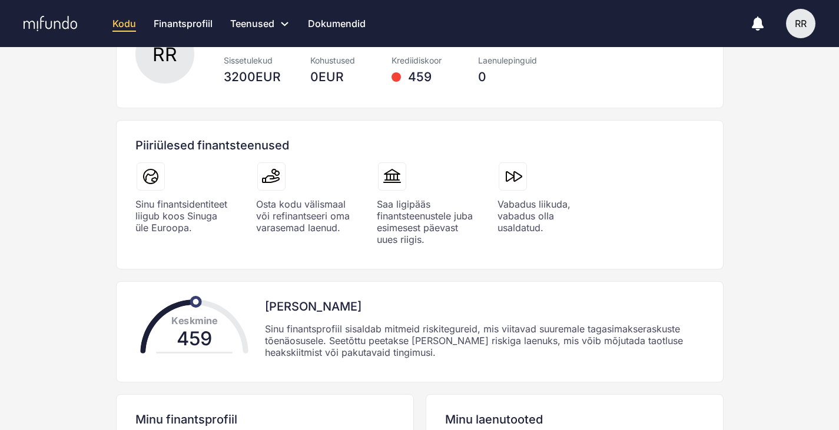
click at [552, 291] on div "Keskmine 459 Minu krediidiskoor Sinu finantsprofiil sisaldab mitmeid riskitegur…" at bounding box center [420, 331] width 578 height 81
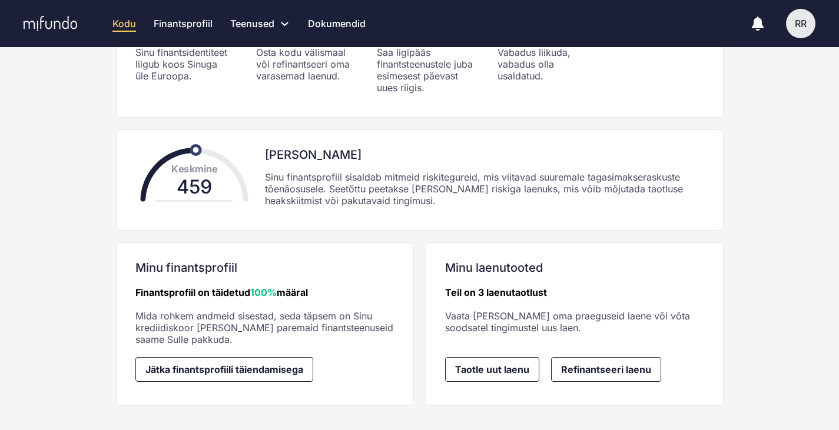
scroll to position [280, 0]
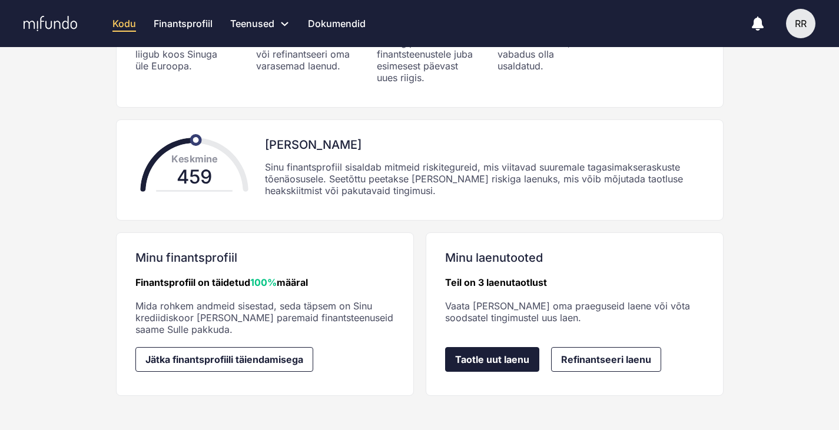
click at [497, 357] on span "Taotle uut laenu" at bounding box center [492, 359] width 74 height 11
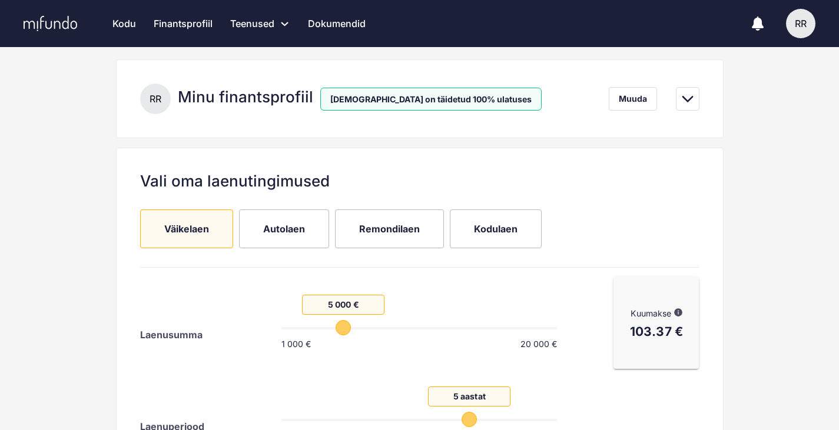
scroll to position [188, 0]
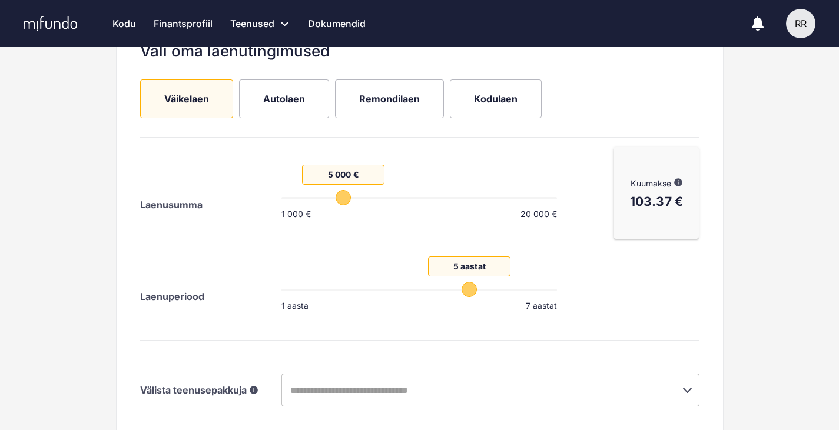
click at [278, 105] on span "Autolaen" at bounding box center [284, 98] width 42 height 13
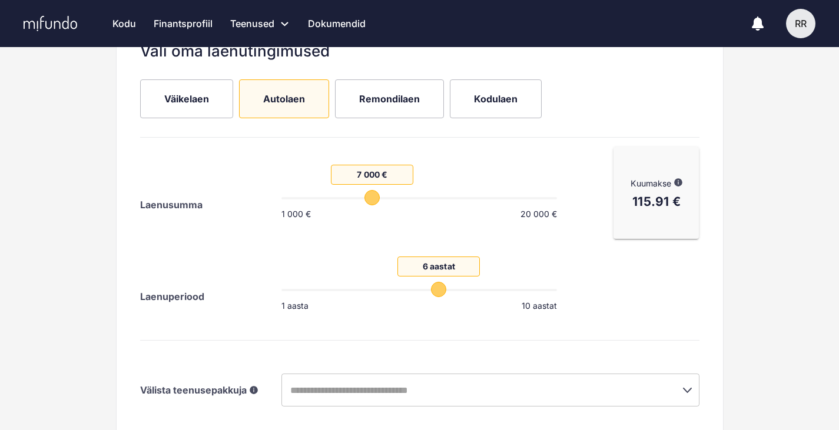
click at [183, 106] on span "Väikelaen" at bounding box center [186, 98] width 45 height 19
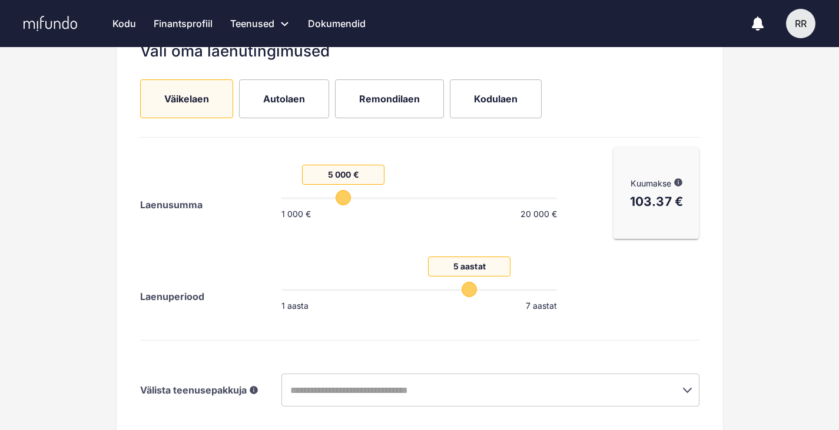
click at [117, 186] on div "Vali oma laenutingimused Väikelaen Autolaen Remondilaen Kodulaen Laenusumma 5 0…" at bounding box center [419, 287] width 607 height 539
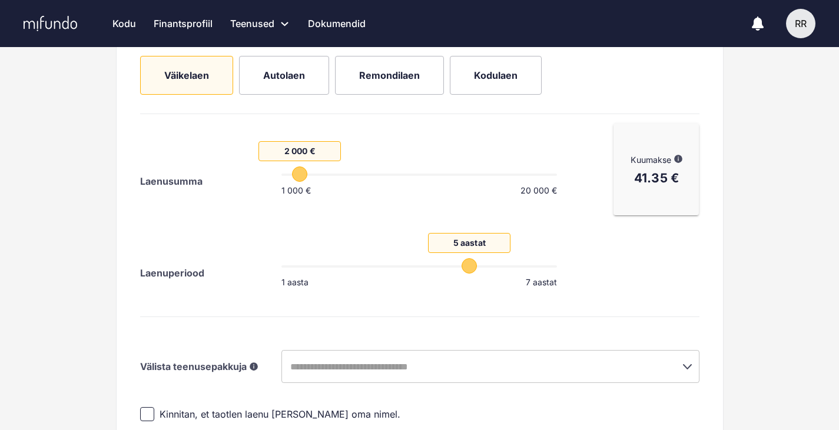
drag, startPoint x: 348, startPoint y: 171, endPoint x: 295, endPoint y: 172, distance: 53.0
click at [295, 172] on span "2 000 €" at bounding box center [299, 174] width 15 height 15
click at [639, 291] on div "Kuumakse Mifundo vahendusel saadud laenu näidistingimused: laenusumma 5 000 eur…" at bounding box center [656, 215] width 95 height 193
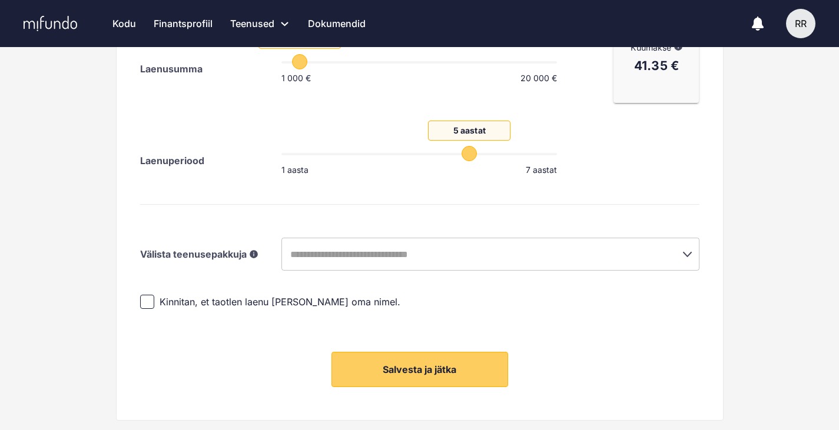
scroll to position [361, 0]
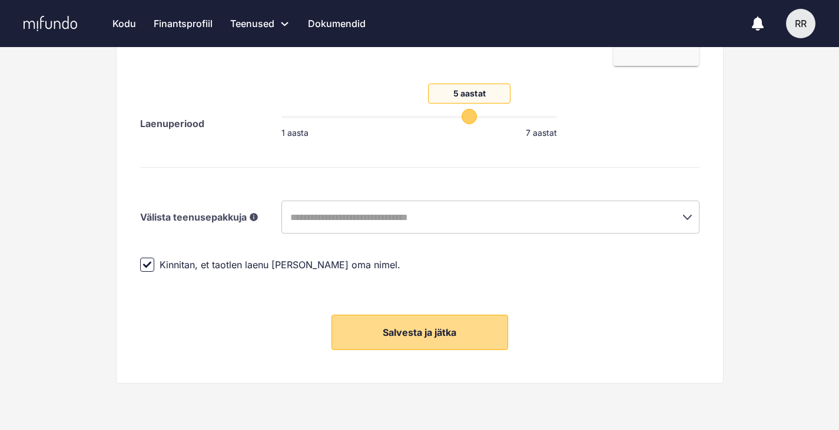
click at [401, 327] on span "Salvesta ja jätka" at bounding box center [420, 333] width 74 height 12
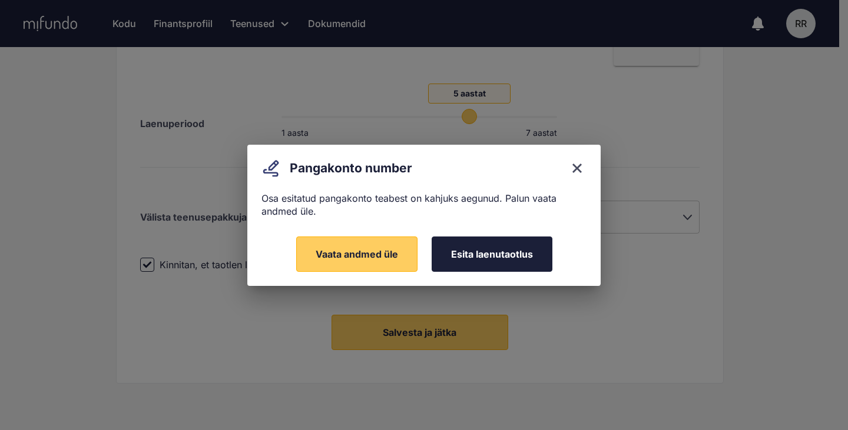
click at [459, 257] on span "Esita laenutaotlus" at bounding box center [492, 254] width 82 height 12
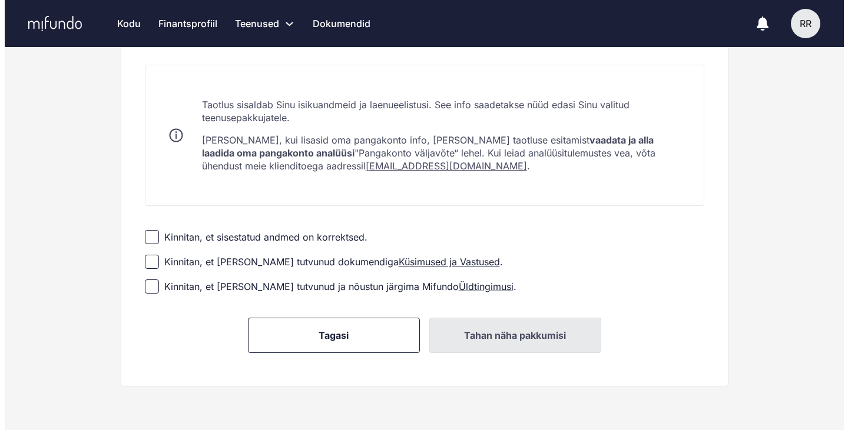
scroll to position [255, 0]
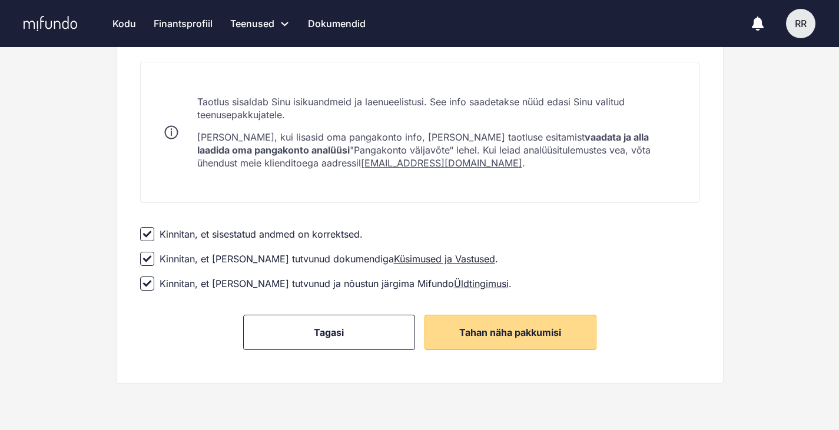
click at [547, 331] on span "Tahan näha pakkumisi" at bounding box center [510, 333] width 102 height 12
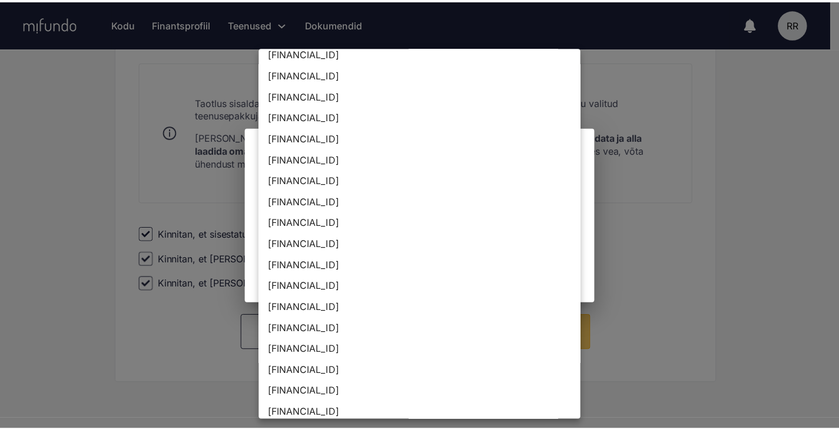
scroll to position [144, 0]
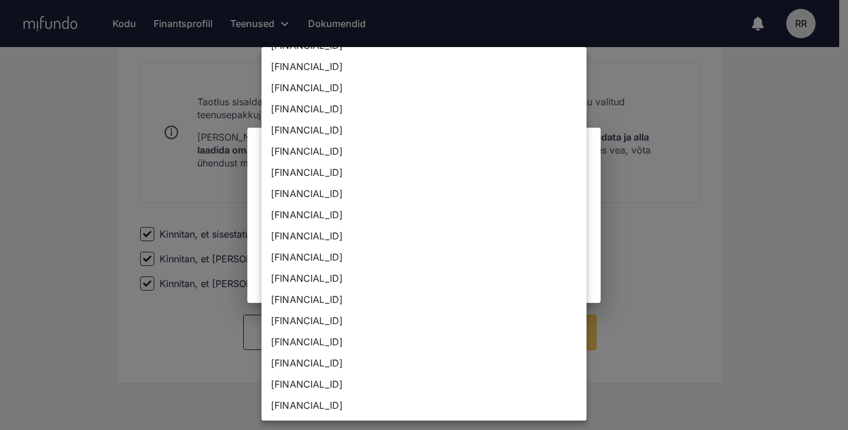
click at [403, 300] on li "[FINANCIAL_ID]" at bounding box center [423, 299] width 325 height 21
type input "**********"
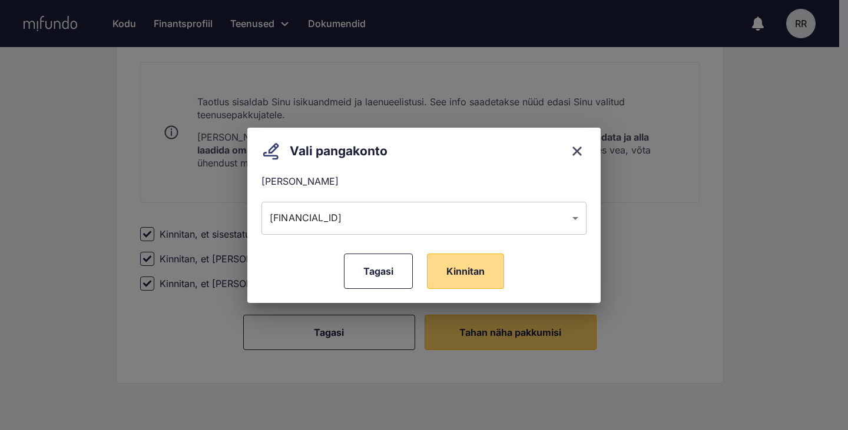
click at [465, 261] on button "Kinnitan" at bounding box center [465, 271] width 77 height 35
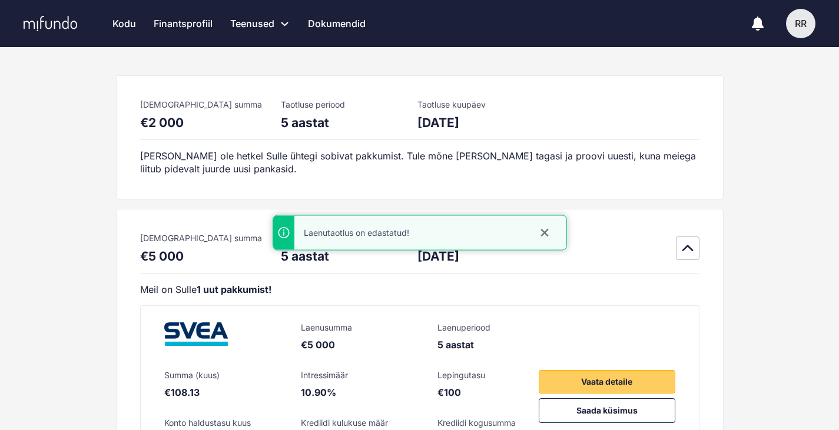
click at [540, 235] on icon "close" at bounding box center [545, 233] width 12 height 12
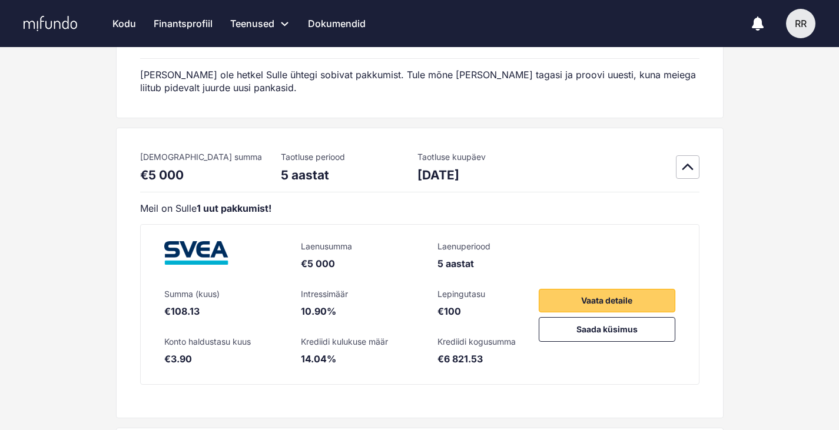
scroll to position [81, 0]
click at [590, 298] on span "Vaata detaile" at bounding box center [606, 301] width 51 height 14
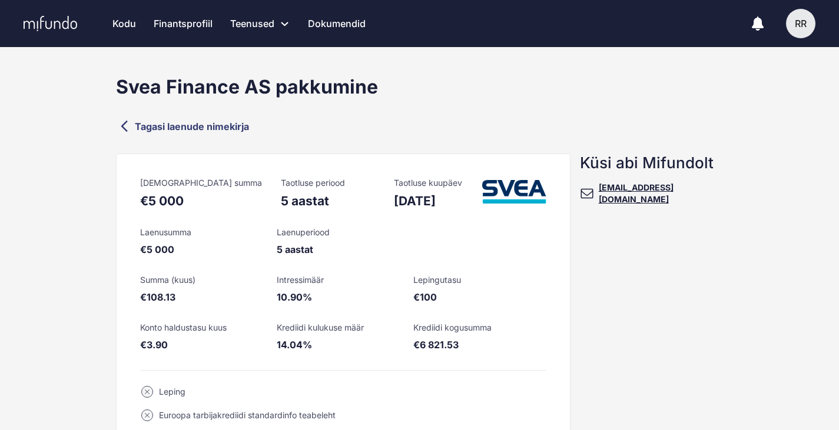
click at [177, 121] on link "Tagasi laenude nimekirja" at bounding box center [419, 126] width 607 height 17
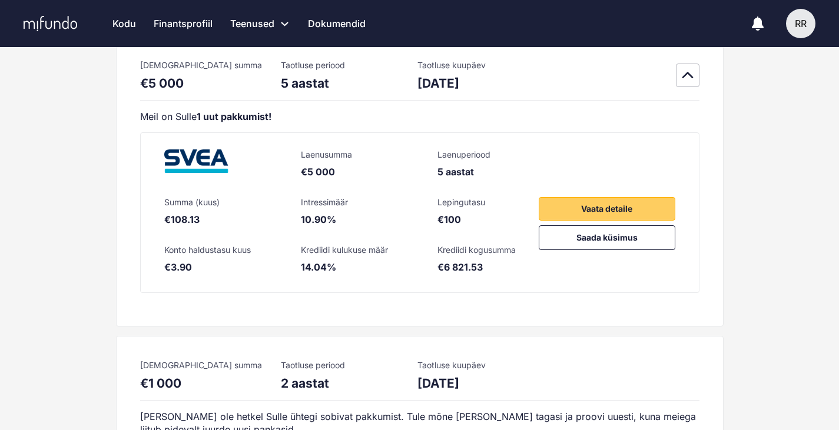
scroll to position [172, 0]
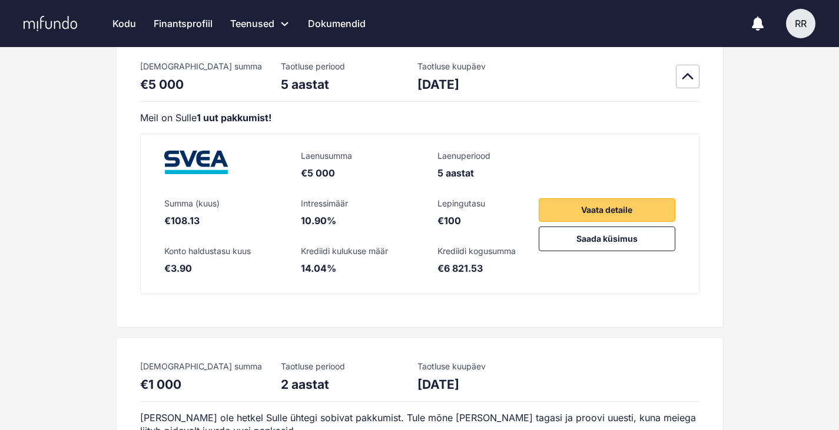
click at [207, 118] on strong "1 uut pakkumist!" at bounding box center [234, 118] width 75 height 12
click at [188, 170] on img at bounding box center [196, 163] width 64 height 24
click at [578, 211] on button "Vaata detaile" at bounding box center [607, 210] width 137 height 24
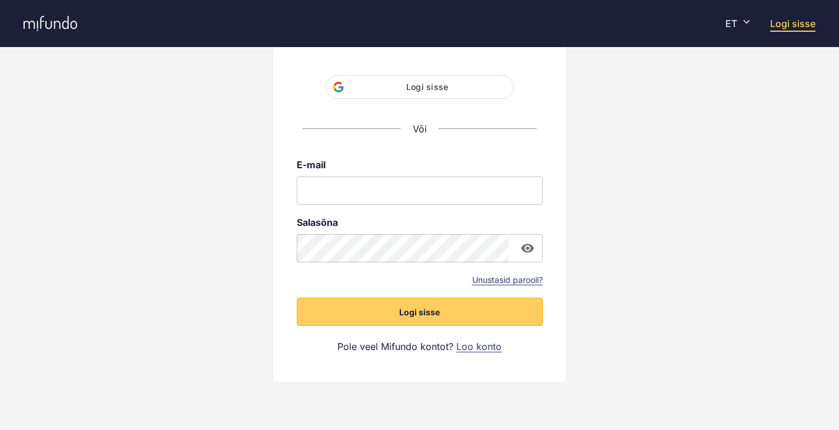
scroll to position [129, 0]
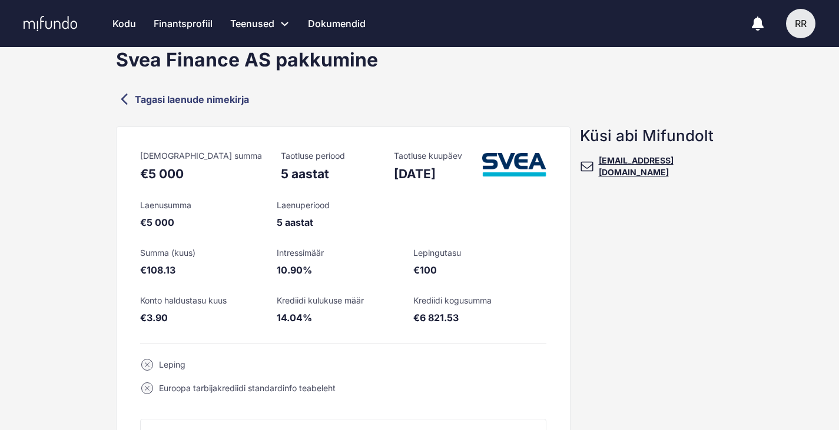
scroll to position [24, 0]
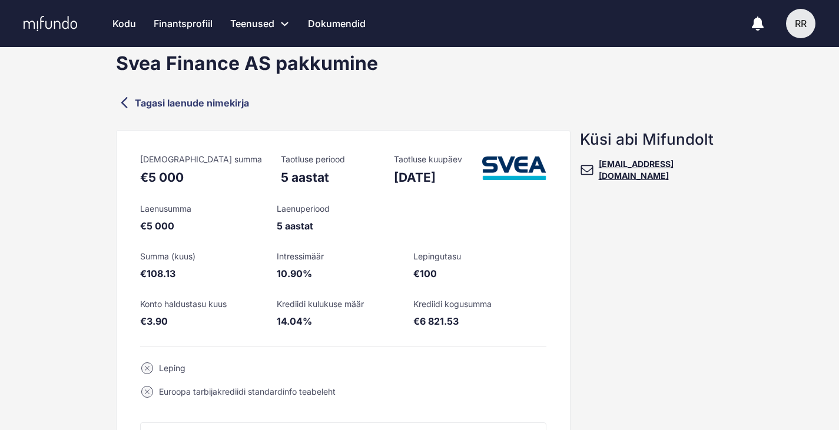
click at [170, 105] on link "Tagasi laenude nimekirja" at bounding box center [419, 102] width 607 height 17
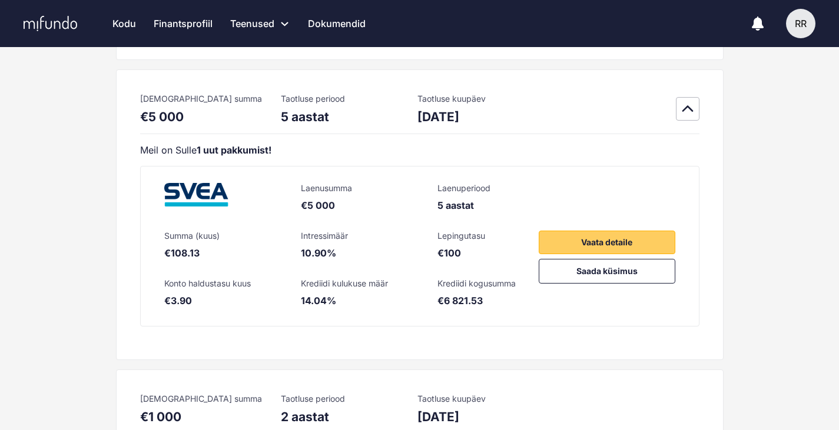
scroll to position [188, 0]
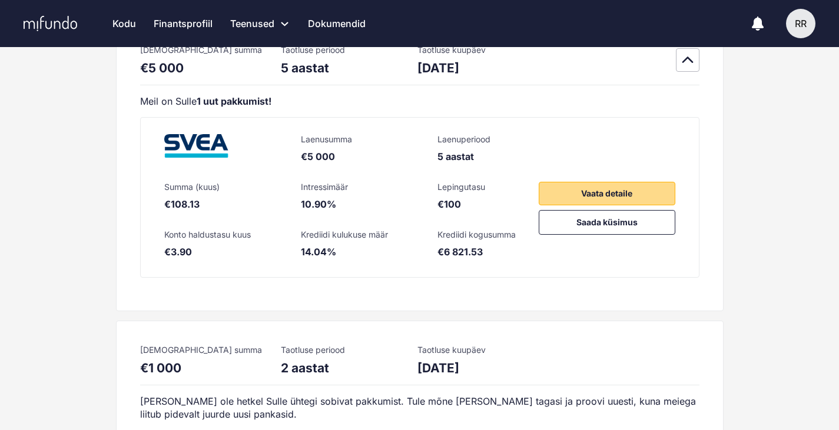
click at [598, 196] on span "Vaata detaile" at bounding box center [606, 194] width 51 height 14
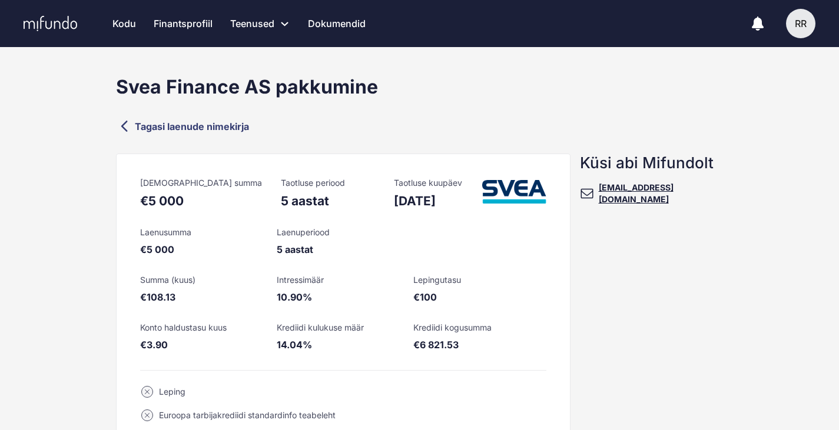
click at [198, 124] on link "Tagasi laenude nimekirja" at bounding box center [419, 126] width 607 height 17
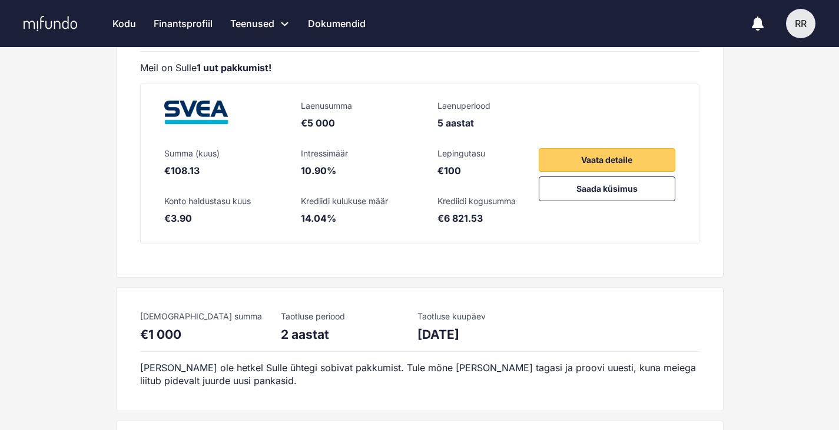
scroll to position [235, 0]
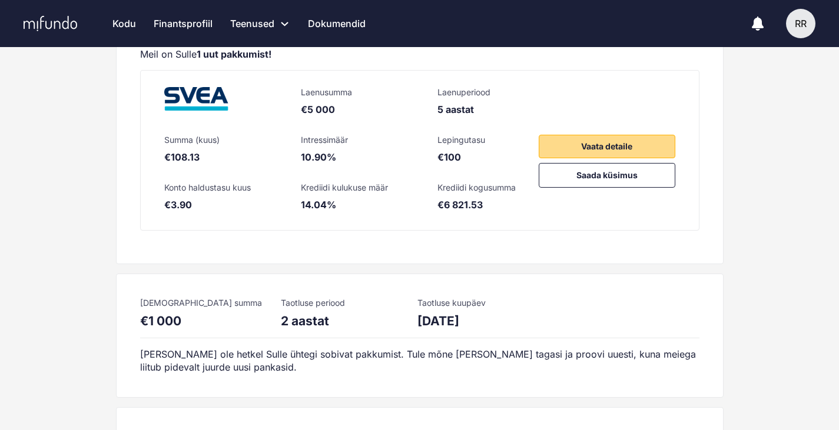
click at [545, 144] on button "Vaata detaile" at bounding box center [607, 147] width 137 height 24
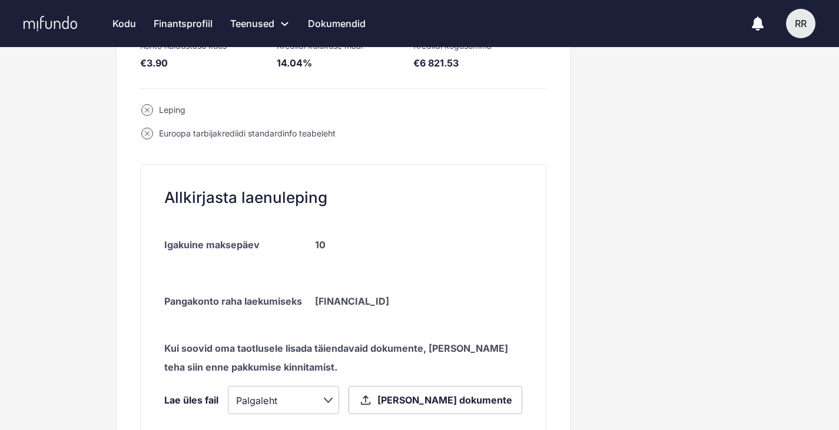
scroll to position [283, 0]
click at [171, 102] on div "Taotluse summa €5 000 Taotluse periood 5 aastat Taotluse kuupäev 20.09.2025 Lae…" at bounding box center [343, 328] width 454 height 915
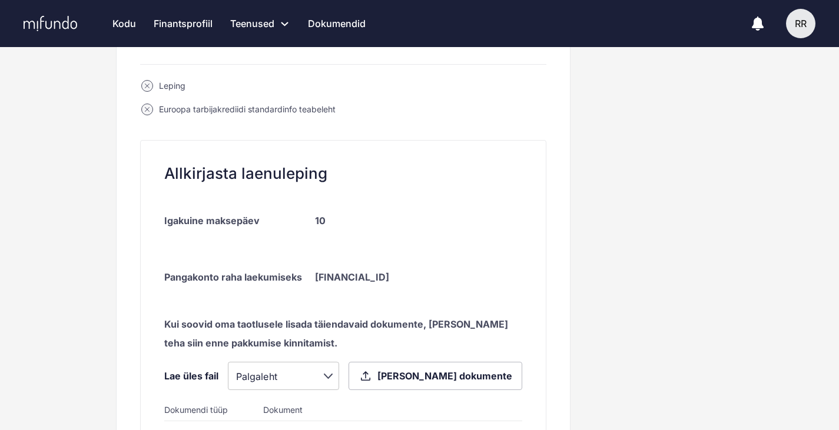
click at [171, 102] on div "Euroopa tarbijakrediidi standardinfo teabeleht" at bounding box center [343, 110] width 406 height 24
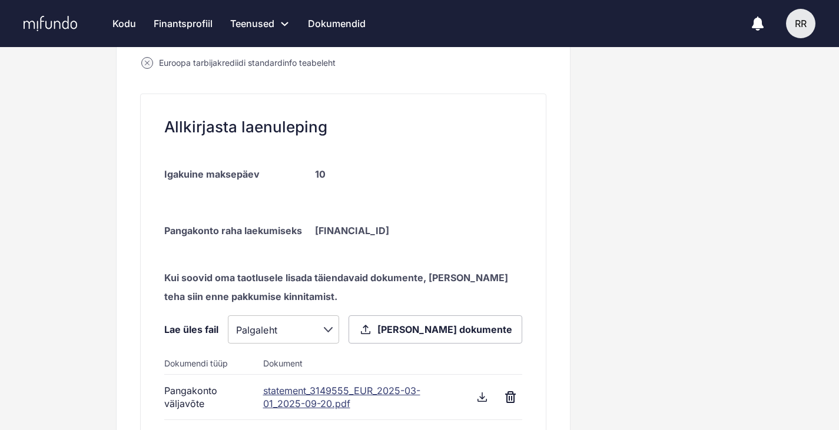
scroll to position [353, 0]
click at [365, 228] on div "BE85967116161506" at bounding box center [385, 230] width 141 height 19
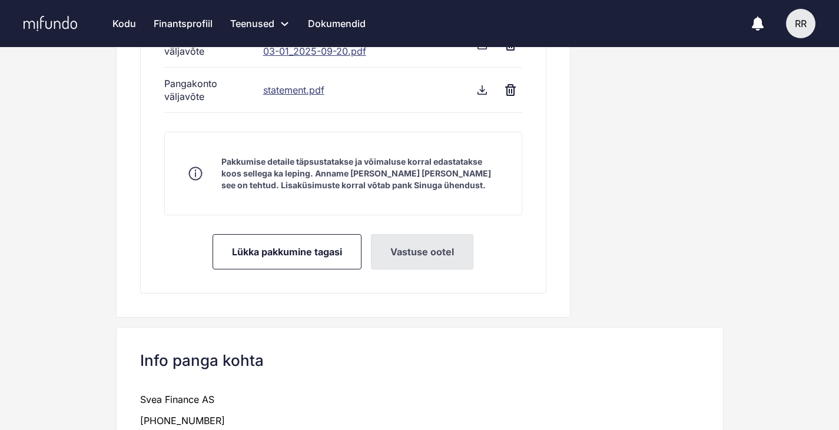
scroll to position [753, 0]
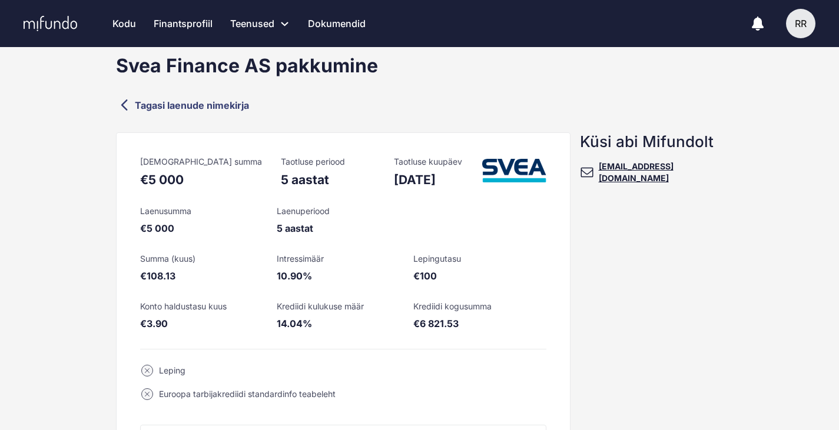
scroll to position [0, 0]
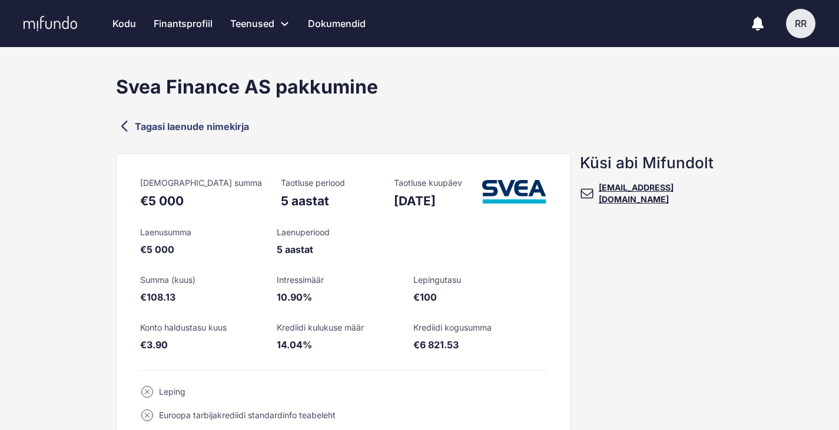
click at [180, 132] on link "Tagasi laenude nimekirja" at bounding box center [419, 126] width 607 height 17
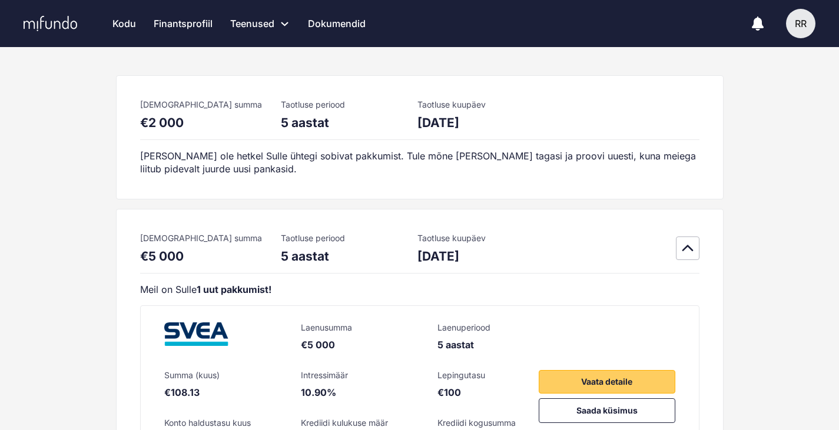
click at [798, 35] on div "RR" at bounding box center [800, 23] width 29 height 29
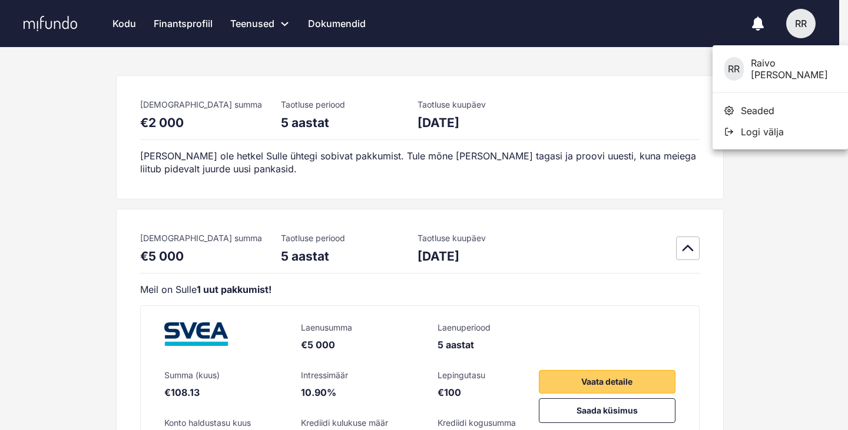
click at [753, 109] on span "Seaded" at bounding box center [758, 111] width 34 height 12
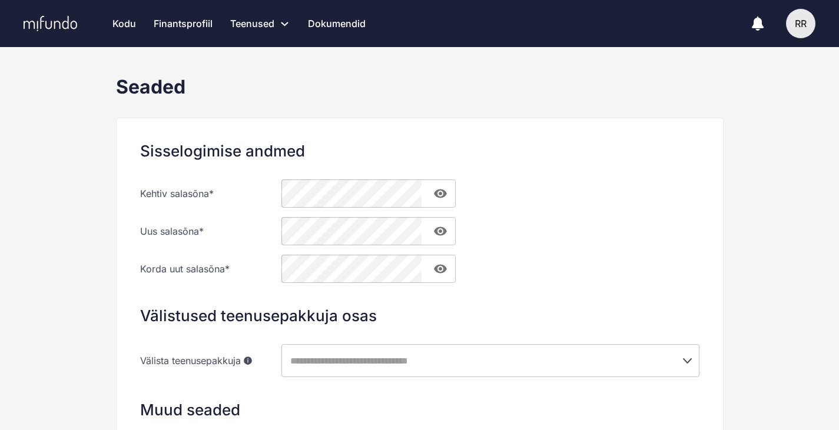
click at [177, 29] on link "Finantsprofiil" at bounding box center [183, 23] width 59 height 47
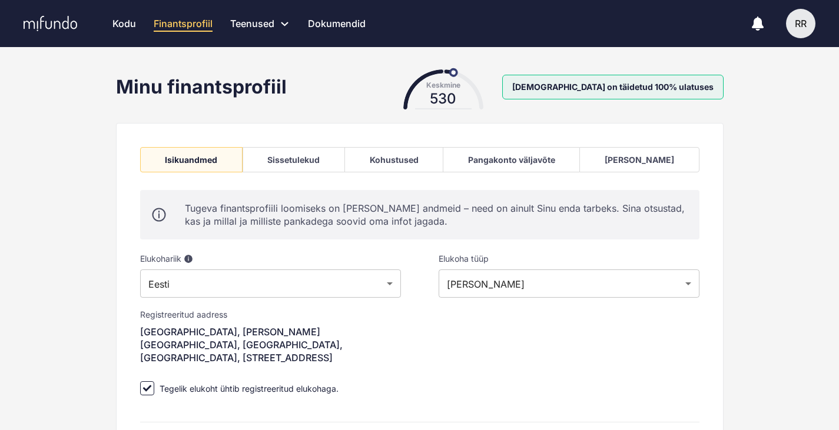
click at [125, 24] on link "Kodu" at bounding box center [124, 23] width 24 height 47
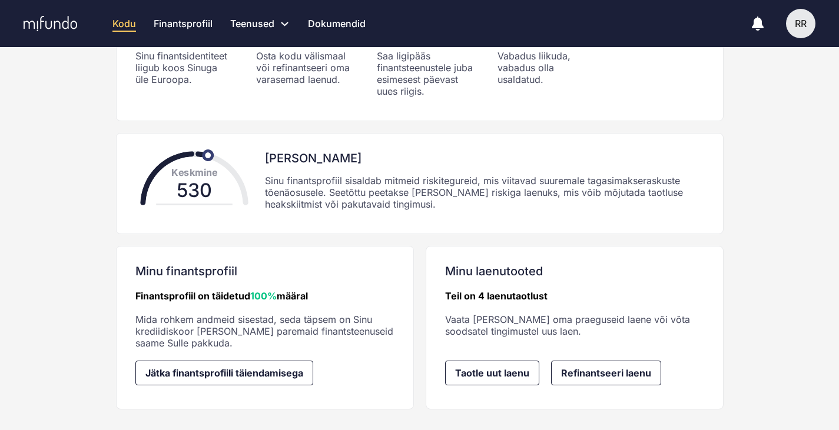
scroll to position [280, 0]
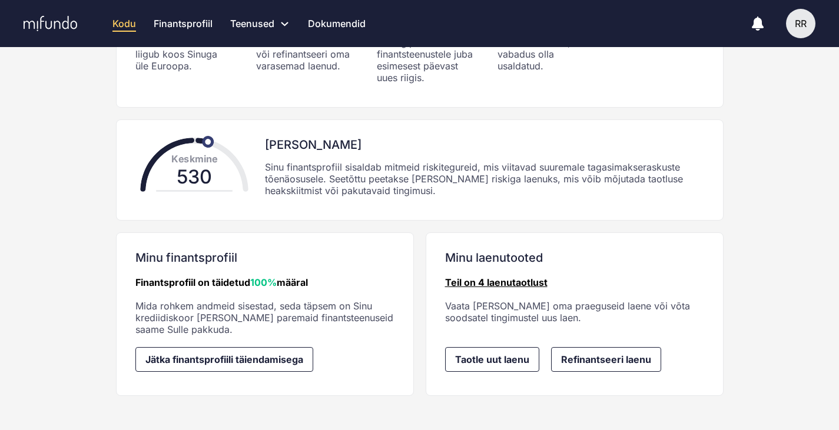
click at [478, 282] on link "Teil on 4 laenutaotlust" at bounding box center [496, 283] width 102 height 12
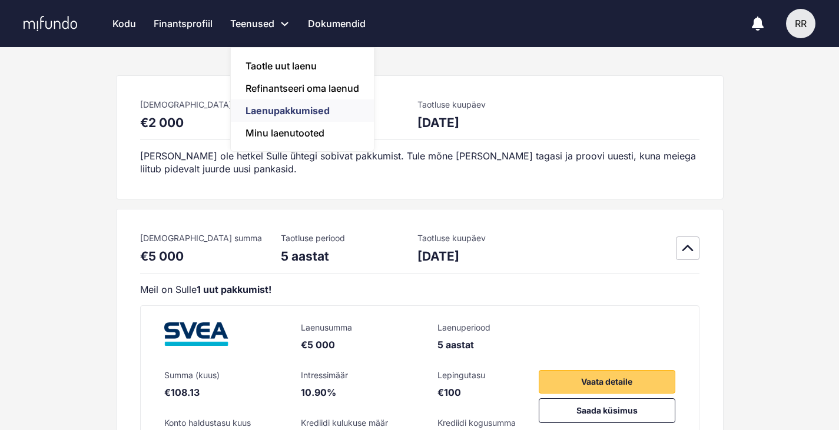
click at [245, 27] on link "Teenused Taotle uut laenu Refinantseeri oma laenud Laenupakkumised Minu laenuto…" at bounding box center [260, 23] width 60 height 47
click at [284, 137] on link "Minu laenutooted" at bounding box center [302, 133] width 143 height 22
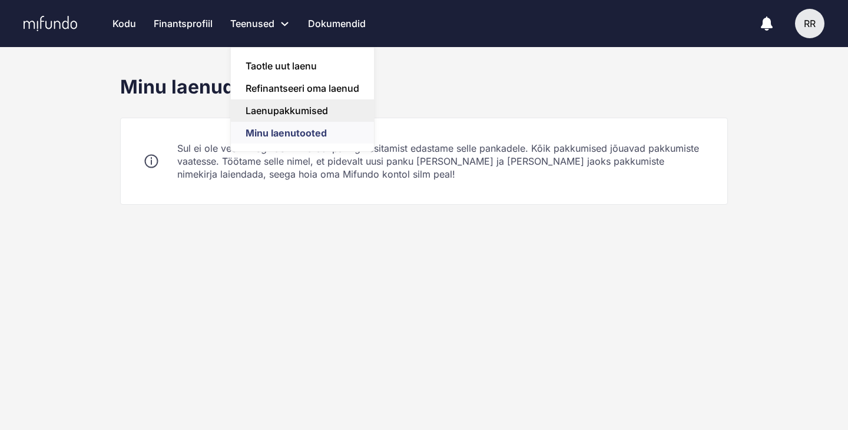
click at [285, 112] on link "Laenupakkumised" at bounding box center [302, 110] width 143 height 22
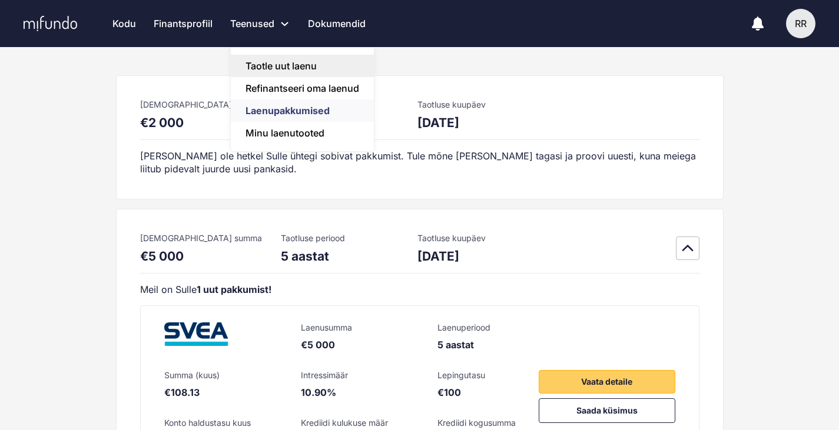
click at [287, 62] on link "Taotle uut laenu" at bounding box center [302, 66] width 143 height 22
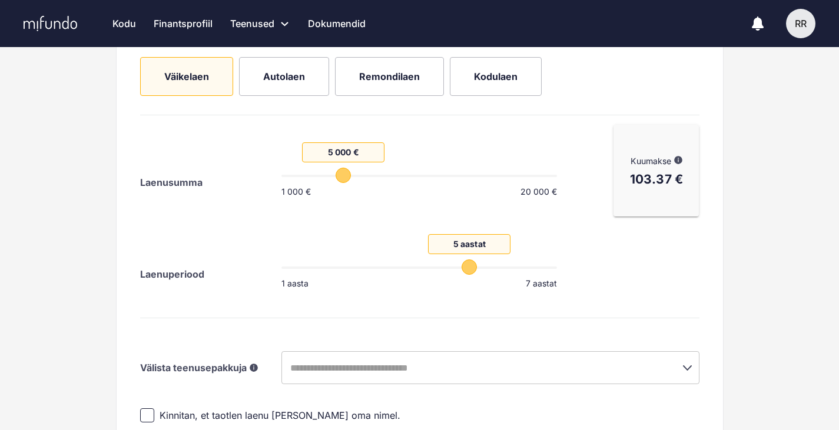
scroll to position [212, 0]
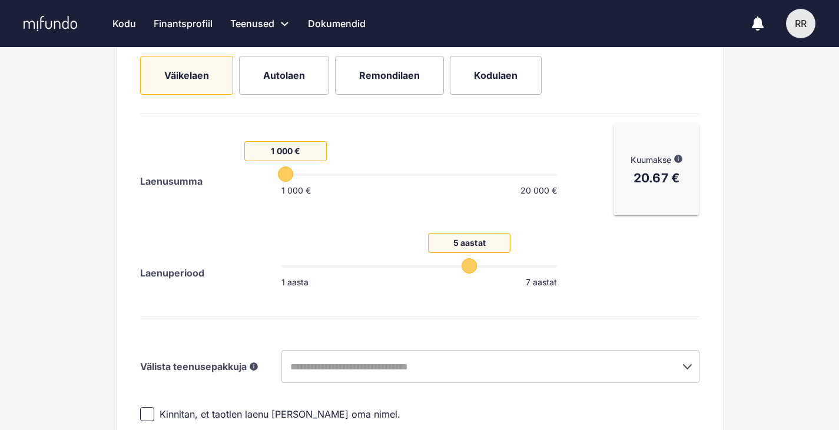
drag, startPoint x: 346, startPoint y: 172, endPoint x: 268, endPoint y: 173, distance: 77.7
click at [278, 173] on span "1 000 €" at bounding box center [285, 174] width 15 height 15
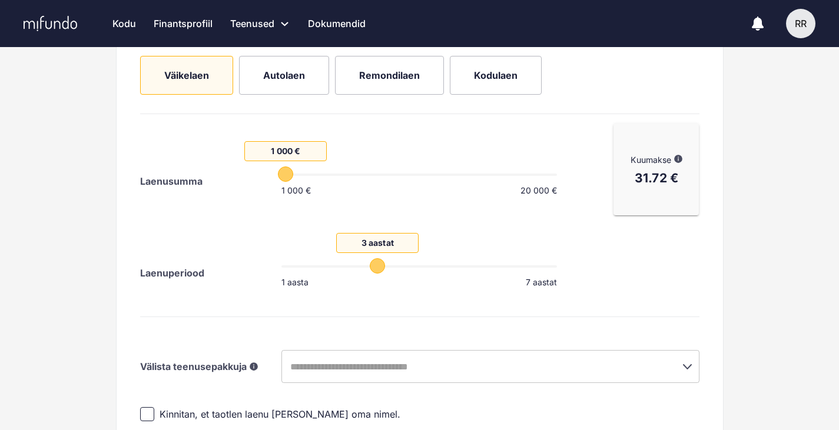
drag, startPoint x: 466, startPoint y: 265, endPoint x: 374, endPoint y: 268, distance: 91.3
click at [374, 268] on span "3 aastat" at bounding box center [377, 265] width 15 height 15
click at [233, 294] on div "Laenuperiood 3 aastat 1 aasta 7 aastat" at bounding box center [348, 261] width 417 height 92
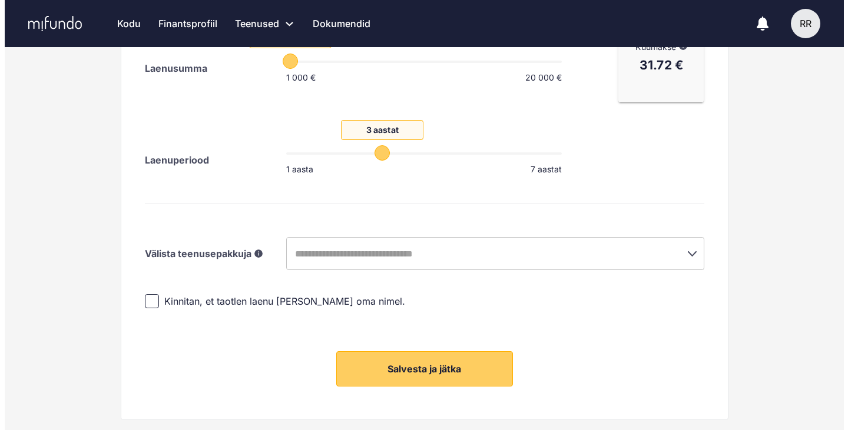
scroll to position [330, 0]
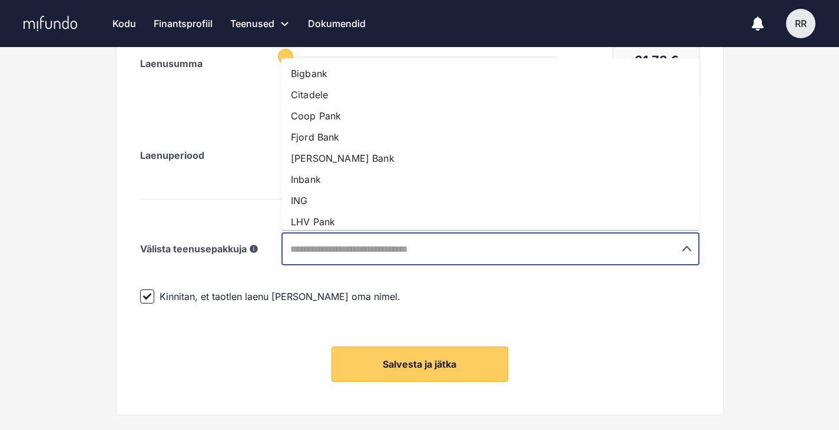
click at [494, 250] on input "text" at bounding box center [474, 249] width 374 height 22
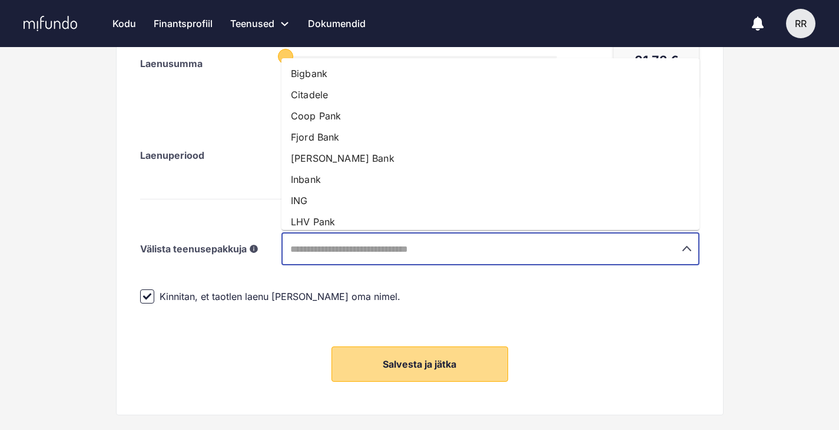
click at [494, 356] on button "Salvesta ja jätka" at bounding box center [419, 364] width 177 height 35
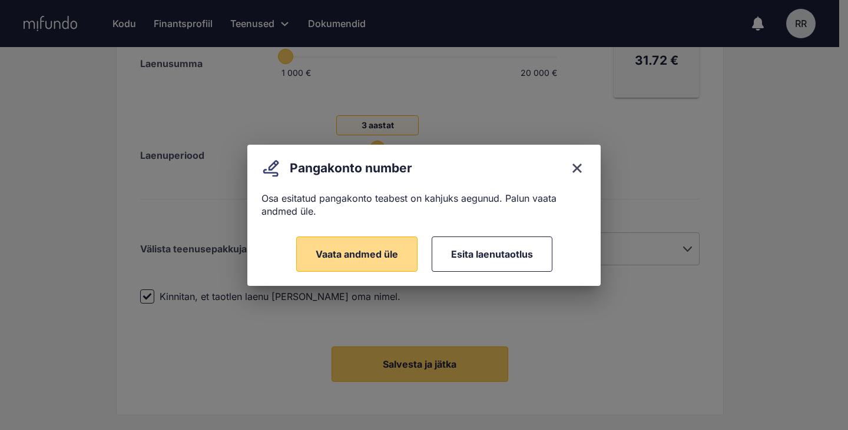
click at [368, 245] on button "Vaata andmed üle" at bounding box center [356, 254] width 121 height 35
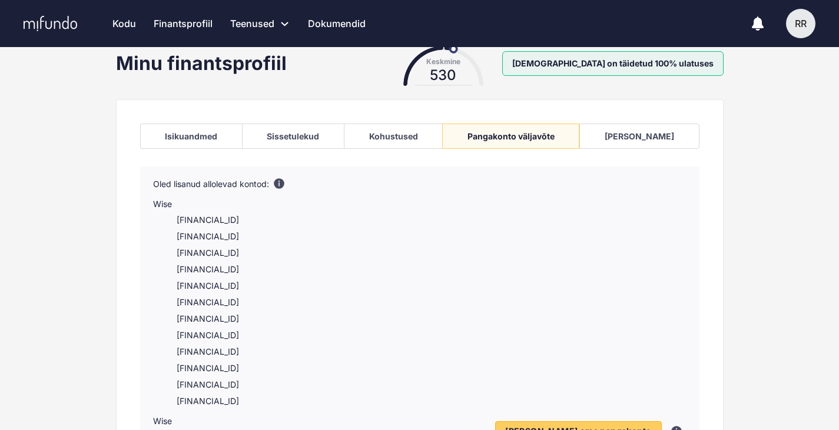
click at [224, 268] on ul "[FINANCIAL_ID] [FINANCIAL_ID] [FINANCIAL_ID] [FINANCIAL_ID] [FINANCIAL_ID] [FIN…" at bounding box center [315, 310] width 325 height 193
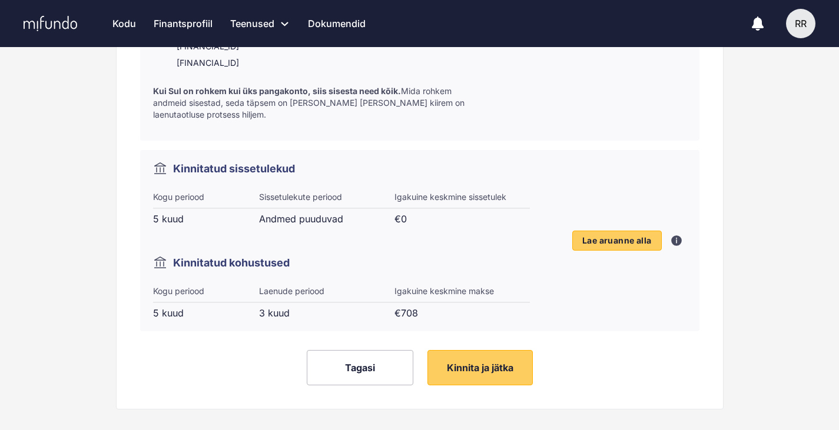
scroll to position [585, 0]
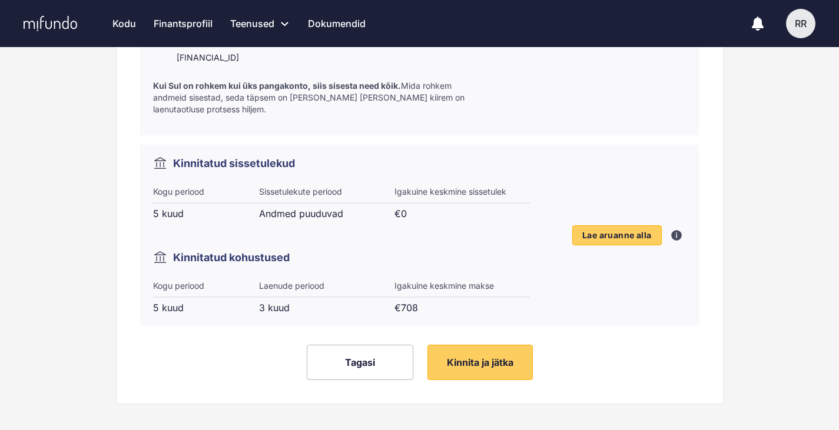
click at [414, 301] on div "€708" at bounding box center [461, 307] width 135 height 13
click at [471, 357] on span "Kinnita ja jätka" at bounding box center [480, 363] width 67 height 12
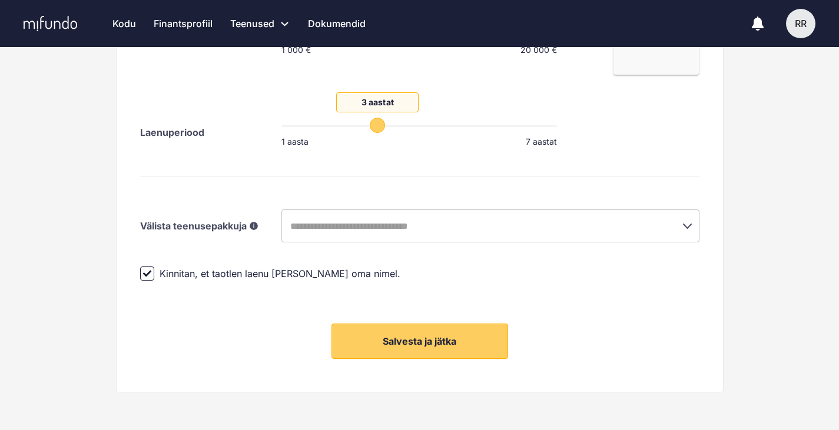
scroll to position [353, 0]
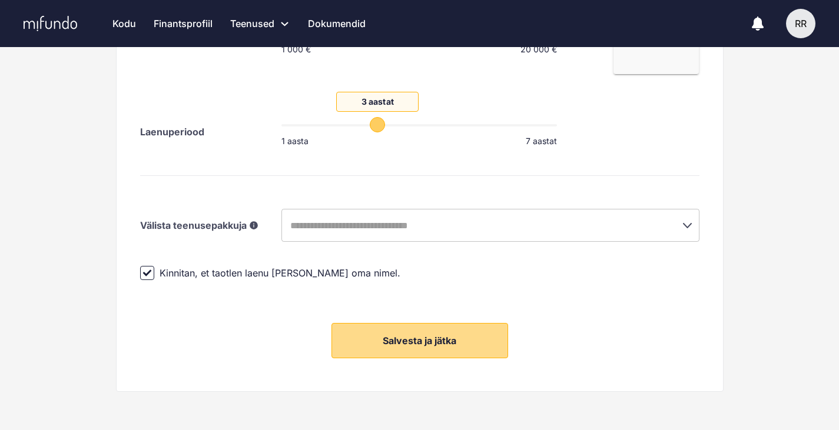
click at [392, 325] on button "Salvesta ja jätka" at bounding box center [419, 340] width 177 height 35
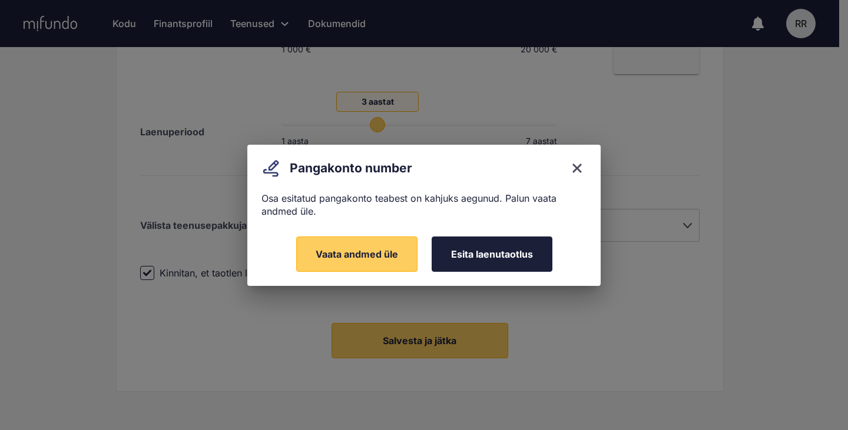
click at [503, 259] on span "Esita laenutaotlus" at bounding box center [492, 254] width 82 height 12
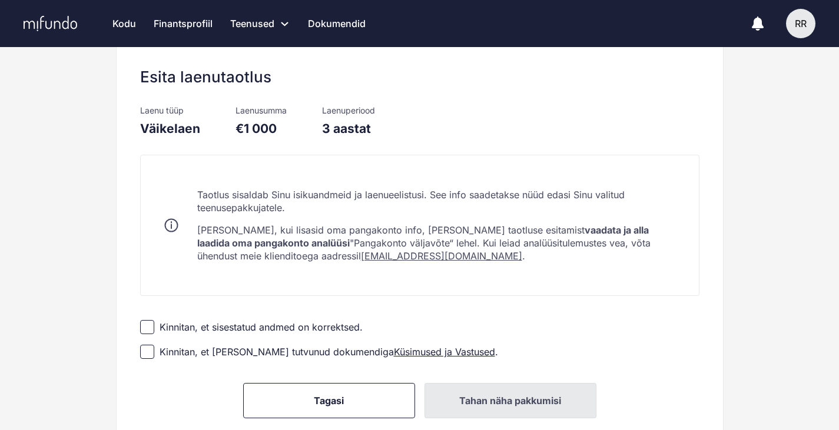
scroll to position [231, 0]
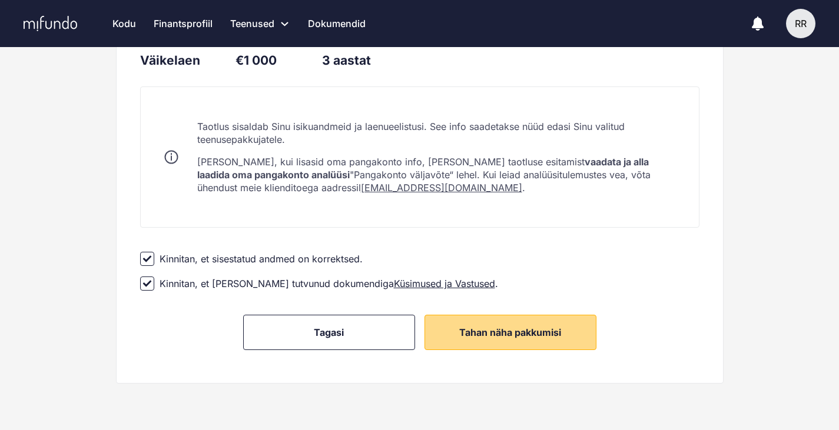
click at [531, 336] on span "Tahan näha pakkumisi" at bounding box center [510, 333] width 102 height 12
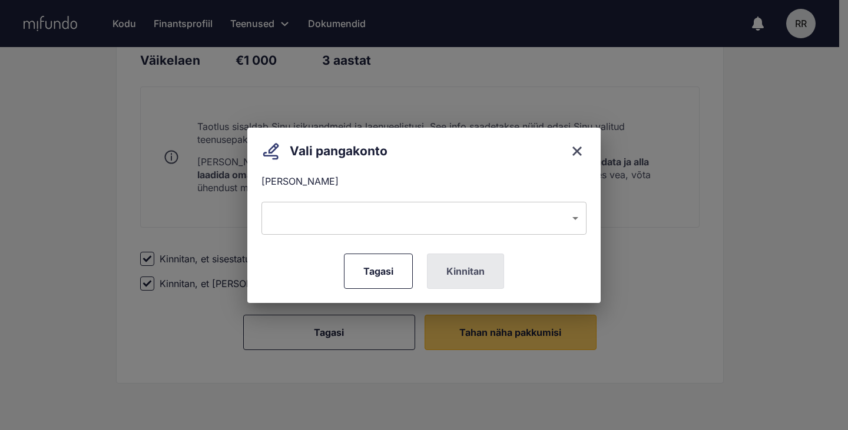
drag, startPoint x: 438, startPoint y: 197, endPoint x: 459, endPoint y: 210, distance: 25.1
click at [459, 210] on div "Vali pangakonto [PERSON_NAME] pangakonto ​ ​ Tagasi Kinnitan" at bounding box center [423, 215] width 325 height 147
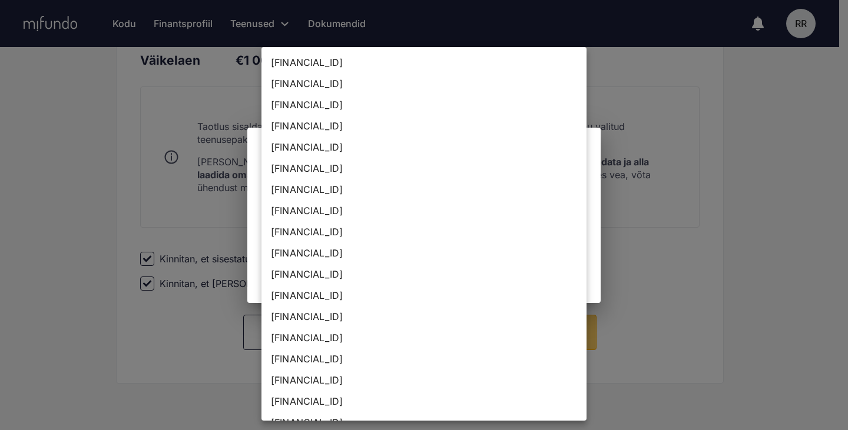
click at [470, 274] on li "[FINANCIAL_ID]" at bounding box center [423, 274] width 325 height 21
type input "**********"
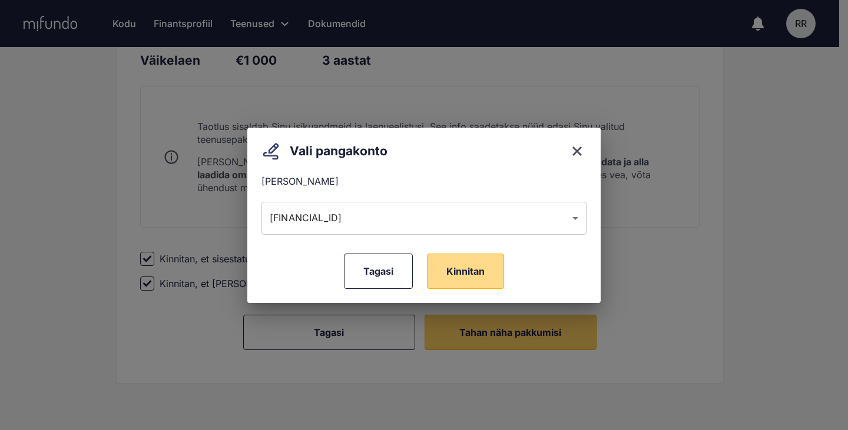
click at [471, 270] on span "Kinnitan" at bounding box center [465, 271] width 38 height 12
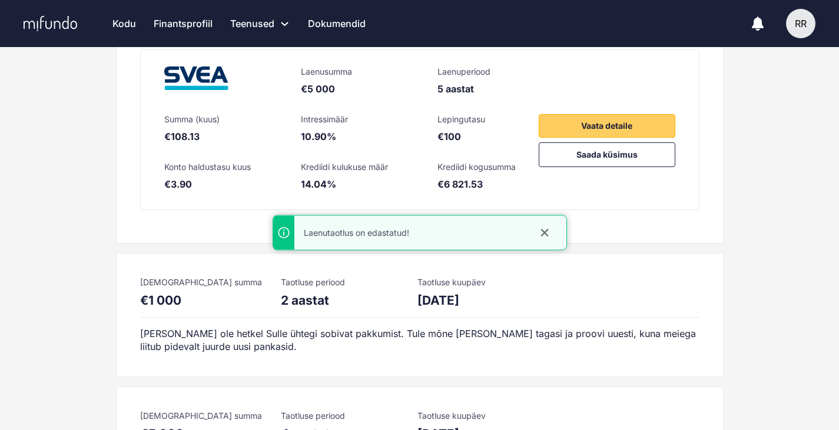
scroll to position [424, 0]
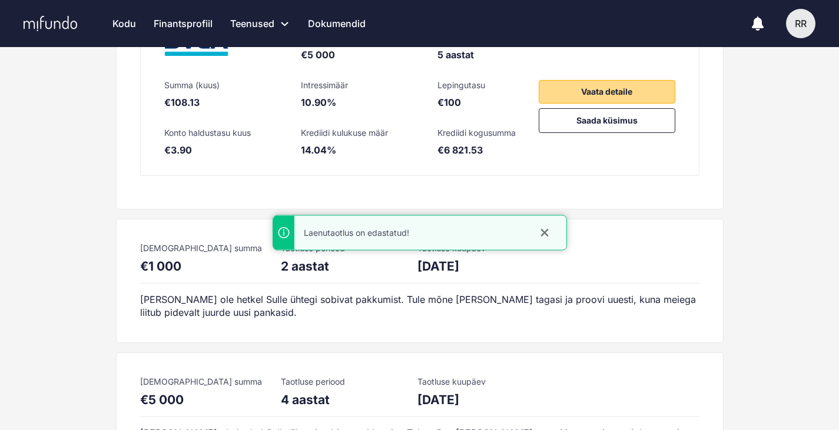
click at [623, 82] on button "Vaata detaile" at bounding box center [607, 92] width 137 height 24
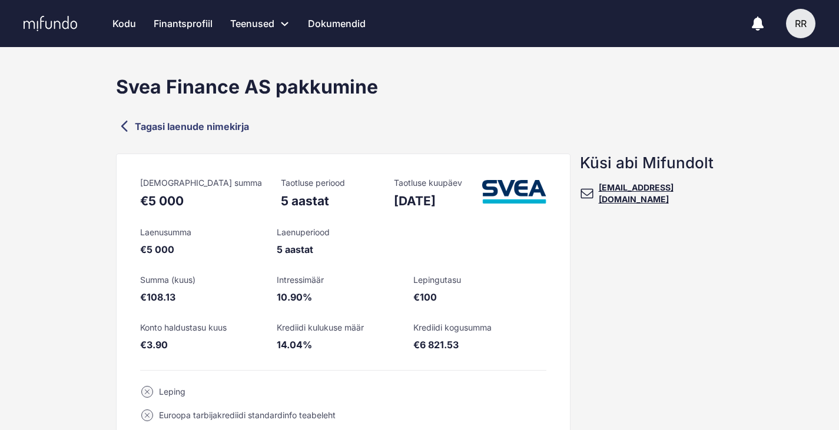
click at [124, 22] on link "Kodu" at bounding box center [124, 23] width 24 height 47
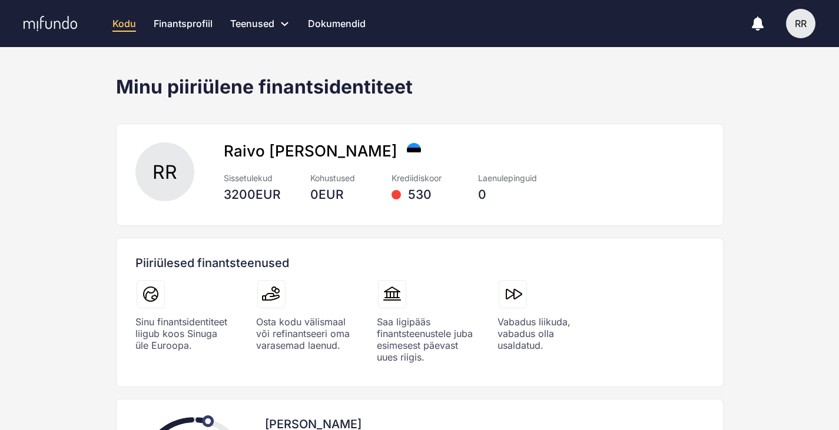
drag, startPoint x: 0, startPoint y: 0, endPoint x: 327, endPoint y: 24, distance: 327.5
click at [327, 24] on link "Dokumendid" at bounding box center [337, 23] width 58 height 47
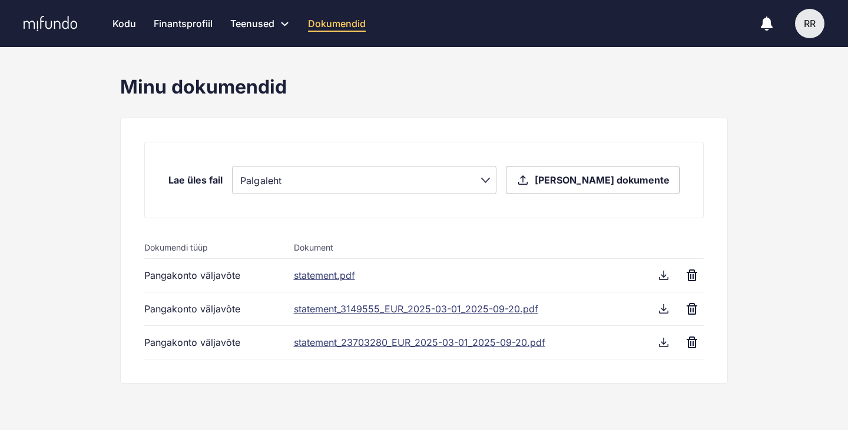
click at [332, 173] on body "Kodu Finantsprofiil Teenused Taotle uut laenu Refinantseeri oma laenud Laenupak…" at bounding box center [424, 215] width 848 height 430
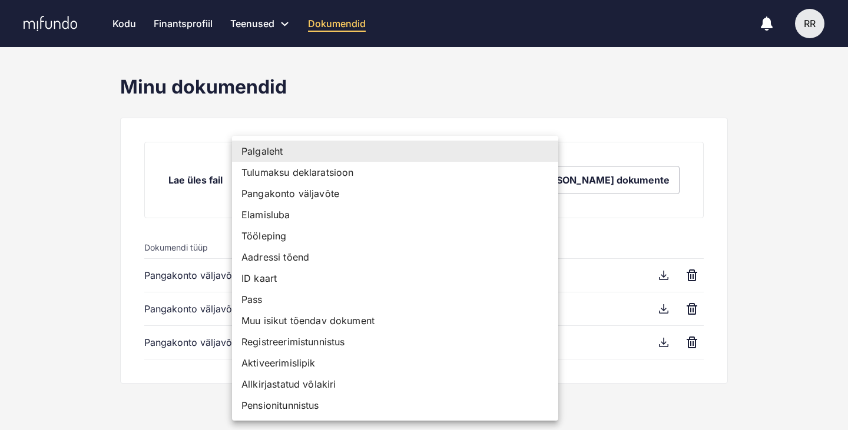
click at [253, 22] on div at bounding box center [424, 215] width 848 height 430
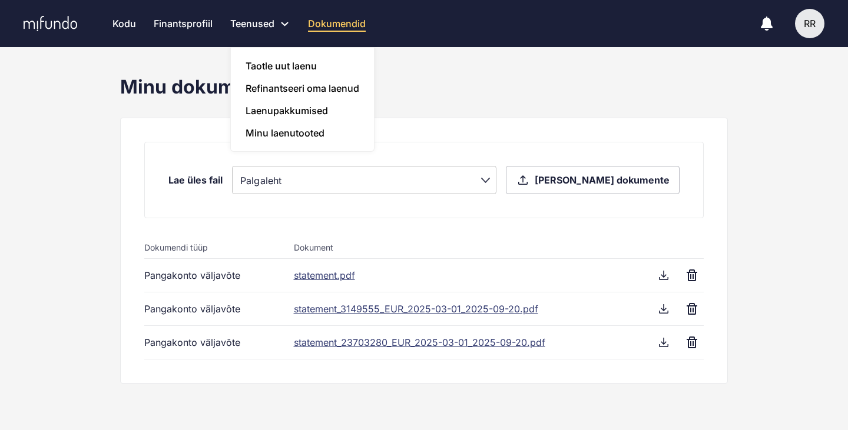
click at [269, 25] on link "Teenused Taotle uut laenu Refinantseeri oma laenud Laenupakkumised Minu laenuto…" at bounding box center [260, 23] width 60 height 47
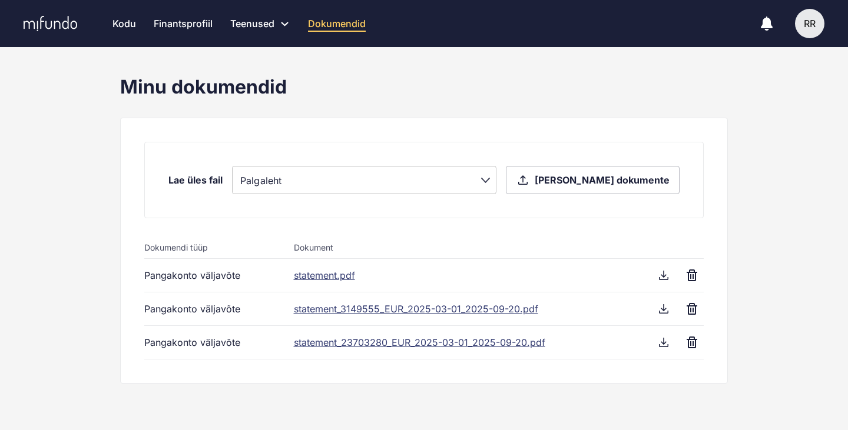
click at [164, 27] on link "Finantsprofiil" at bounding box center [183, 23] width 59 height 47
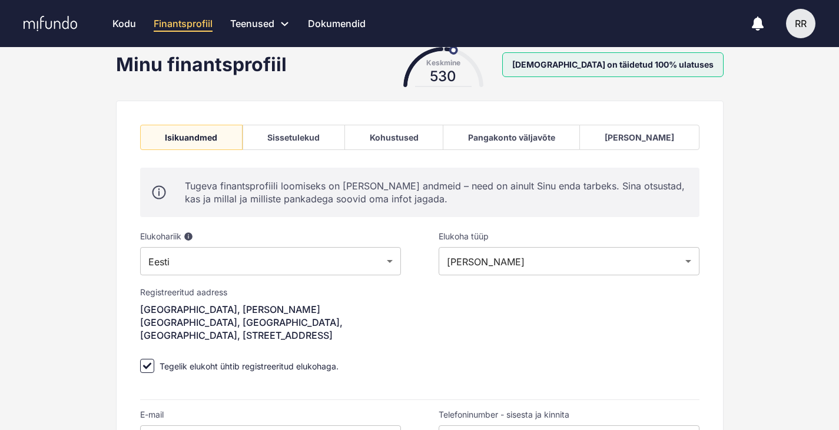
scroll to position [24, 0]
click at [579, 137] on div "Pangakonto väljavõte" at bounding box center [511, 136] width 137 height 25
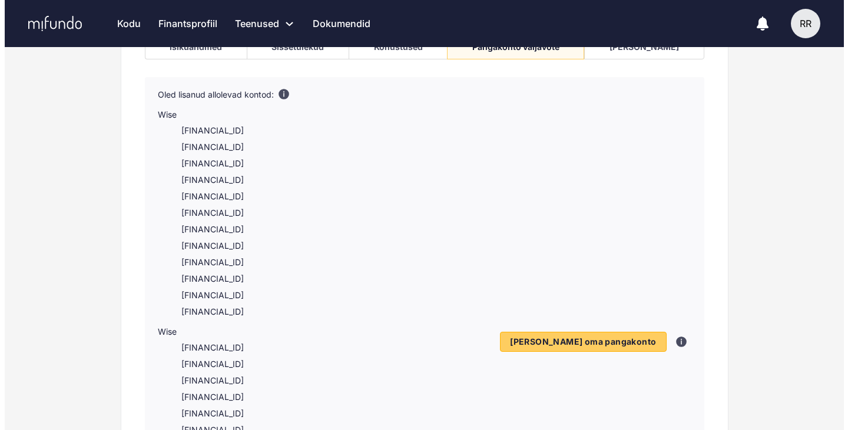
scroll to position [141, 0]
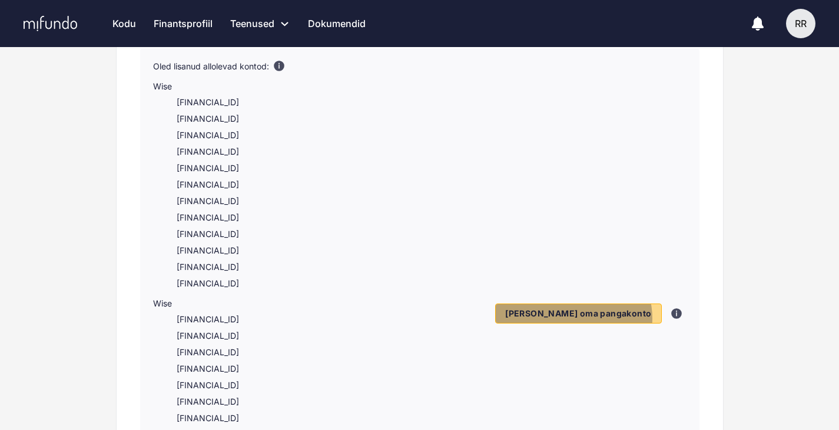
click at [629, 313] on span "Lisa oma pangakonto" at bounding box center [578, 313] width 146 height 11
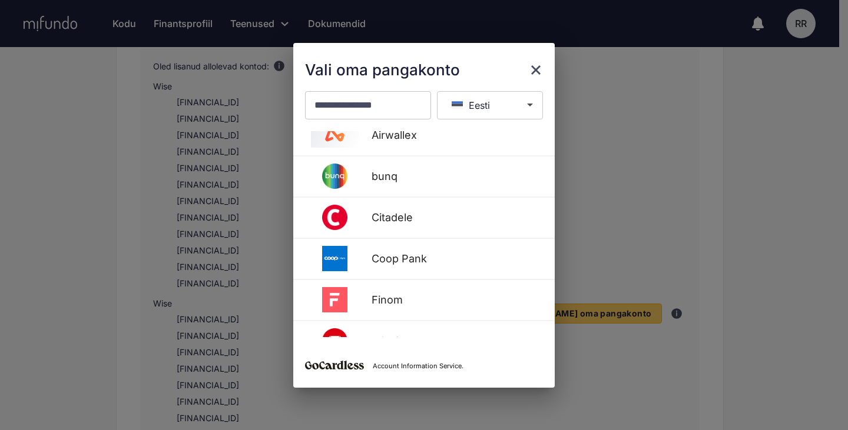
scroll to position [0, 0]
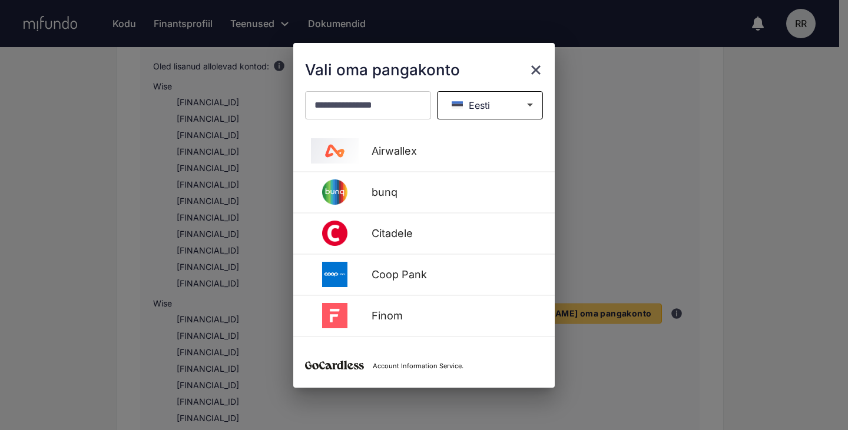
click at [469, 114] on button "Eesti" at bounding box center [490, 105] width 106 height 28
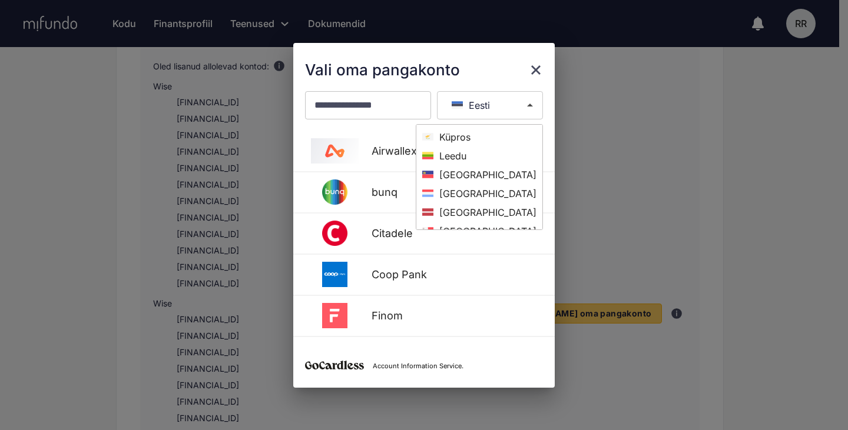
scroll to position [483, 0]
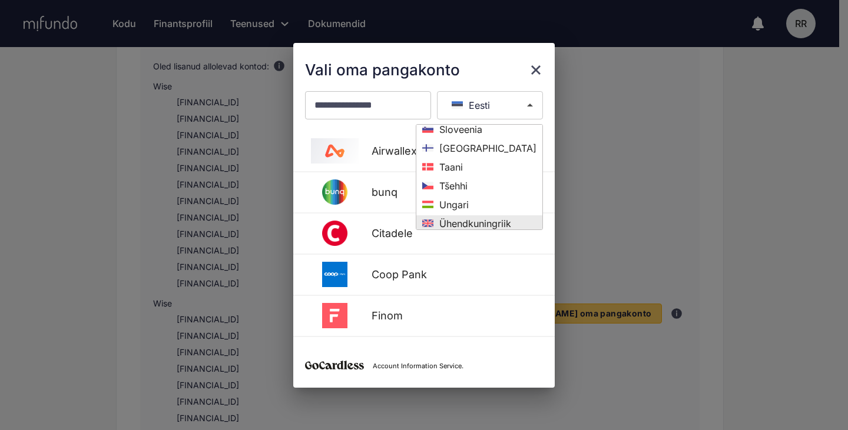
click at [503, 218] on span "Ühendkuningriik" at bounding box center [472, 224] width 78 height 12
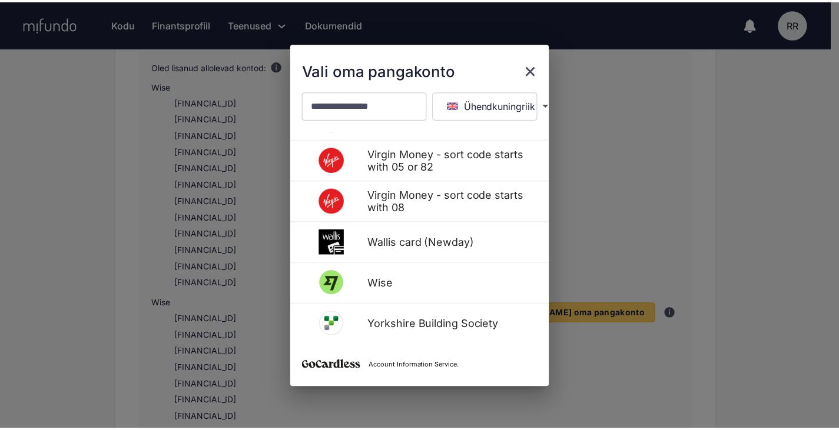
scroll to position [4780, 0]
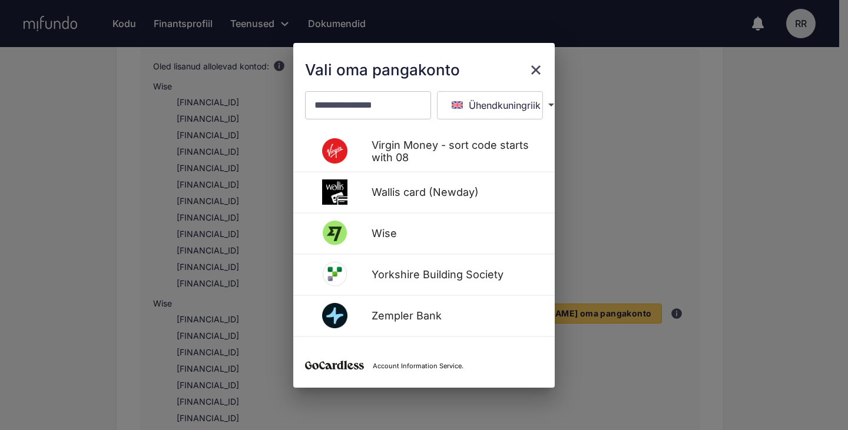
click at [531, 61] on div "Vali oma pangakonto" at bounding box center [424, 70] width 238 height 19
click at [526, 64] on div "Vali oma pangakonto" at bounding box center [424, 70] width 238 height 19
click at [537, 67] on icon "close" at bounding box center [535, 69] width 9 height 9
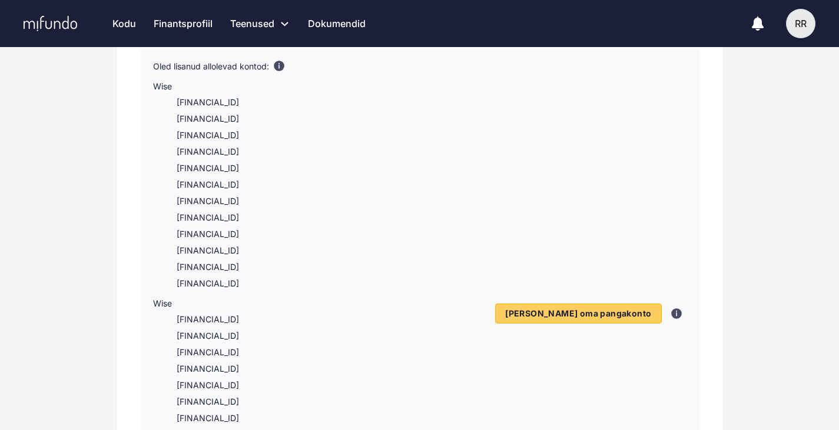
click at [129, 21] on link "Kodu" at bounding box center [124, 23] width 24 height 47
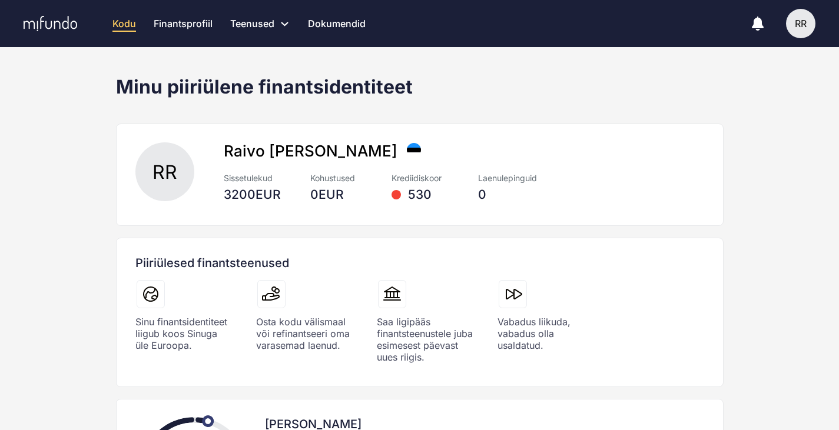
click at [643, 174] on div "Sissetulekud 3200 EUR Kohustused 0 EUR Krediidiskoor 530 Laenulepinguid 0" at bounding box center [464, 186] width 480 height 29
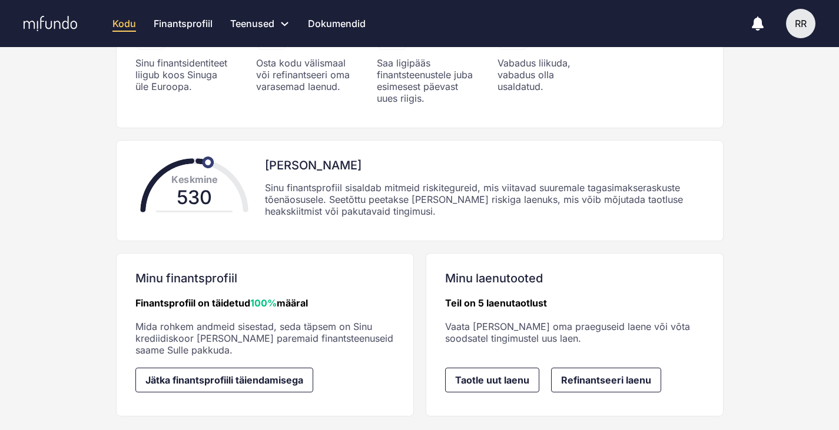
scroll to position [280, 0]
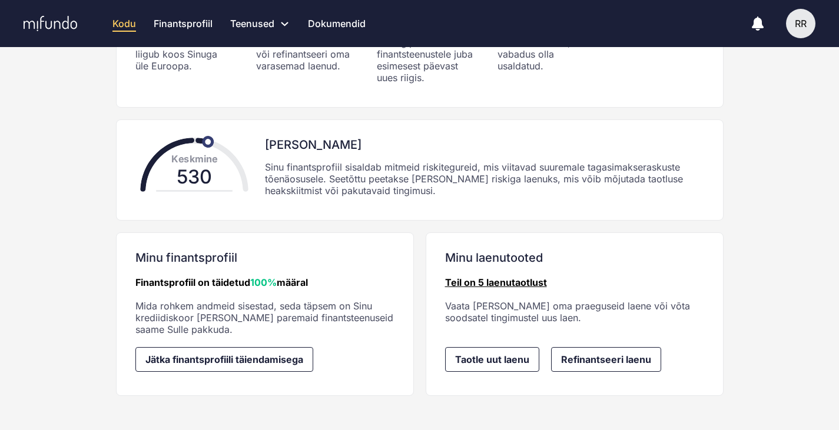
click at [480, 285] on link "Teil on 5 laenutaotlust" at bounding box center [496, 283] width 102 height 12
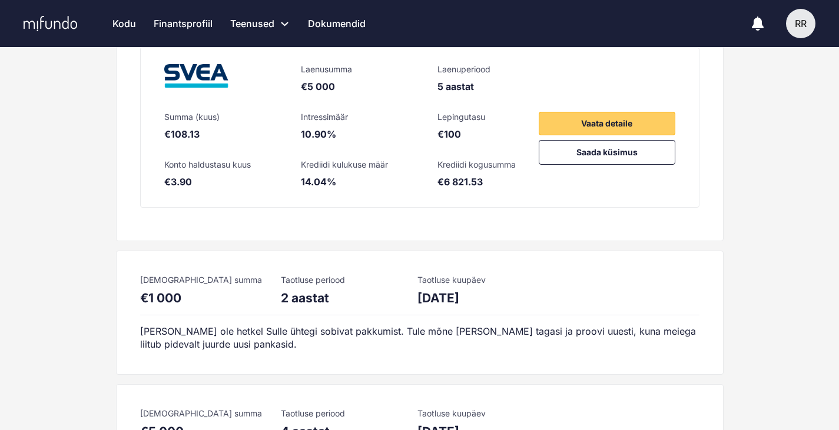
scroll to position [400, 0]
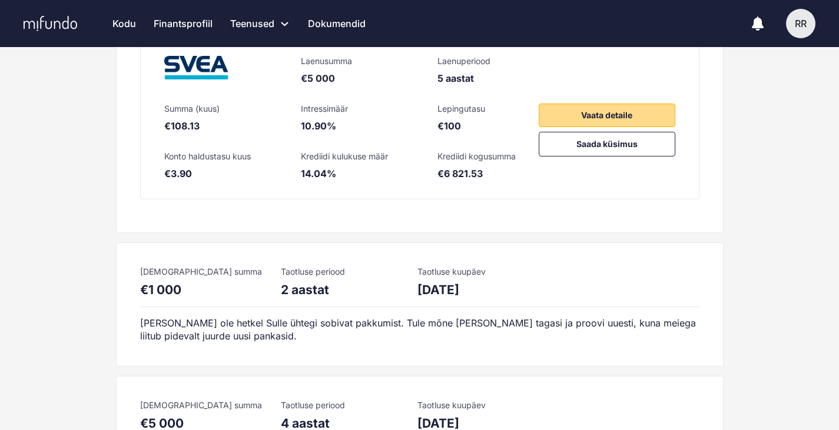
click at [549, 107] on button "Vaata detaile" at bounding box center [607, 116] width 137 height 24
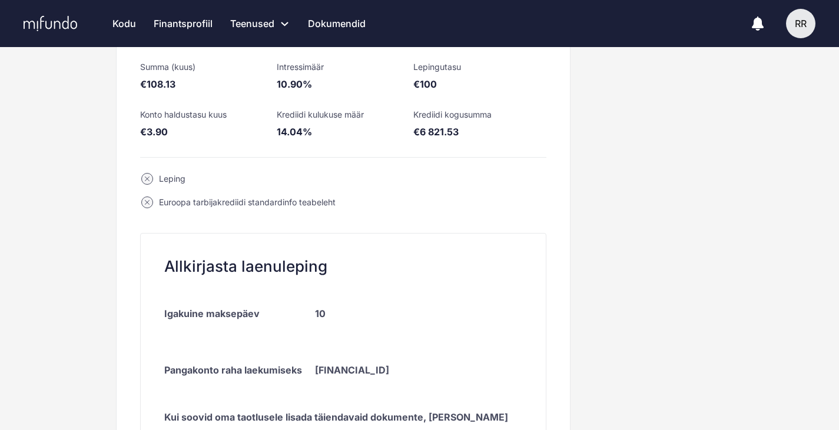
scroll to position [235, 0]
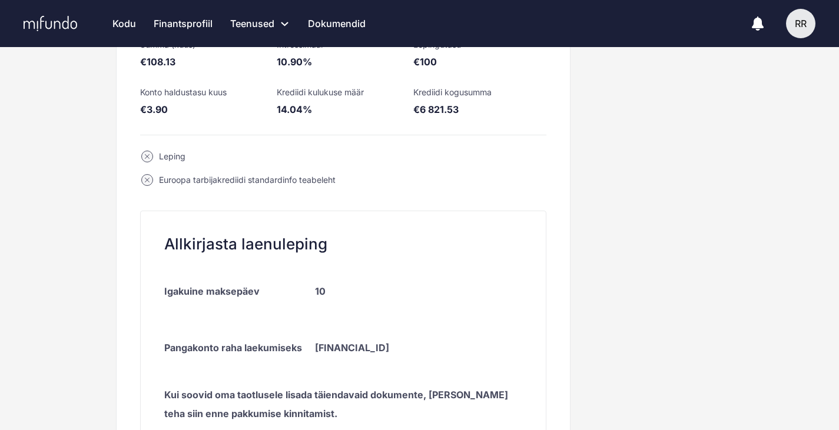
click at [167, 154] on div "Leping" at bounding box center [172, 157] width 26 height 12
click at [152, 151] on icon at bounding box center [147, 157] width 14 height 14
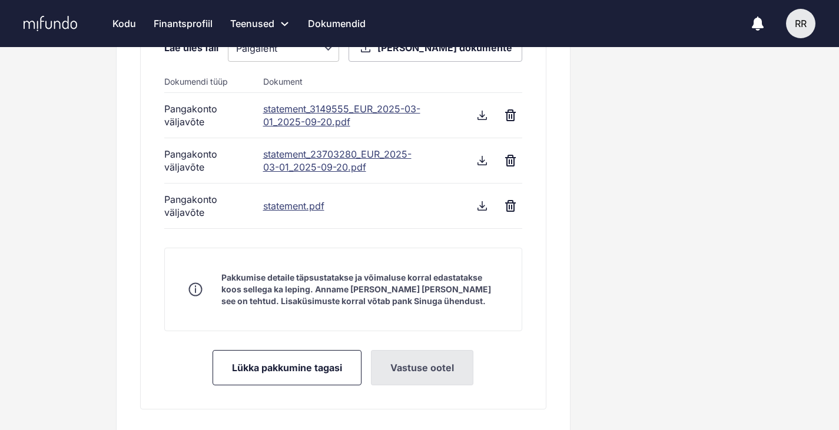
scroll to position [636, 0]
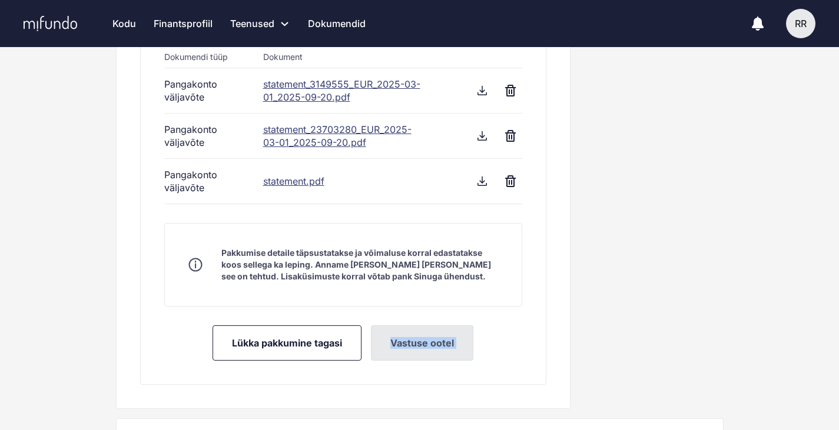
drag, startPoint x: 427, startPoint y: 381, endPoint x: 793, endPoint y: 220, distance: 400.4
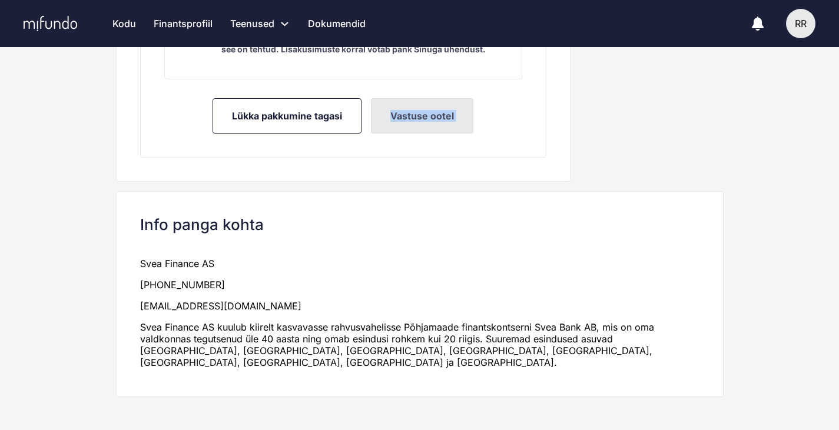
scroll to position [887, 0]
drag, startPoint x: 816, startPoint y: 206, endPoint x: 845, endPoint y: 87, distance: 122.9
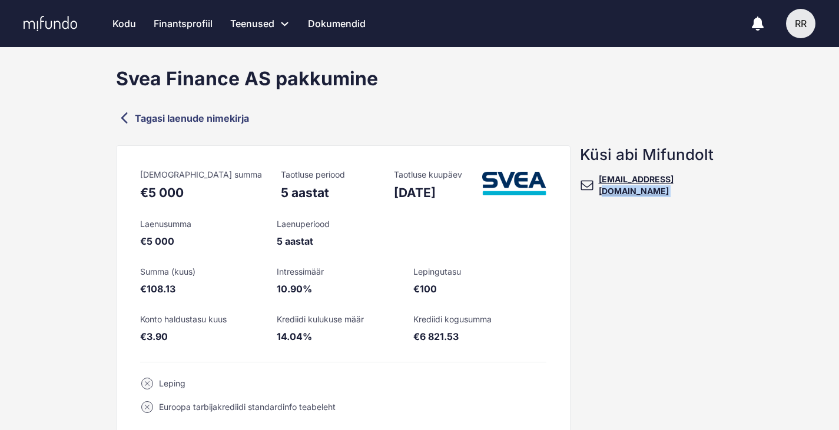
scroll to position [0, 0]
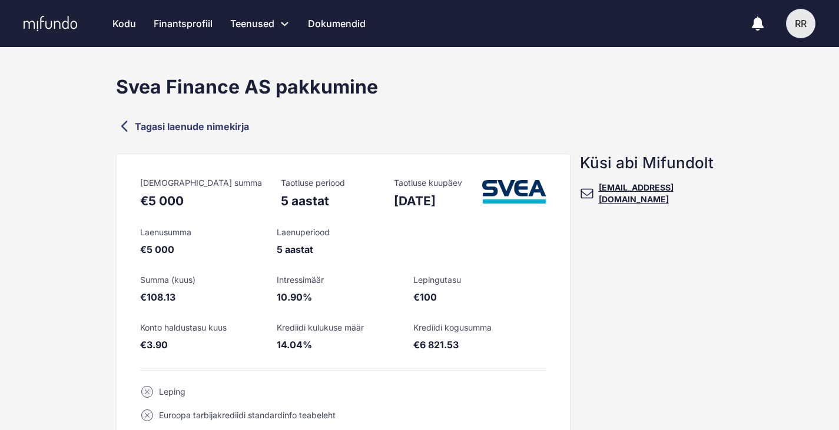
click at [188, 119] on link "Tagasi laenude nimekirja" at bounding box center [419, 126] width 607 height 17
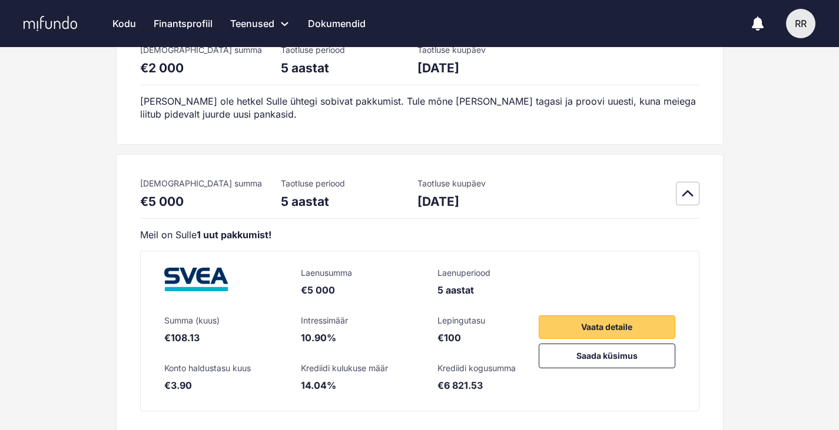
scroll to position [212, 0]
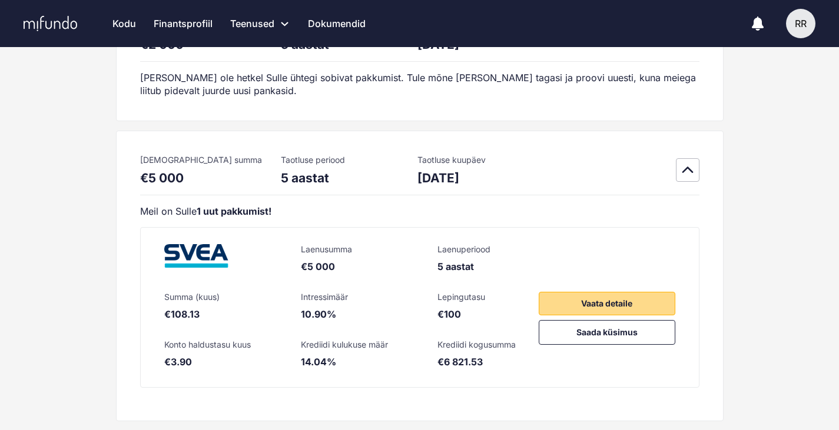
click at [575, 296] on button "Vaata detaile" at bounding box center [607, 304] width 137 height 24
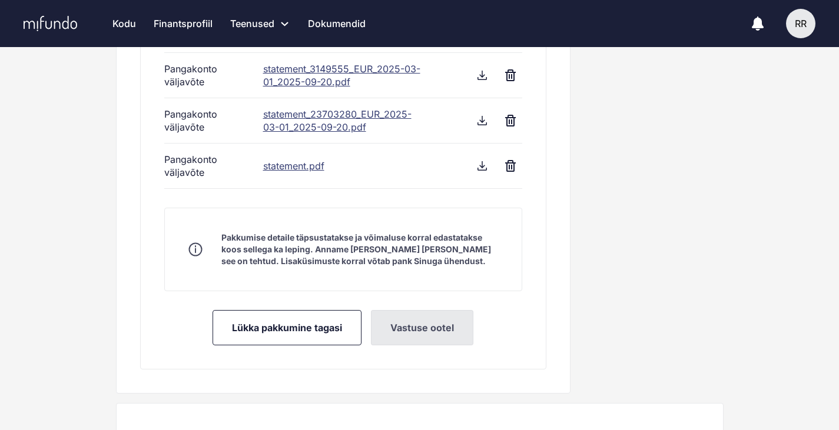
scroll to position [777, 0]
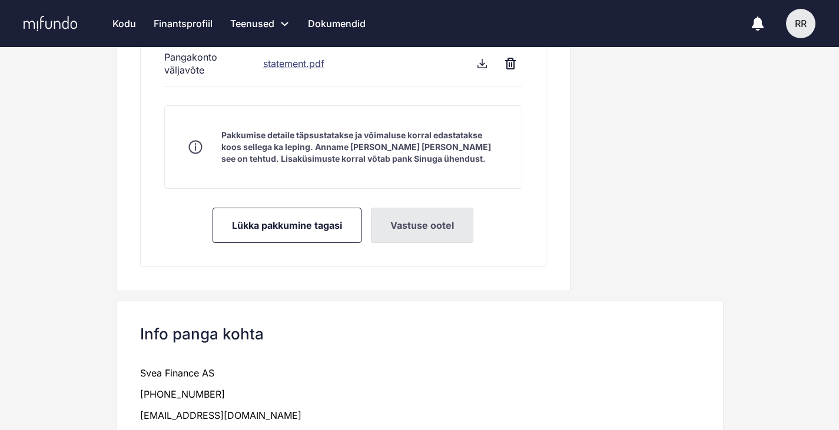
click at [340, 25] on link "Dokumendid" at bounding box center [337, 23] width 58 height 47
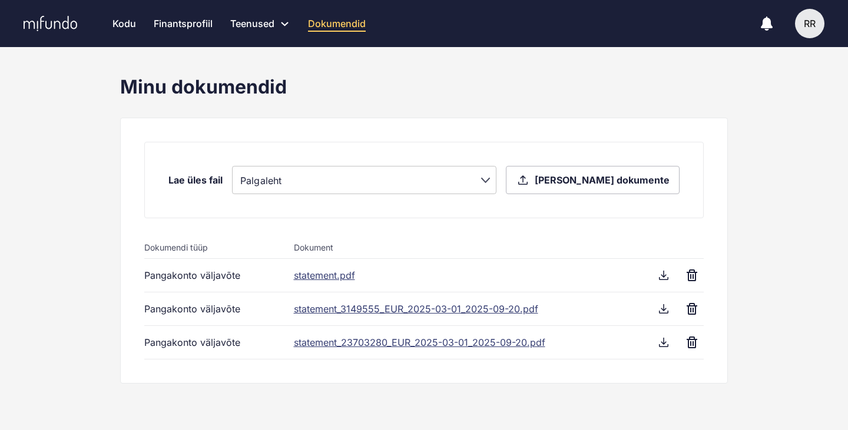
click at [130, 28] on link "Kodu" at bounding box center [124, 23] width 24 height 47
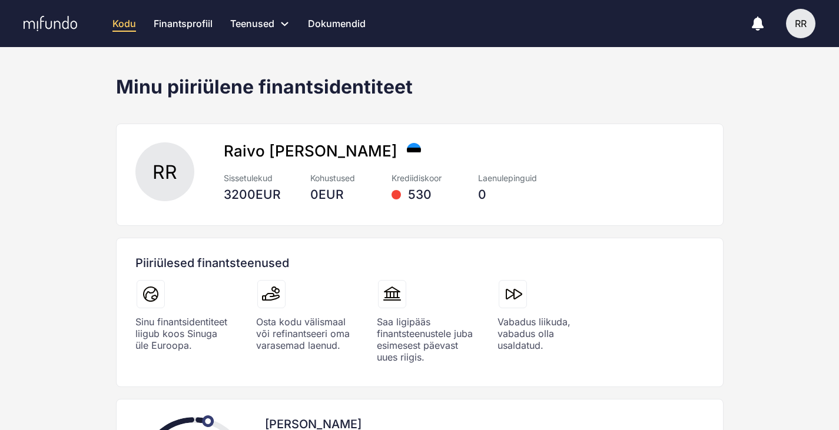
scroll to position [21, 0]
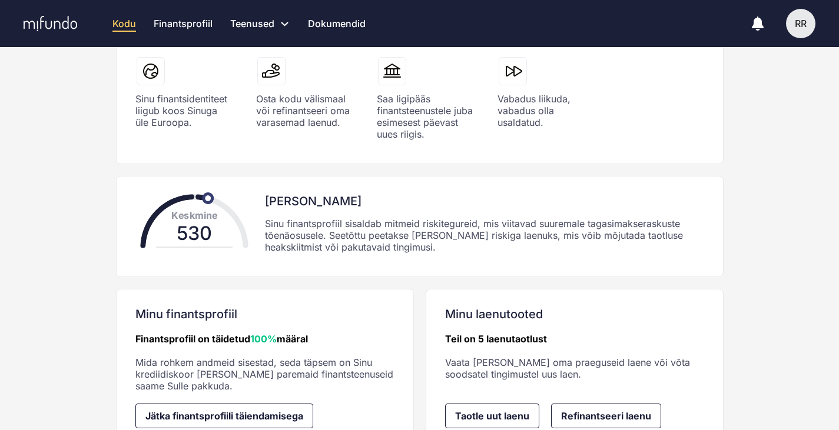
scroll to position [280, 0]
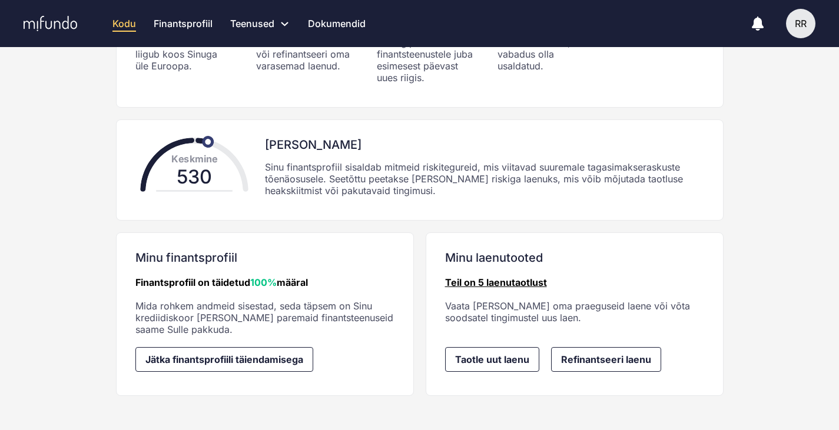
click at [467, 277] on link "Teil on 5 laenutaotlust" at bounding box center [496, 283] width 102 height 12
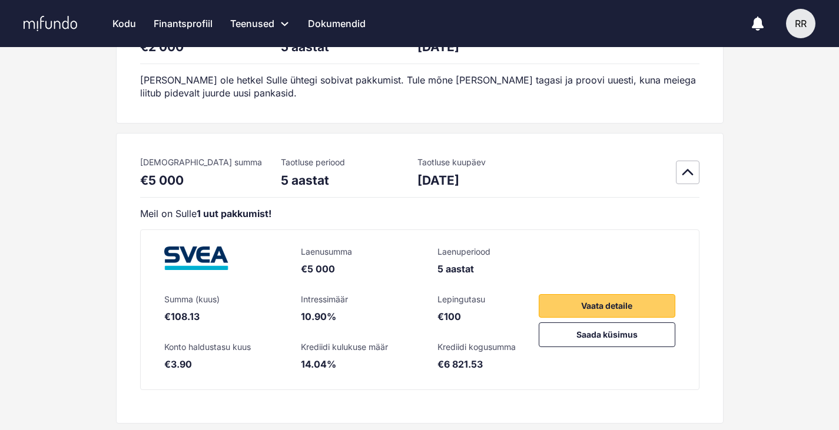
scroll to position [162, 0]
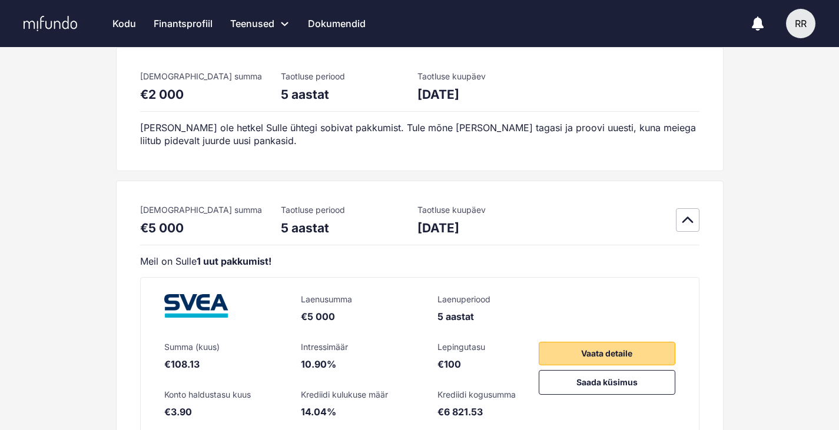
click at [585, 349] on span "Vaata detaile" at bounding box center [606, 354] width 51 height 14
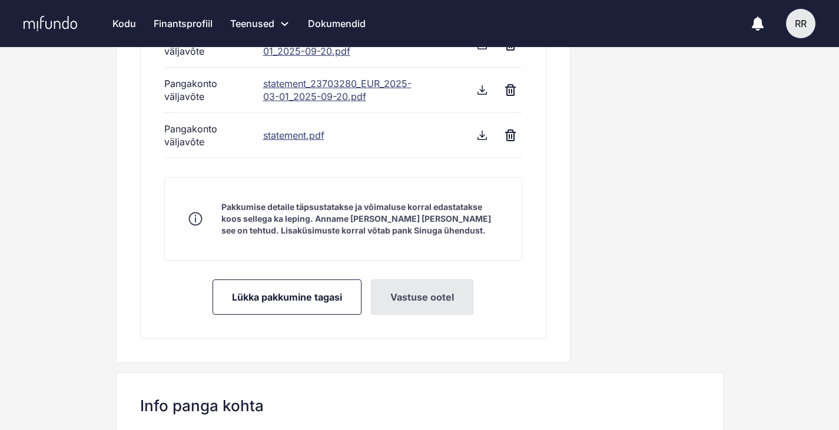
scroll to position [753, 0]
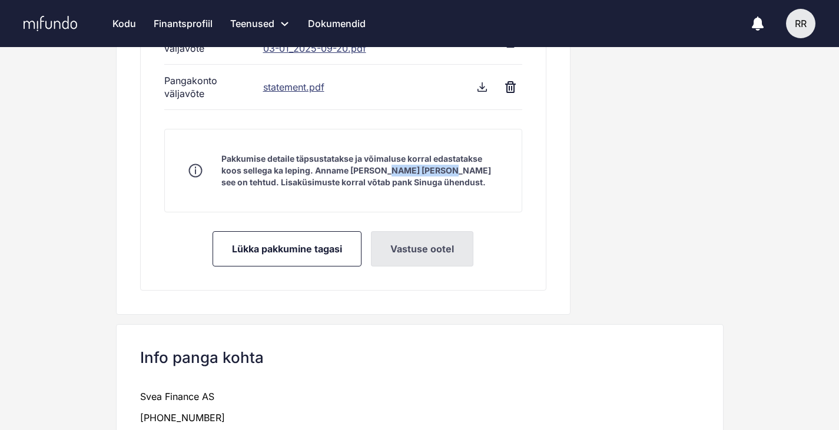
drag, startPoint x: 390, startPoint y: 170, endPoint x: 461, endPoint y: 170, distance: 71.8
click at [461, 170] on strong "Pakkumise detaile täpsustatakse ja võimaluse korral edastatakse koos sellega ka…" at bounding box center [356, 171] width 270 height 34
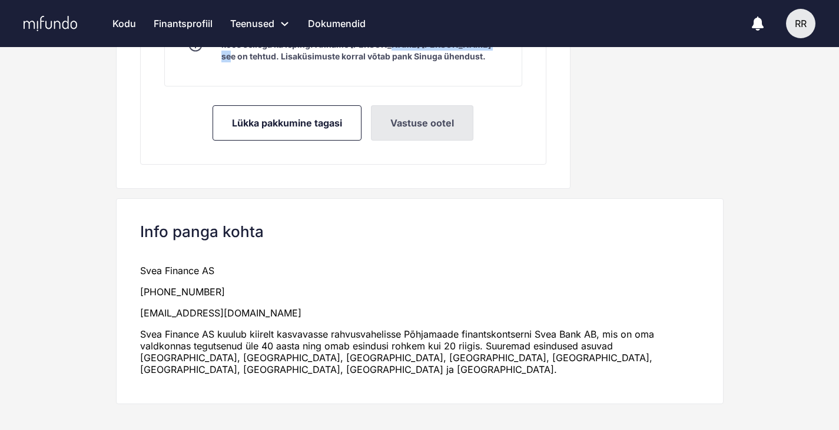
scroll to position [887, 0]
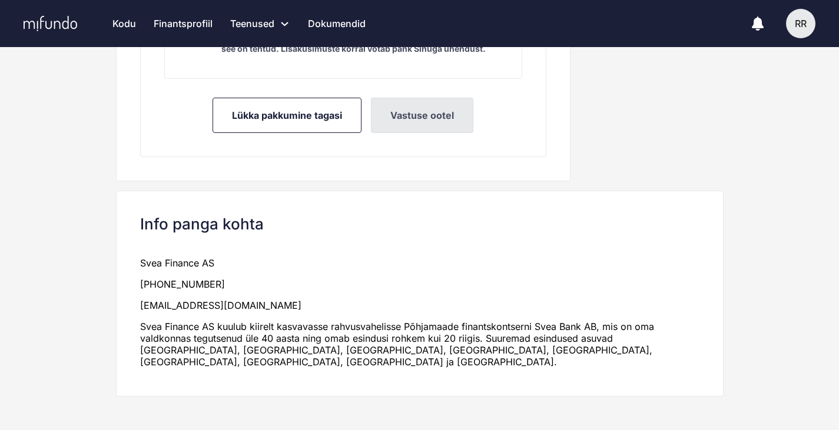
drag, startPoint x: 824, startPoint y: 127, endPoint x: 841, endPoint y: 66, distance: 63.0
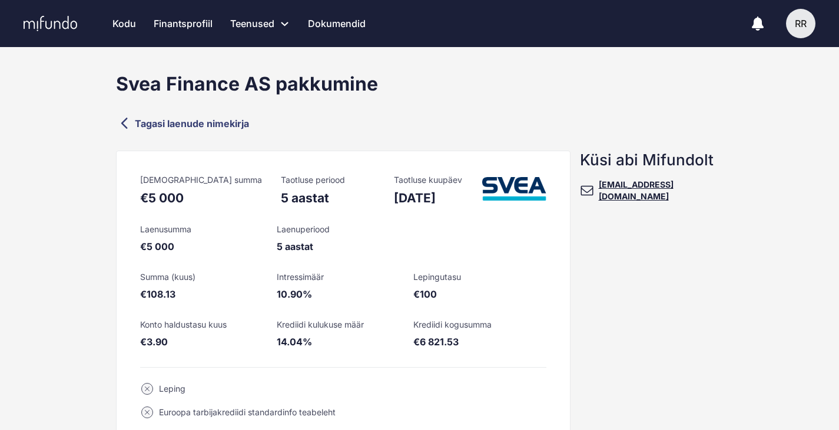
scroll to position [0, 0]
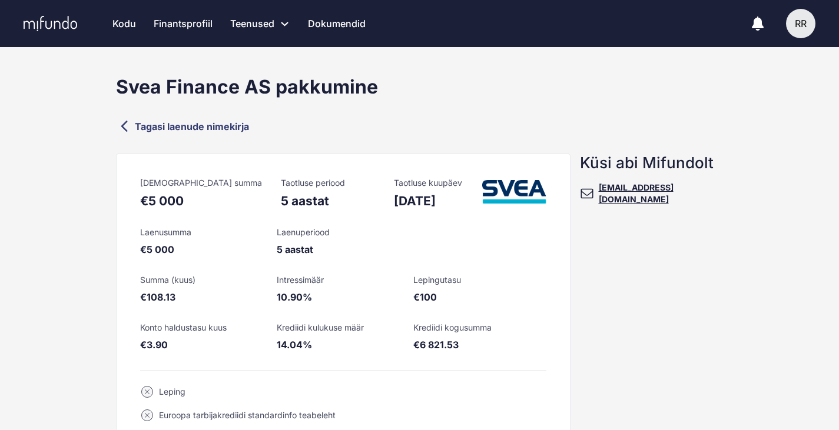
click at [184, 134] on link "Tagasi laenude nimekirja" at bounding box center [419, 126] width 607 height 17
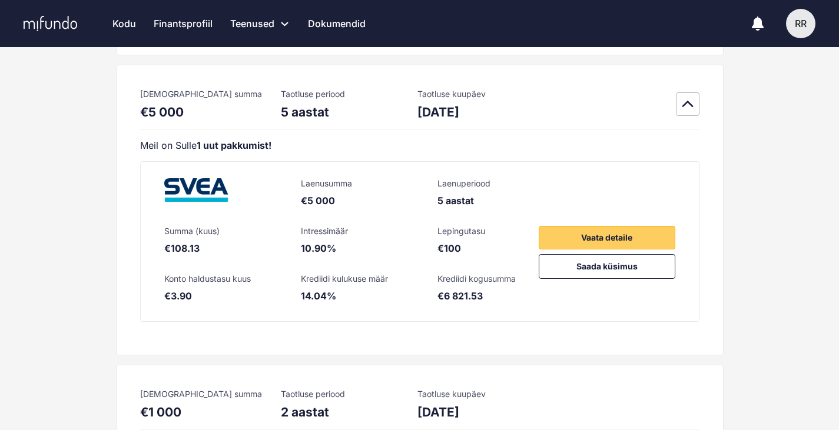
scroll to position [259, 0]
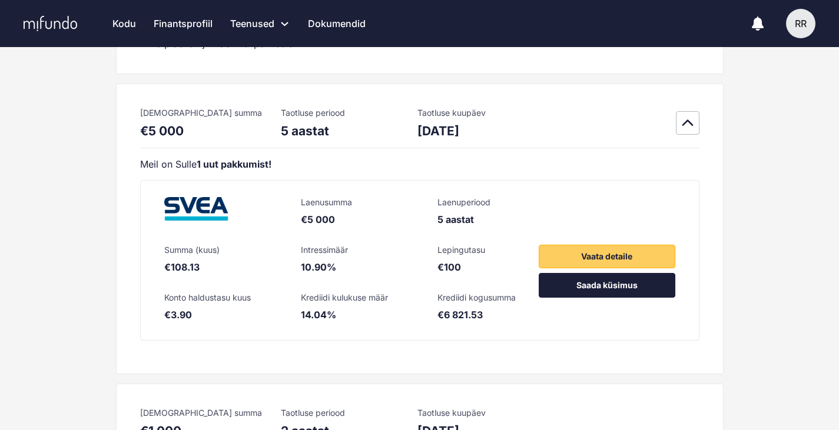
click at [645, 290] on button "Saada küsimus" at bounding box center [607, 285] width 137 height 25
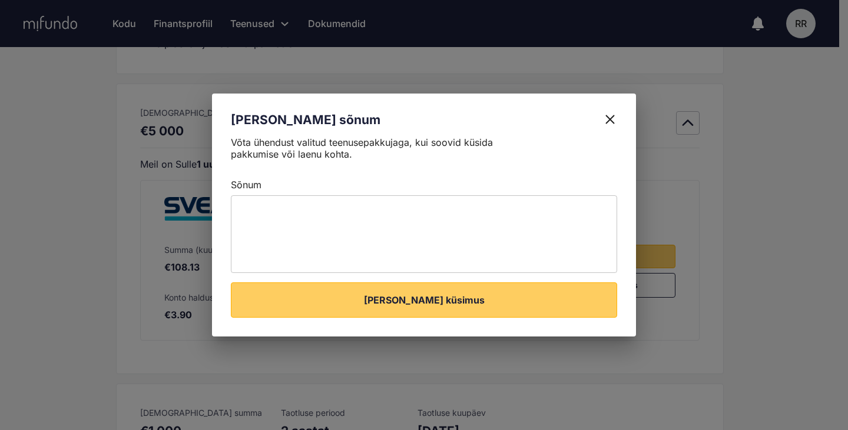
click at [610, 123] on icon at bounding box center [610, 119] width 14 height 14
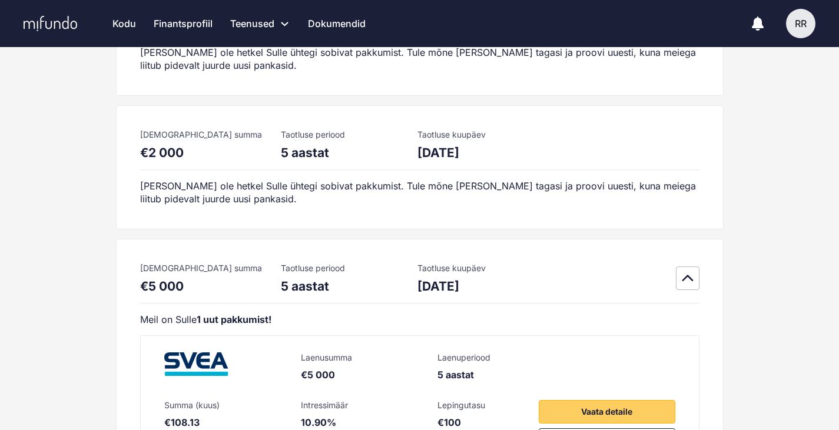
scroll to position [0, 0]
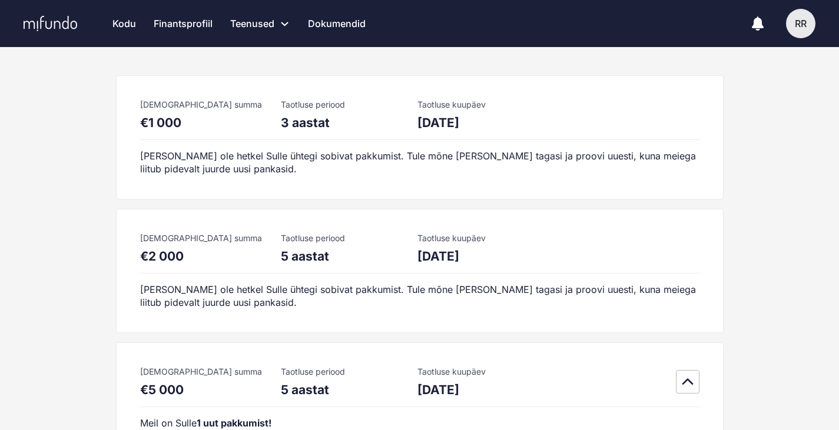
click at [790, 32] on div "RR" at bounding box center [800, 23] width 29 height 29
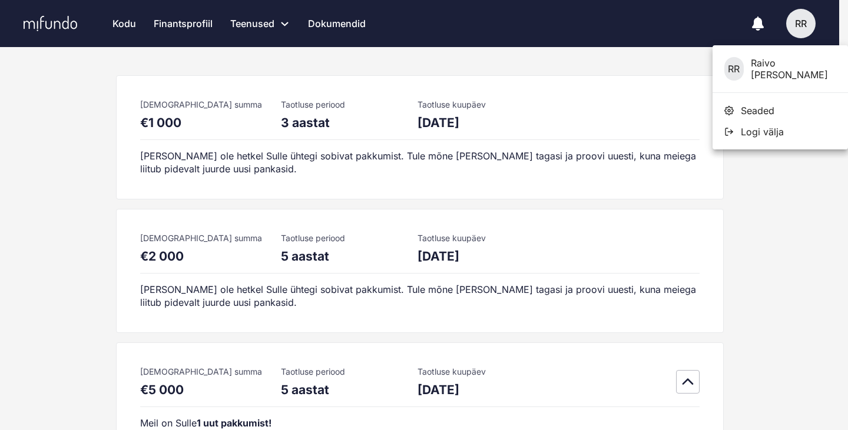
click at [115, 23] on div at bounding box center [424, 215] width 848 height 430
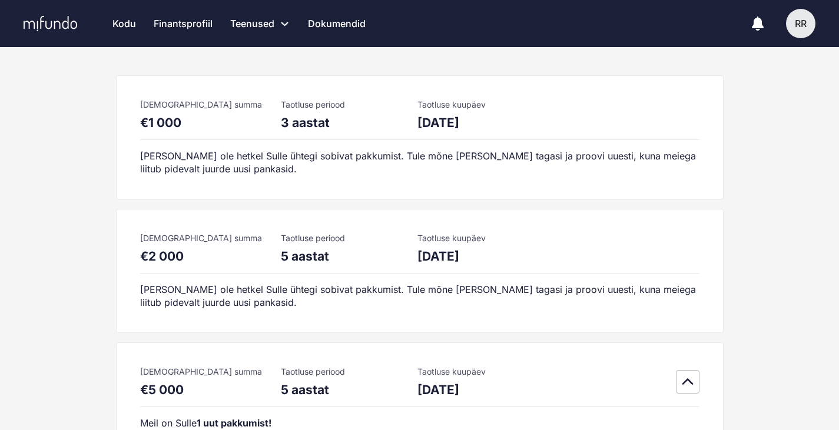
click at [120, 24] on link "Kodu" at bounding box center [124, 23] width 24 height 47
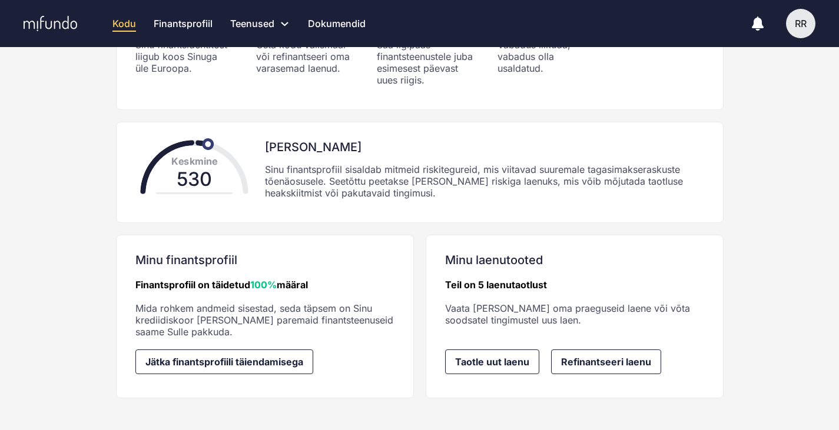
scroll to position [280, 0]
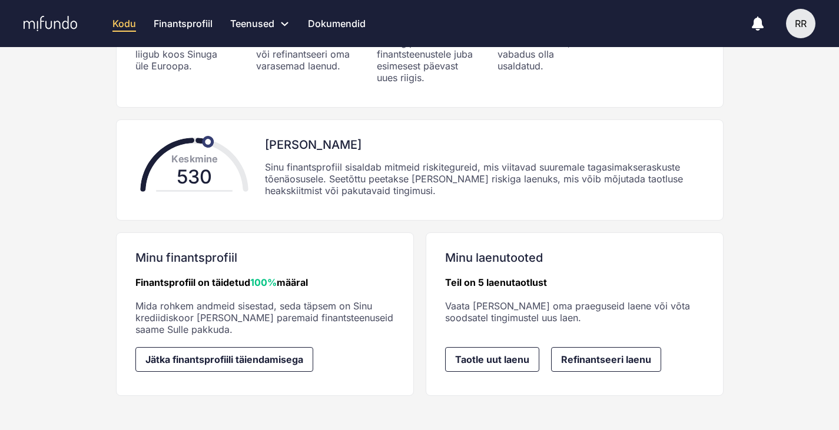
click at [513, 271] on div "Minu laenutooted Teil on 5 laenutaotlust Vaata [PERSON_NAME] oma praeguseid lae…" at bounding box center [574, 287] width 259 height 73
click at [527, 278] on link "Teil on 5 laenutaotlust" at bounding box center [496, 283] width 102 height 12
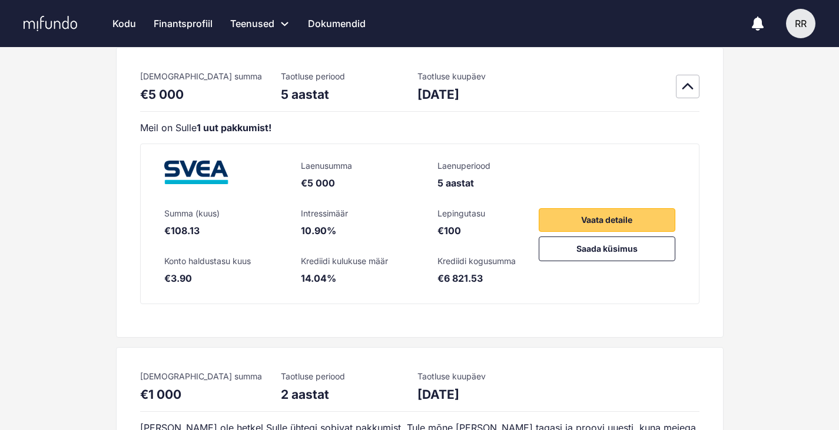
scroll to position [284, 0]
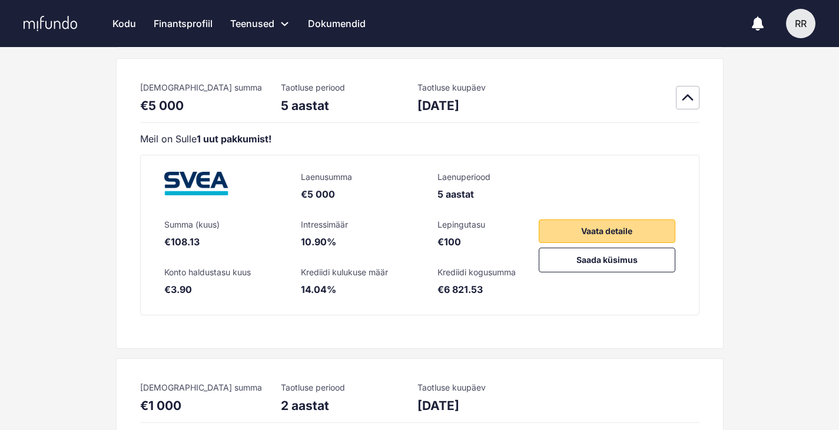
click at [549, 230] on button "Vaata detaile" at bounding box center [607, 232] width 137 height 24
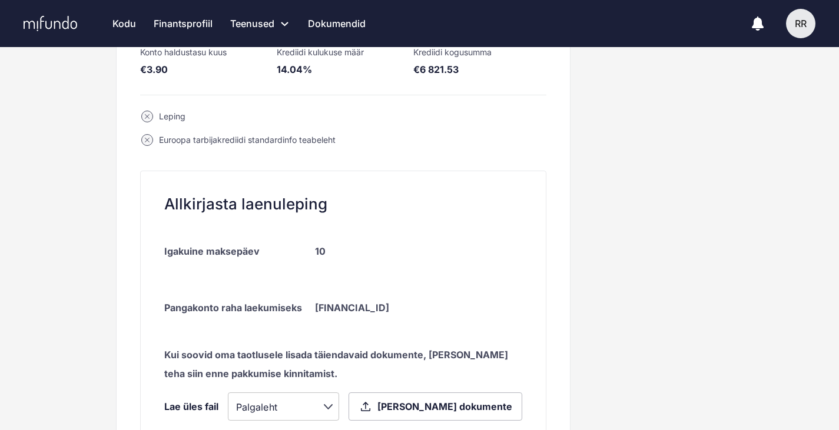
scroll to position [283, 0]
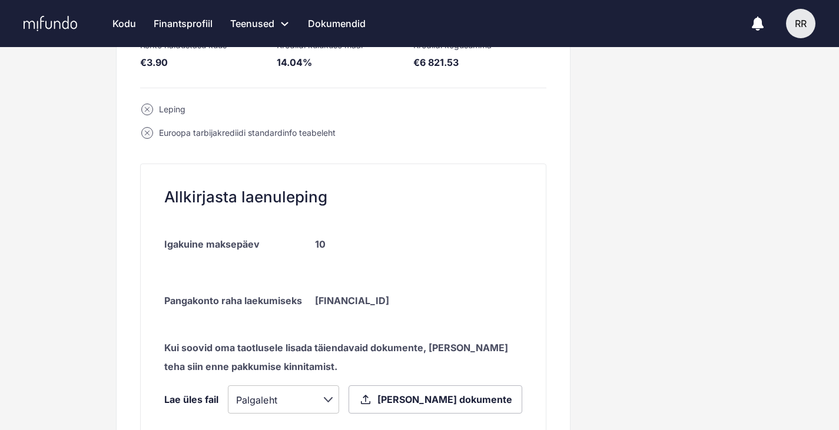
click at [164, 109] on div "Leping" at bounding box center [172, 110] width 26 height 12
click at [148, 107] on circle at bounding box center [146, 109] width 11 height 11
click at [187, 134] on div "Euroopa tarbijakrediidi standardinfo teabeleht" at bounding box center [247, 133] width 177 height 12
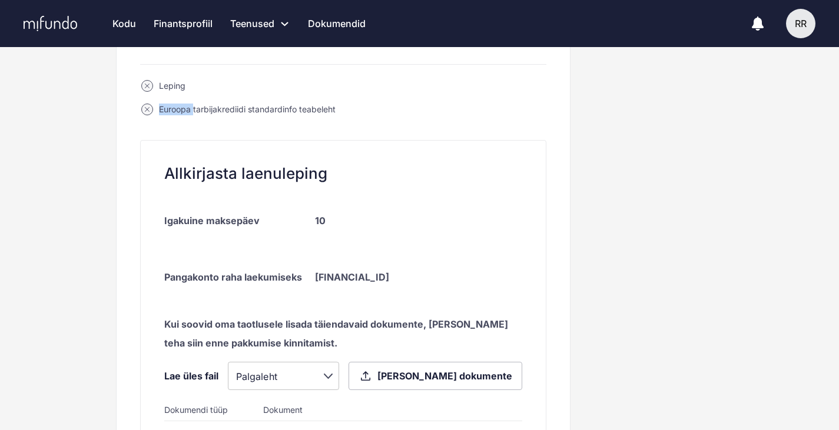
scroll to position [336, 0]
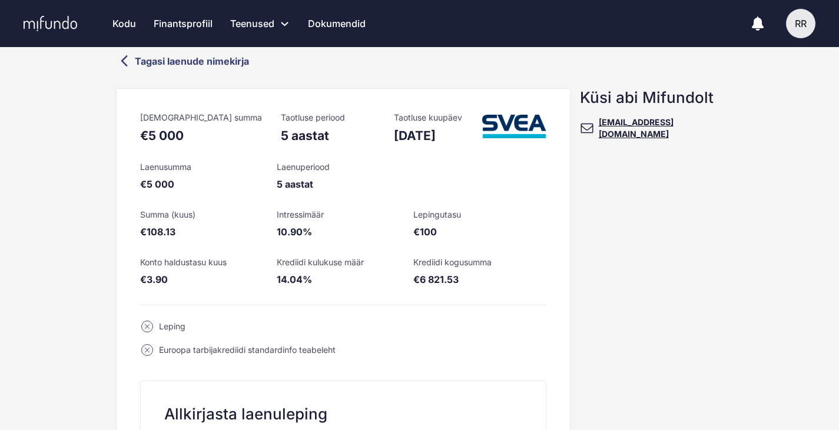
scroll to position [63, 0]
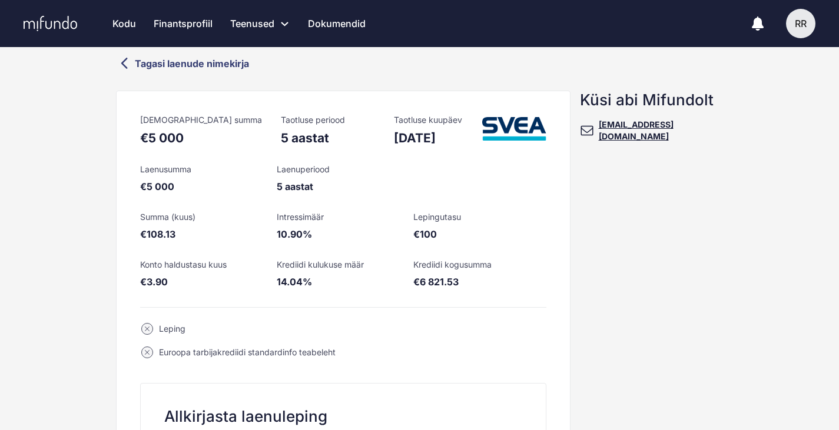
click at [168, 68] on link "Tagasi laenude nimekirja" at bounding box center [419, 63] width 607 height 17
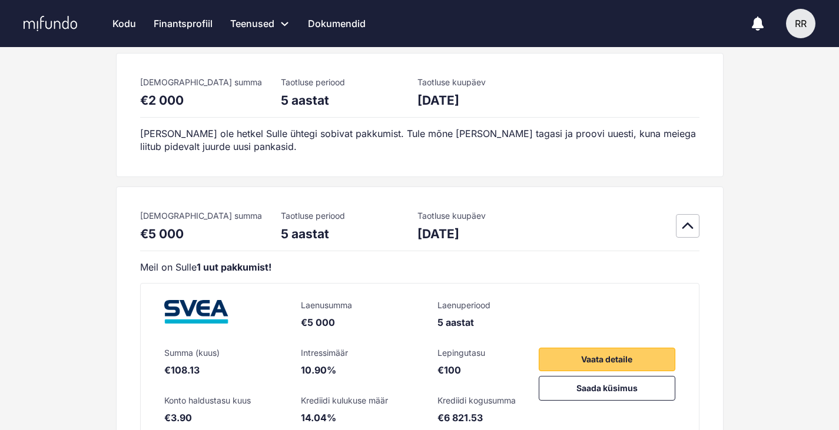
scroll to position [283, 0]
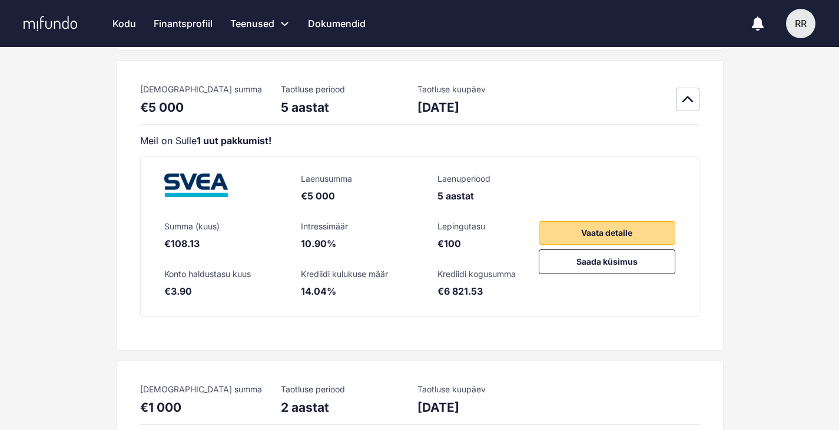
click at [615, 229] on span "Vaata detaile" at bounding box center [606, 233] width 51 height 14
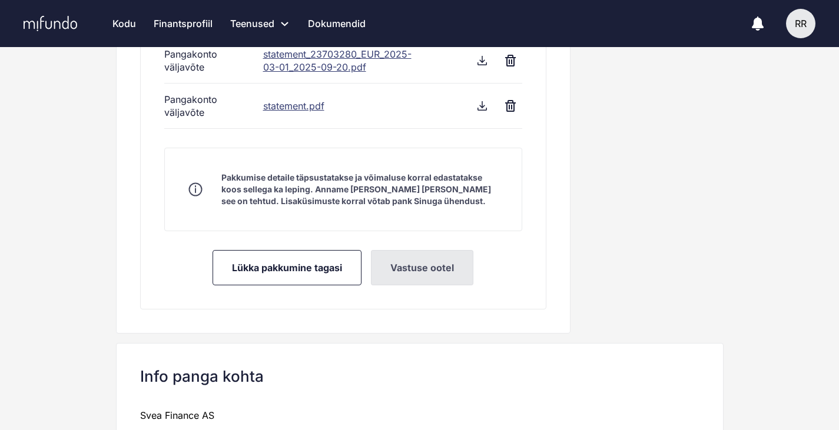
scroll to position [730, 0]
